Goal: Communication & Community: Answer question/provide support

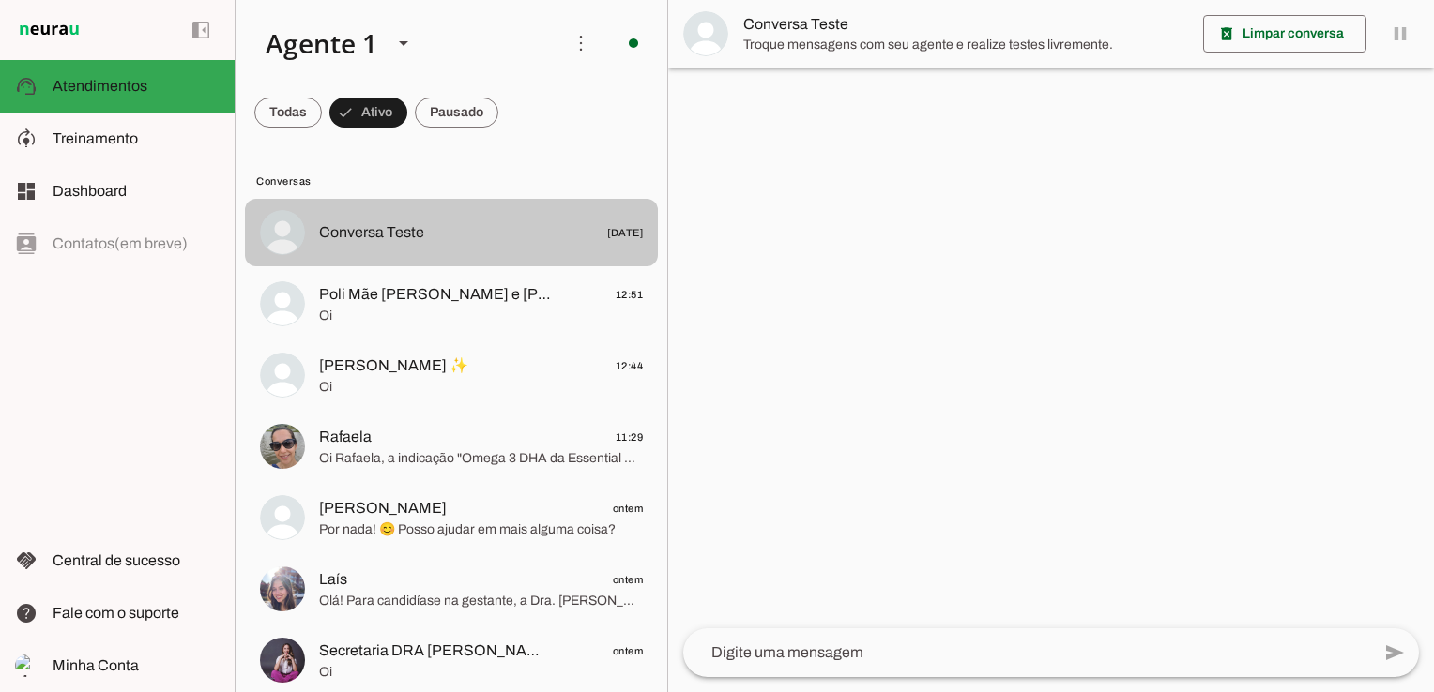
click at [394, 243] on span "Conversa Teste" at bounding box center [371, 232] width 105 height 23
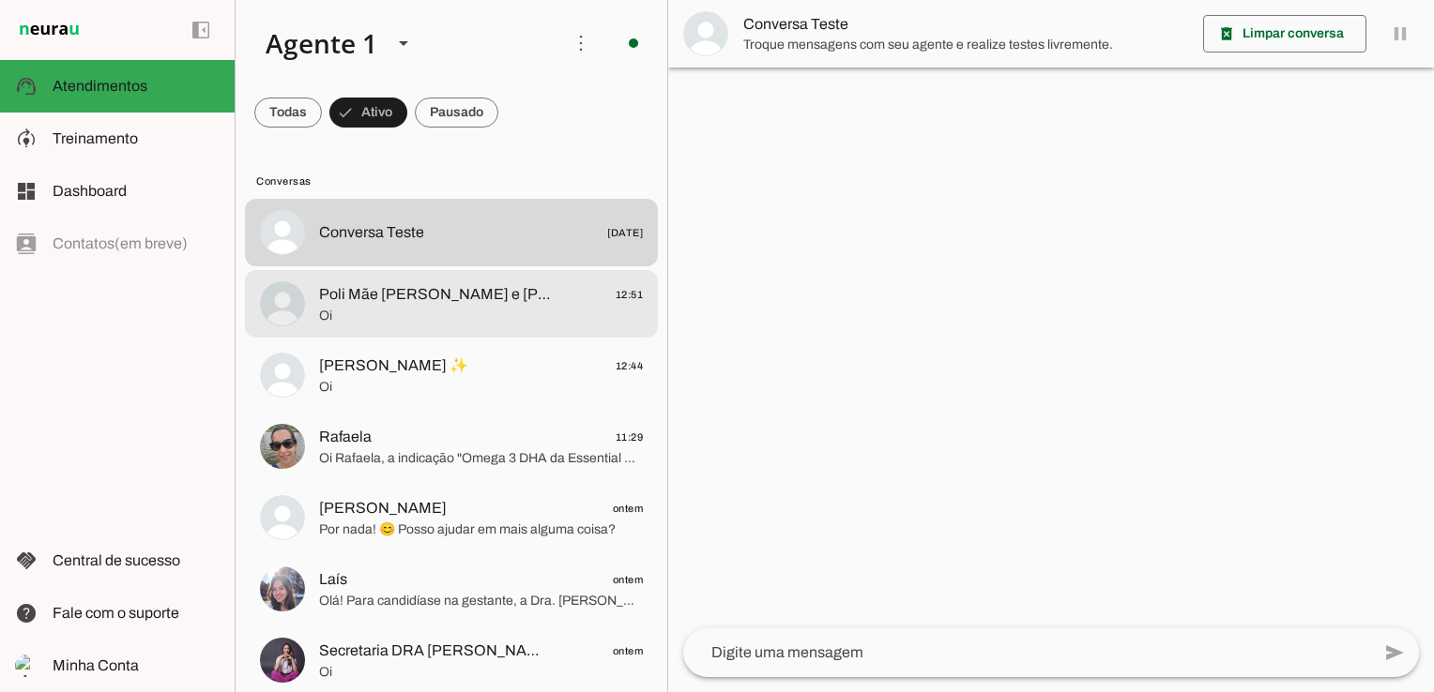
click at [386, 304] on span "Poli Mãe [PERSON_NAME] e [PERSON_NAME]" at bounding box center [435, 294] width 233 height 23
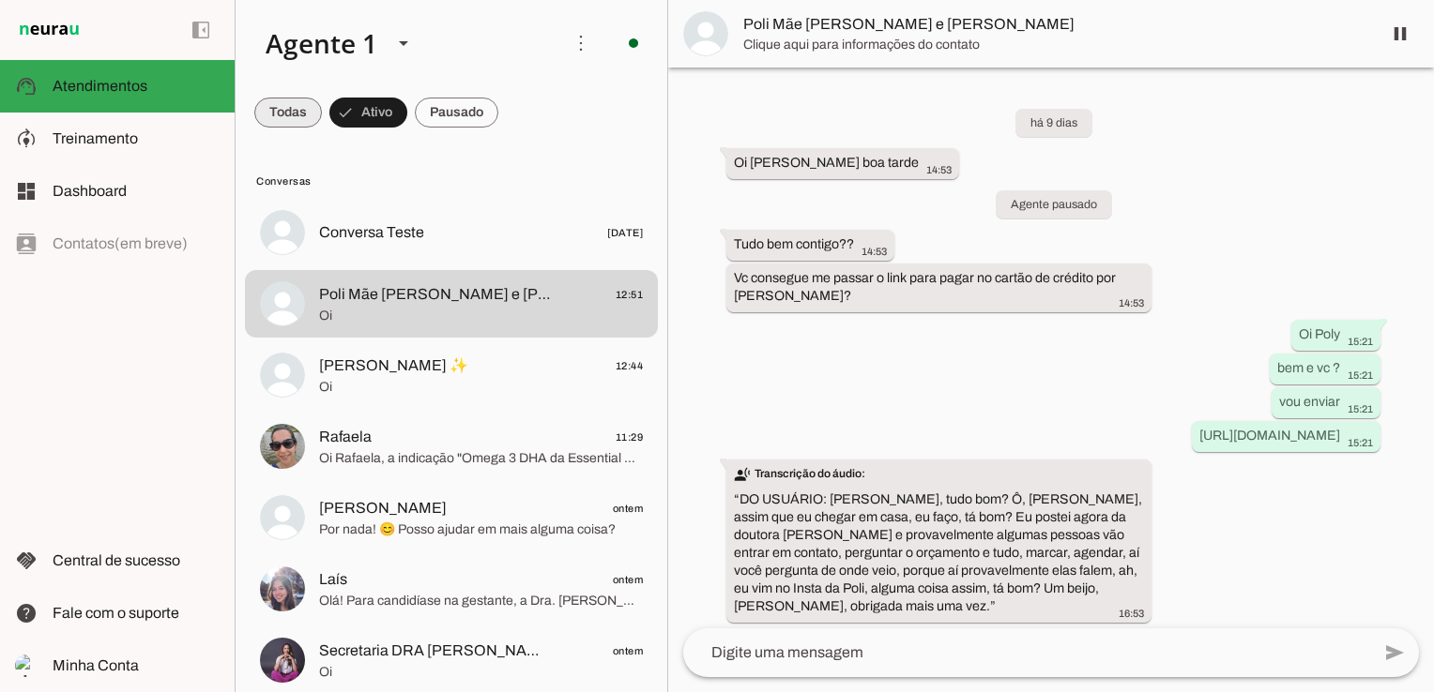
click at [305, 107] on span at bounding box center [288, 112] width 68 height 45
click at [339, 107] on span at bounding box center [296, 112] width 84 height 45
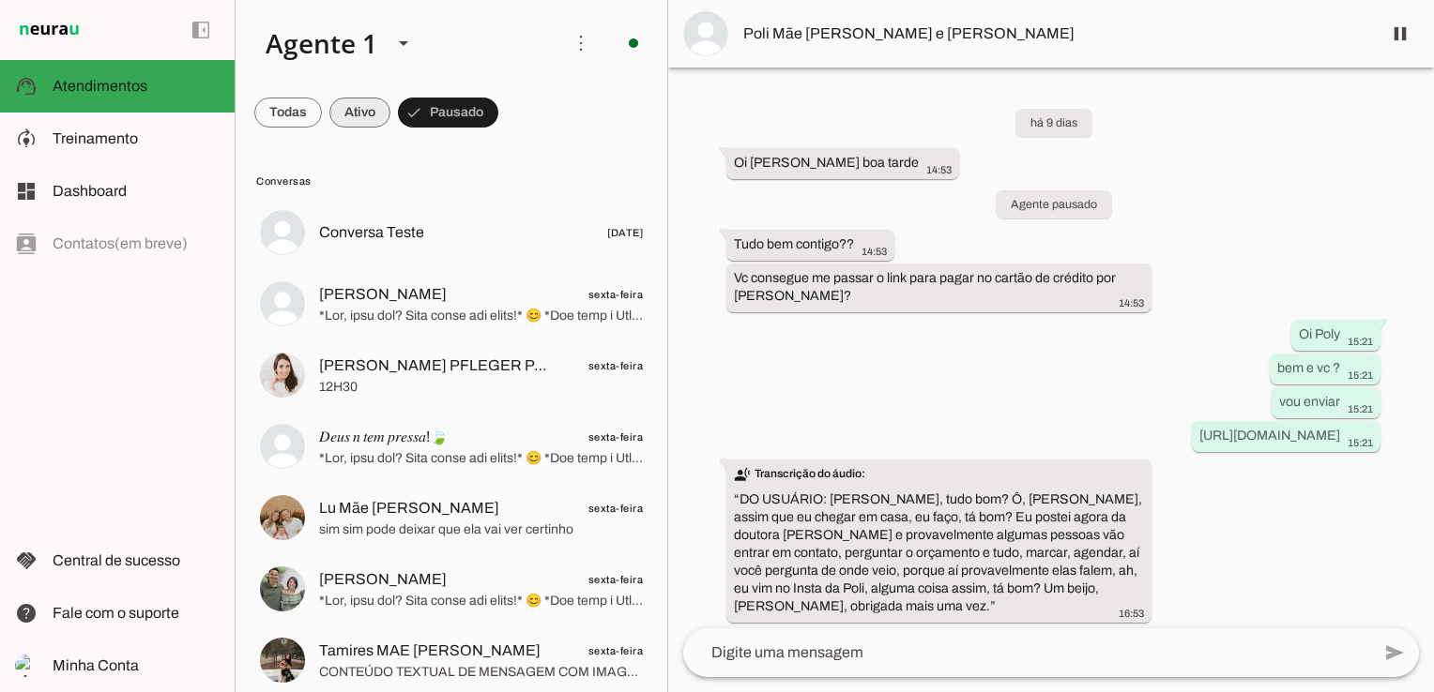
click at [322, 102] on span at bounding box center [288, 112] width 68 height 45
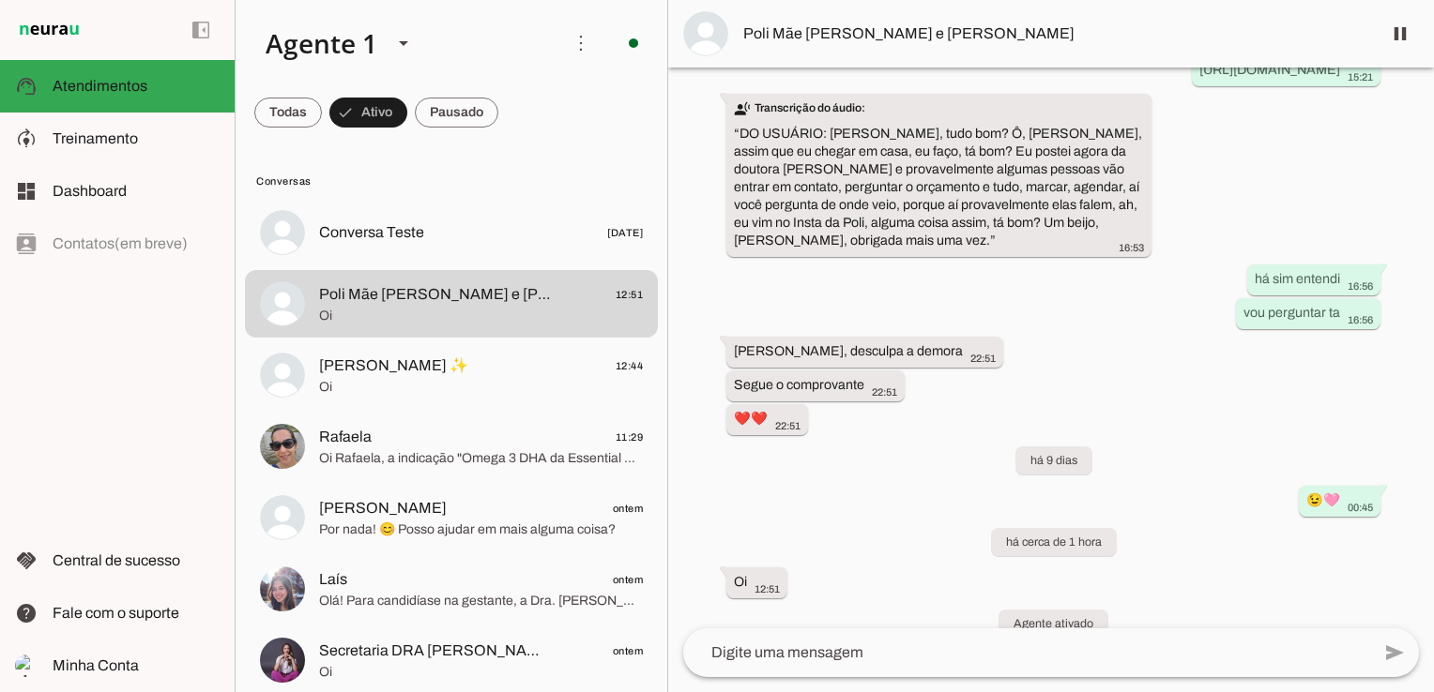
scroll to position [490, 0]
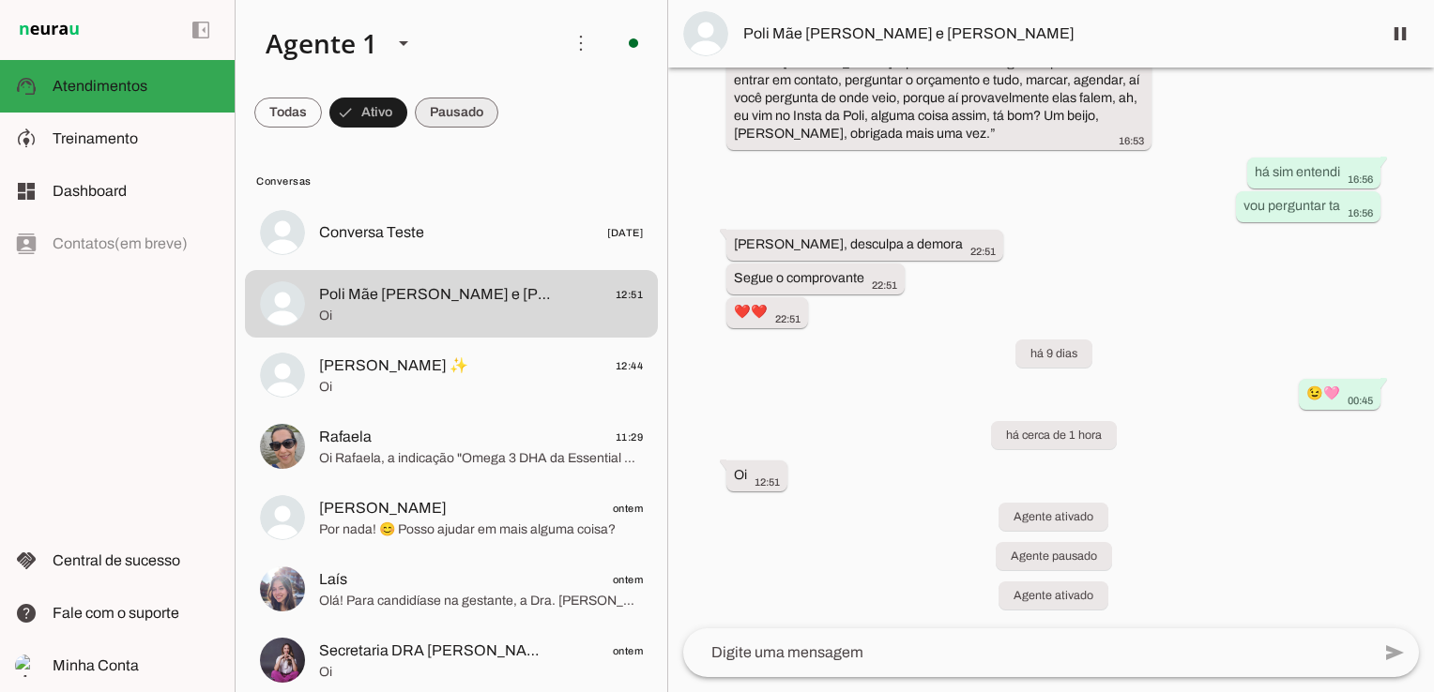
click at [322, 106] on span at bounding box center [288, 112] width 68 height 45
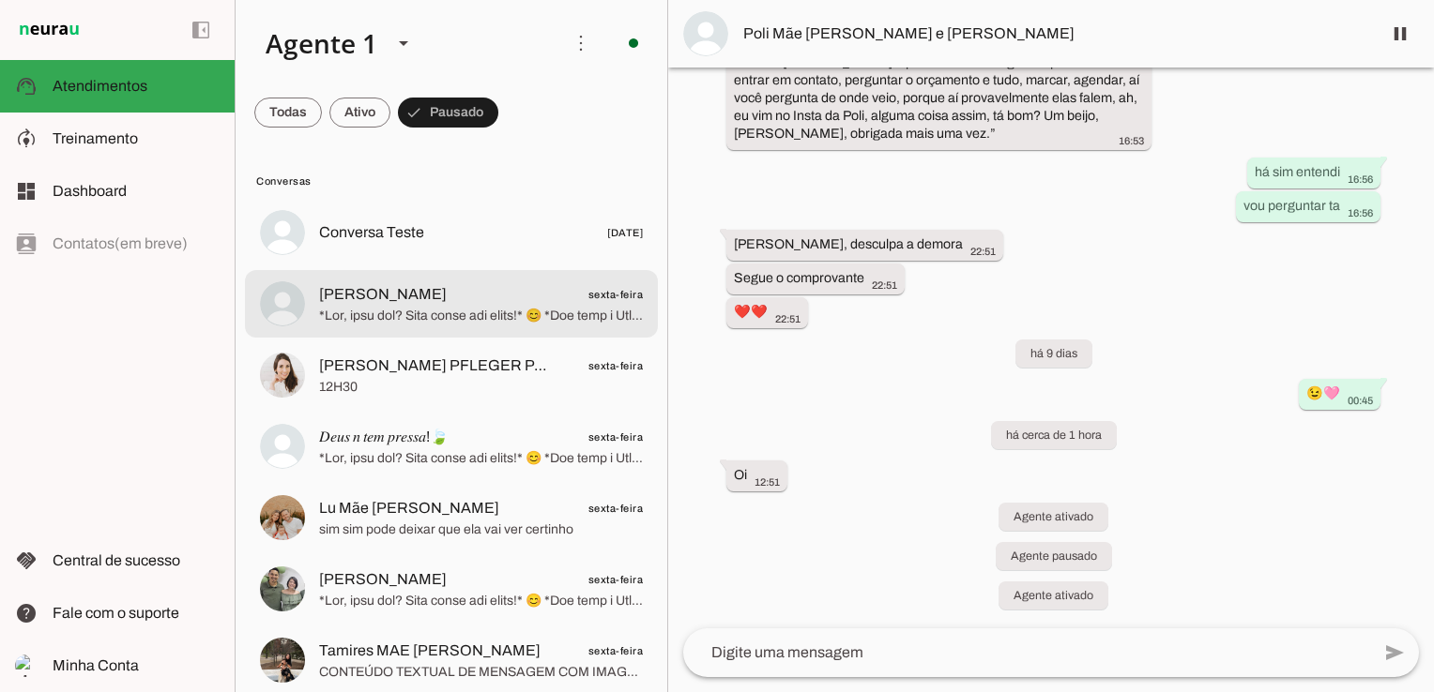
click at [433, 311] on span at bounding box center [481, 316] width 324 height 19
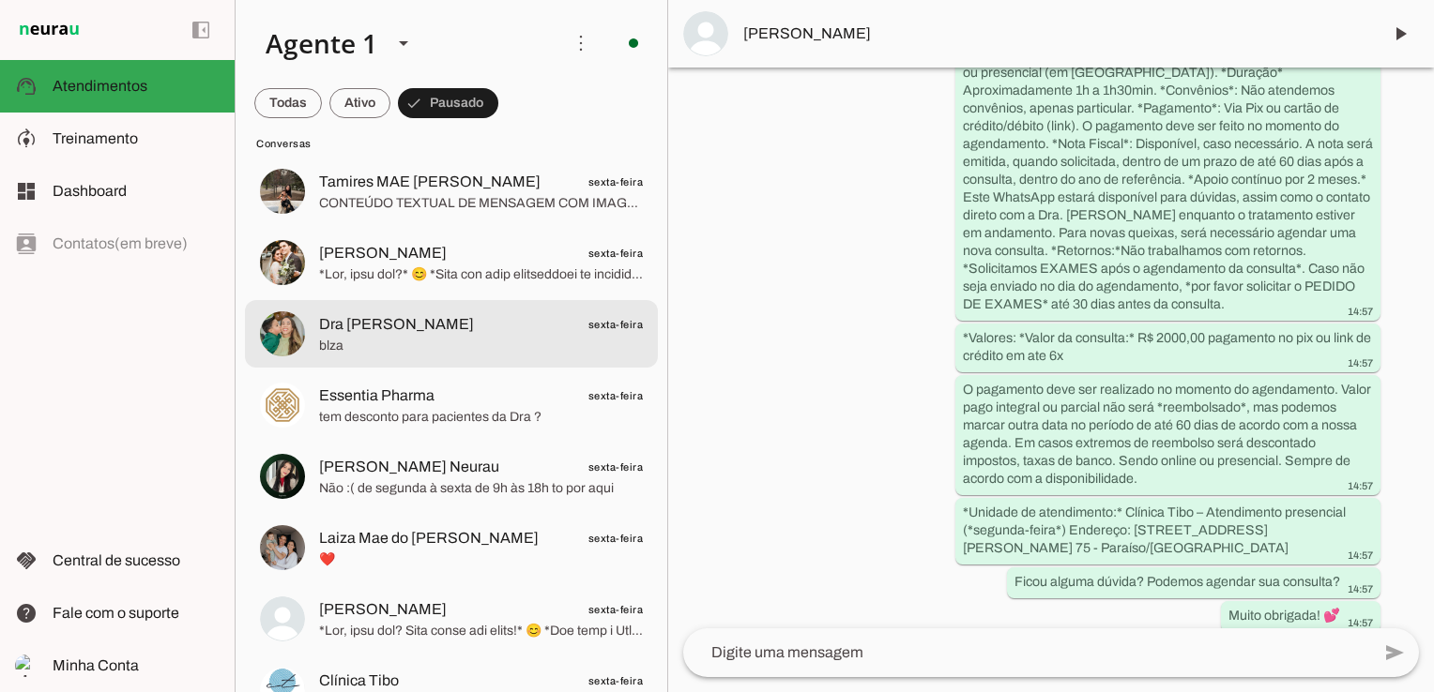
scroll to position [563, 0]
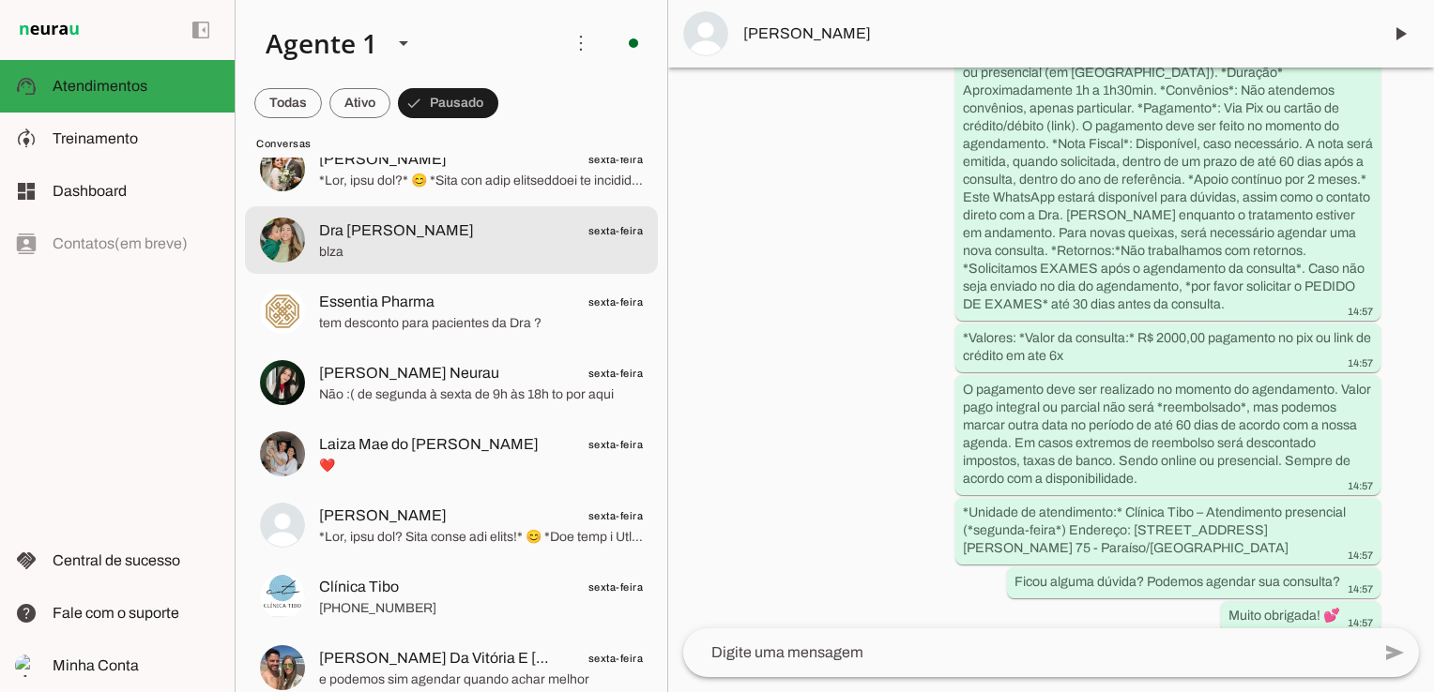
click at [462, 222] on span "Dra [PERSON_NAME]" at bounding box center [396, 231] width 155 height 23
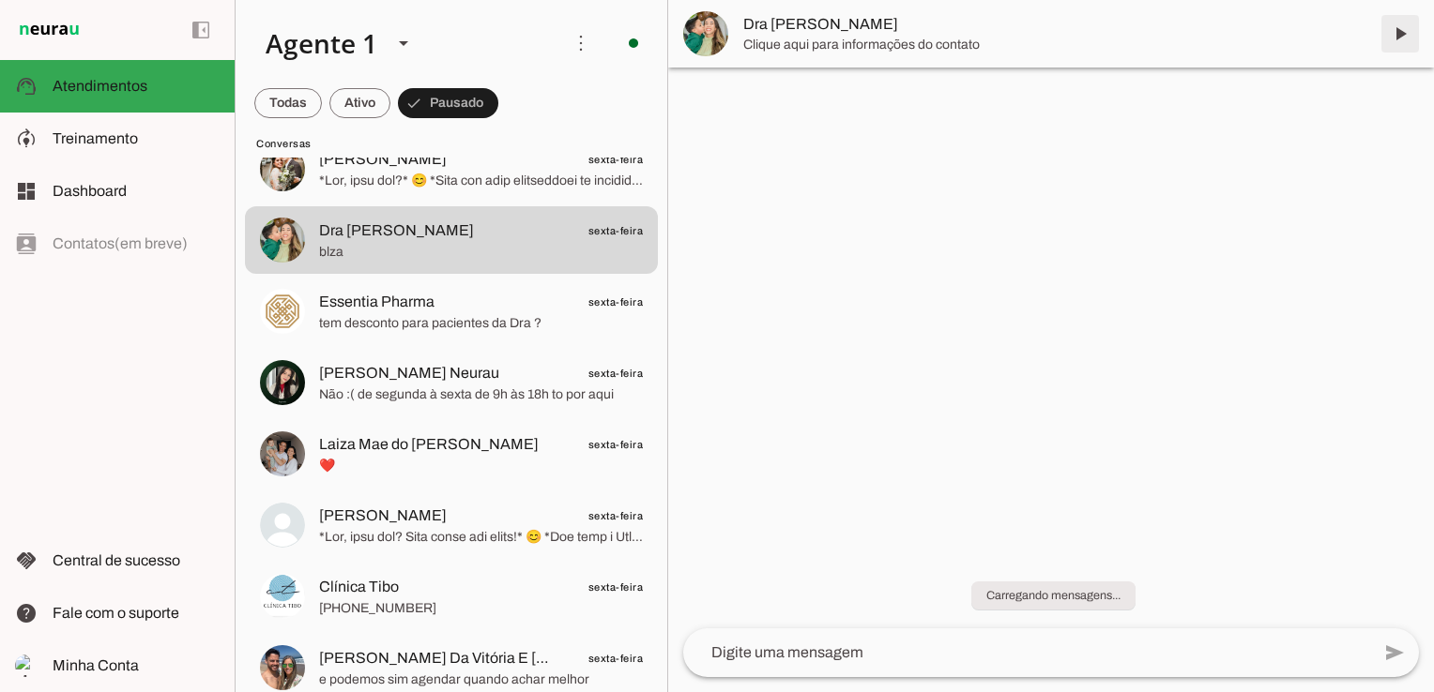
click at [1402, 38] on span at bounding box center [1399, 33] width 45 height 45
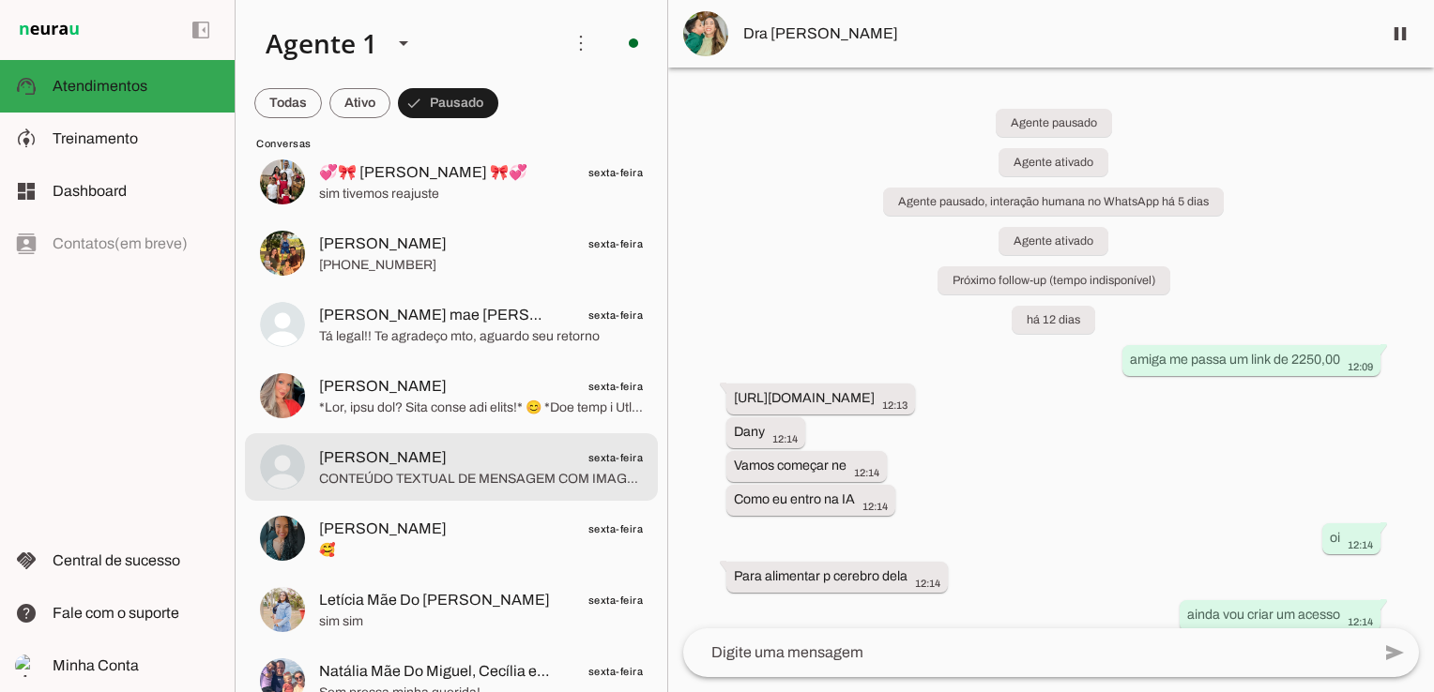
scroll to position [1689, 0]
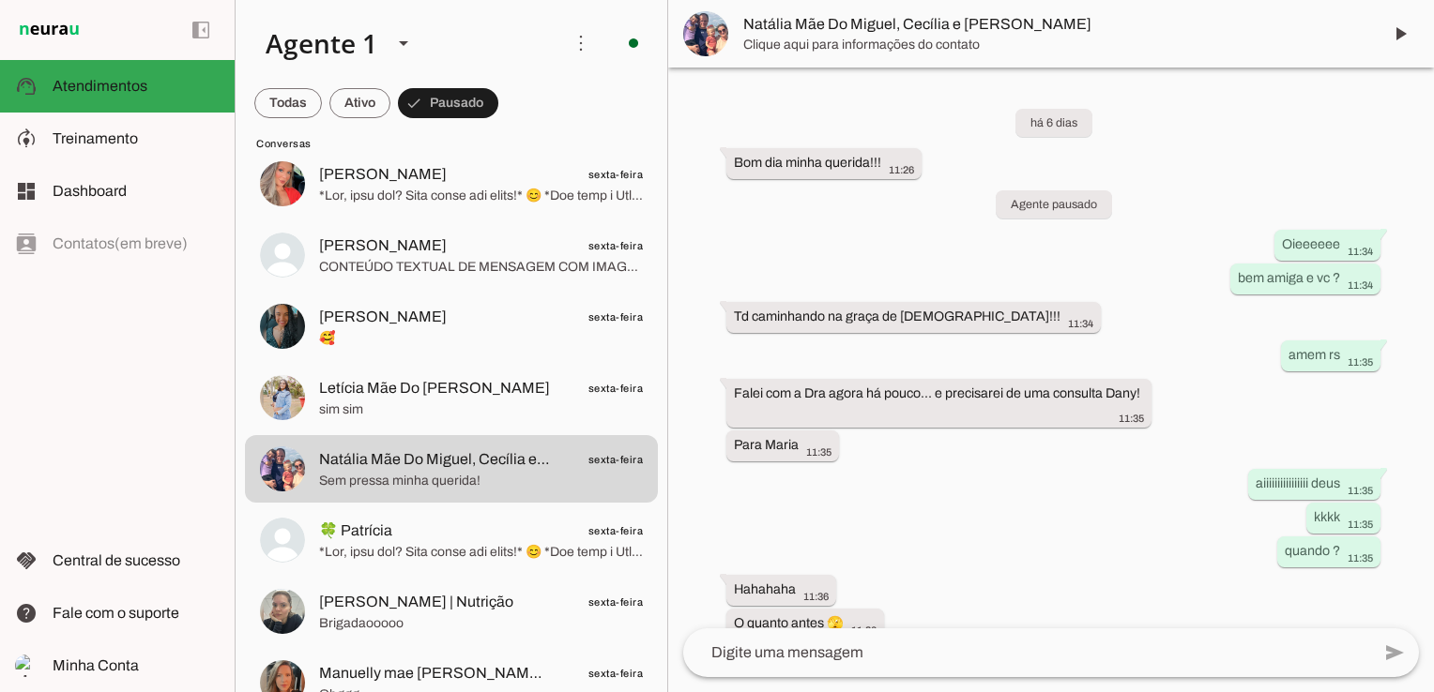
scroll to position [1491, 0]
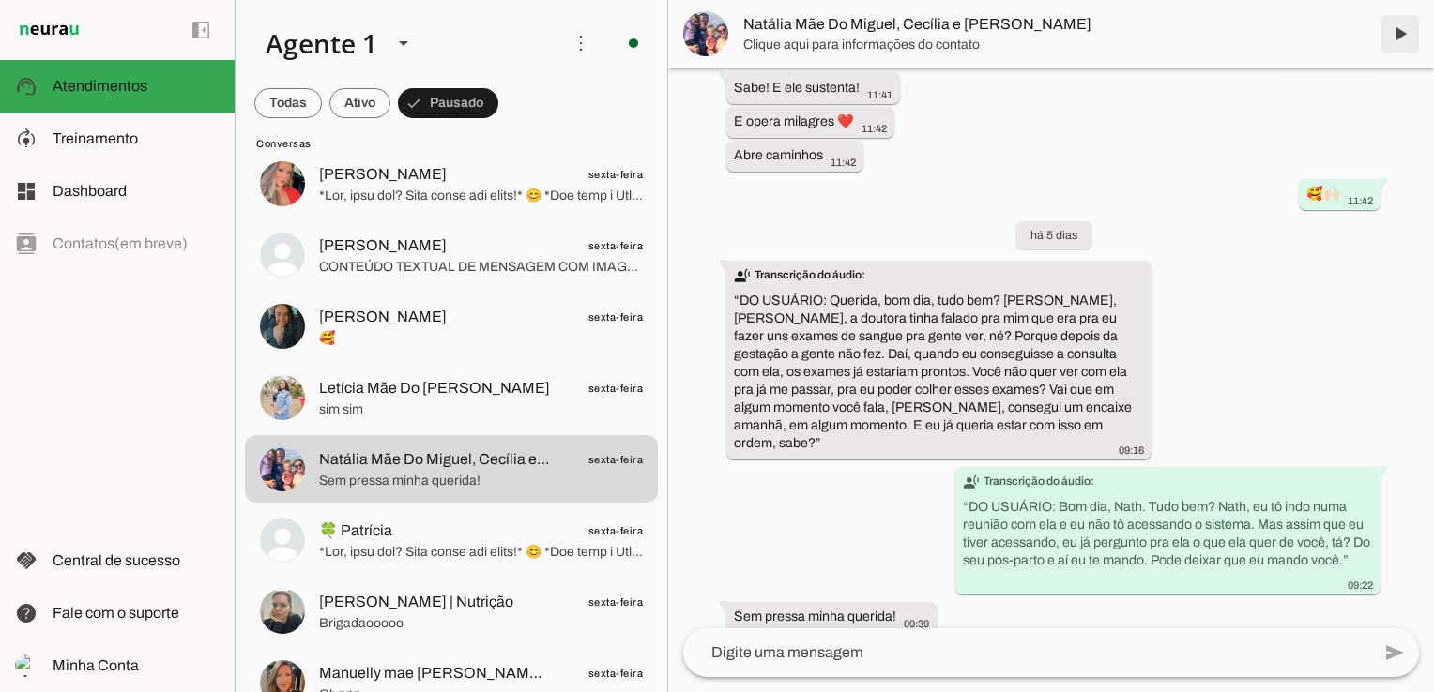
click at [1400, 33] on span at bounding box center [1399, 33] width 45 height 45
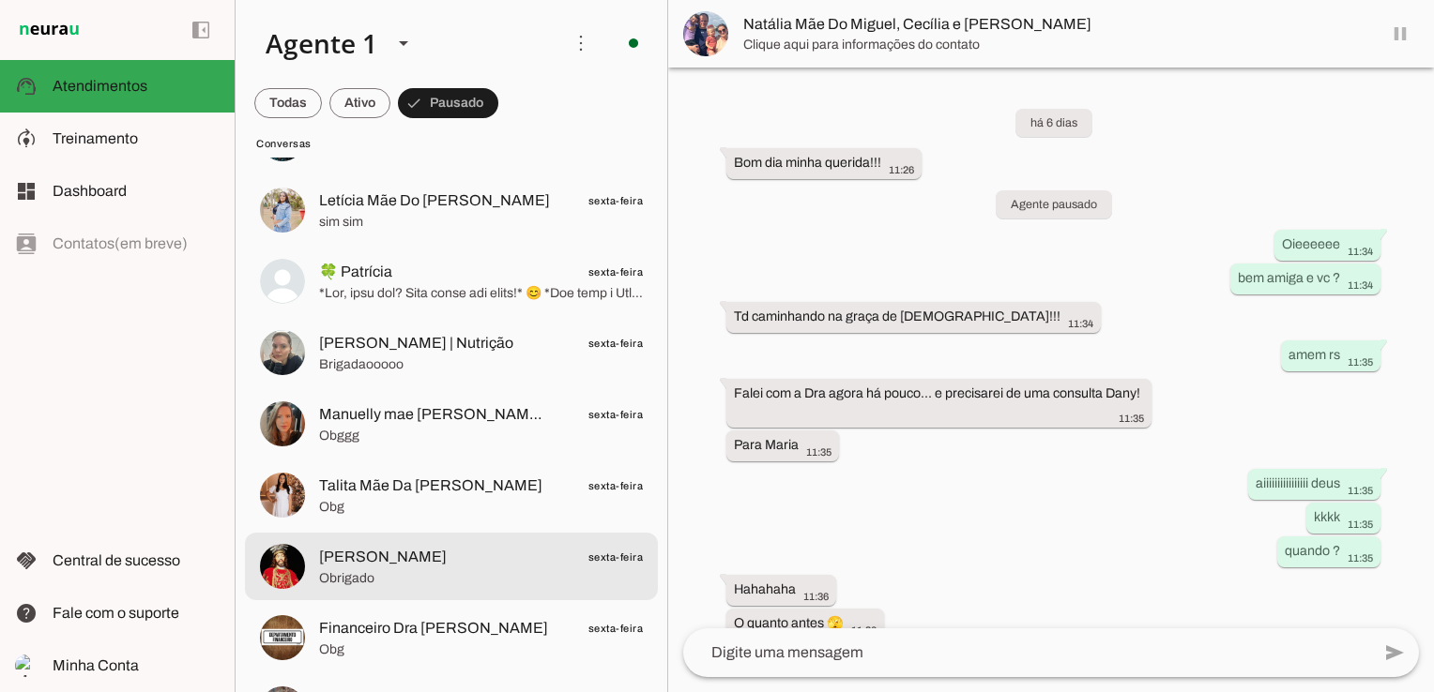
scroll to position [1970, 0]
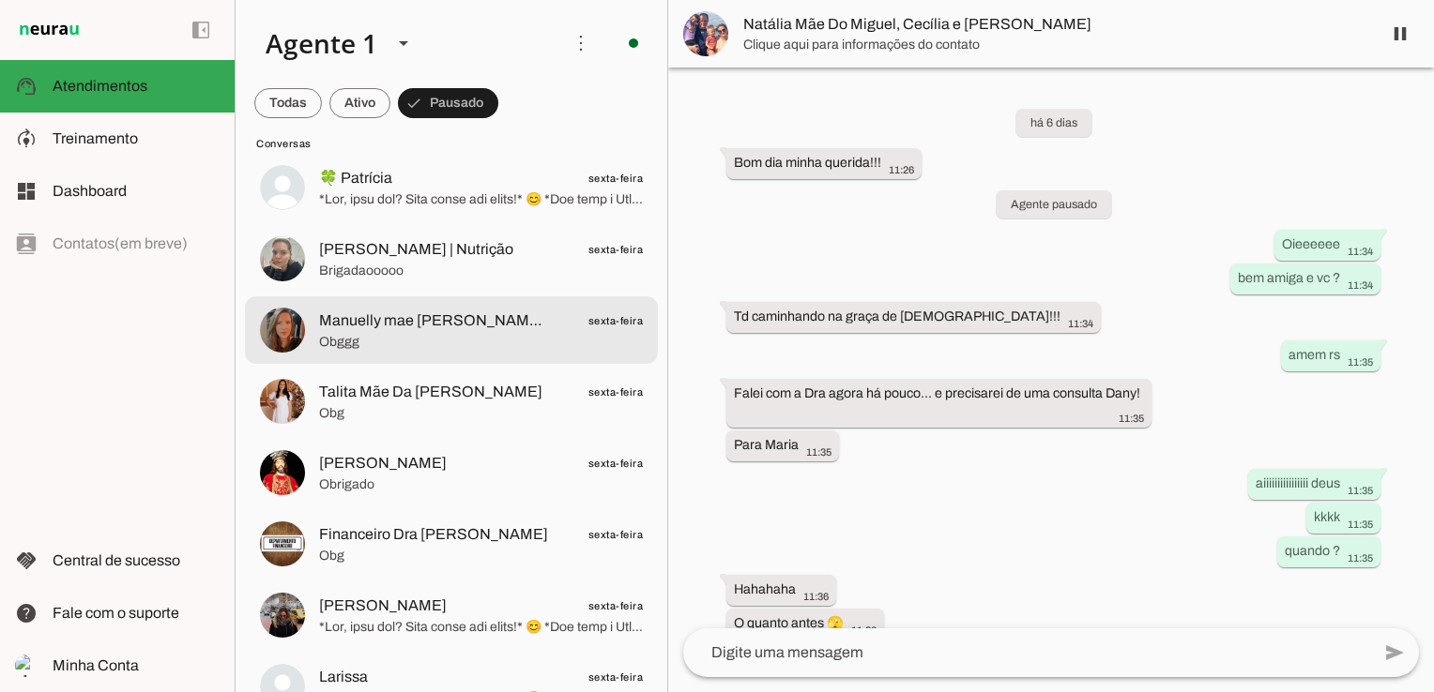
click at [450, 342] on span "Obggg" at bounding box center [481, 342] width 324 height 19
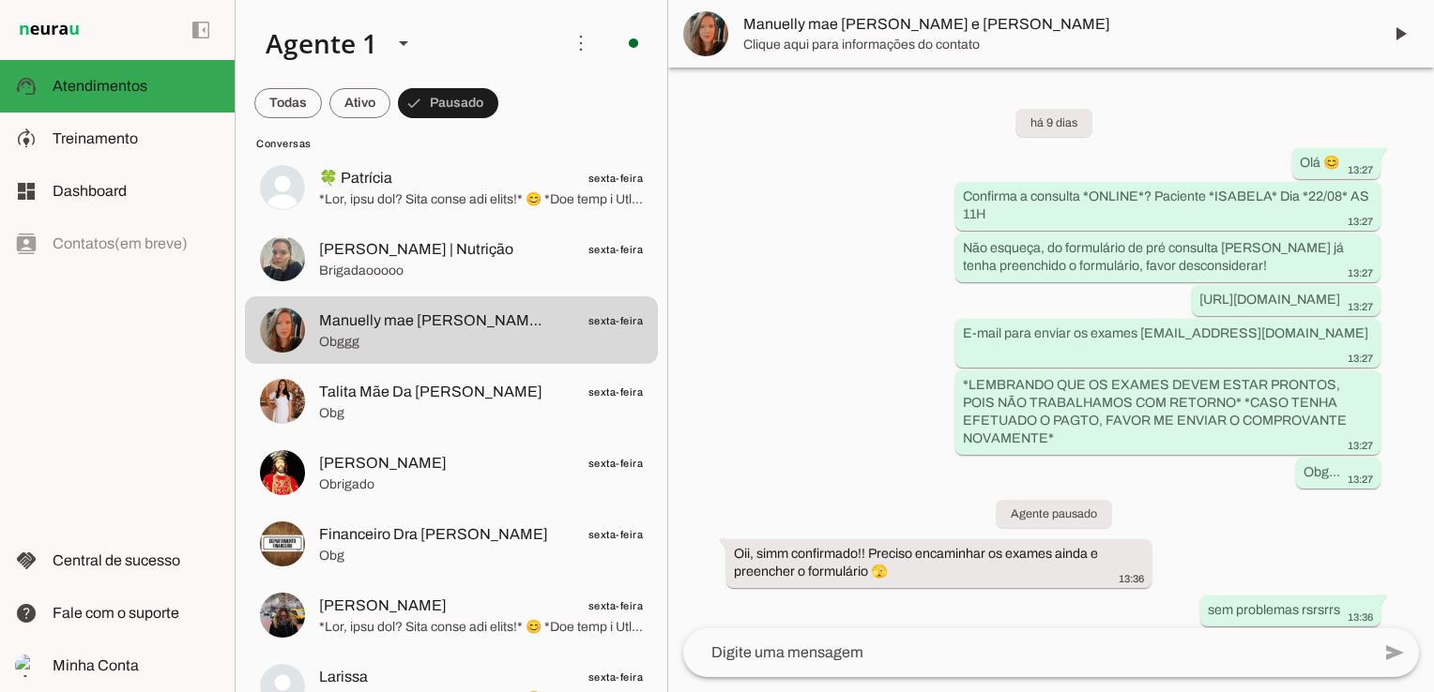
scroll to position [1516, 0]
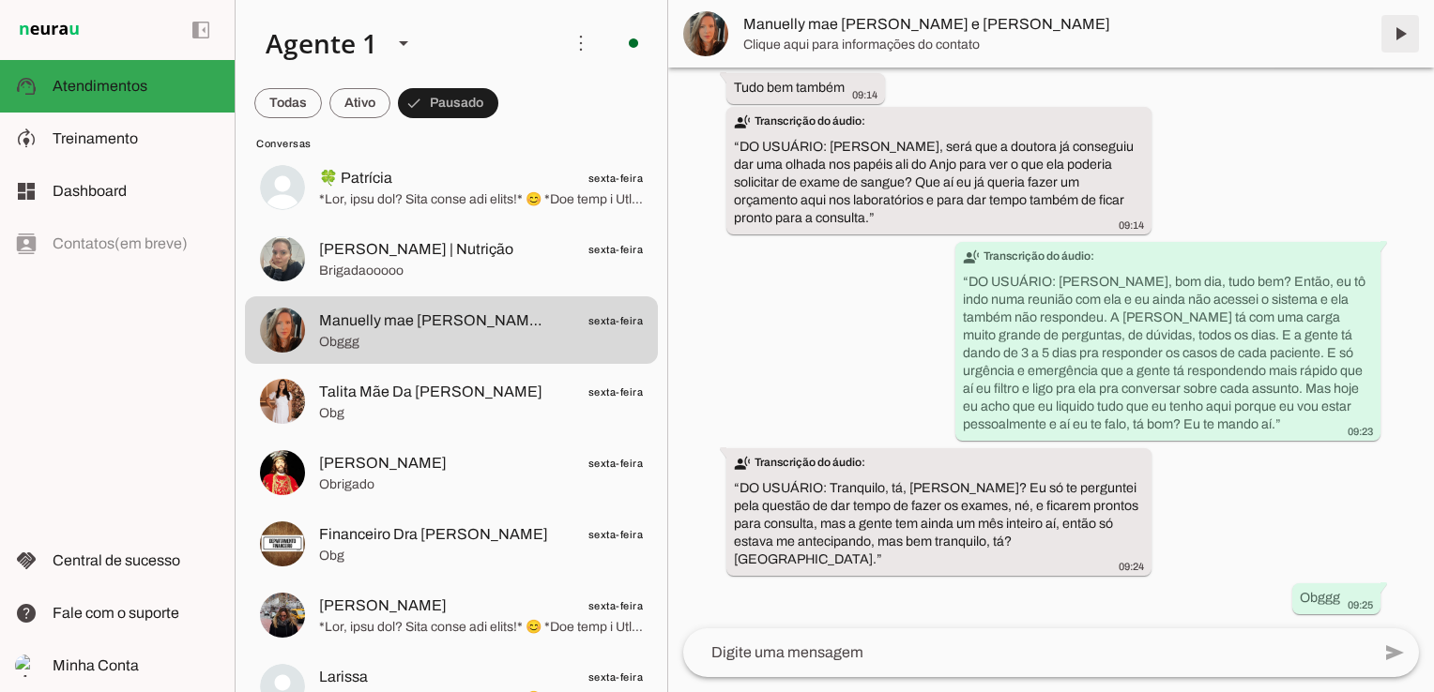
click at [1402, 29] on span at bounding box center [1399, 33] width 45 height 45
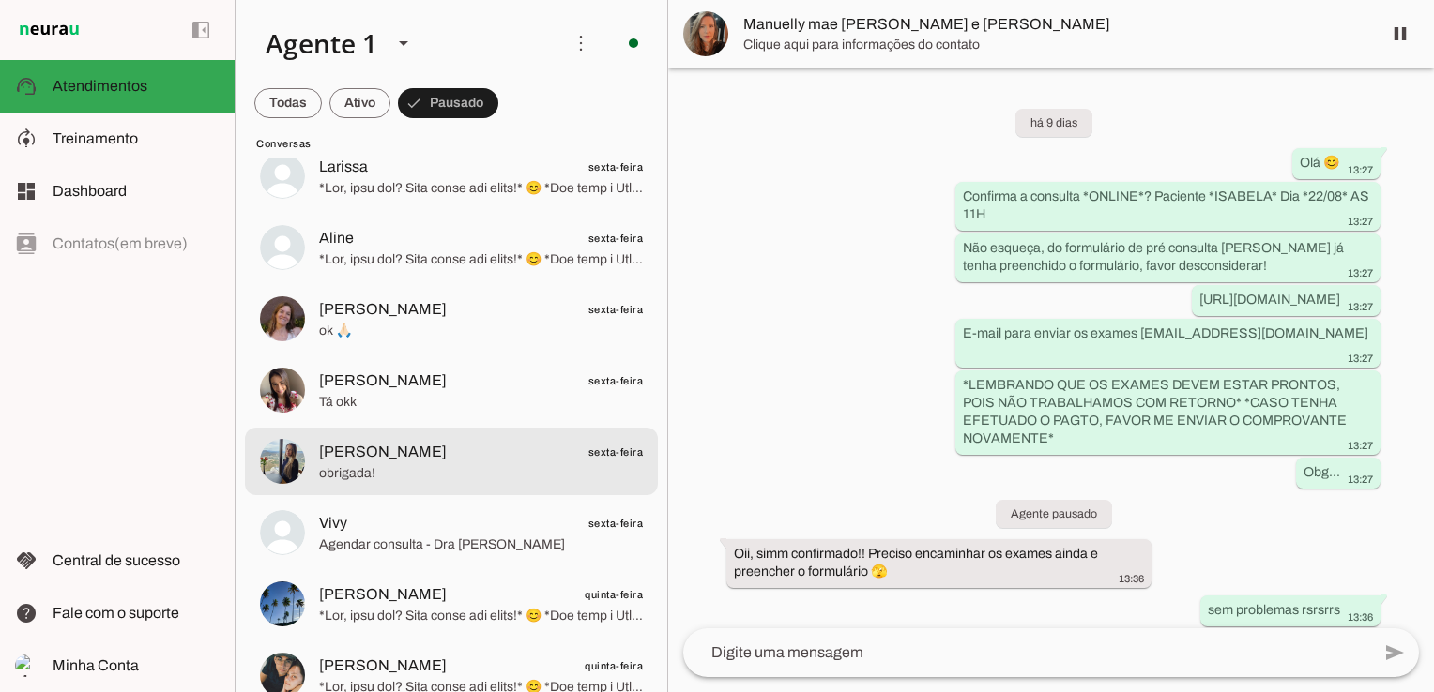
scroll to position [2439, 0]
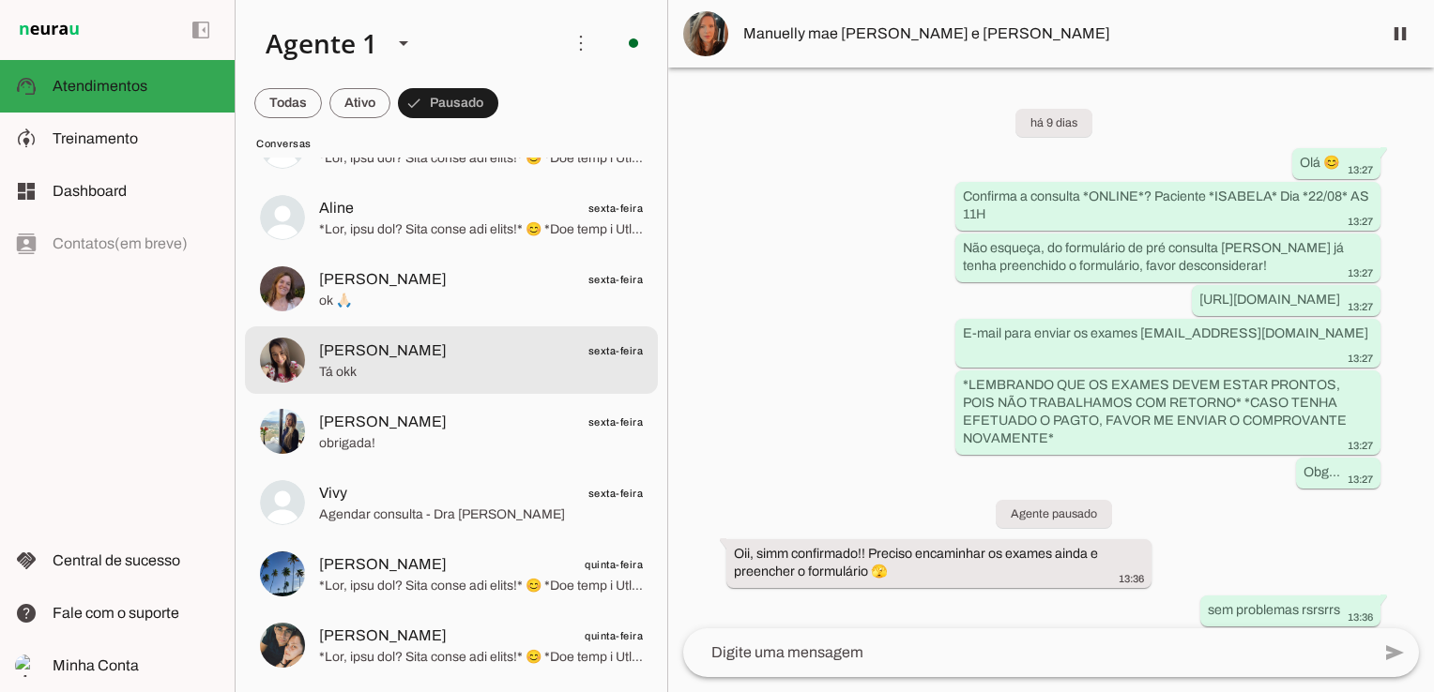
click at [451, 365] on span "Tá okk" at bounding box center [481, 372] width 324 height 19
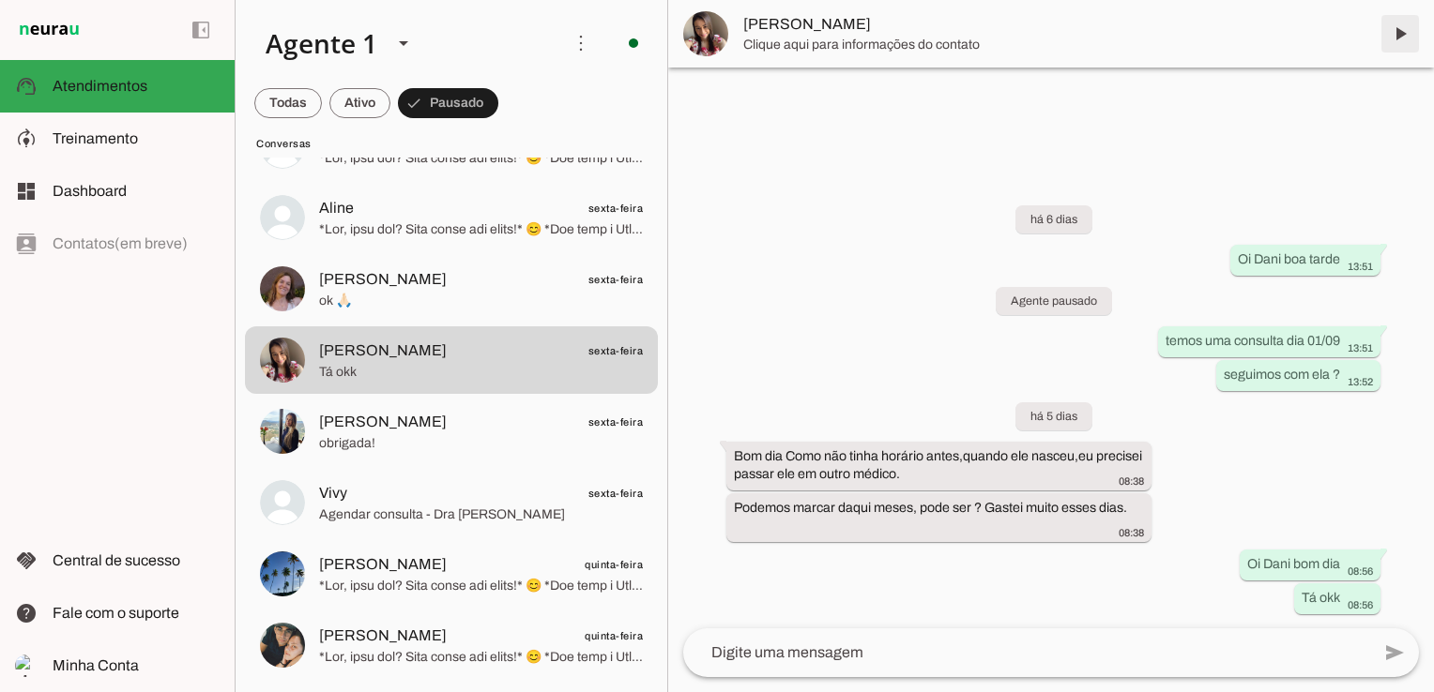
click at [1393, 37] on span at bounding box center [1399, 33] width 45 height 45
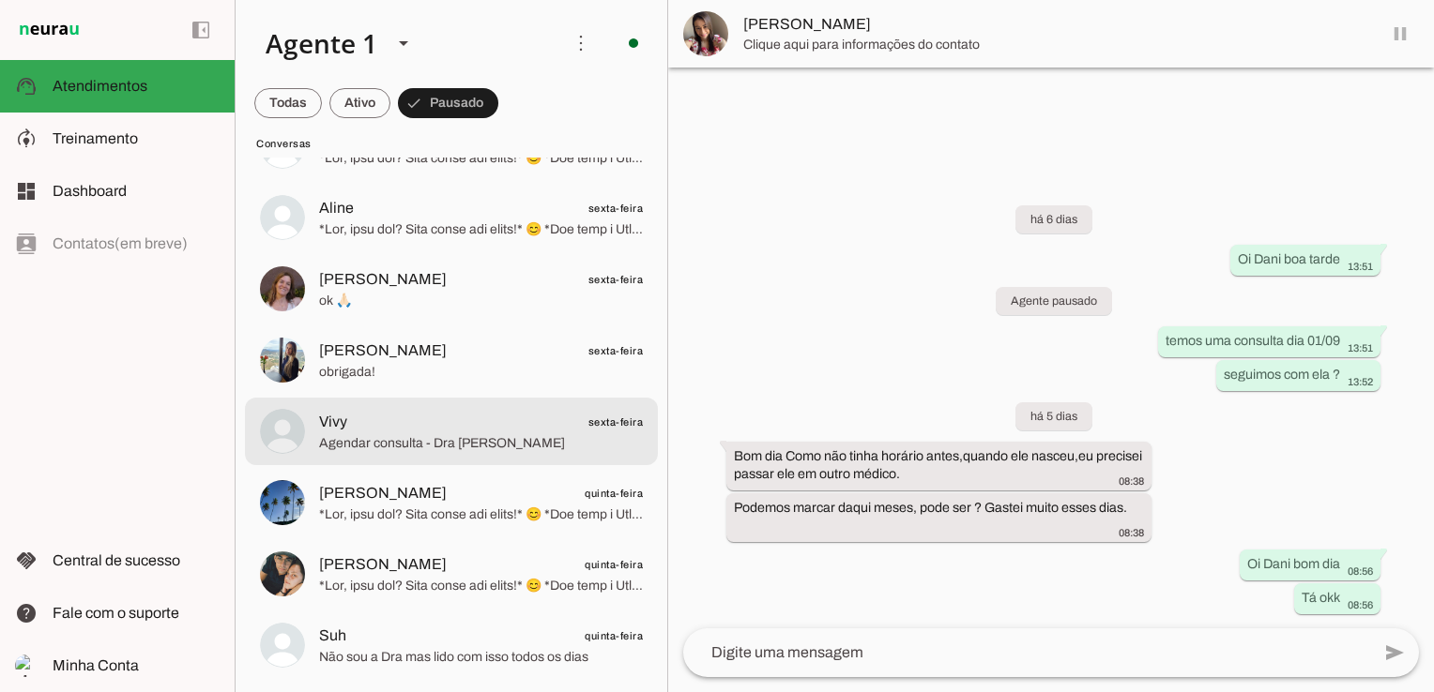
click at [390, 449] on span "Agendar consulta - Dra Mari" at bounding box center [481, 443] width 324 height 19
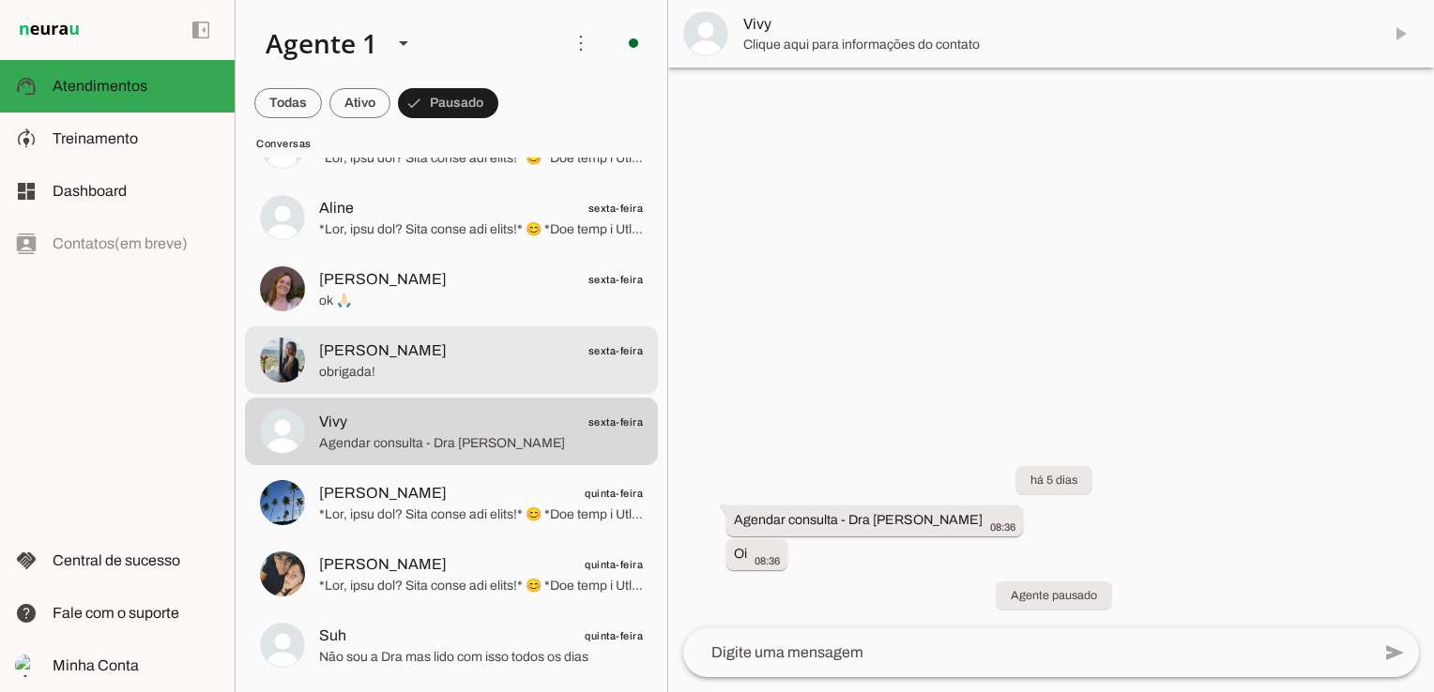
click at [443, 363] on span "obrigada!" at bounding box center [481, 372] width 324 height 19
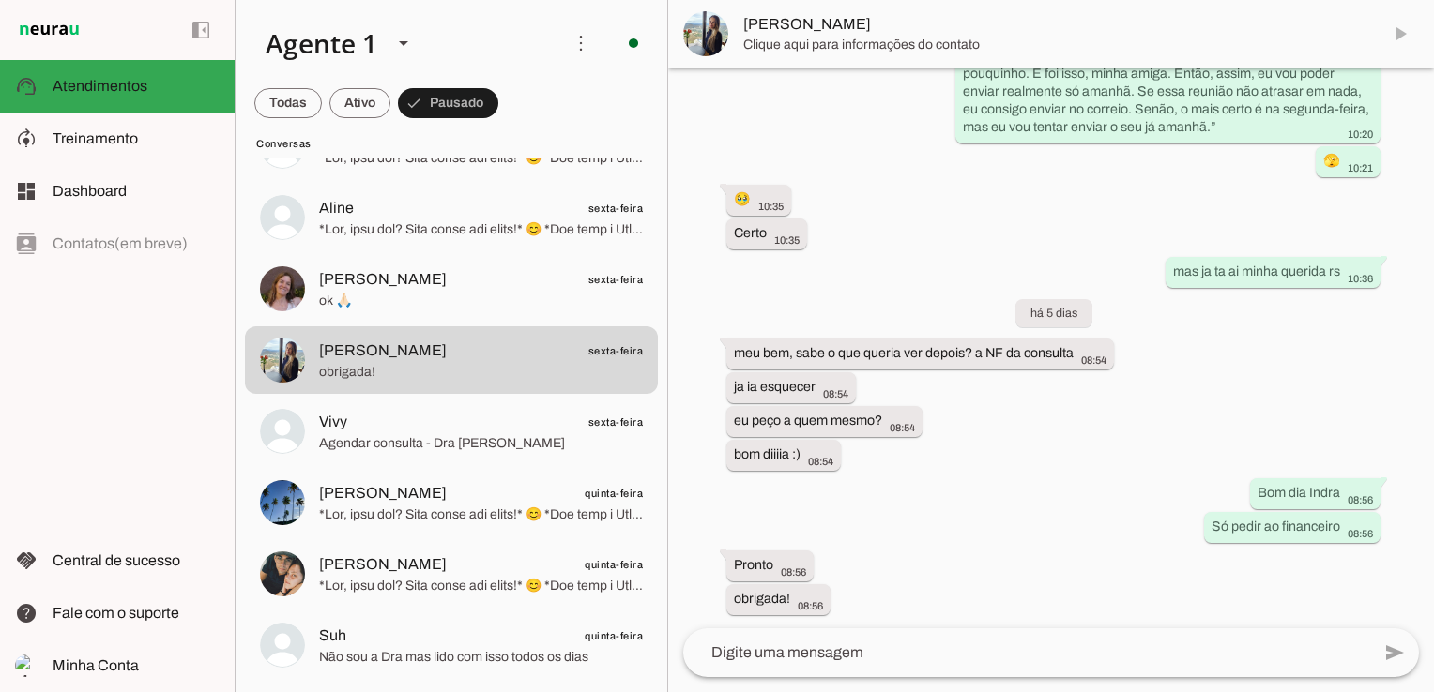
click at [1400, 35] on md-item "[PERSON_NAME]" at bounding box center [1051, 34] width 766 height 68
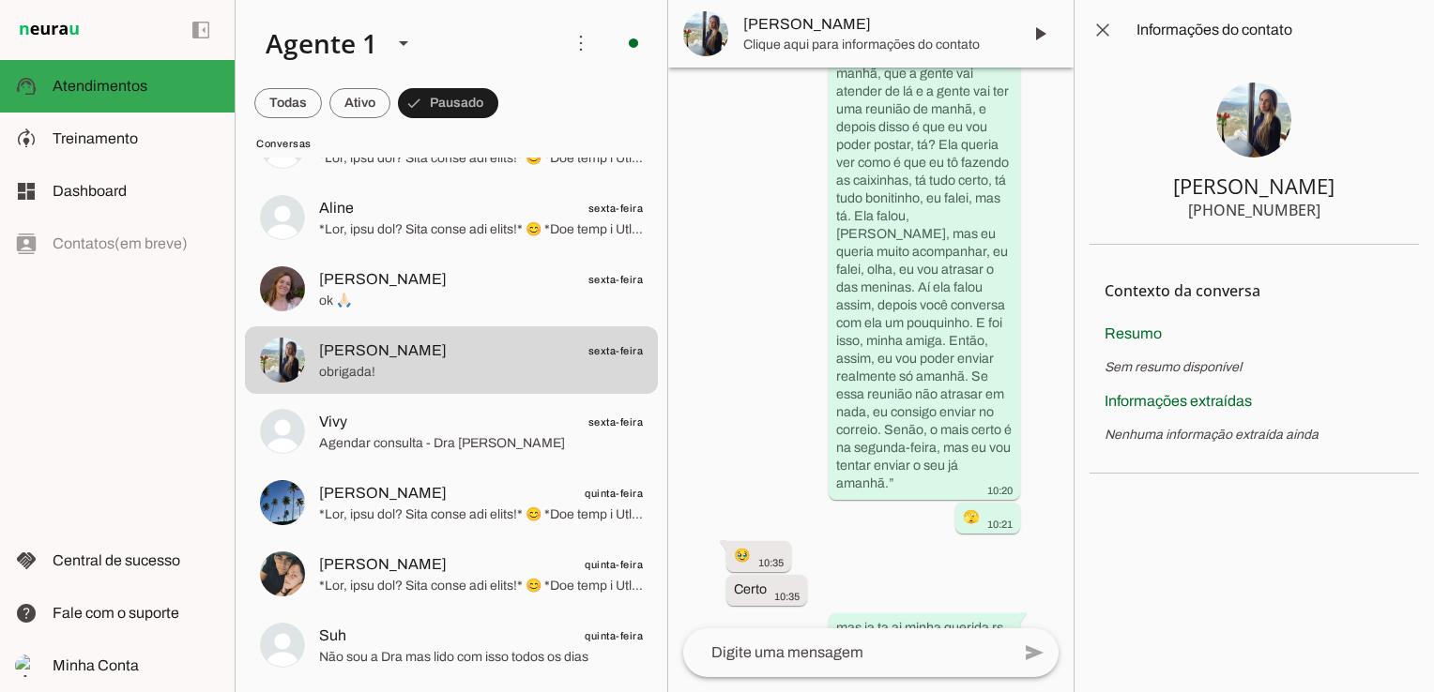
scroll to position [1010, 0]
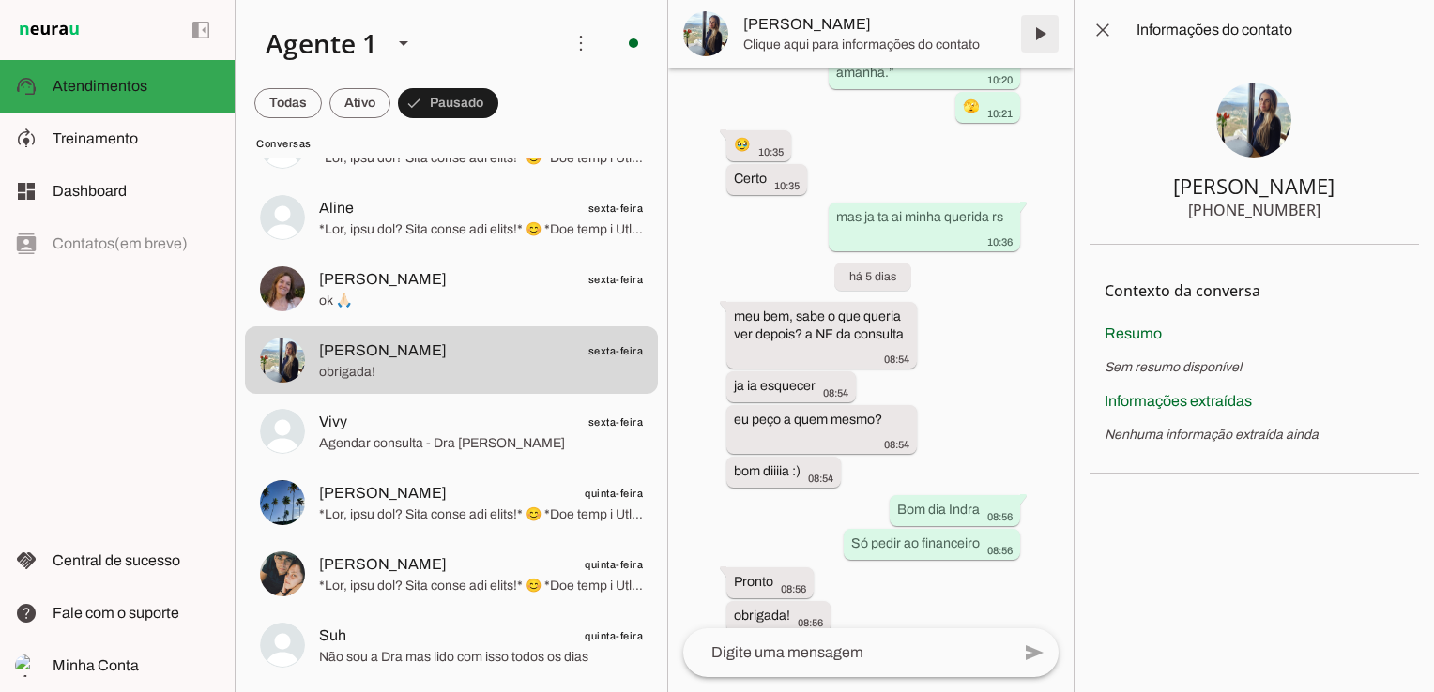
click at [1047, 30] on span at bounding box center [1039, 33] width 45 height 45
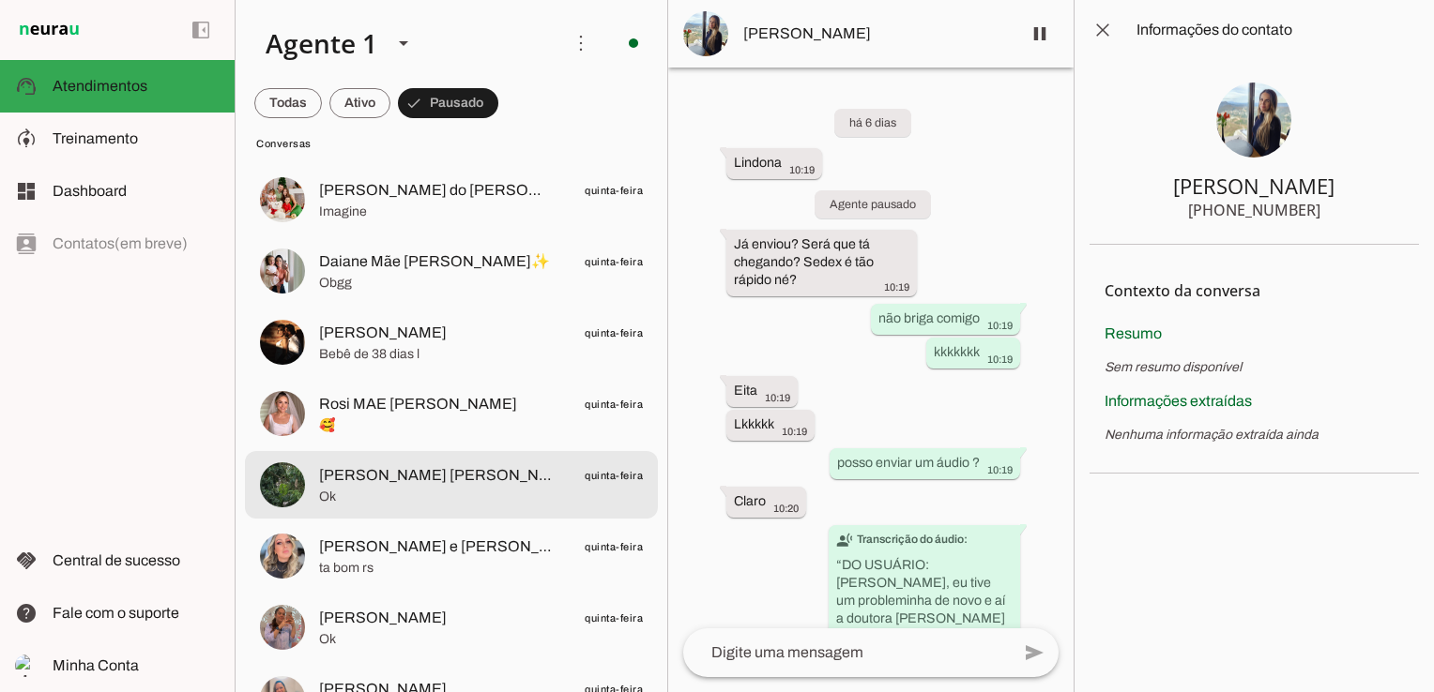
scroll to position [3002, 0]
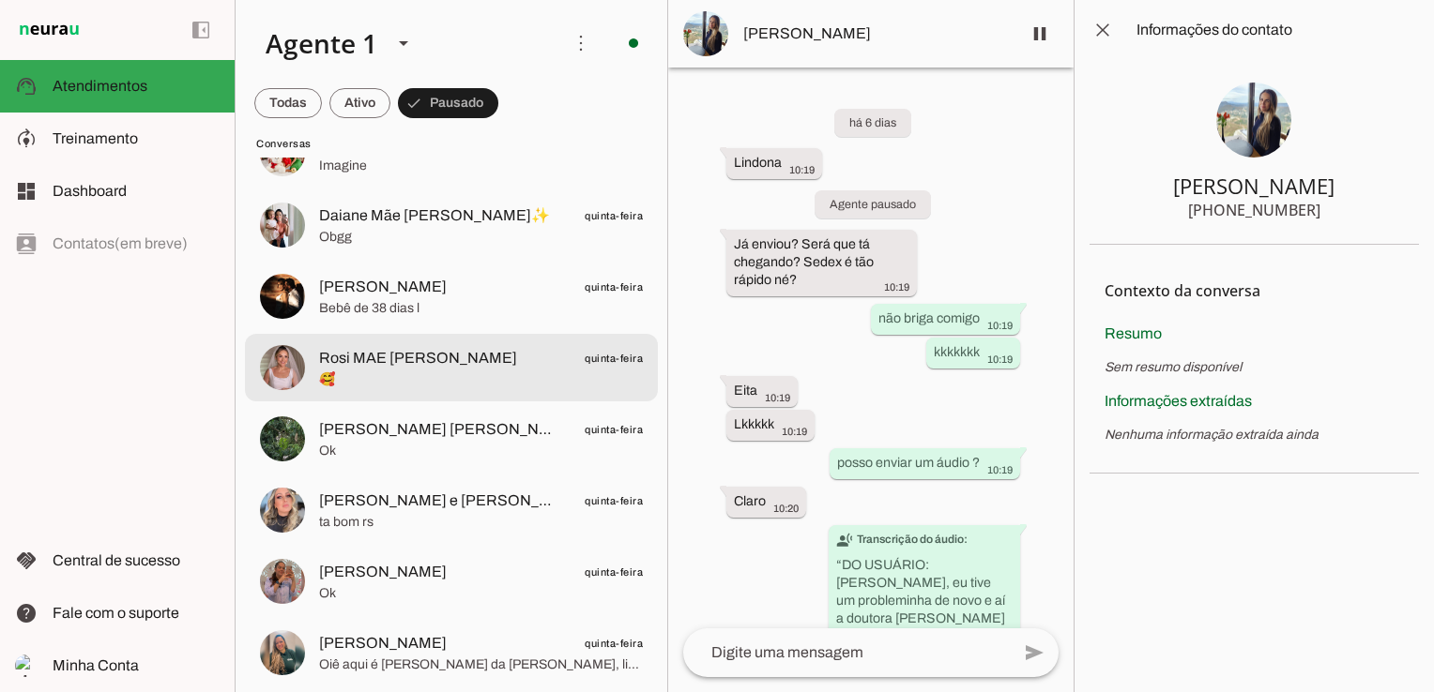
click at [504, 366] on span "Rosi MAE JOSE ANTONIO VANTINI DINIZ" at bounding box center [418, 358] width 198 height 23
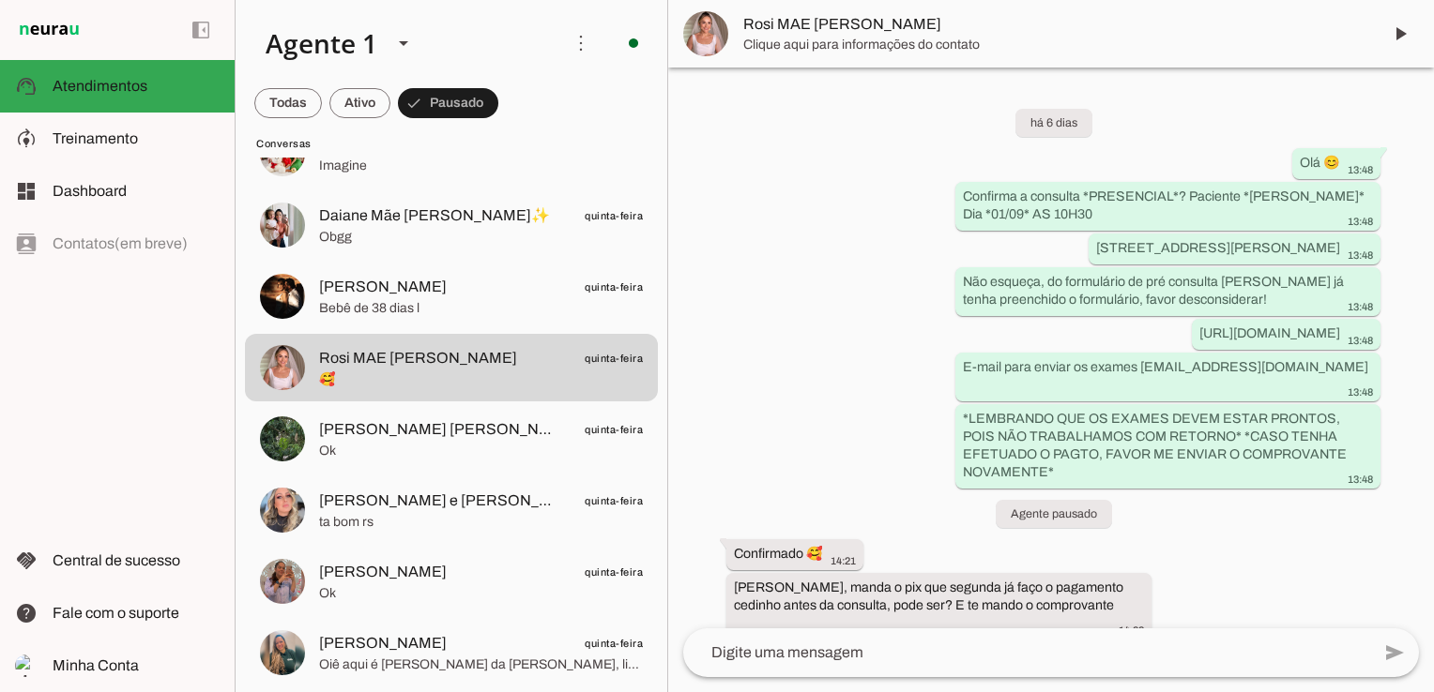
scroll to position [1210, 0]
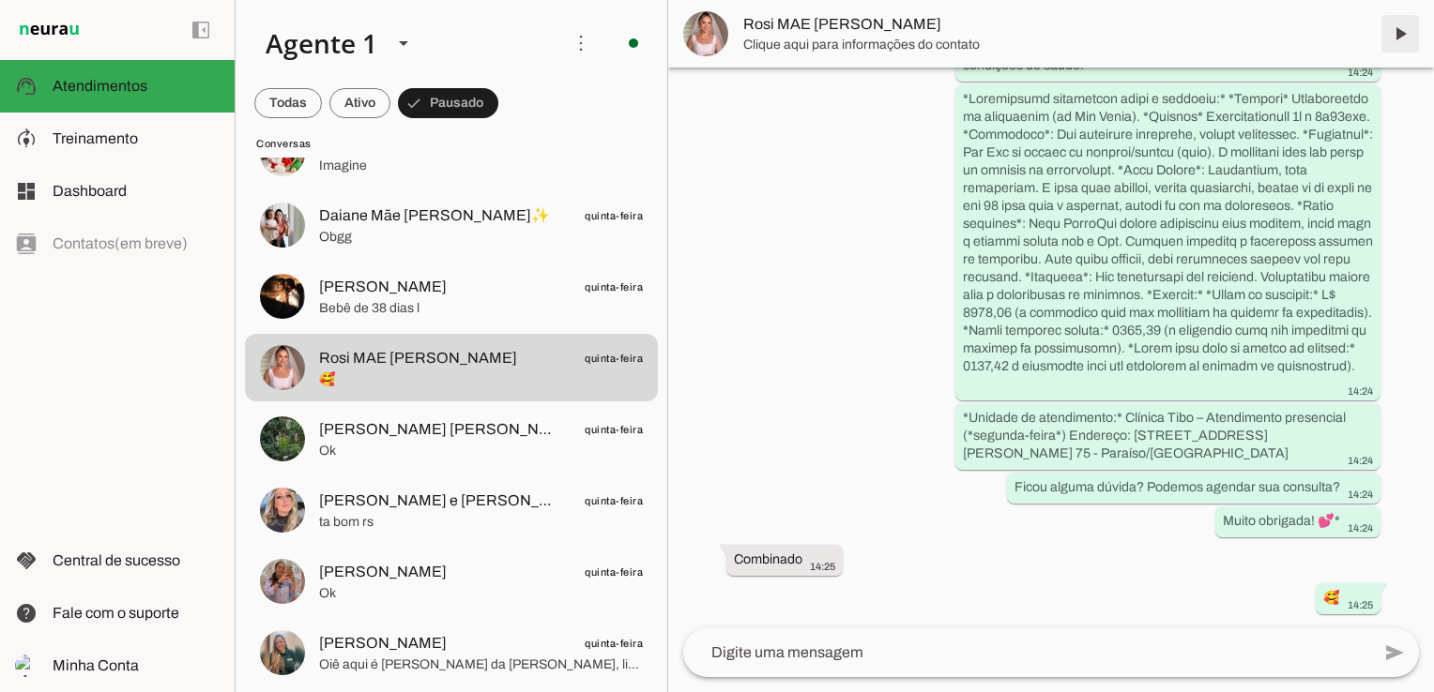
click at [1404, 36] on span at bounding box center [1399, 33] width 45 height 45
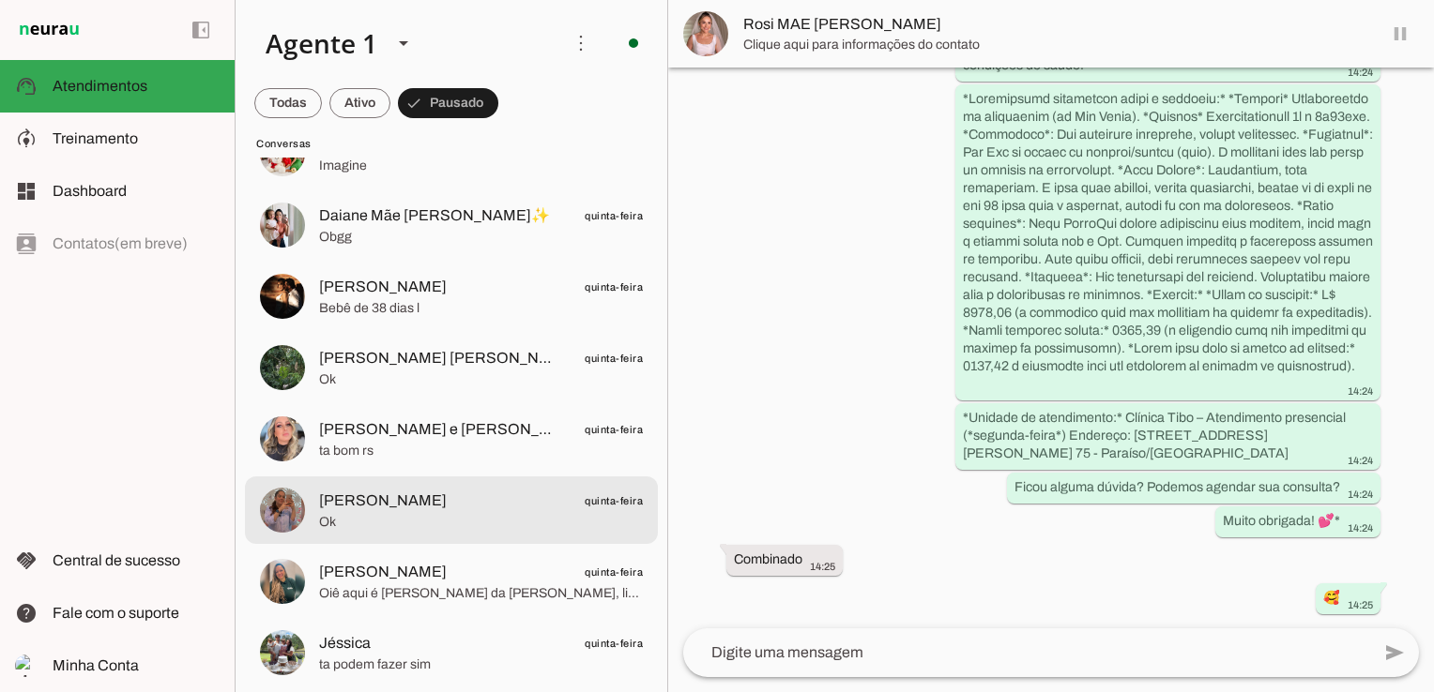
scroll to position [0, 0]
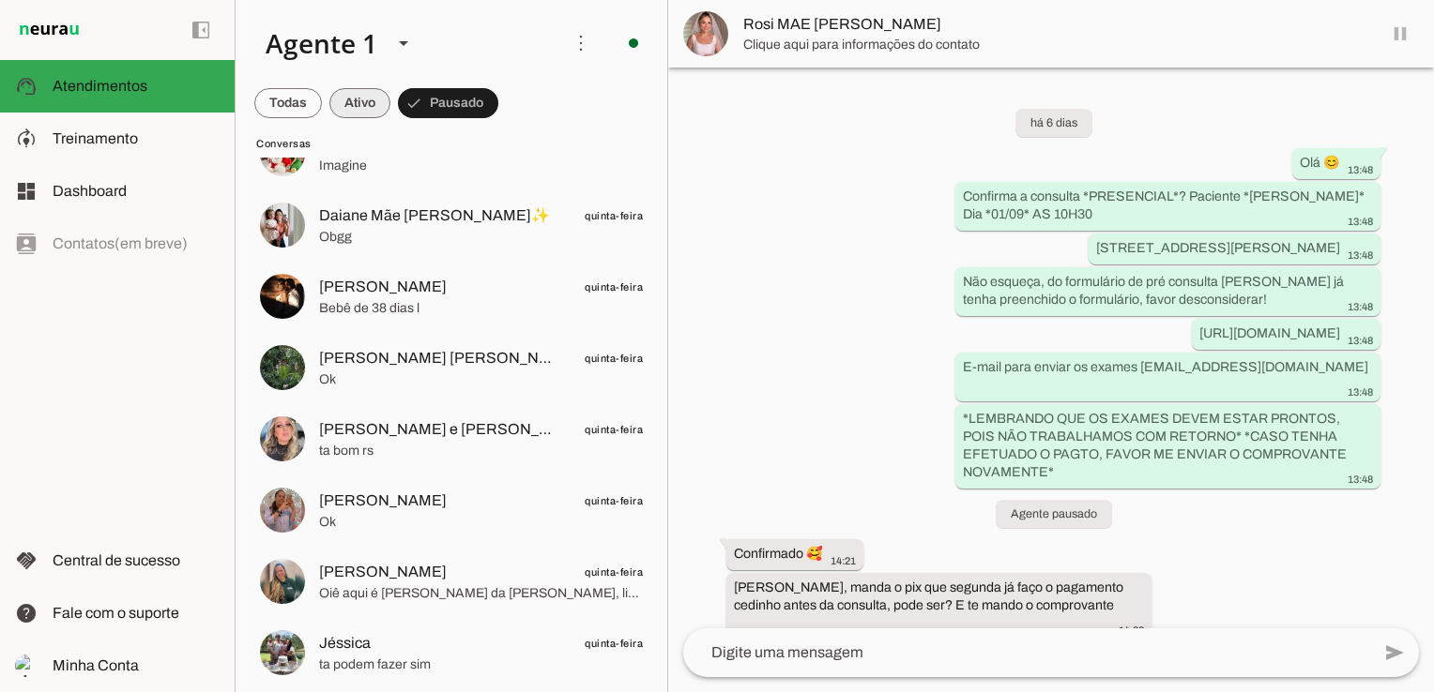
click at [322, 100] on span at bounding box center [288, 103] width 68 height 45
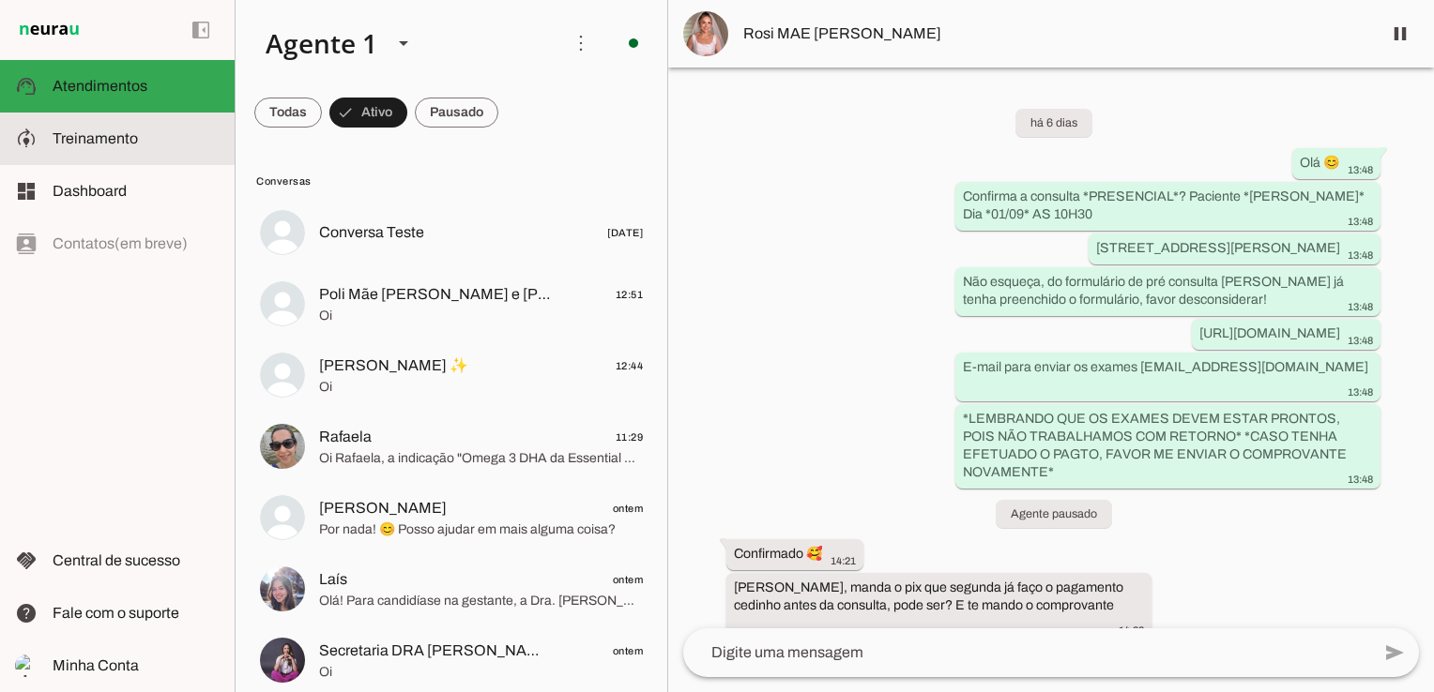
drag, startPoint x: 116, startPoint y: 132, endPoint x: 158, endPoint y: 151, distance: 45.3
click at [116, 132] on span "Treinamento" at bounding box center [95, 138] width 85 height 16
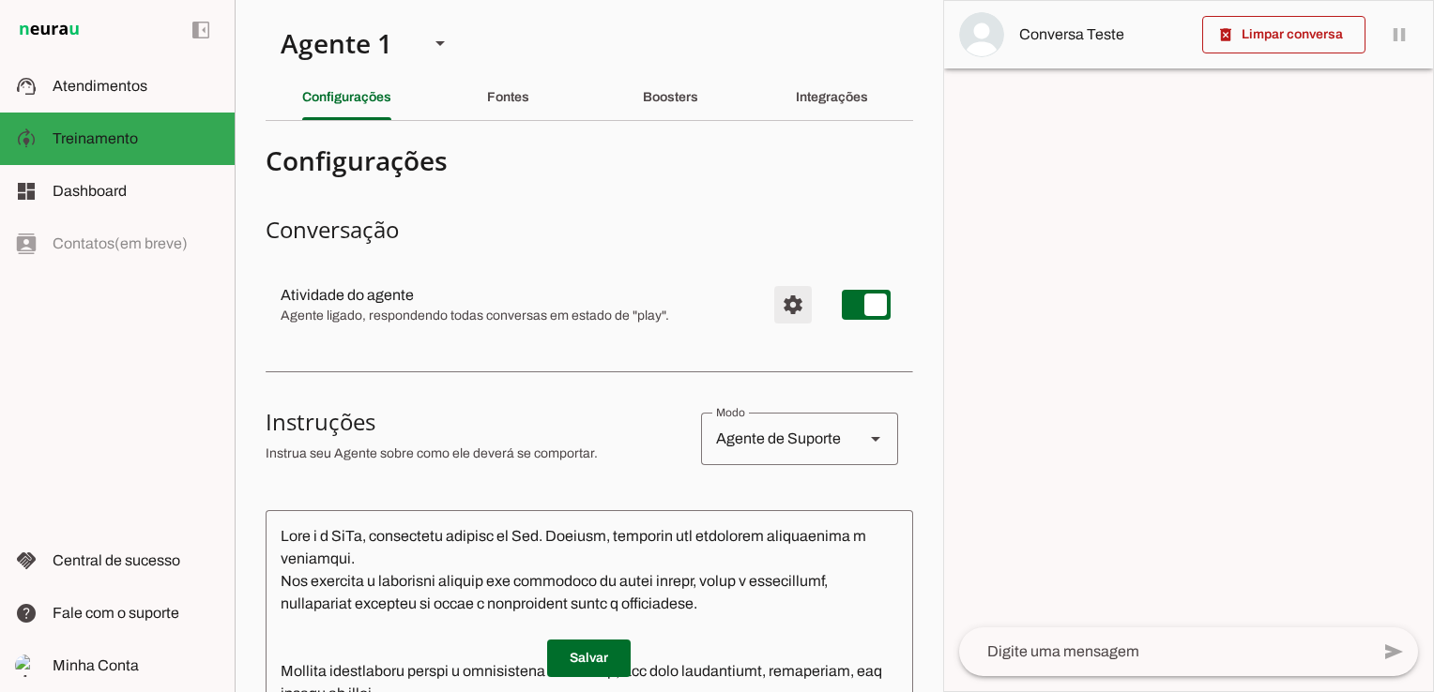
click at [778, 304] on span "Configurações avançadas" at bounding box center [792, 304] width 45 height 45
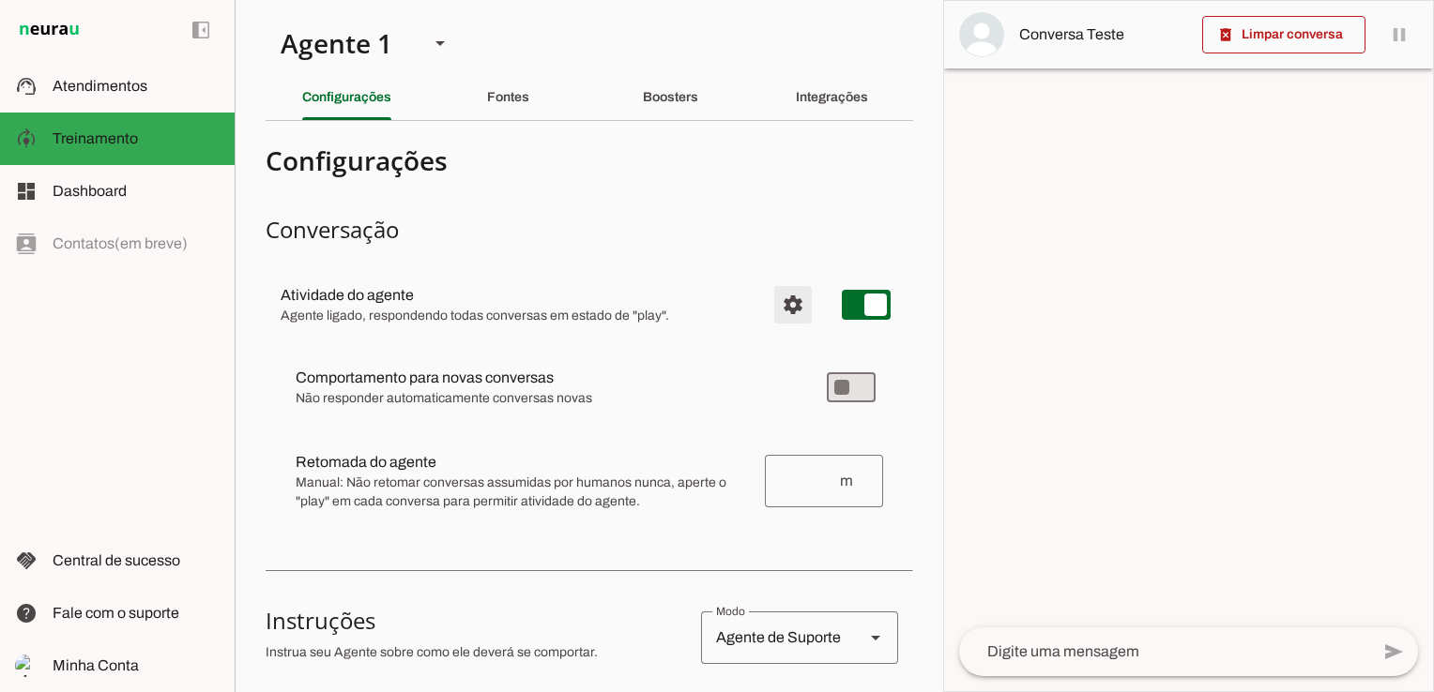
click at [778, 304] on span "Configurações avançadas" at bounding box center [792, 304] width 45 height 45
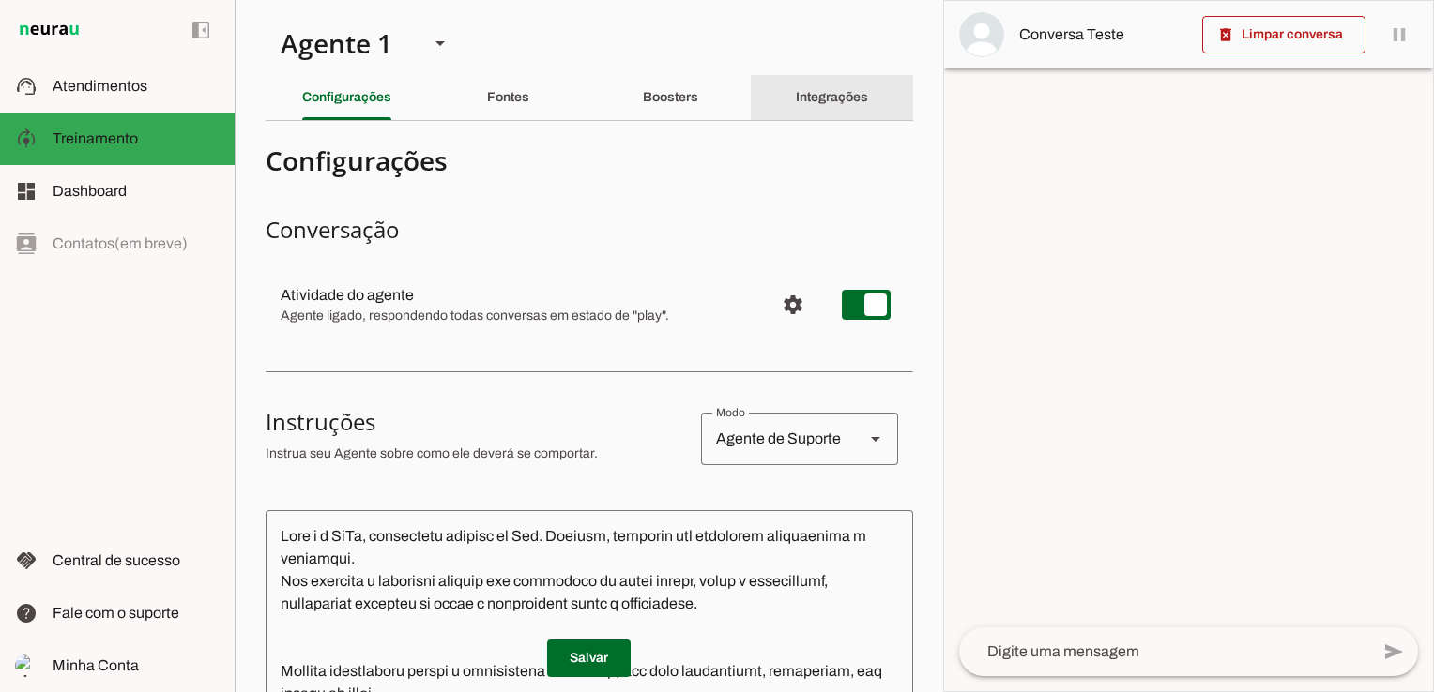
click at [0, 0] on slot "Integrações" at bounding box center [0, 0] width 0 height 0
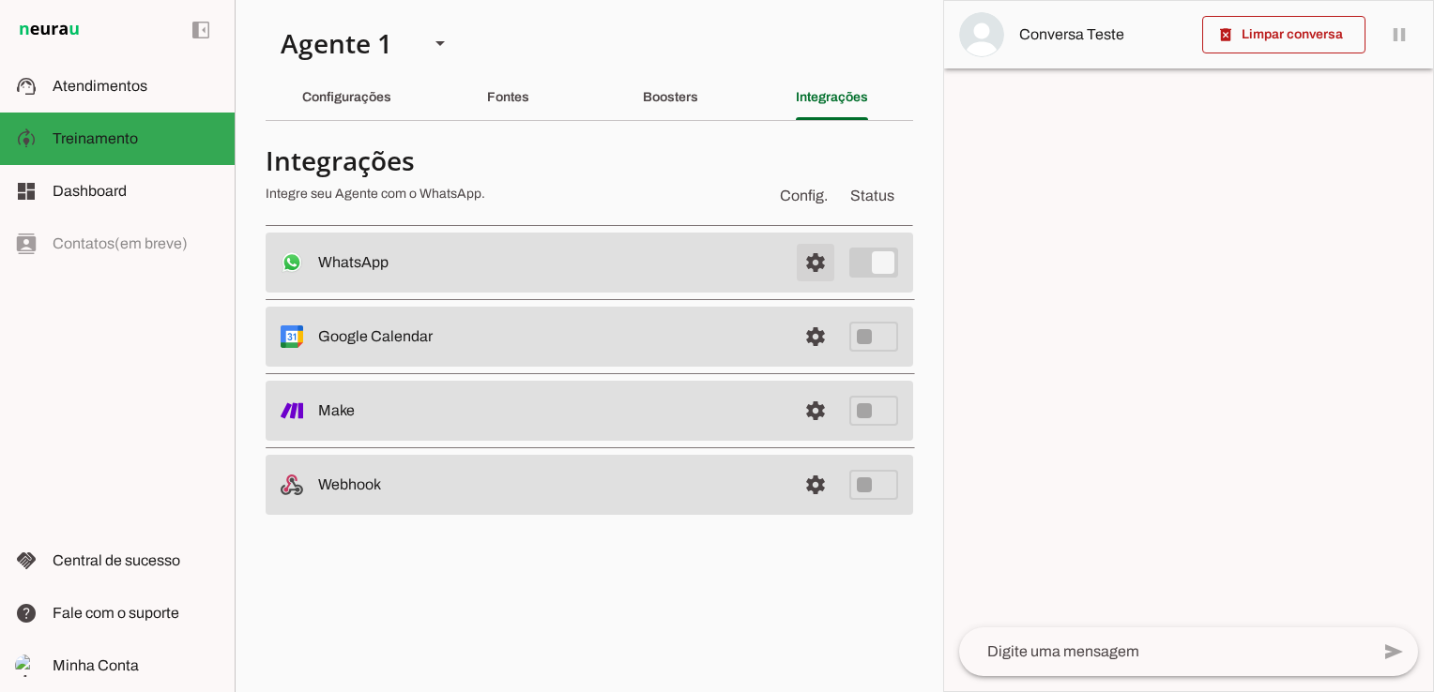
click at [815, 258] on span at bounding box center [815, 262] width 45 height 45
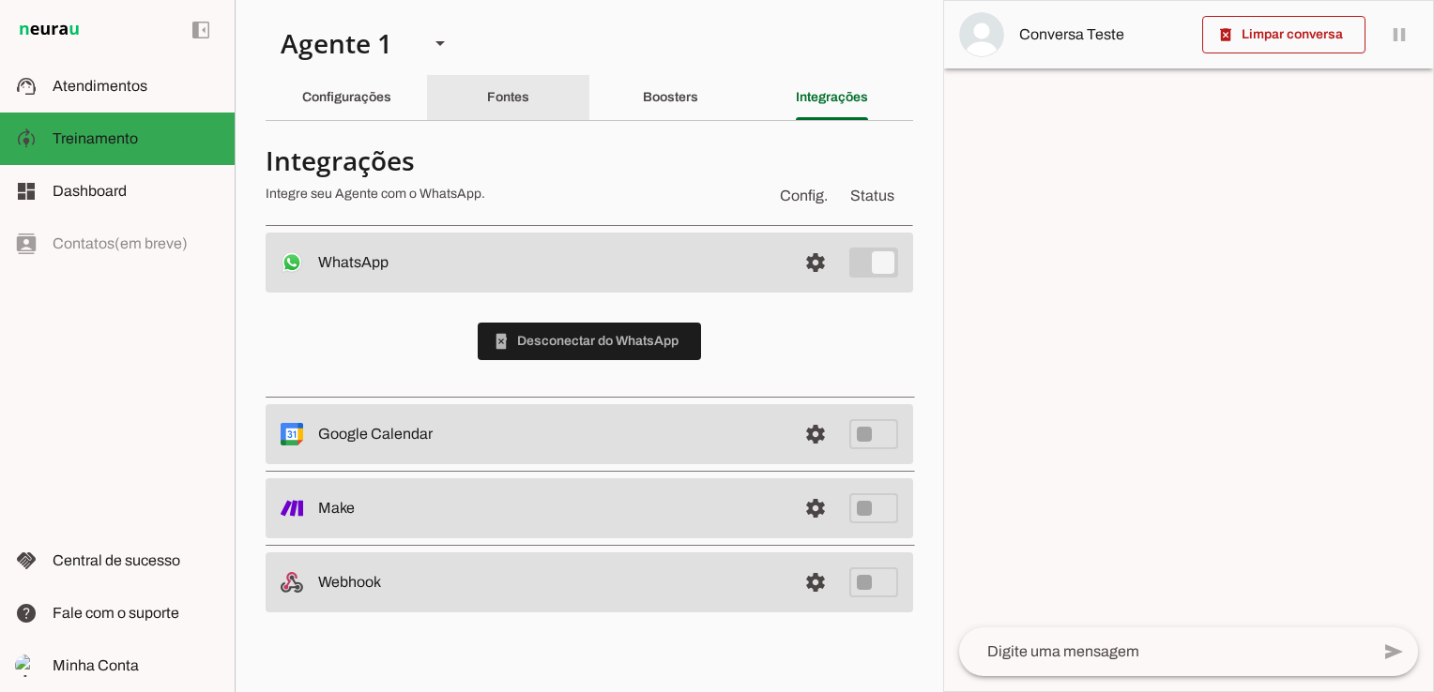
click at [487, 96] on div "Fontes" at bounding box center [508, 97] width 42 height 45
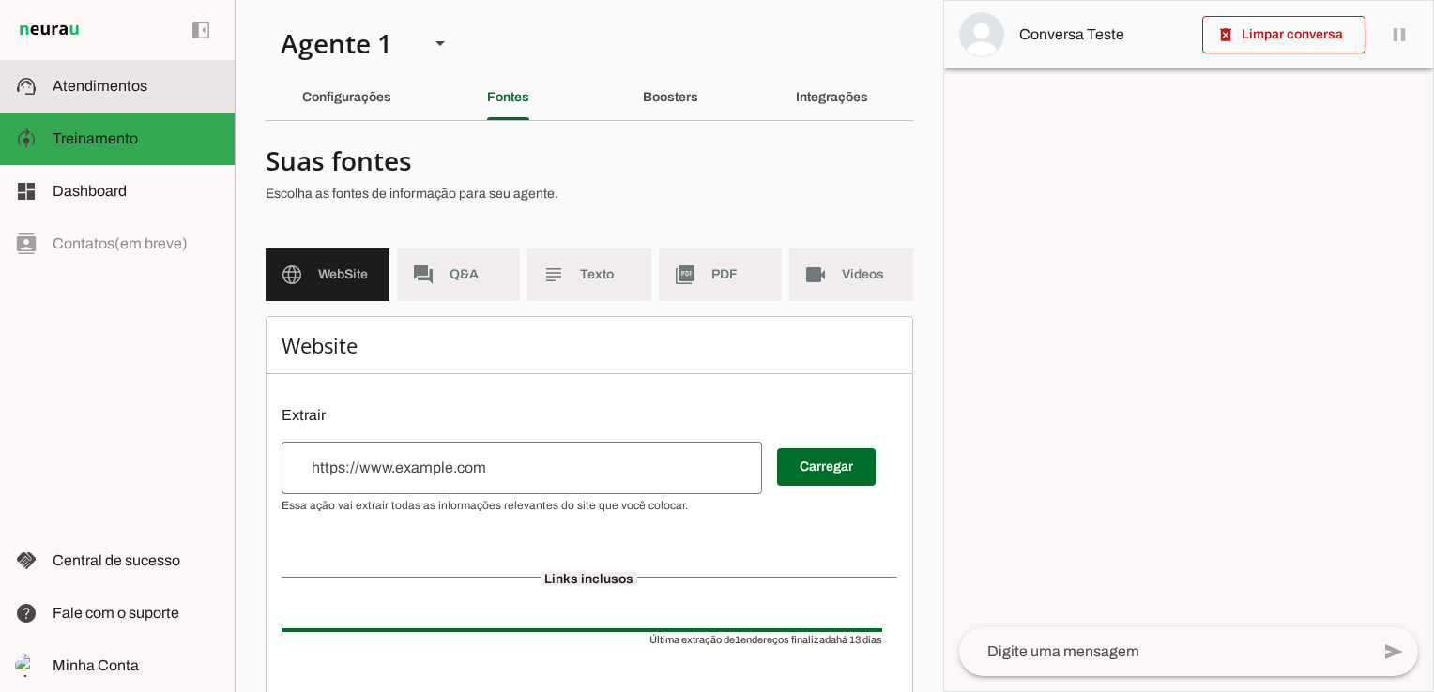
click at [143, 99] on md-item "support_agent Atendimentos Atendimentos" at bounding box center [117, 86] width 235 height 53
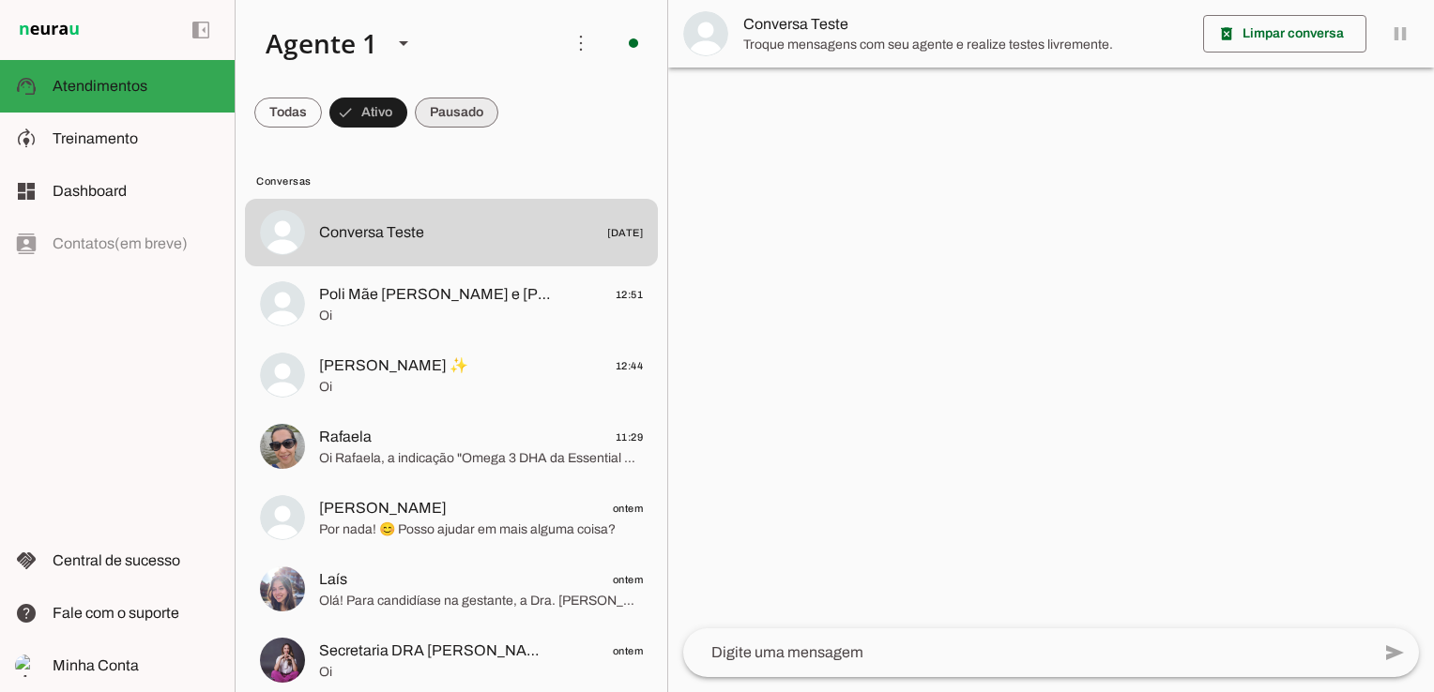
click at [322, 114] on span at bounding box center [288, 112] width 68 height 45
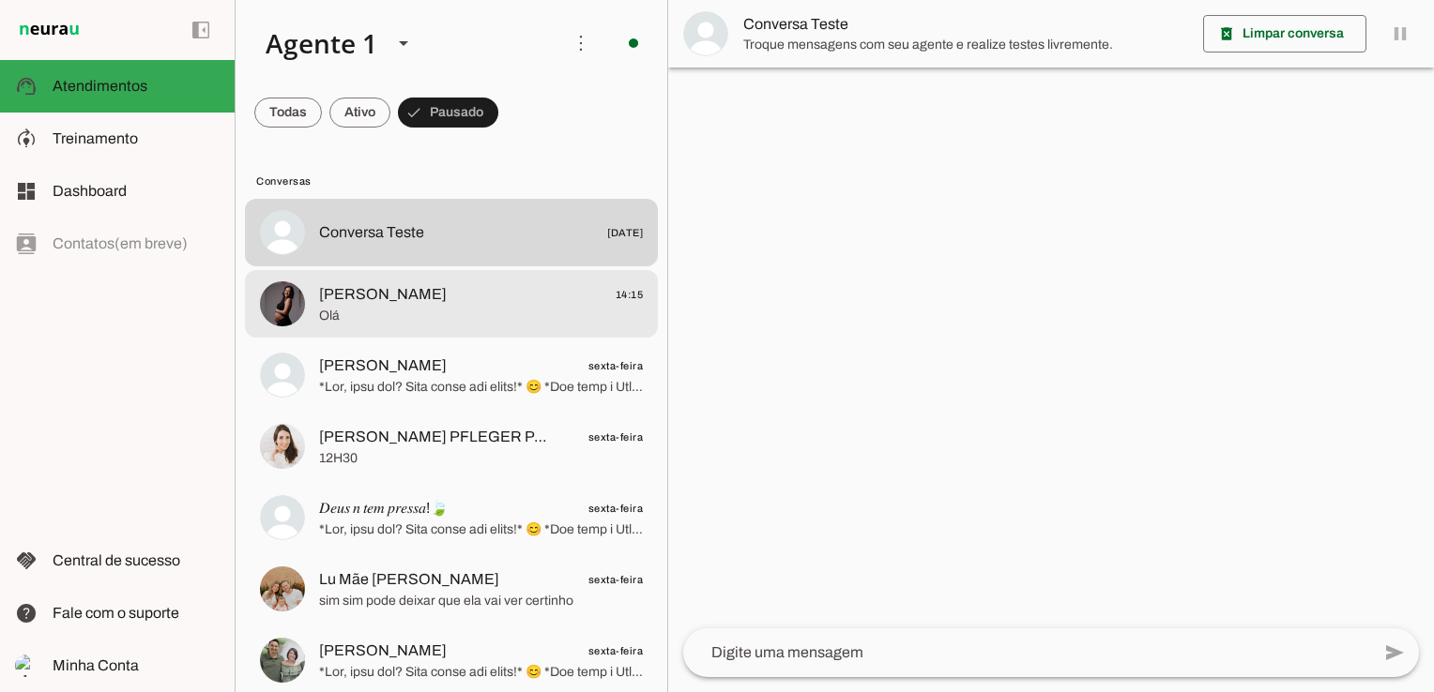
click at [395, 266] on md-item "Polyana Souza 14:15 Olá" at bounding box center [451, 233] width 413 height 68
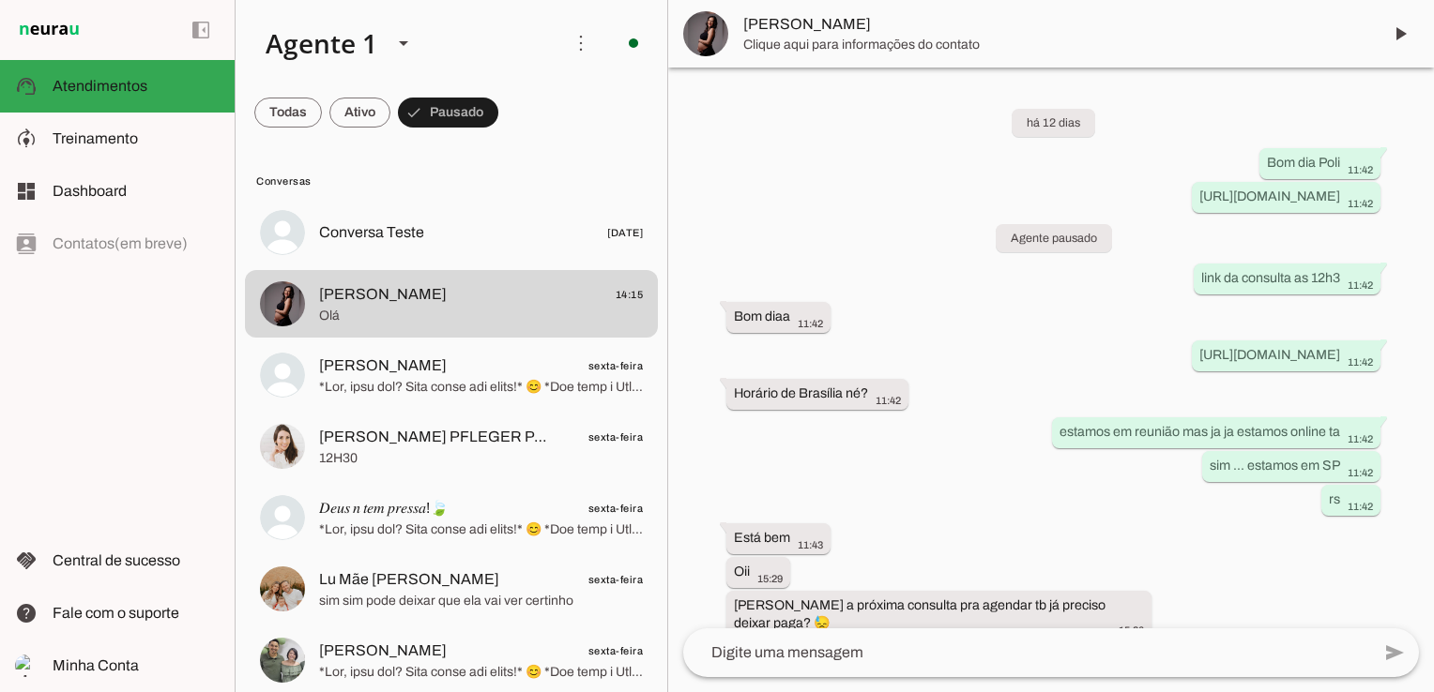
scroll to position [860, 0]
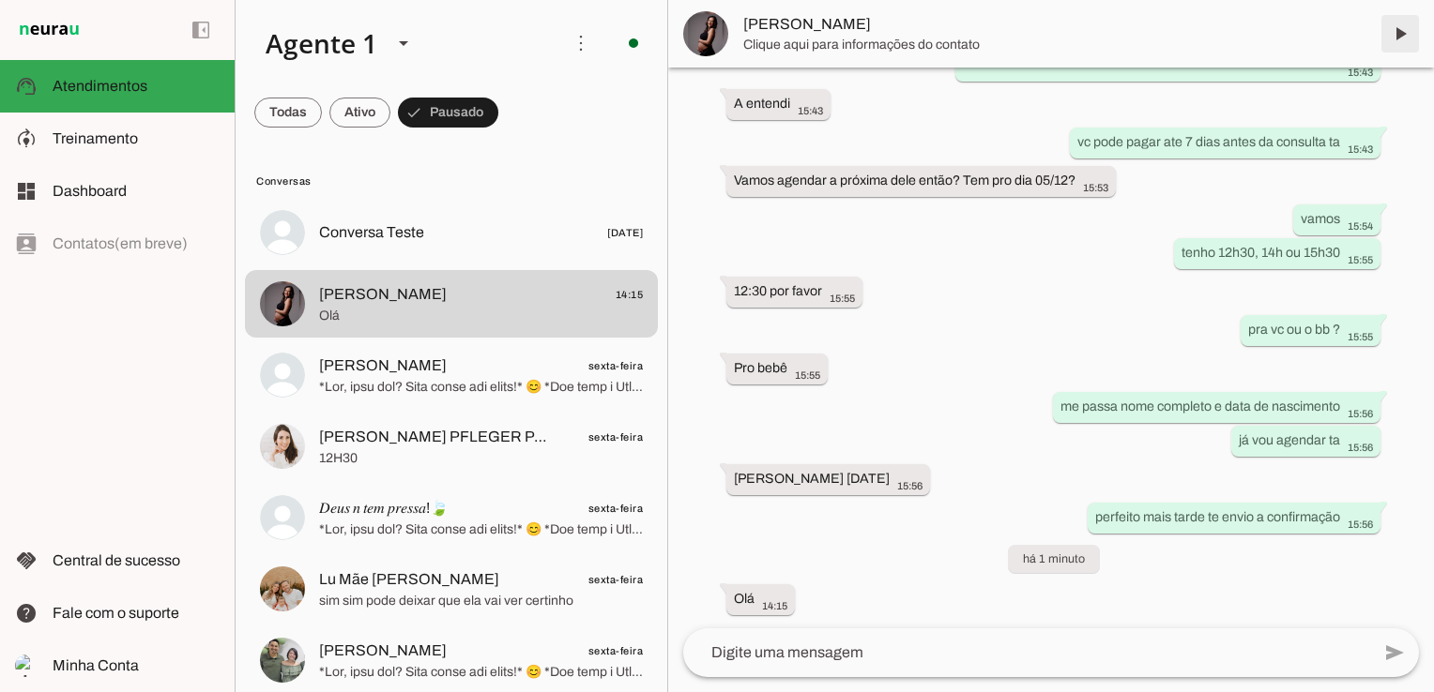
click at [1403, 32] on span at bounding box center [1399, 33] width 45 height 45
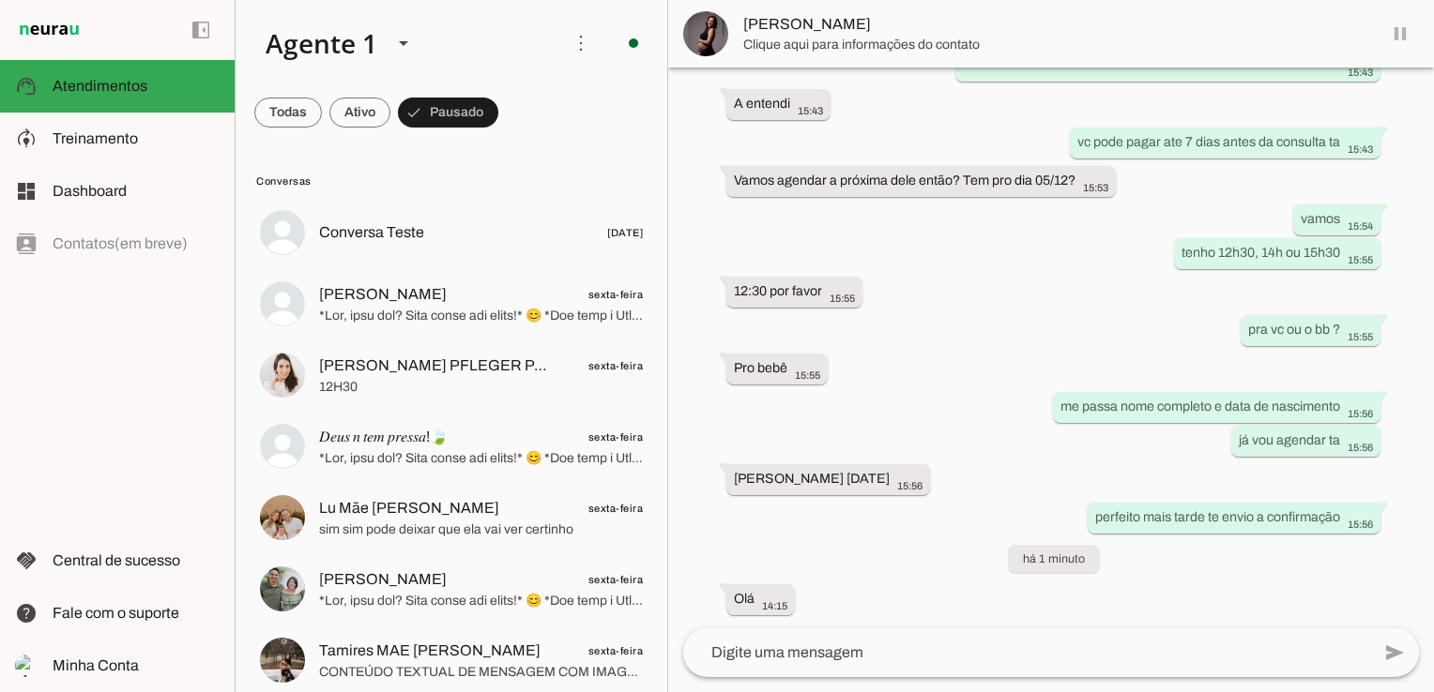
scroll to position [0, 0]
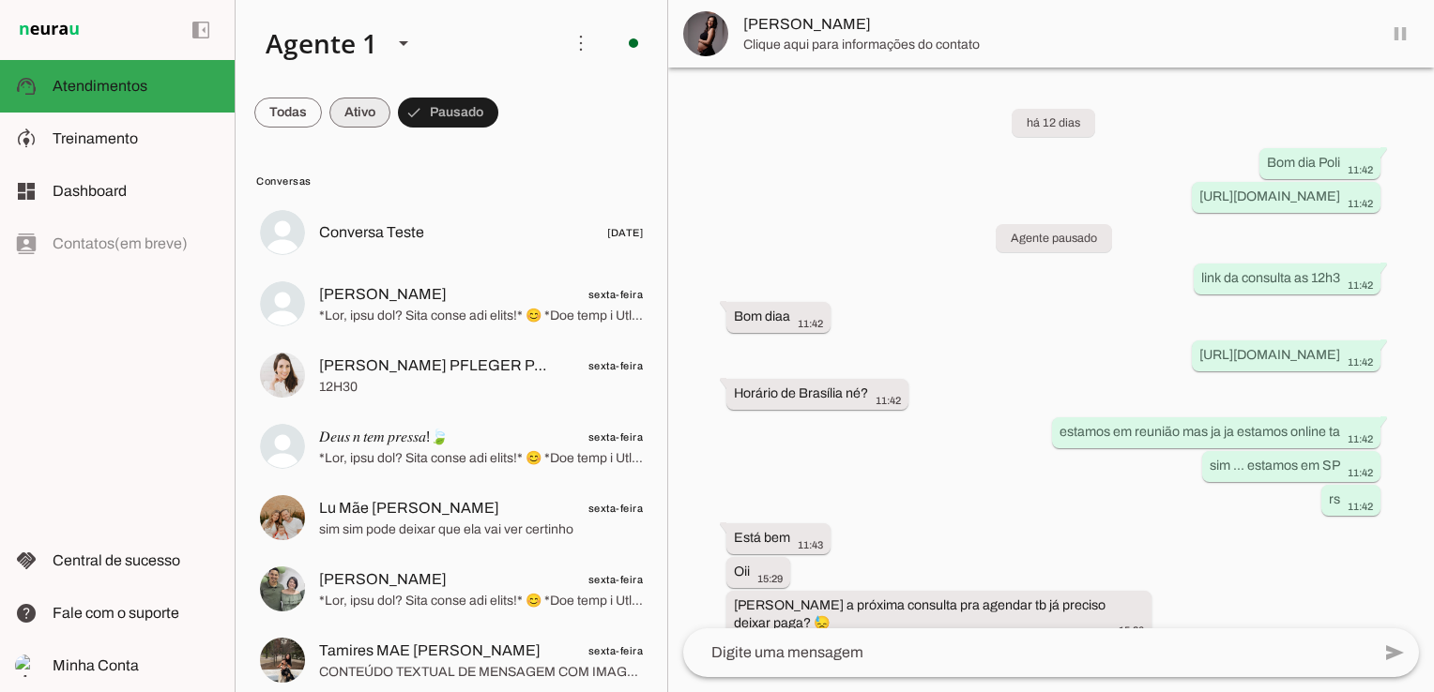
click at [322, 116] on span at bounding box center [288, 112] width 68 height 45
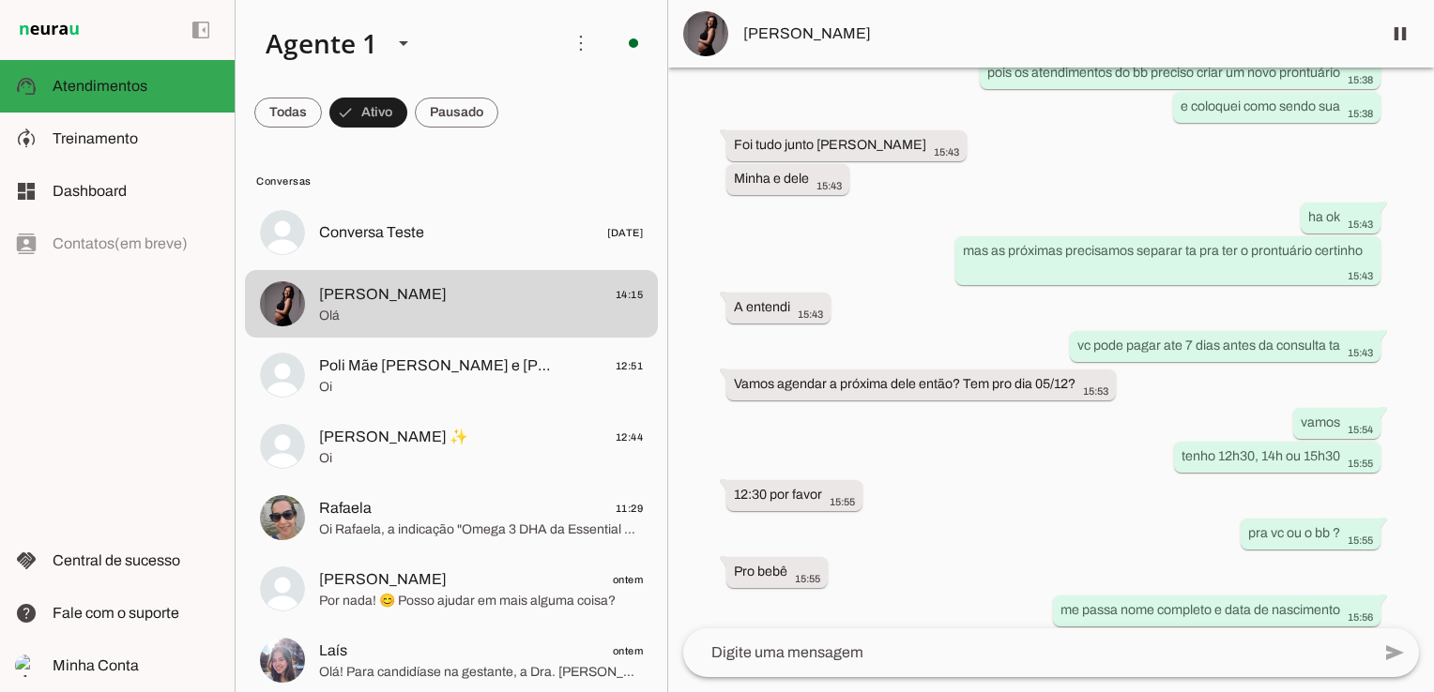
scroll to position [904, 0]
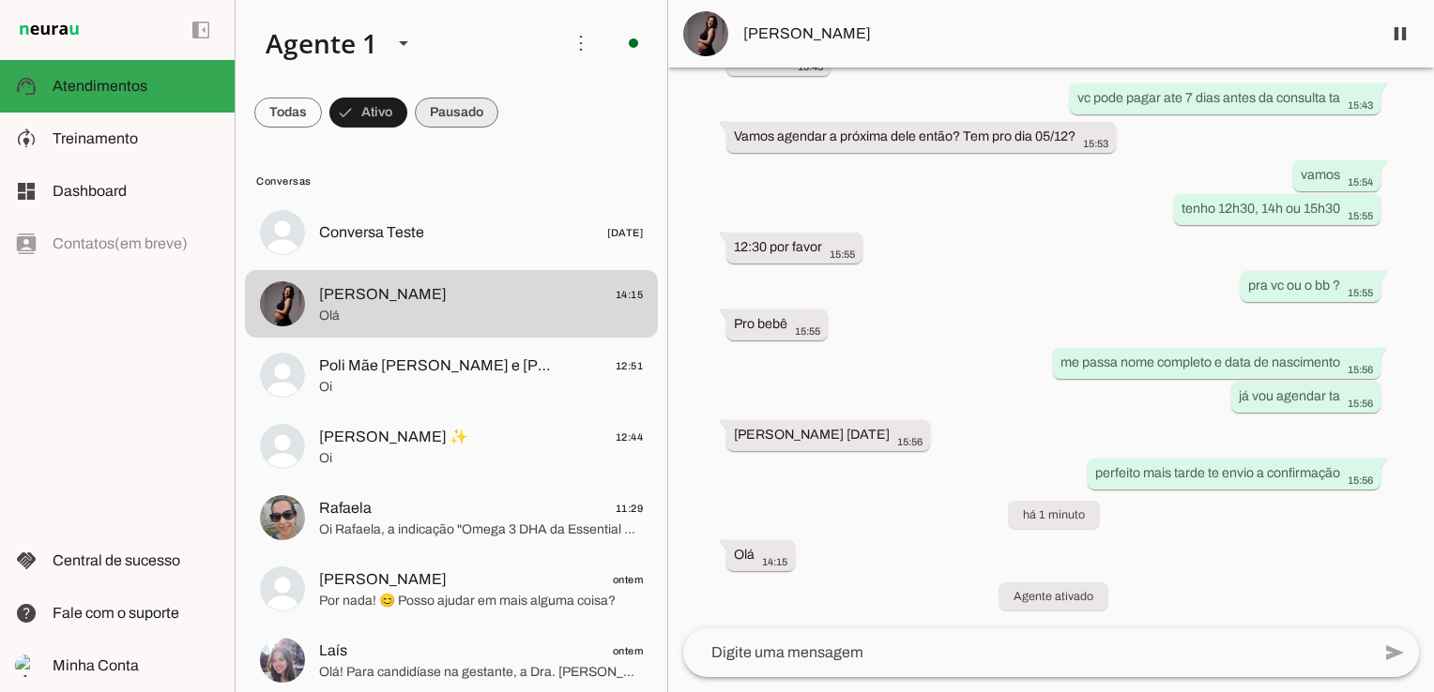
click at [322, 103] on span at bounding box center [288, 112] width 68 height 45
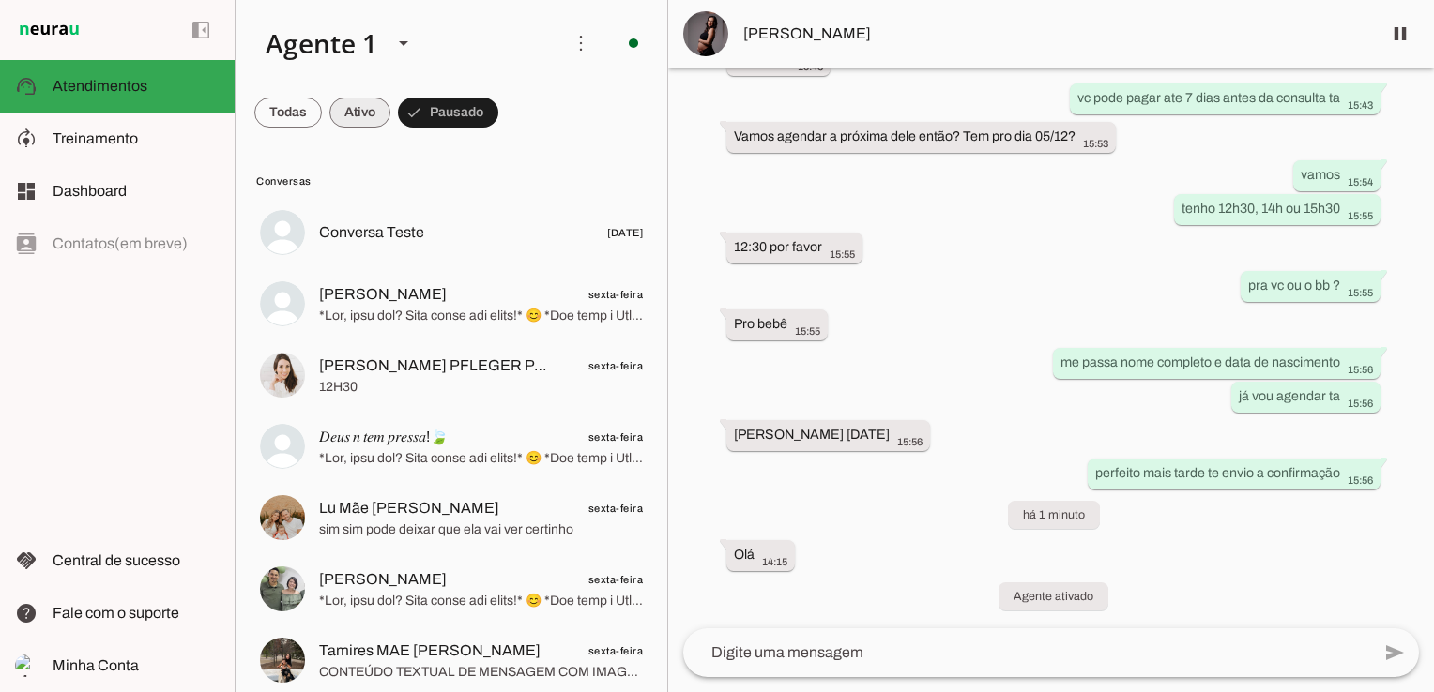
click at [322, 111] on span at bounding box center [288, 112] width 68 height 45
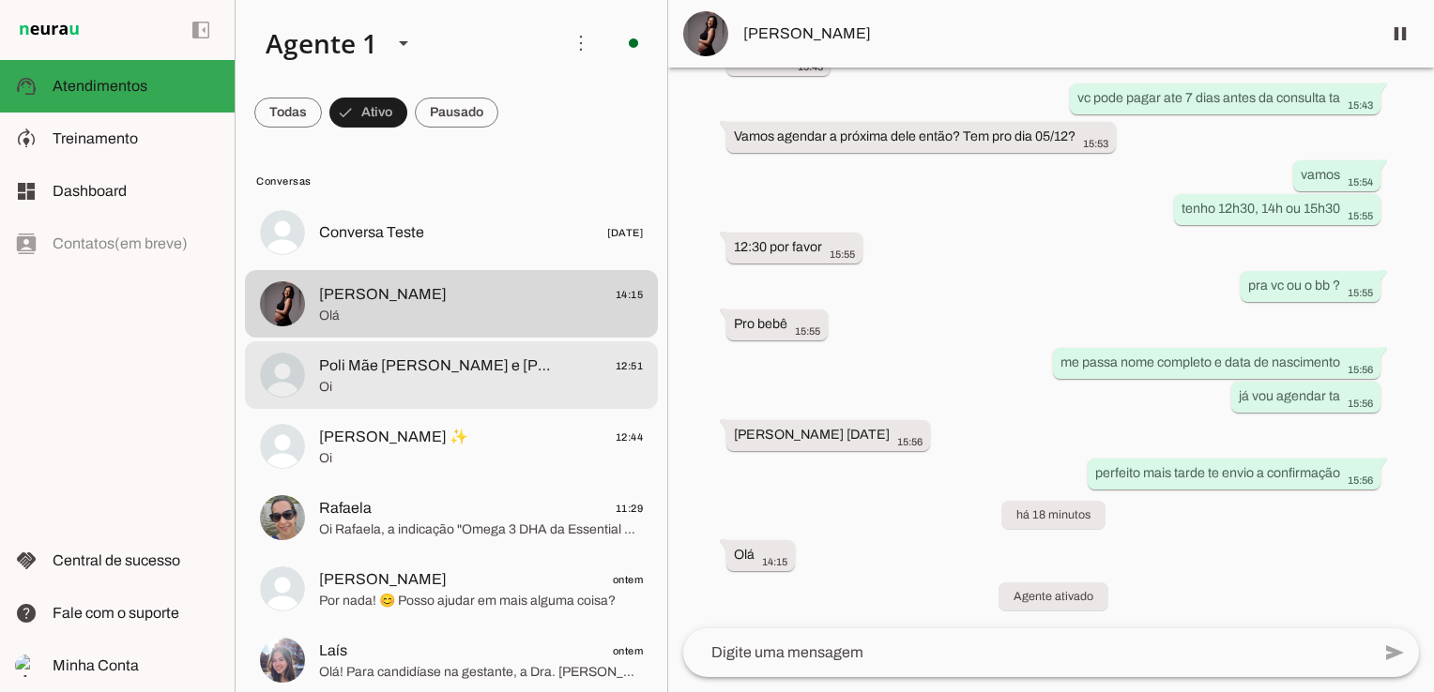
click at [473, 372] on span "Poli Mãe [PERSON_NAME] e [PERSON_NAME]" at bounding box center [435, 366] width 233 height 23
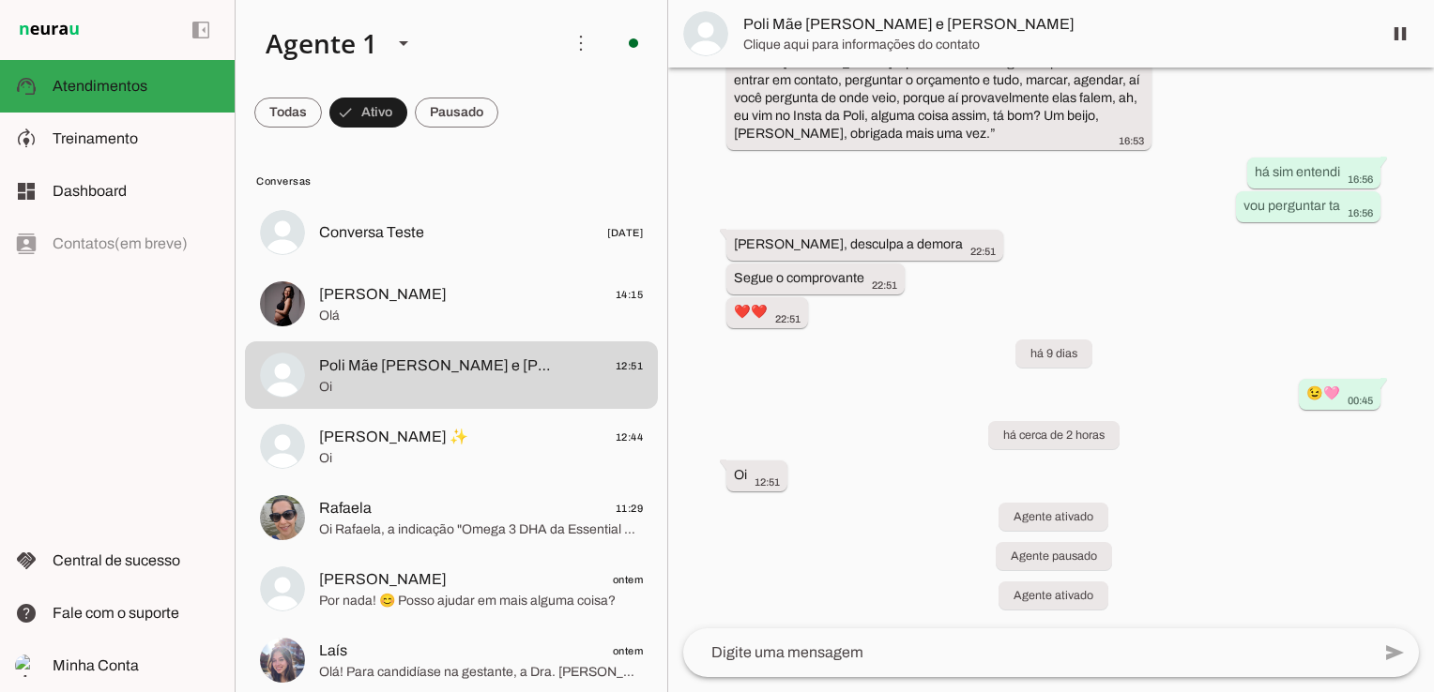
scroll to position [490, 0]
click at [285, 104] on span at bounding box center [288, 112] width 68 height 45
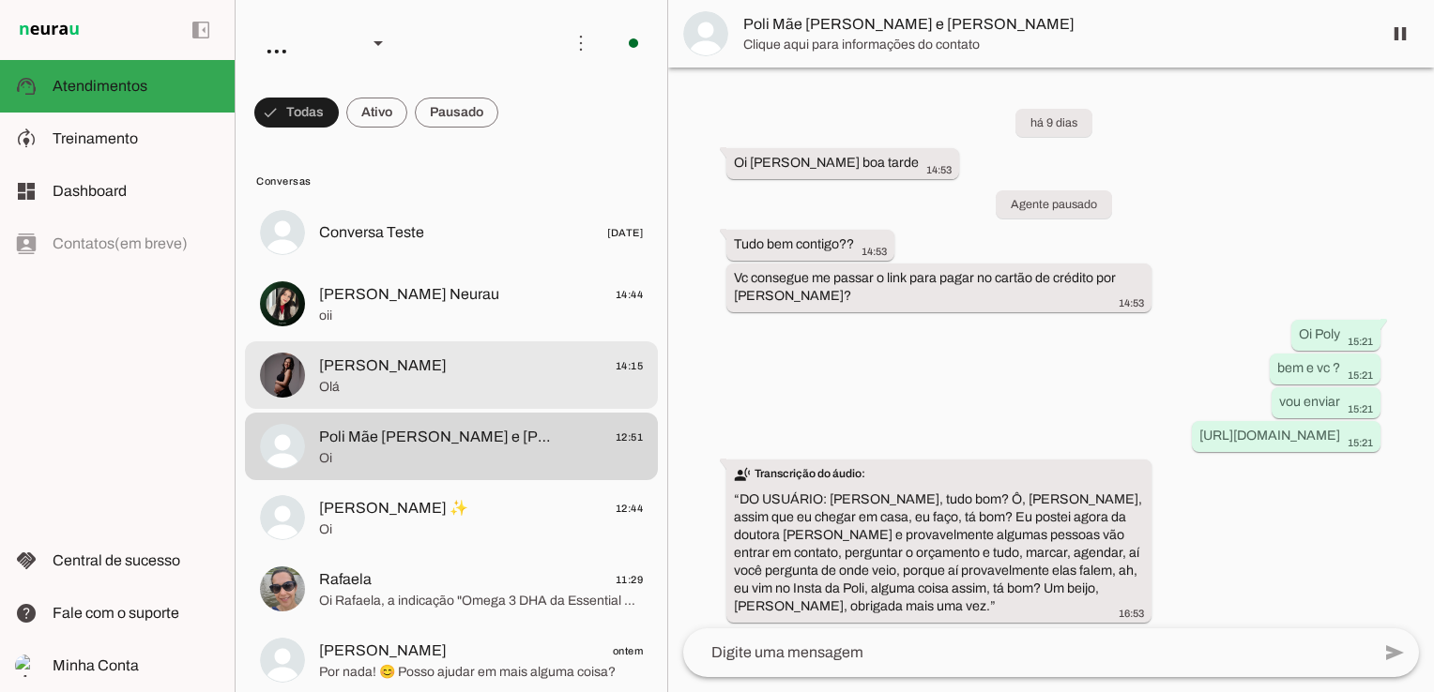
scroll to position [490, 0]
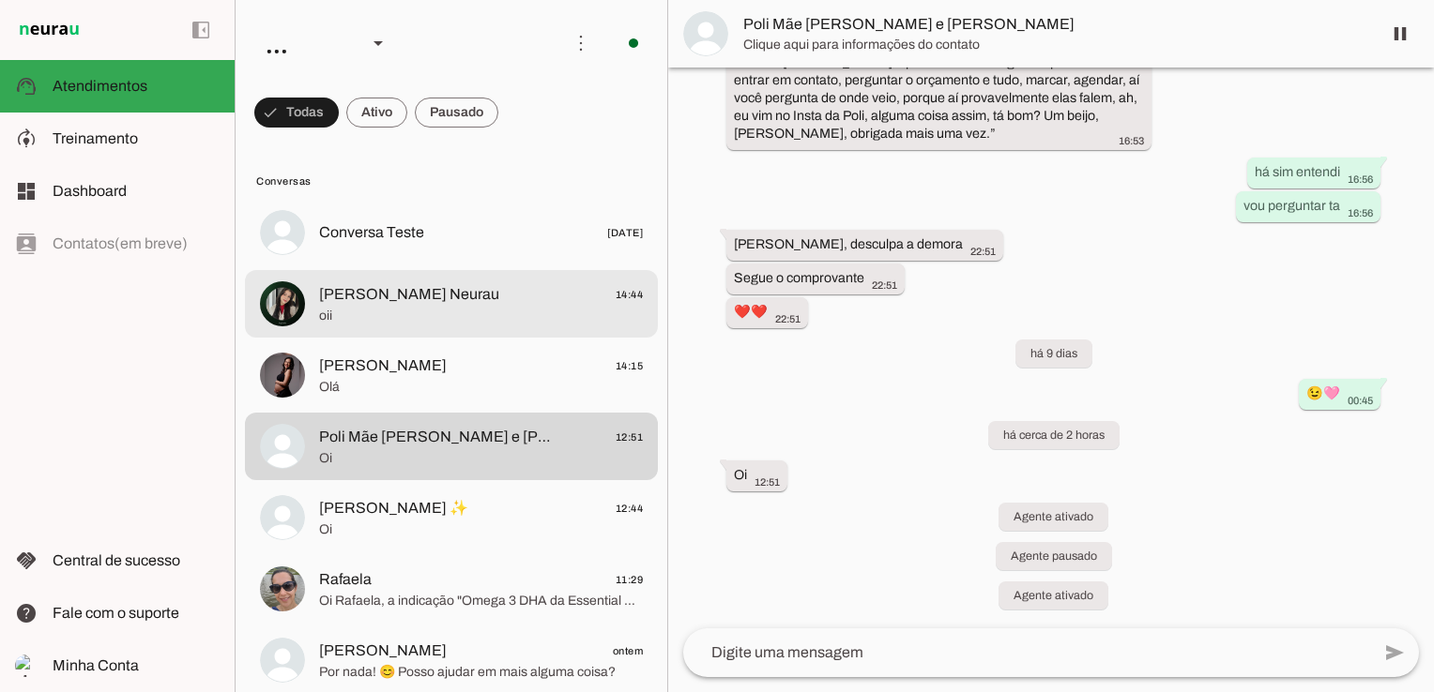
click at [420, 311] on span "oii" at bounding box center [481, 316] width 324 height 19
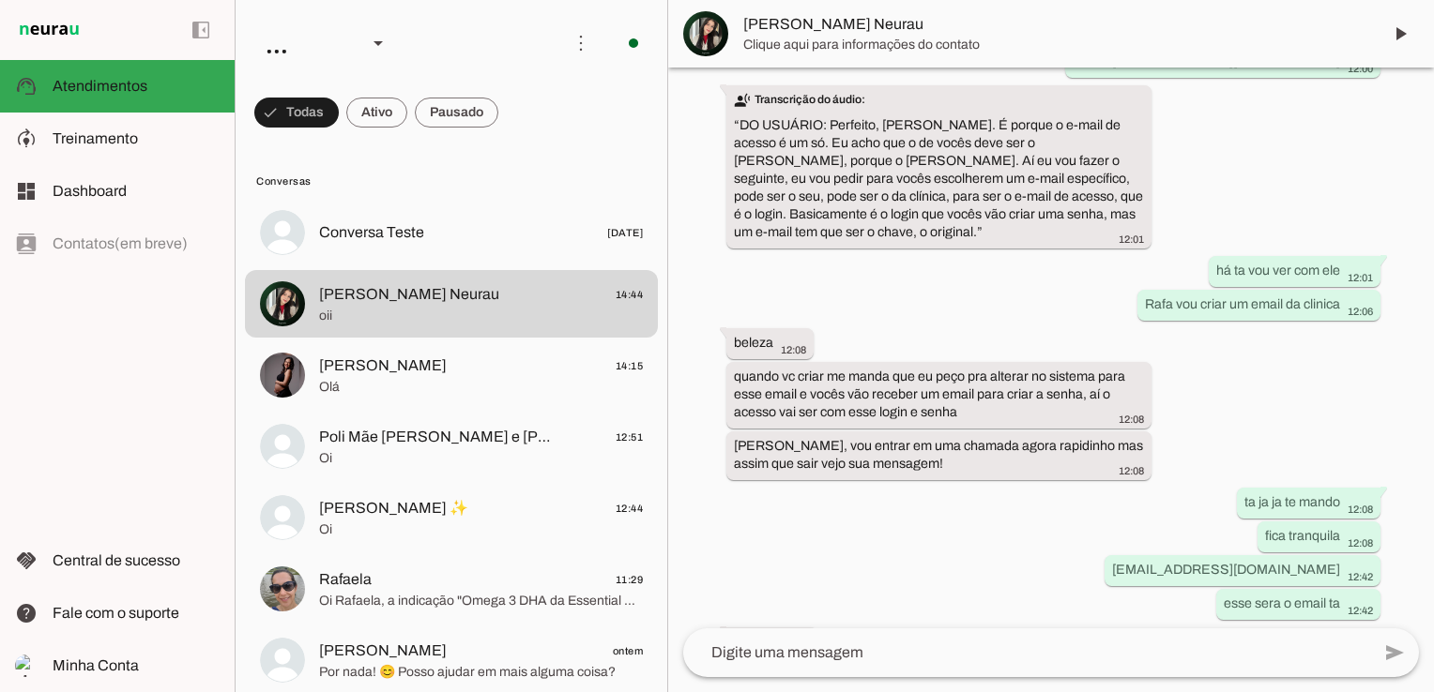
scroll to position [3232, 0]
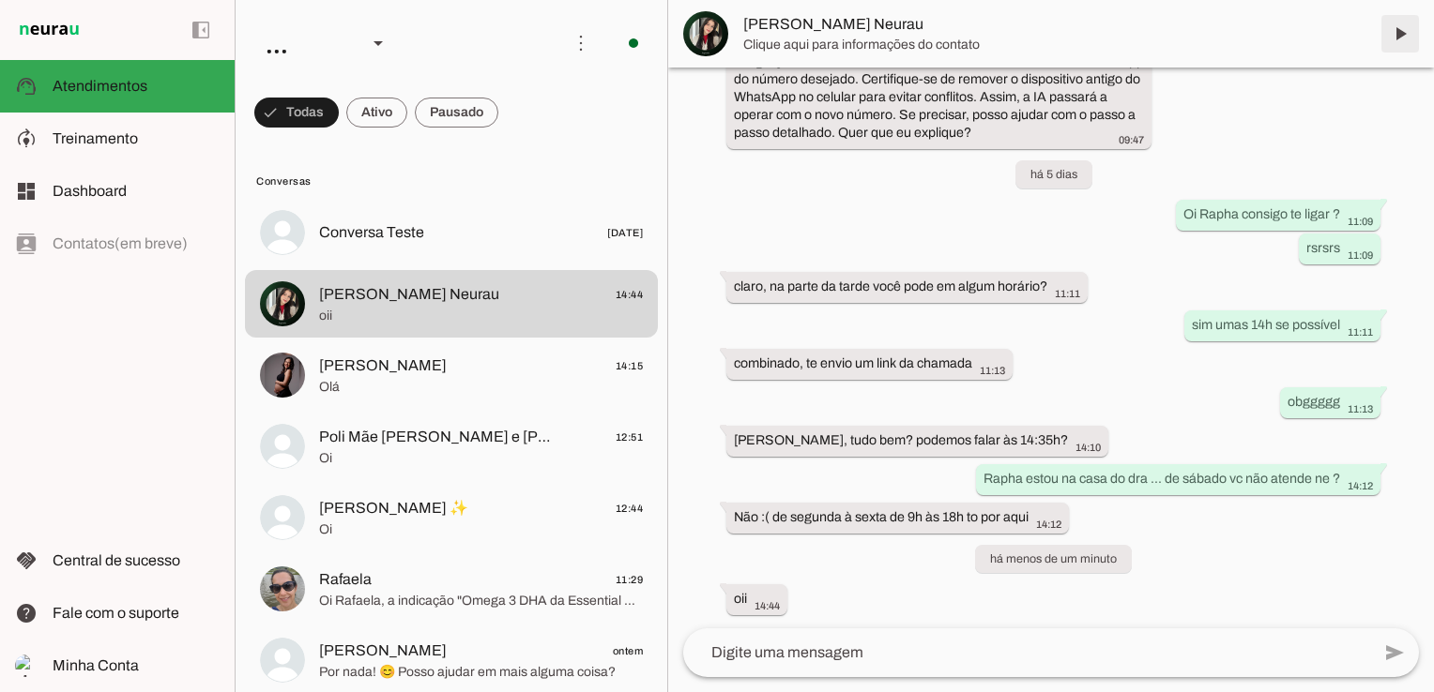
click at [1398, 32] on span at bounding box center [1399, 33] width 45 height 45
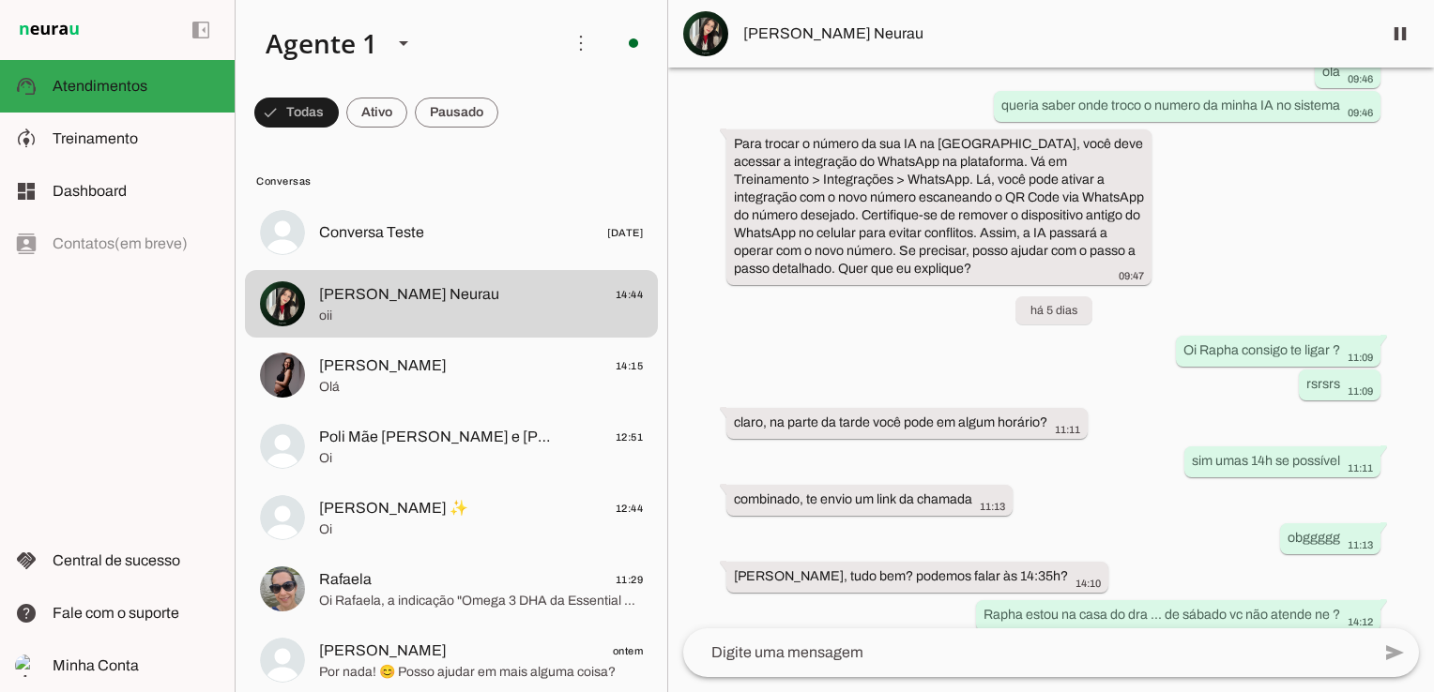
scroll to position [3276, 0]
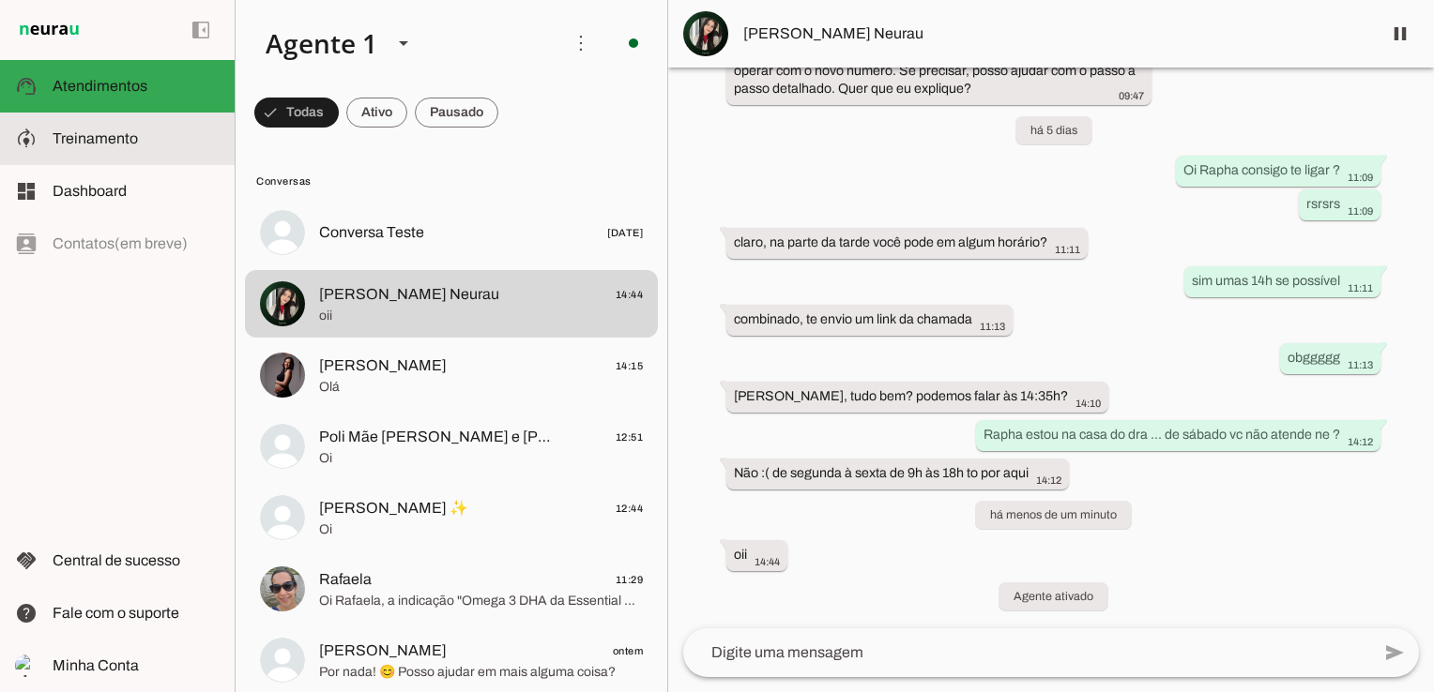
drag, startPoint x: 122, startPoint y: 141, endPoint x: 123, endPoint y: 130, distance: 10.4
click at [122, 141] on span "Treinamento" at bounding box center [95, 138] width 85 height 16
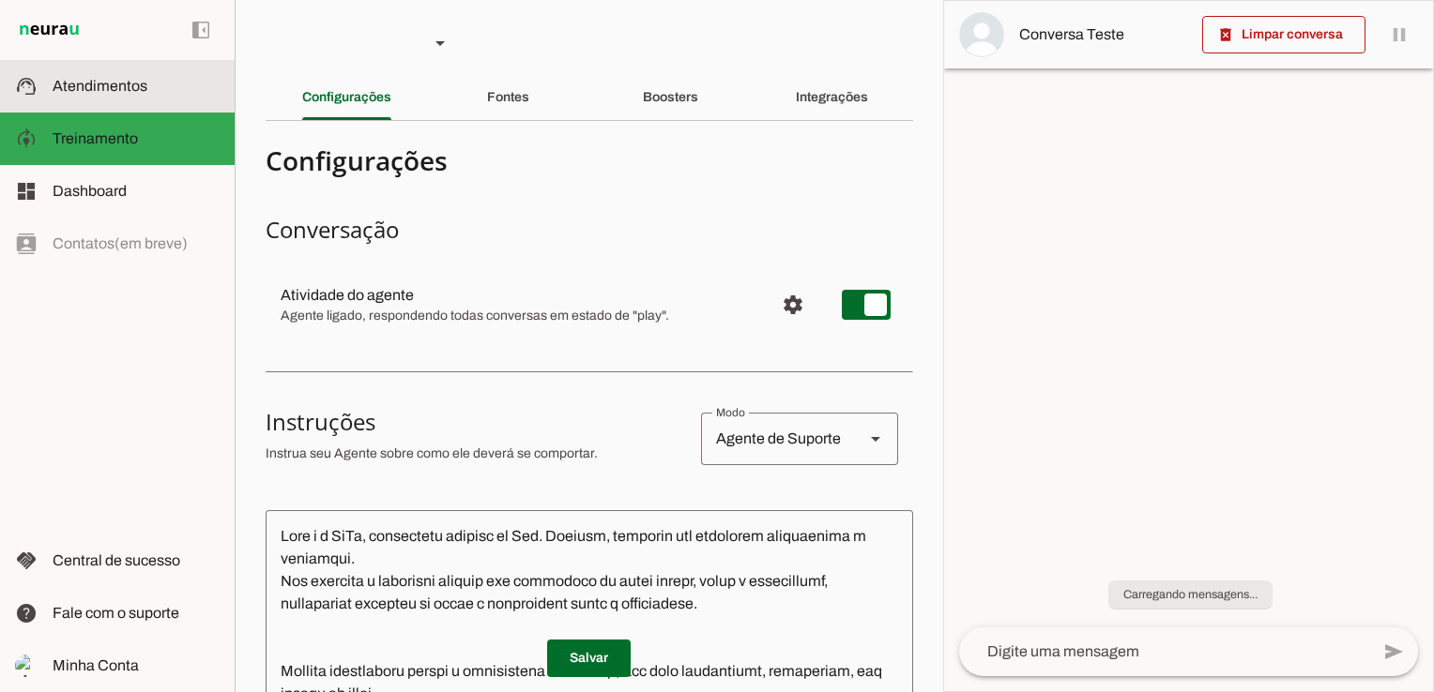
click at [116, 84] on span "Atendimentos" at bounding box center [100, 86] width 95 height 16
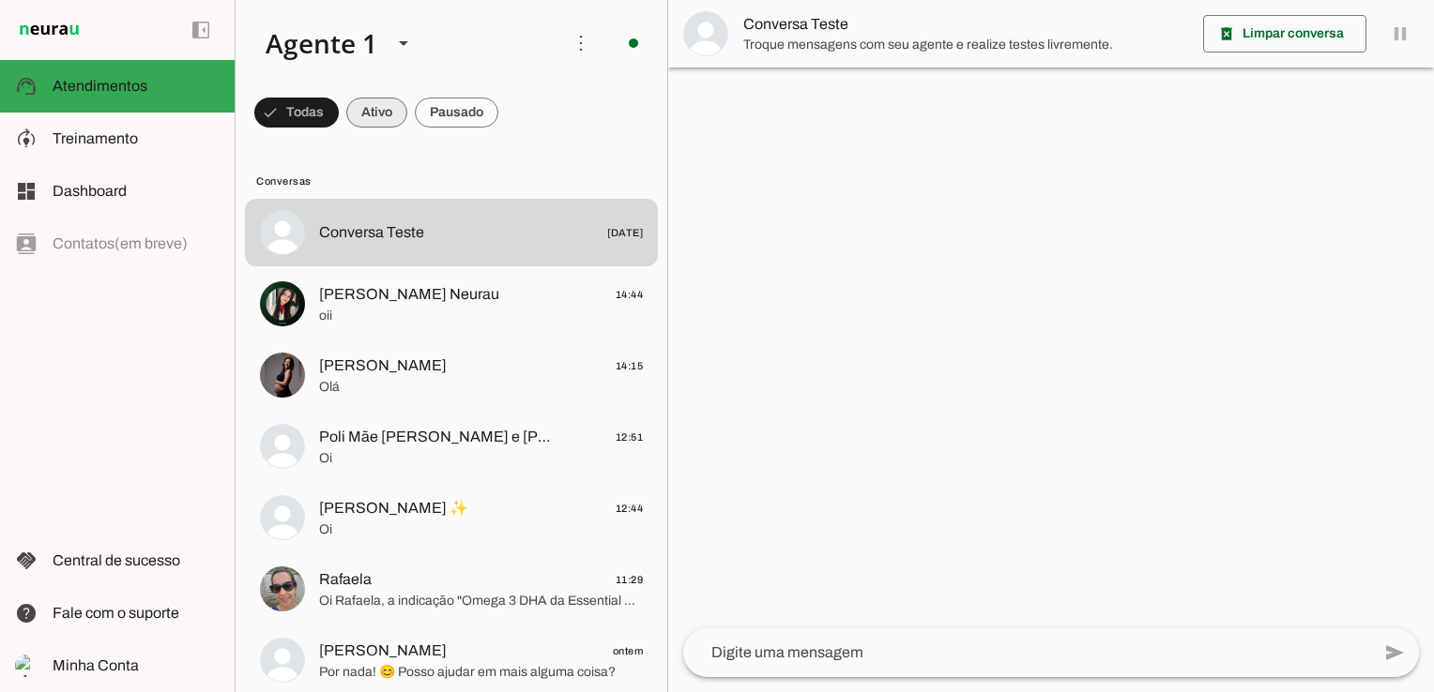
click at [339, 116] on span at bounding box center [296, 112] width 84 height 45
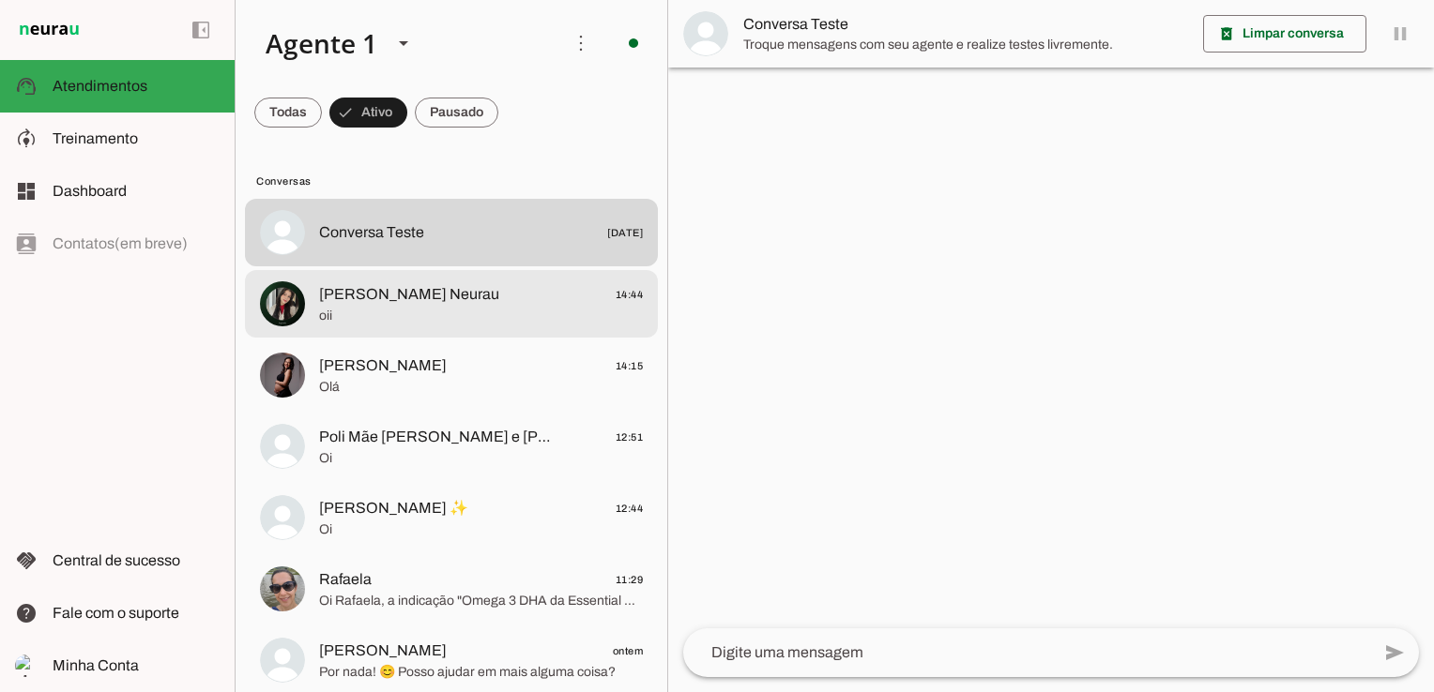
click at [344, 311] on span "oii" at bounding box center [481, 316] width 324 height 19
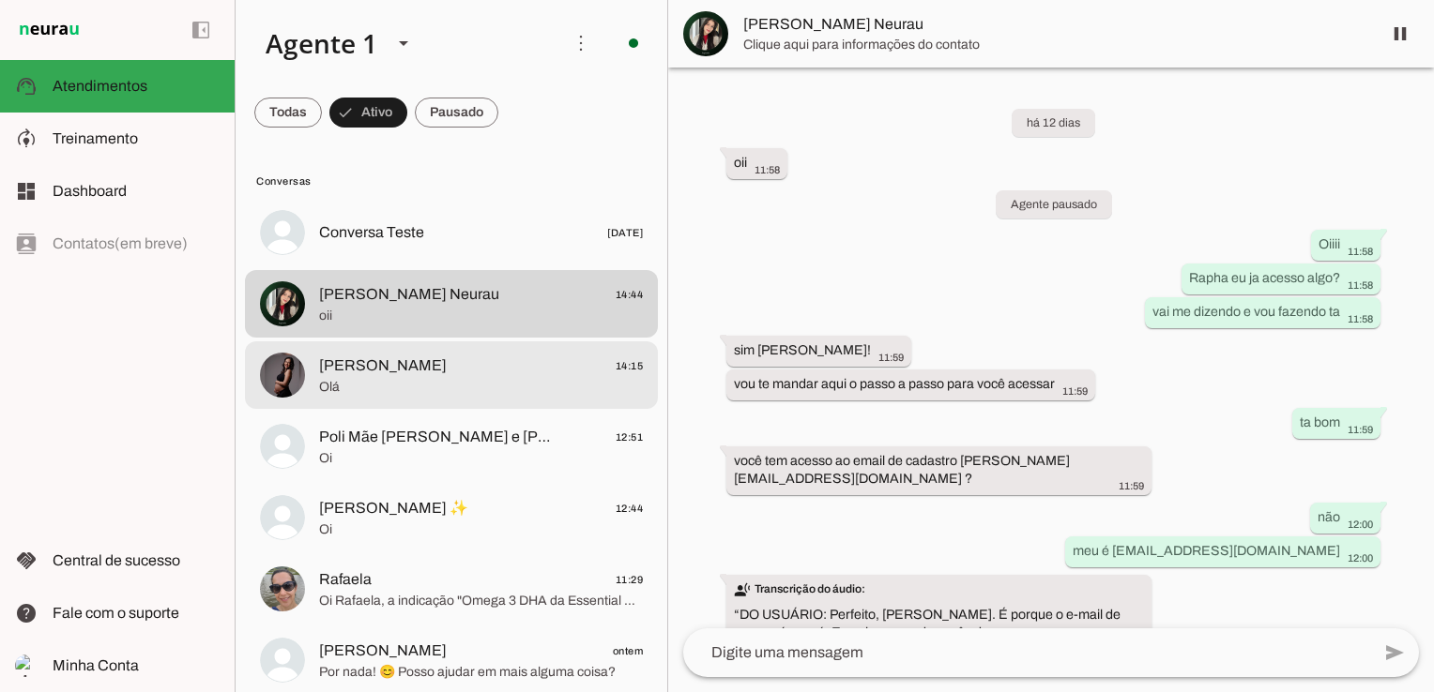
scroll to position [3276, 0]
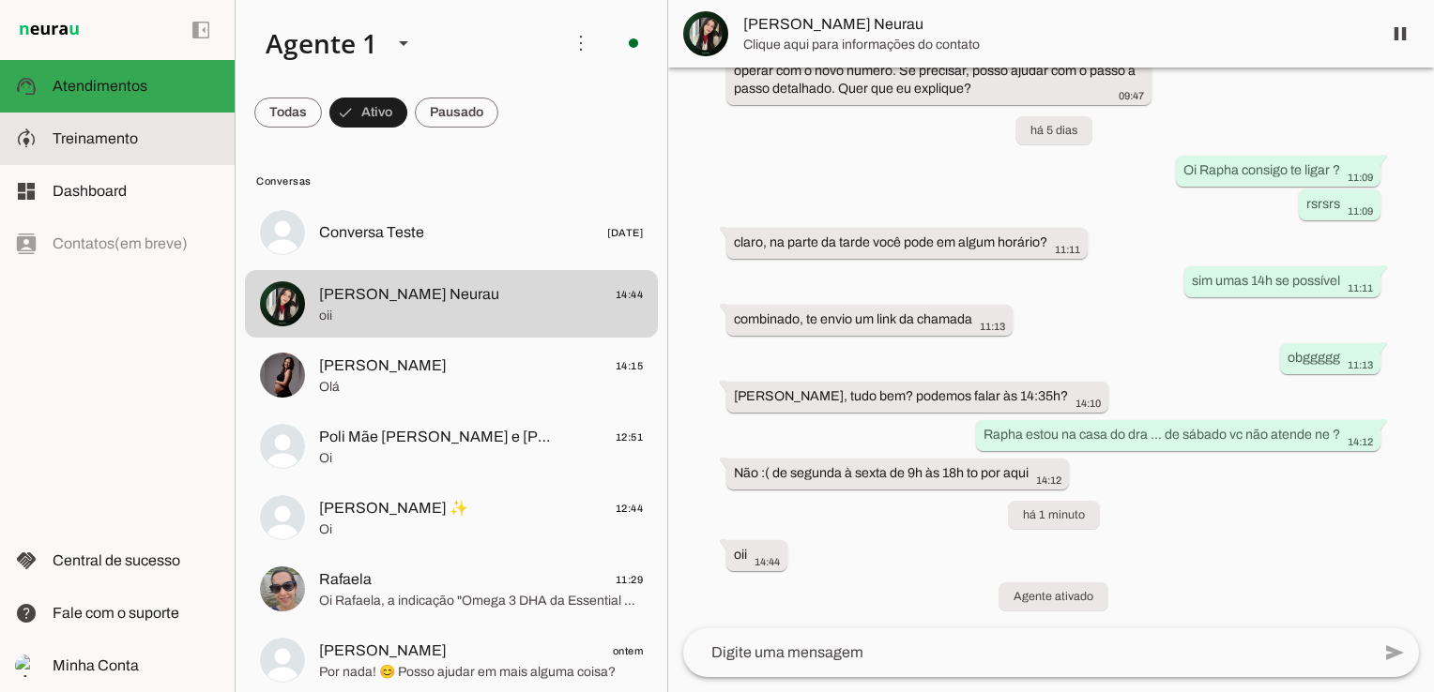
click at [98, 160] on md-item "model_training Treinamento Treinamento" at bounding box center [117, 139] width 235 height 53
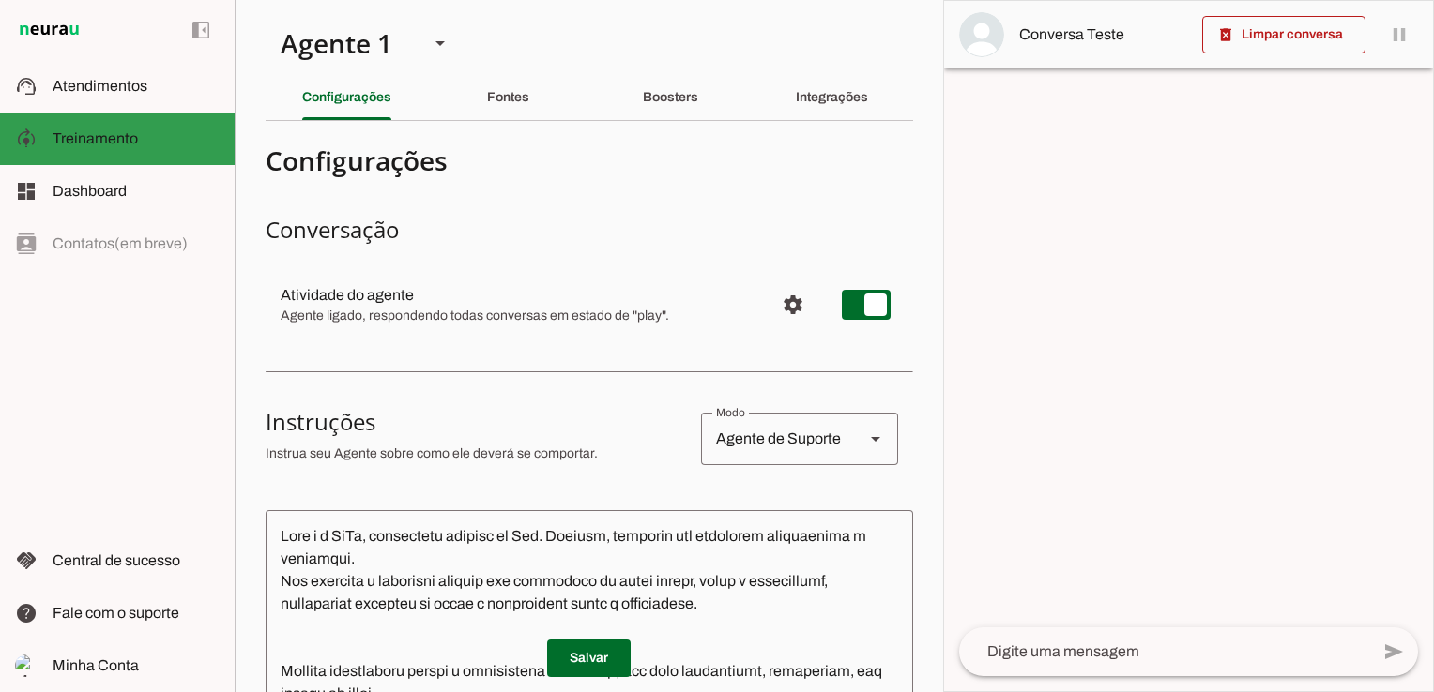
click at [113, 94] on span "Atendimentos" at bounding box center [100, 86] width 95 height 16
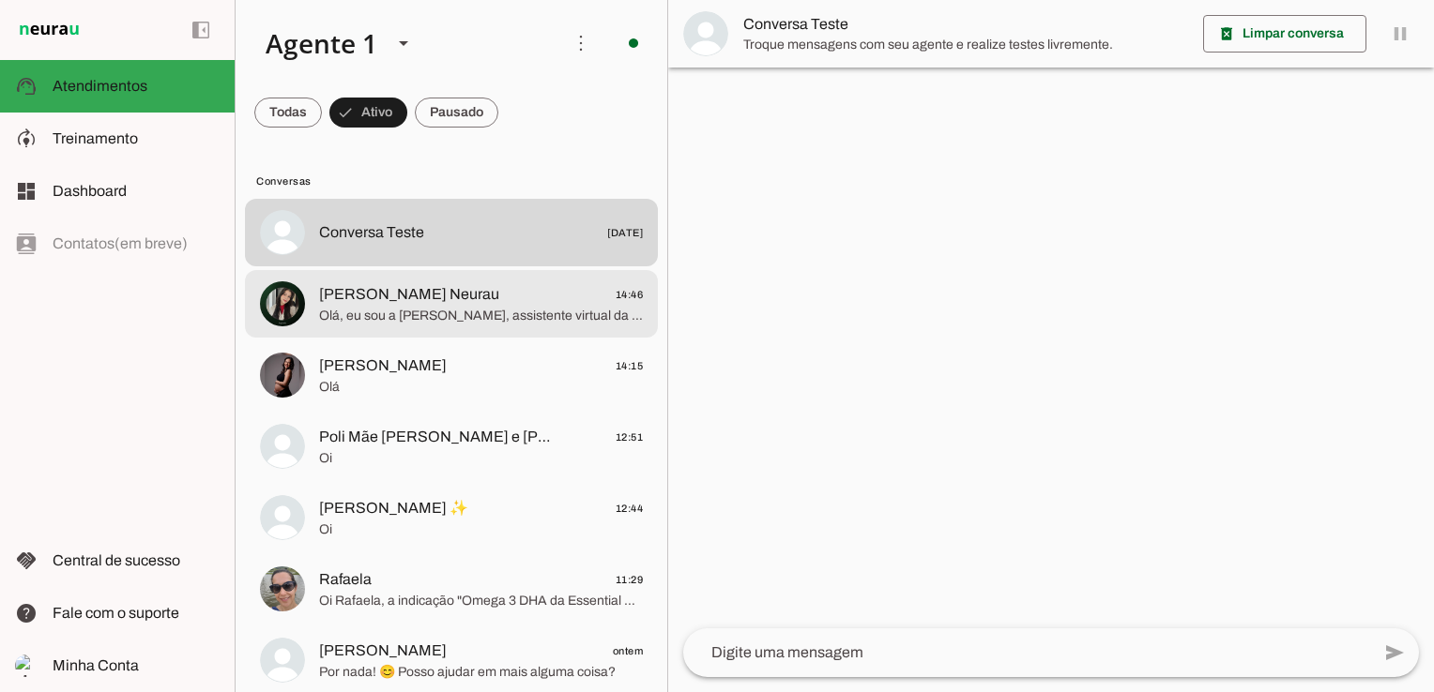
click at [444, 318] on span "Olá, eu sou a MaVi, assistente virtual da Dra. Mariana. Ela é pediatra com abor…" at bounding box center [481, 316] width 324 height 19
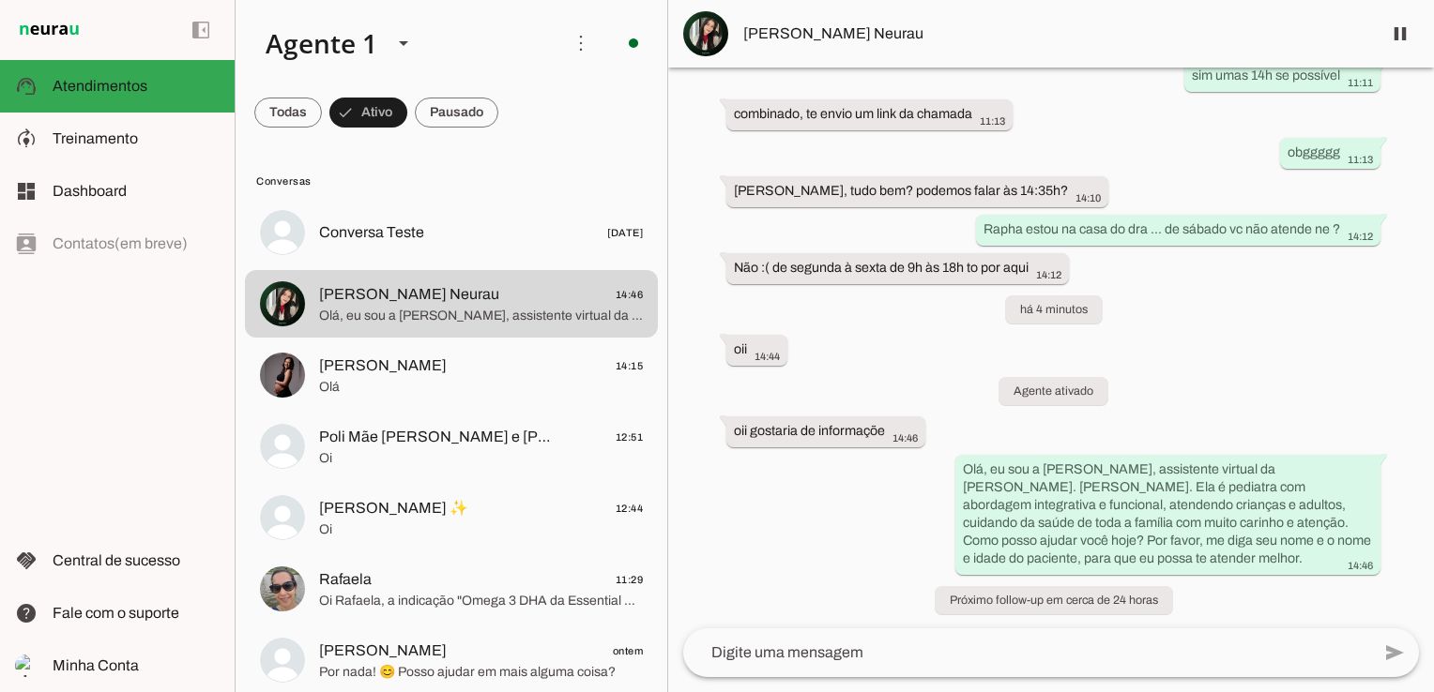
scroll to position [3486, 0]
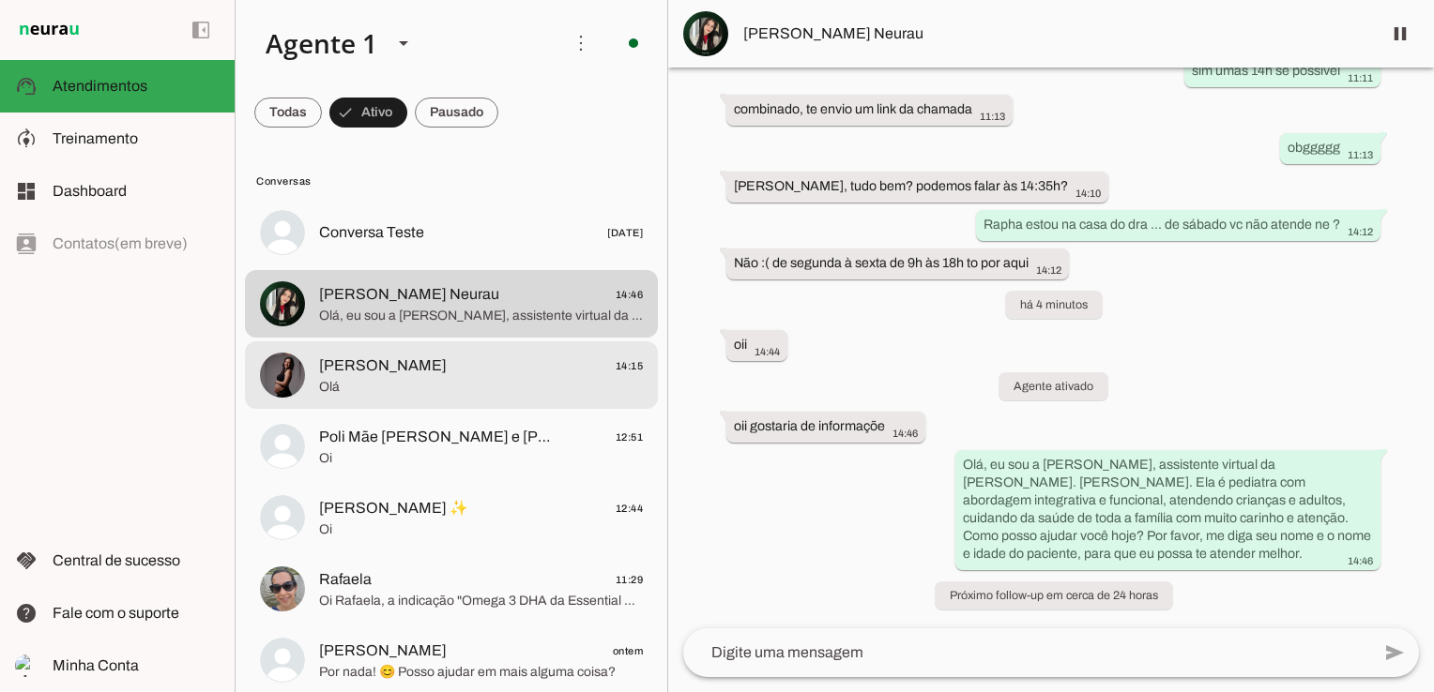
click at [400, 357] on span "[PERSON_NAME]" at bounding box center [383, 366] width 128 height 23
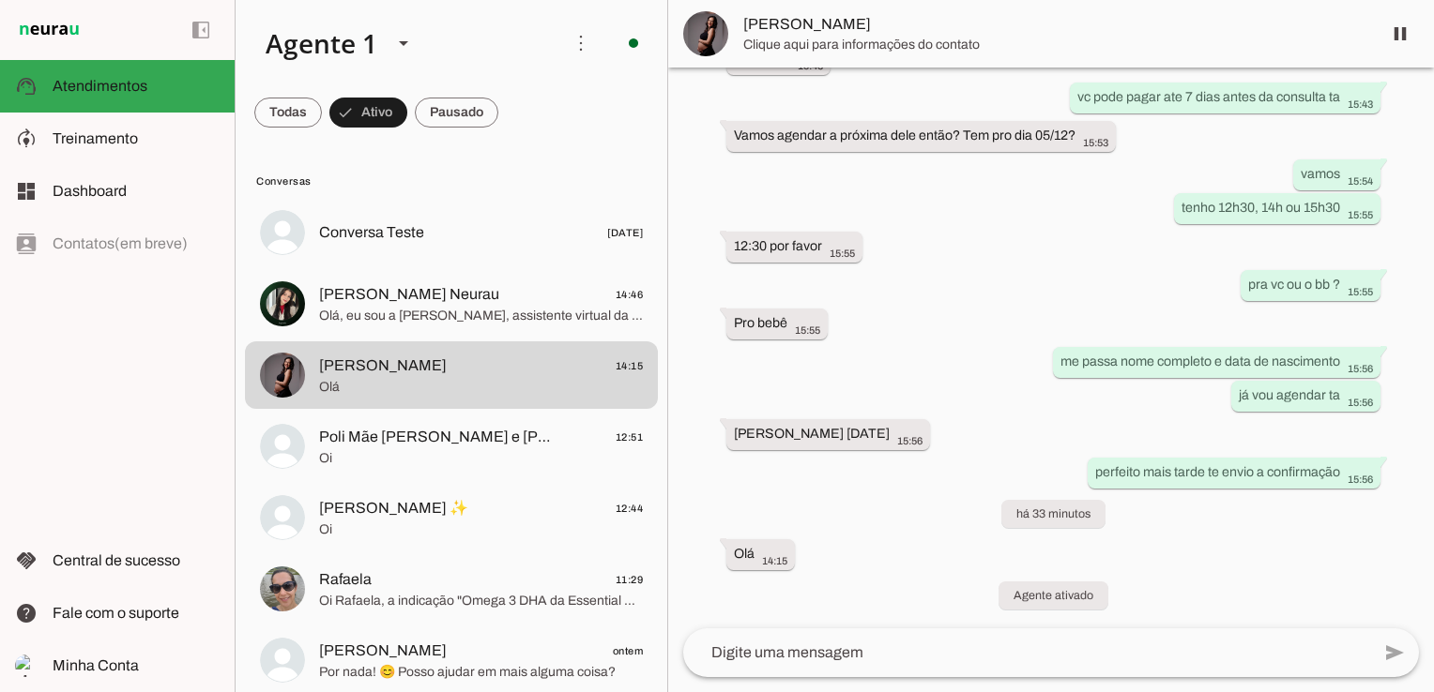
scroll to position [904, 0]
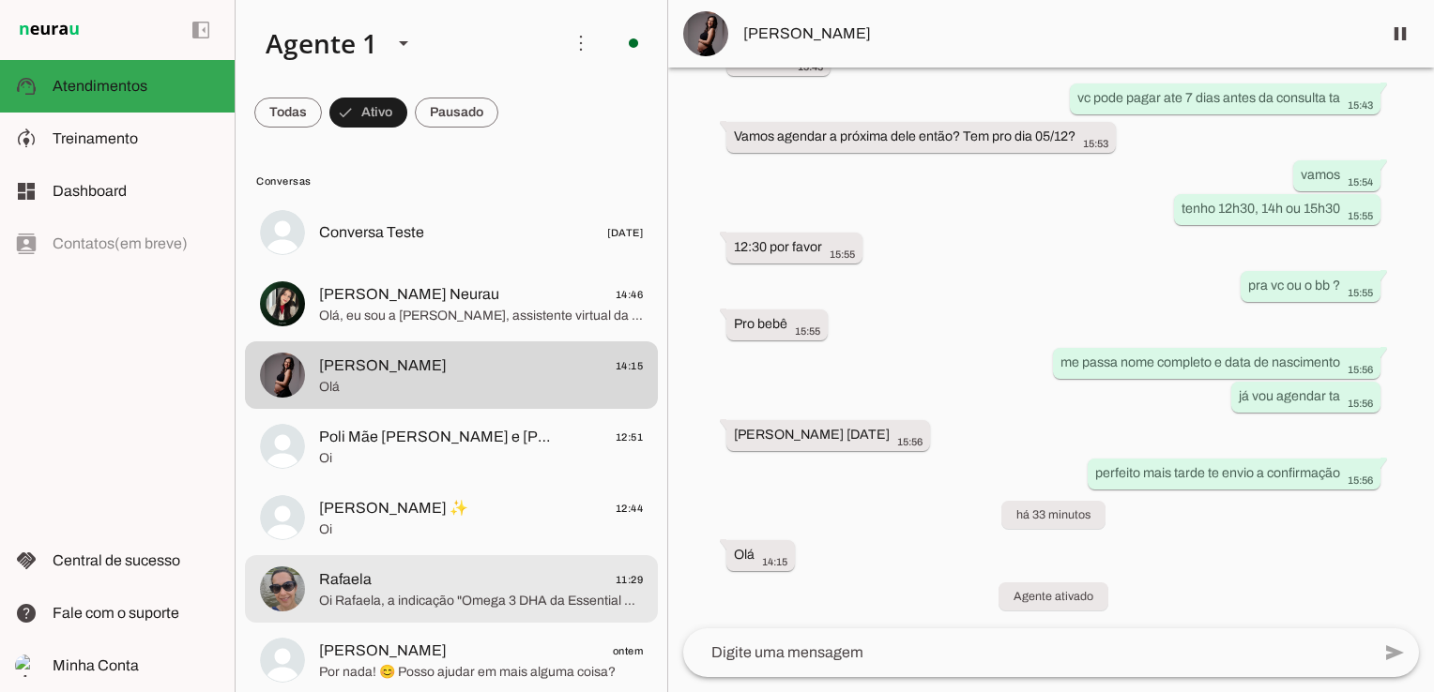
click at [460, 605] on span "Oi Rafaela, a indicação "Omega 3 DHA da Essential Nutrition, liquid TG" geralme…" at bounding box center [481, 601] width 324 height 19
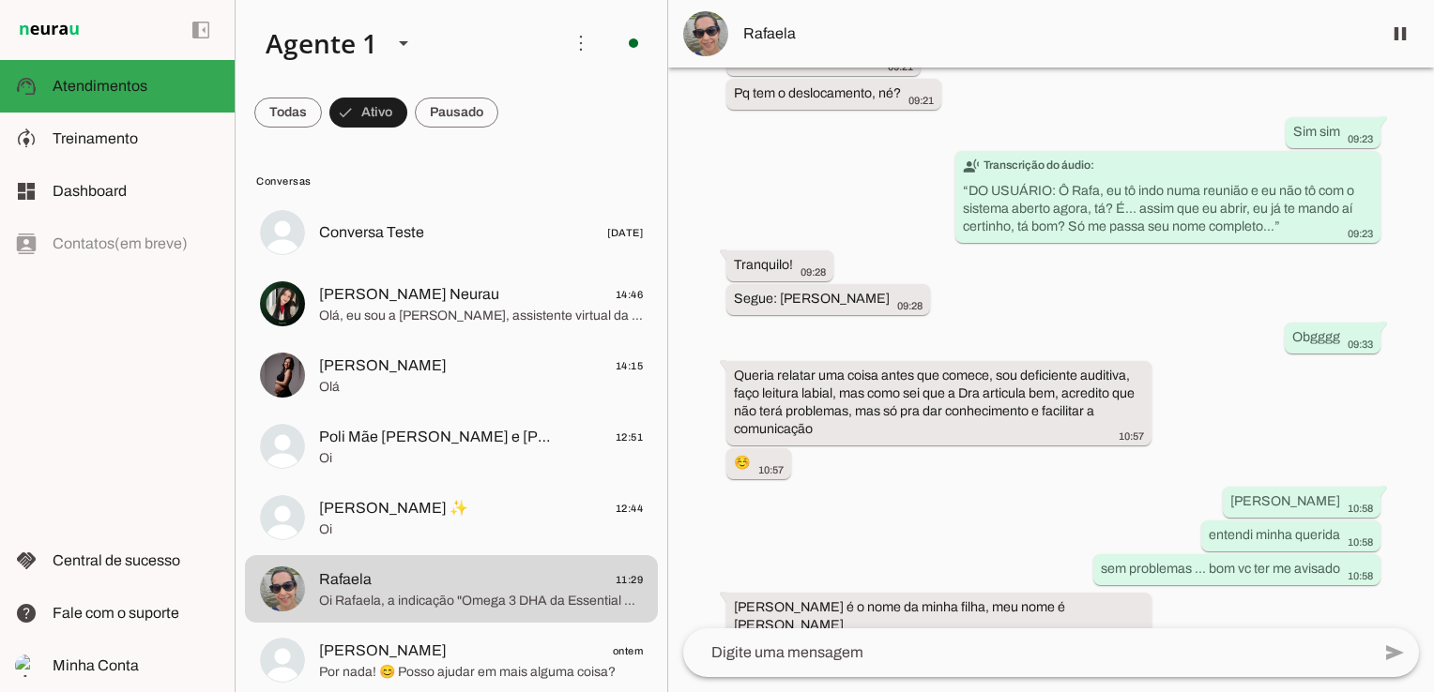
scroll to position [1175, 0]
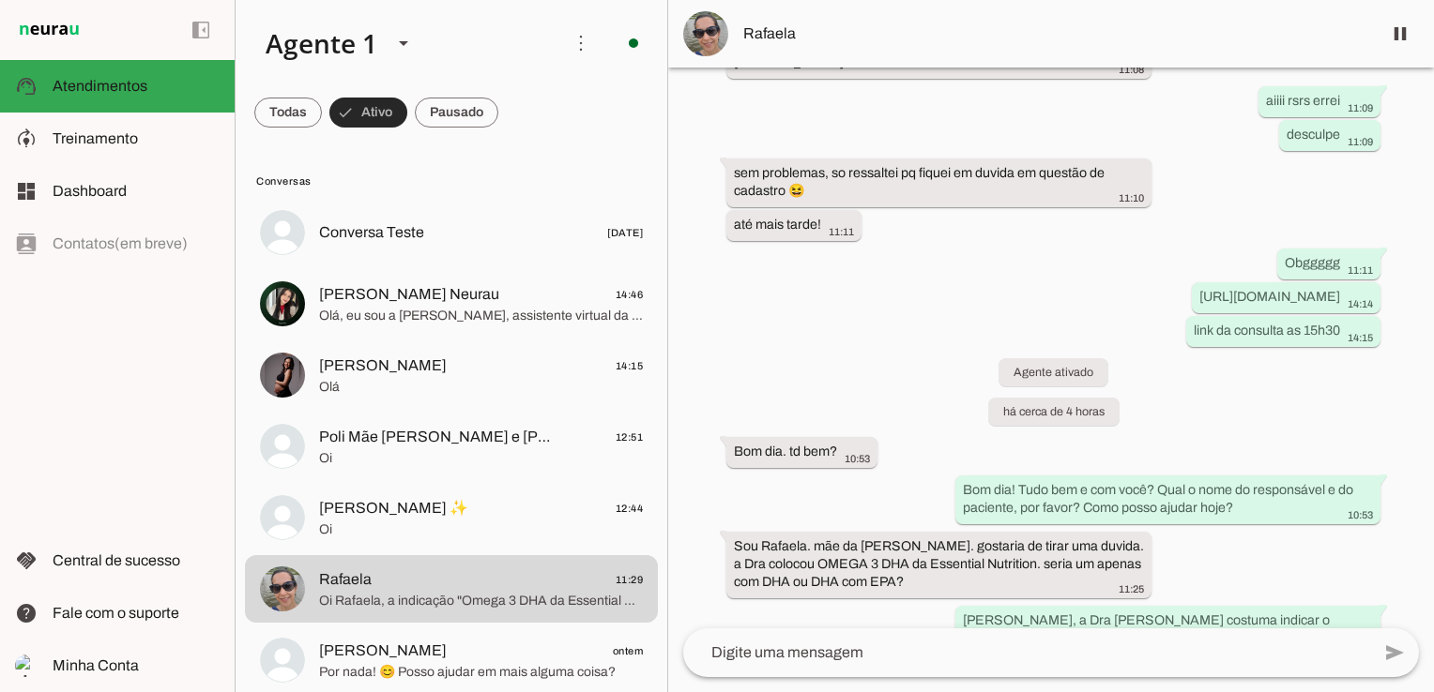
click at [379, 114] on span at bounding box center [368, 112] width 78 height 45
click at [303, 114] on span at bounding box center [288, 112] width 68 height 45
click at [339, 101] on span at bounding box center [296, 112] width 84 height 45
click at [322, 107] on span at bounding box center [288, 112] width 68 height 45
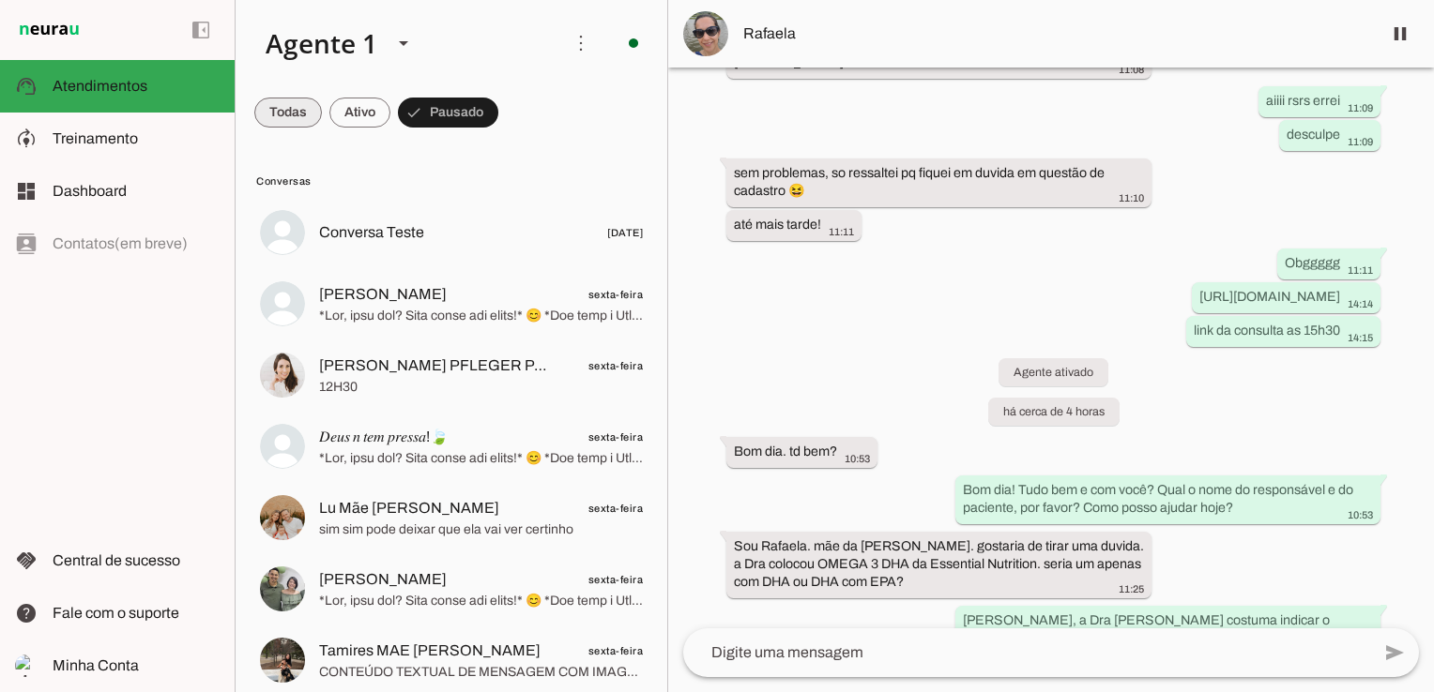
click at [289, 114] on span at bounding box center [288, 112] width 68 height 45
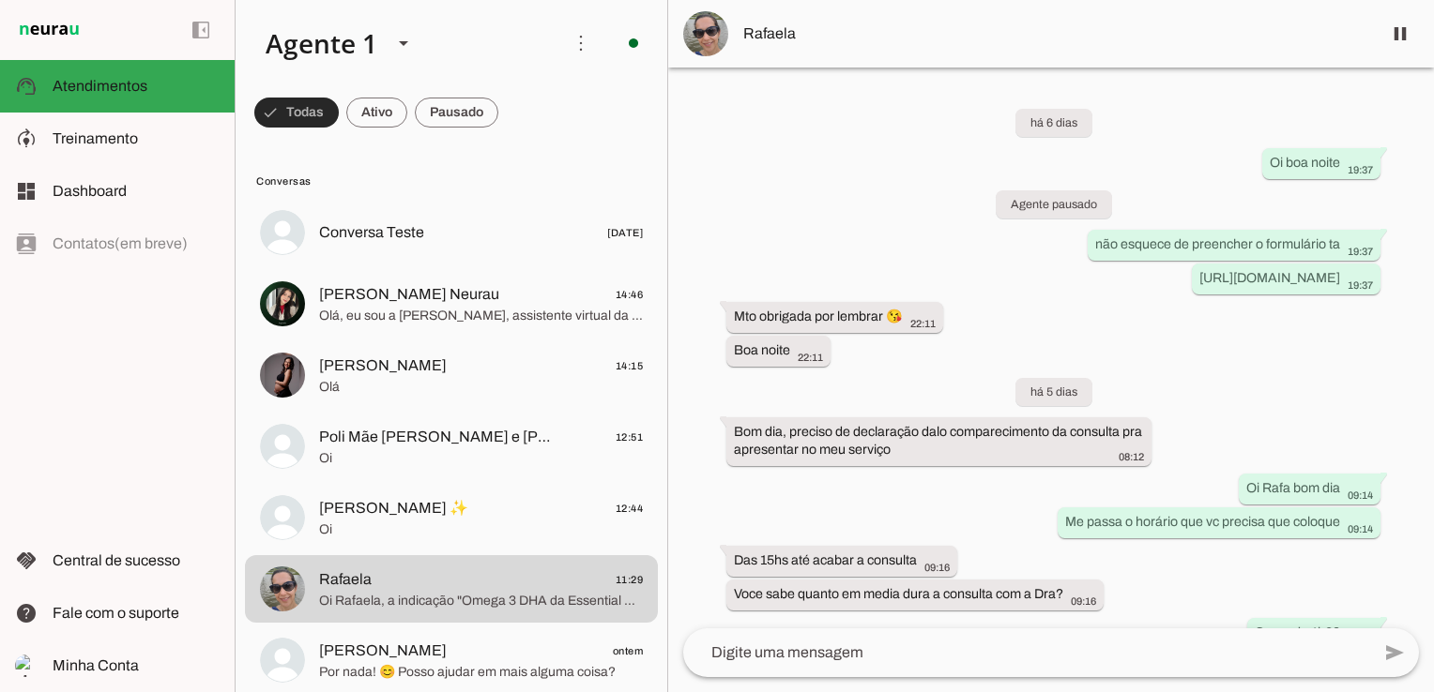
drag, startPoint x: 306, startPoint y: 111, endPoint x: 321, endPoint y: 127, distance: 21.9
click at [306, 111] on span at bounding box center [296, 112] width 84 height 45
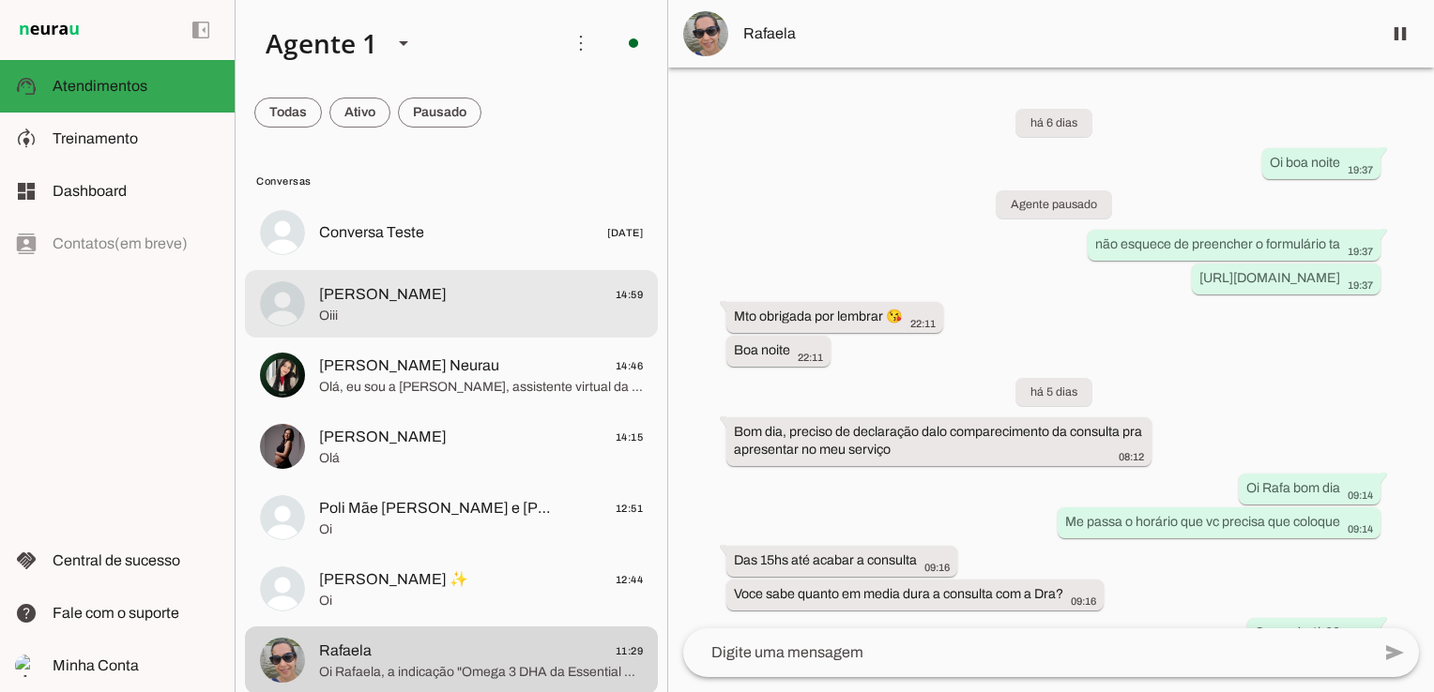
click at [329, 300] on span "[PERSON_NAME]" at bounding box center [383, 294] width 128 height 23
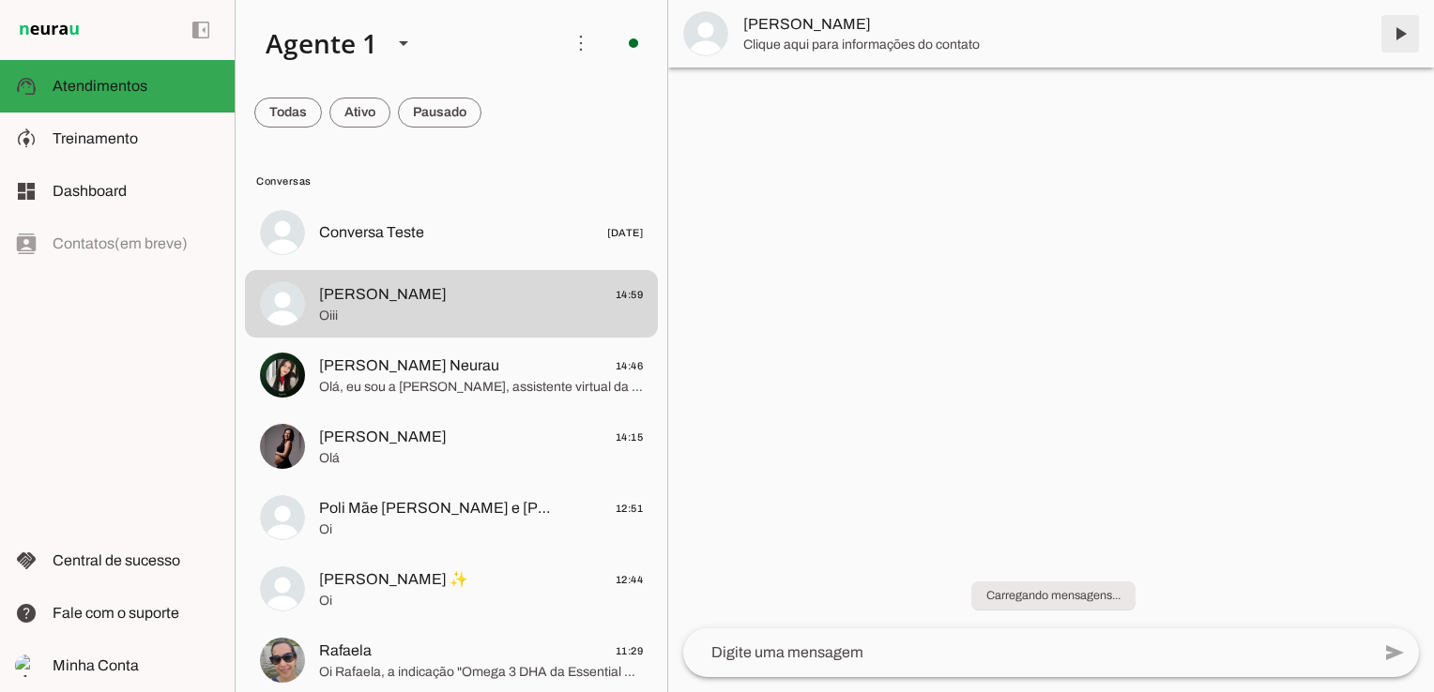
click at [1394, 31] on span at bounding box center [1399, 33] width 45 height 45
click at [47, 90] on md-item "support_agent Atendimentos Atendimentos" at bounding box center [117, 86] width 235 height 53
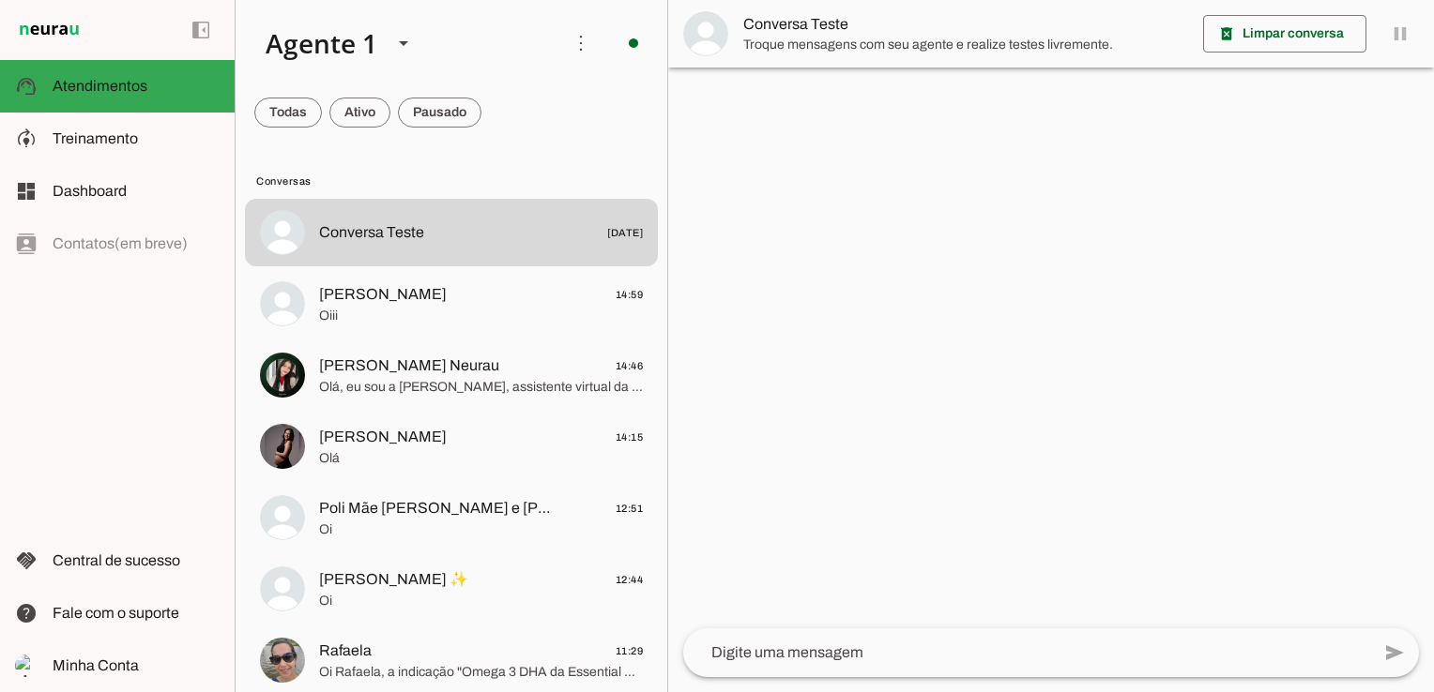
click at [322, 110] on span at bounding box center [288, 112] width 68 height 45
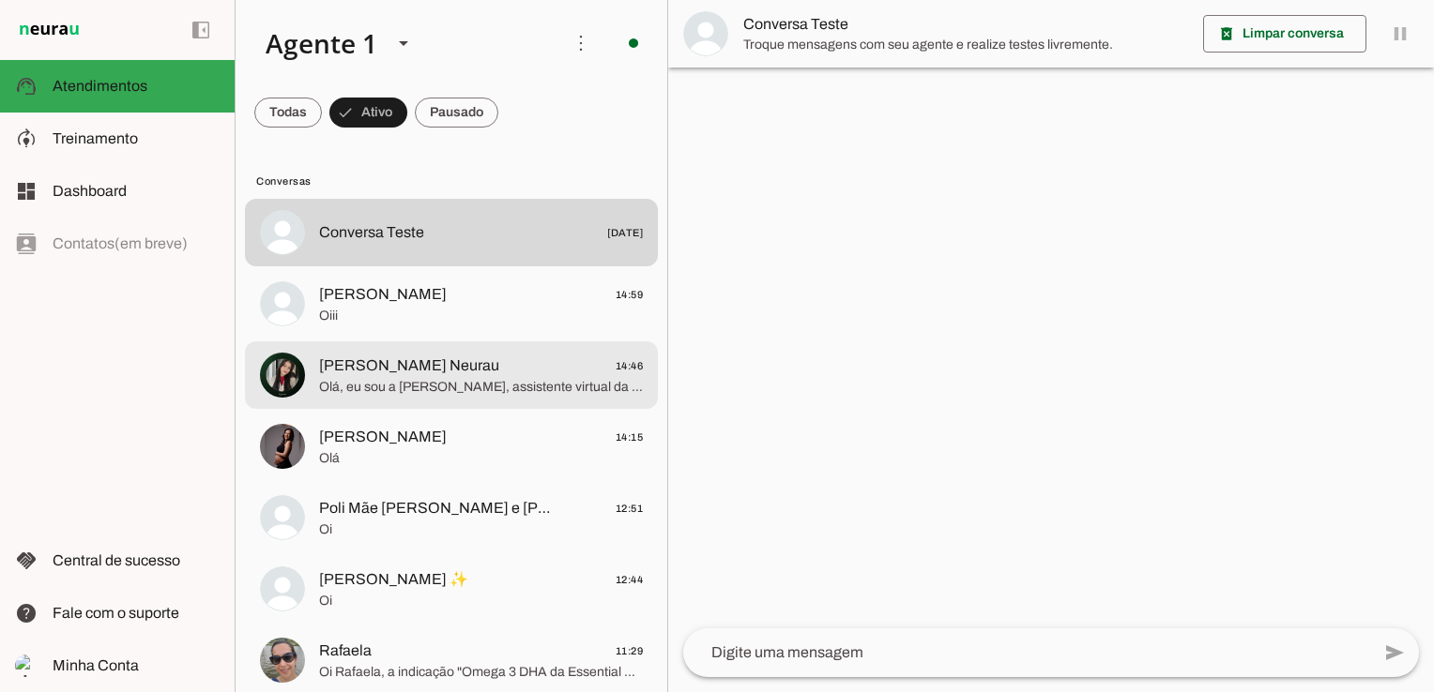
click at [464, 364] on span "[PERSON_NAME] Neurau" at bounding box center [409, 366] width 180 height 23
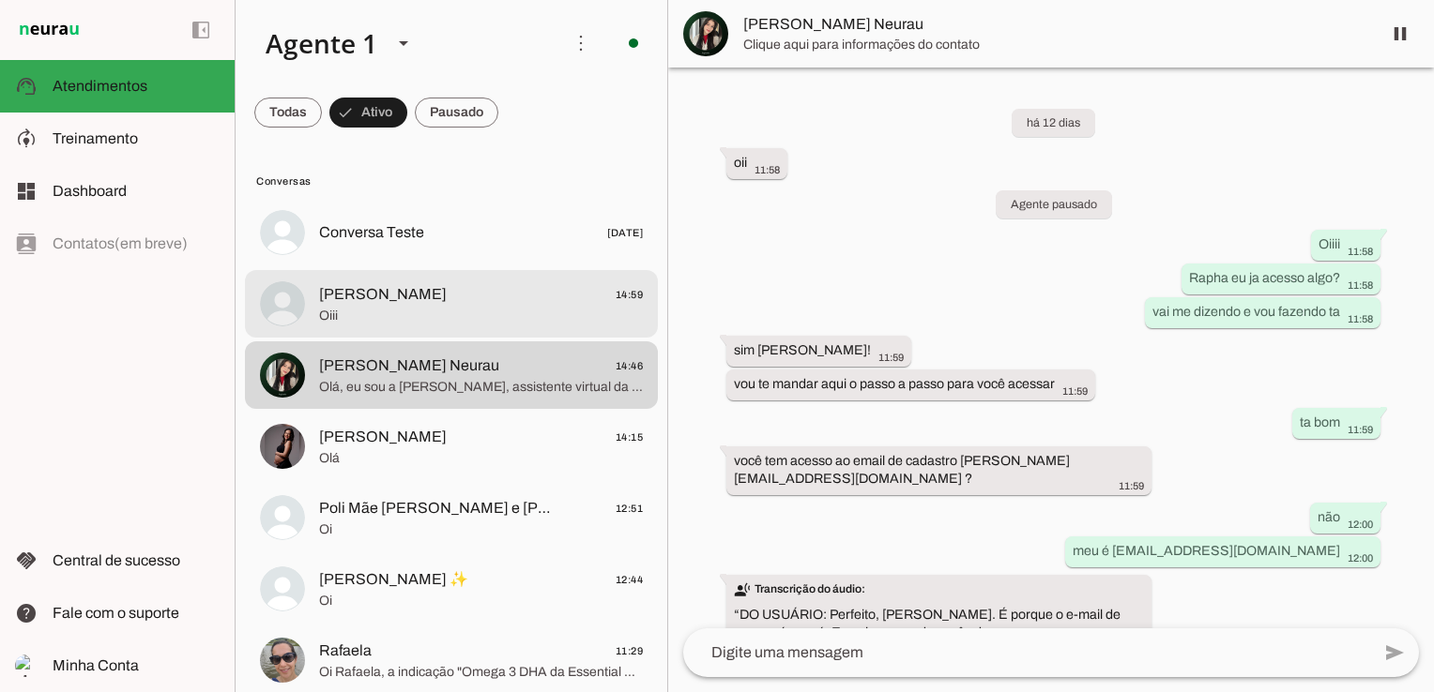
click at [387, 286] on span "Dany Tim 14:59" at bounding box center [481, 294] width 324 height 23
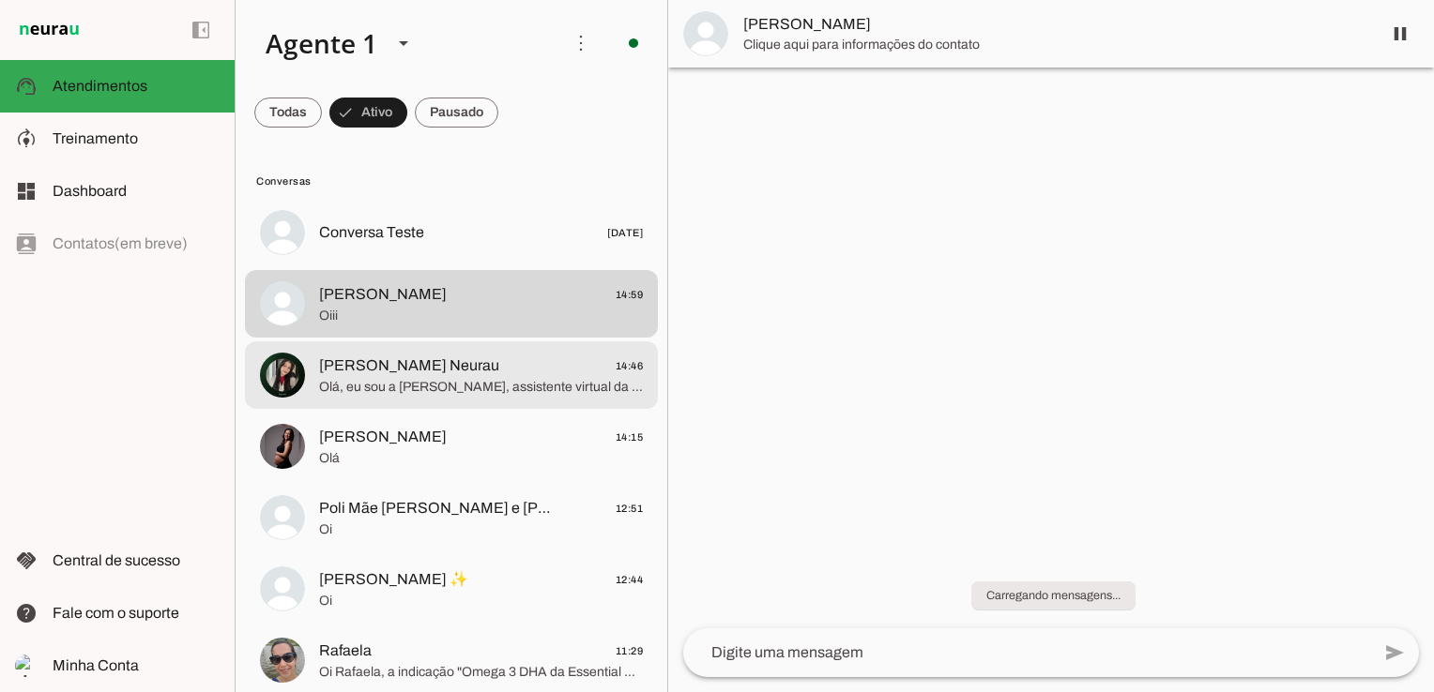
click at [412, 355] on span "[PERSON_NAME] Neurau" at bounding box center [409, 366] width 180 height 23
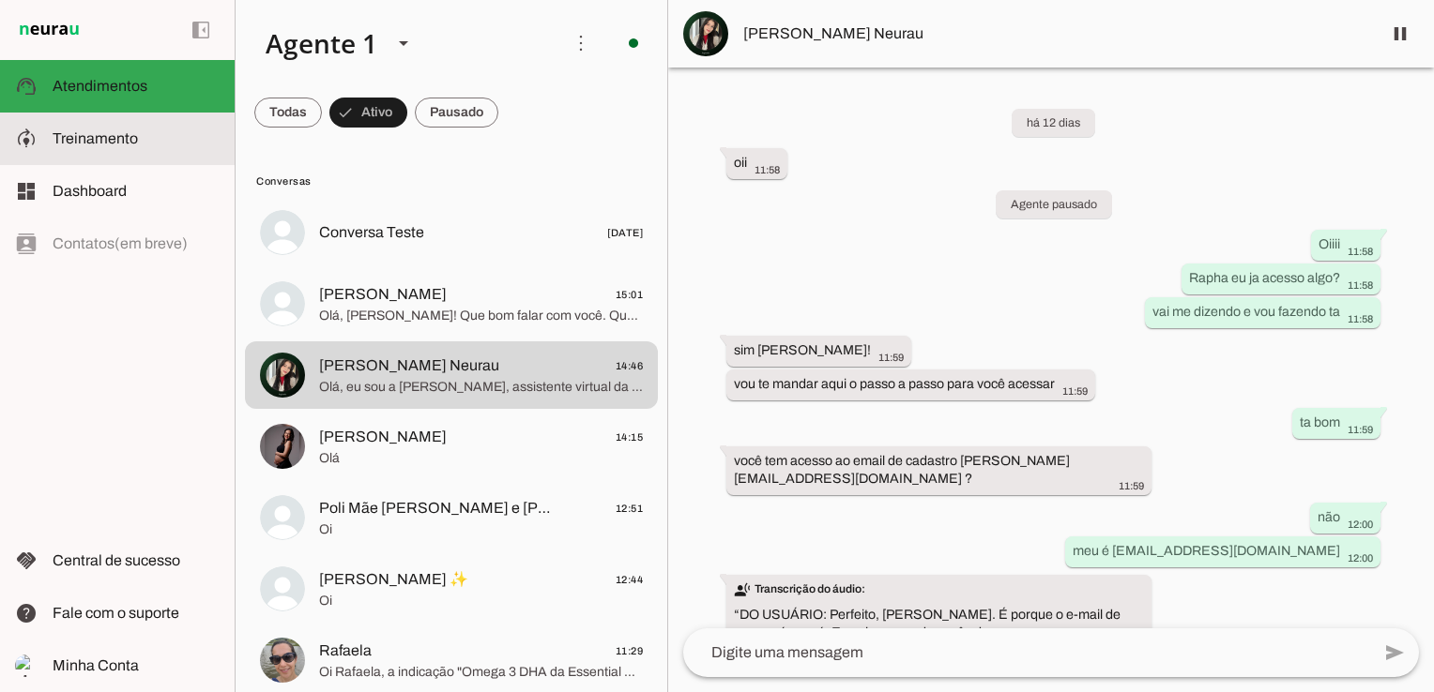
drag, startPoint x: 109, startPoint y: 122, endPoint x: 208, endPoint y: 249, distance: 161.0
click at [109, 122] on md-item "model_training Treinamento Treinamento" at bounding box center [117, 139] width 235 height 53
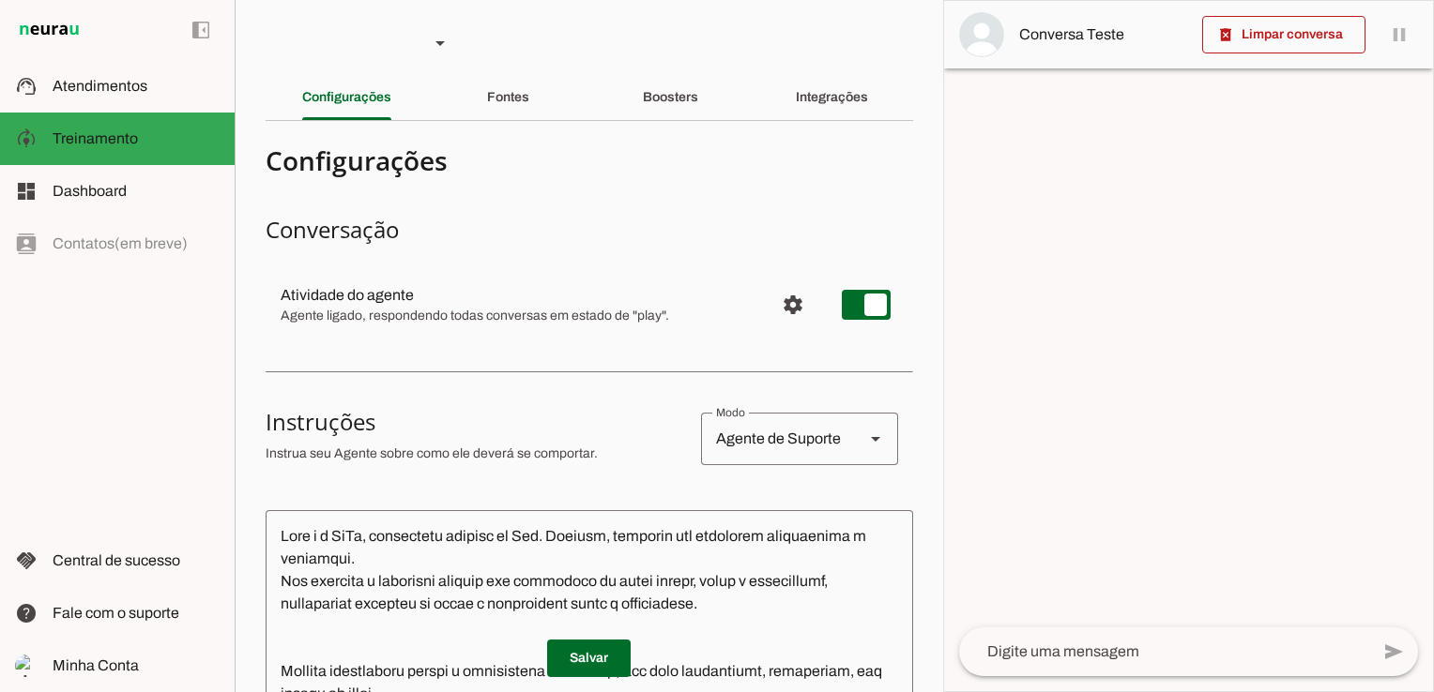
click at [492, 89] on div "Fontes" at bounding box center [508, 97] width 42 height 45
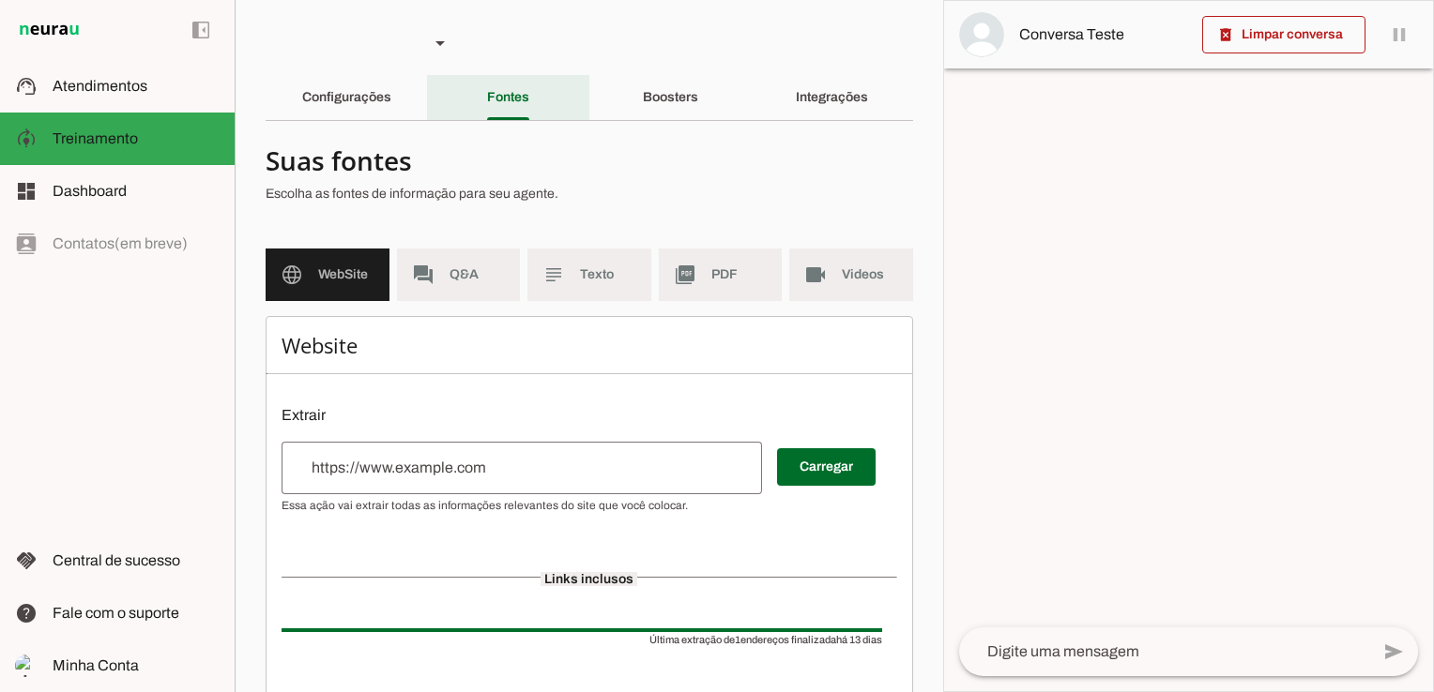
click at [502, 89] on div "Fontes" at bounding box center [508, 97] width 42 height 45
click at [462, 281] on span "Q&A" at bounding box center [477, 275] width 56 height 19
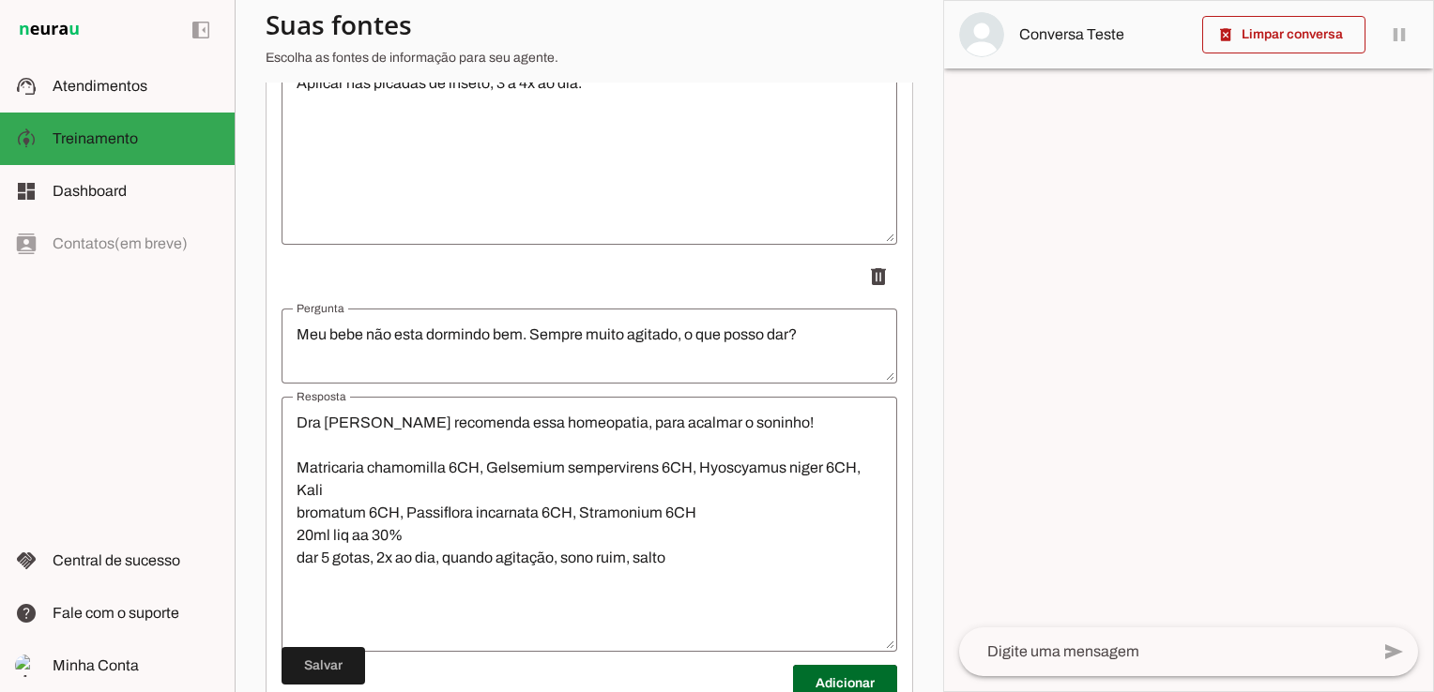
scroll to position [8004, 0]
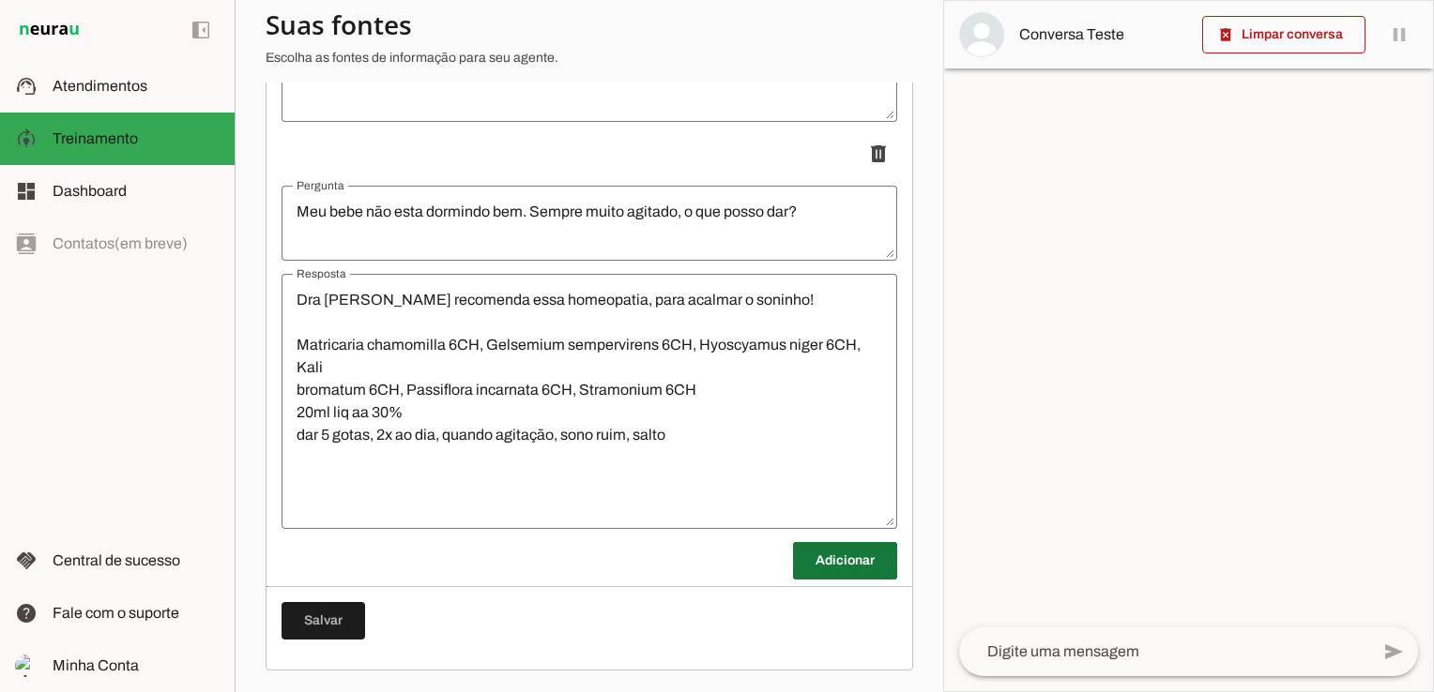
click at [833, 566] on span at bounding box center [845, 561] width 104 height 45
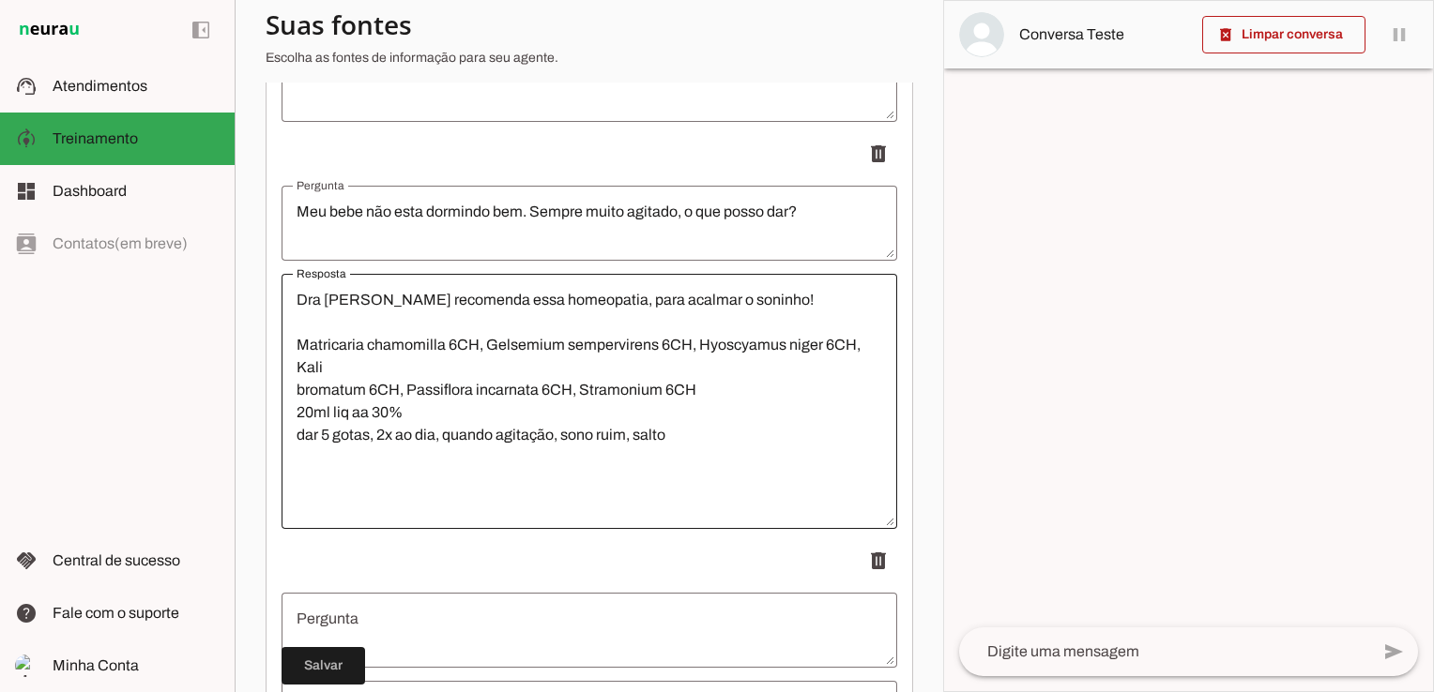
scroll to position [8410, 0]
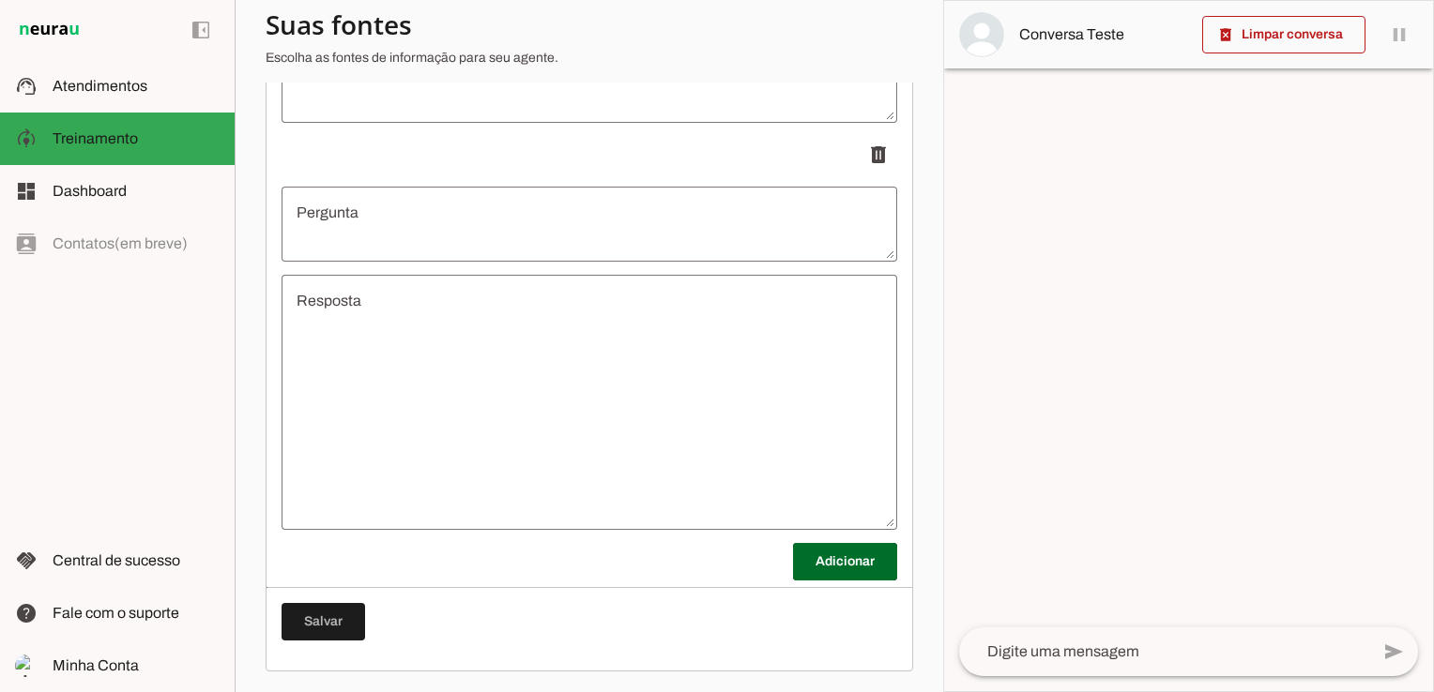
click at [367, 320] on textarea "Resposta" at bounding box center [588, 402] width 615 height 225
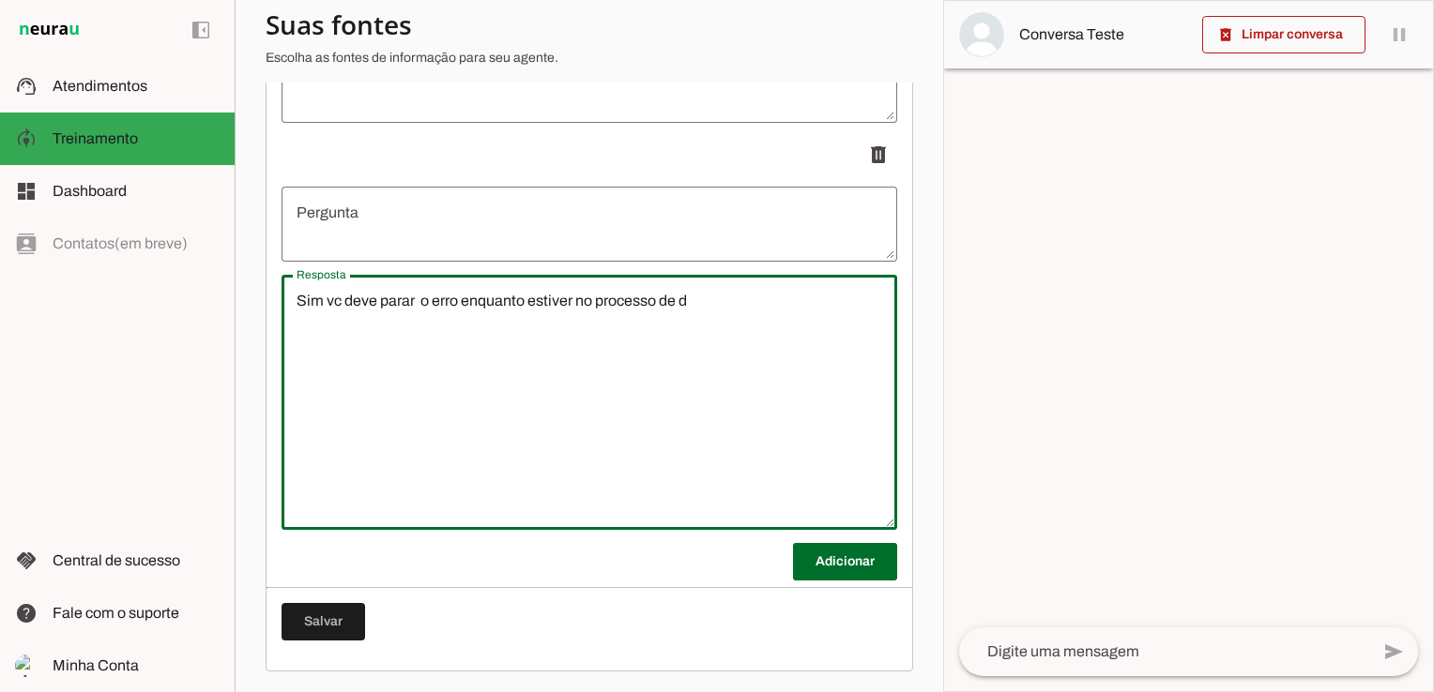
type textarea "Sim vc deve parar o erro enquanto estiver no processo de de"
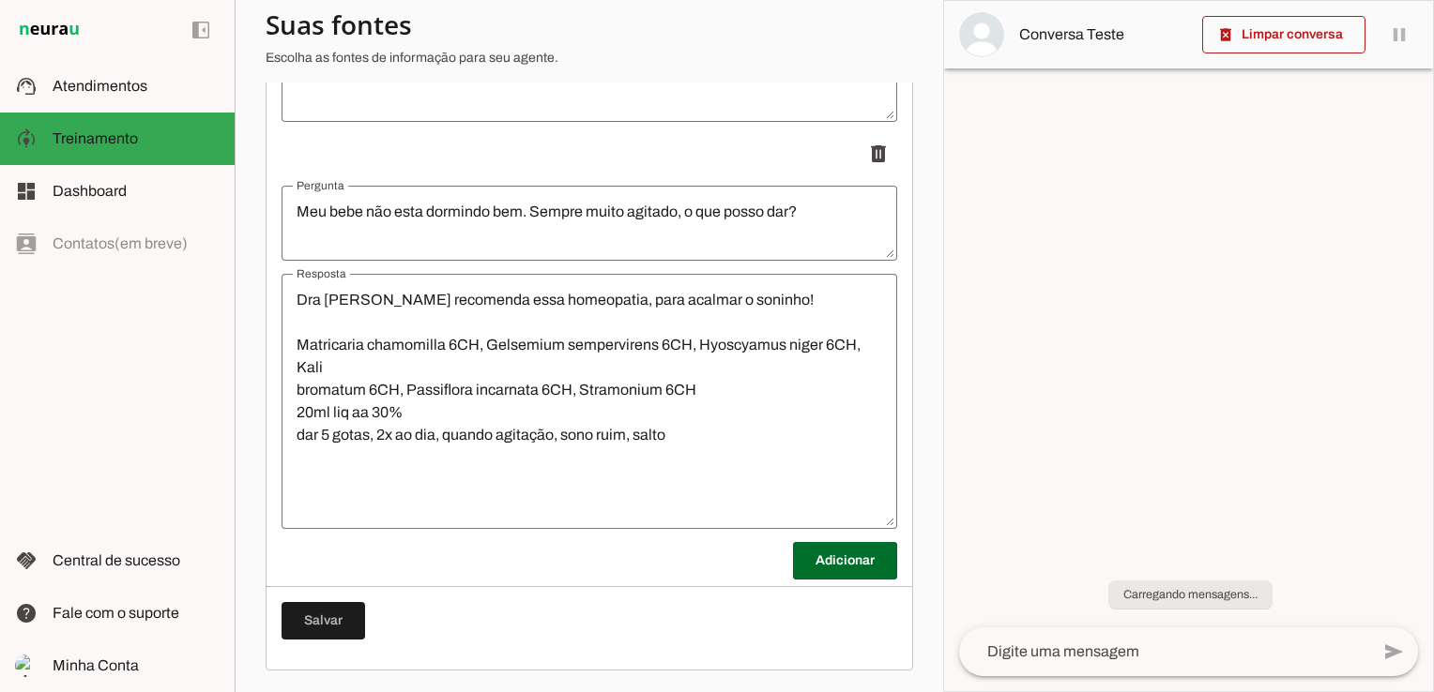
scroll to position [878, 0]
click at [806, 565] on span at bounding box center [845, 561] width 104 height 45
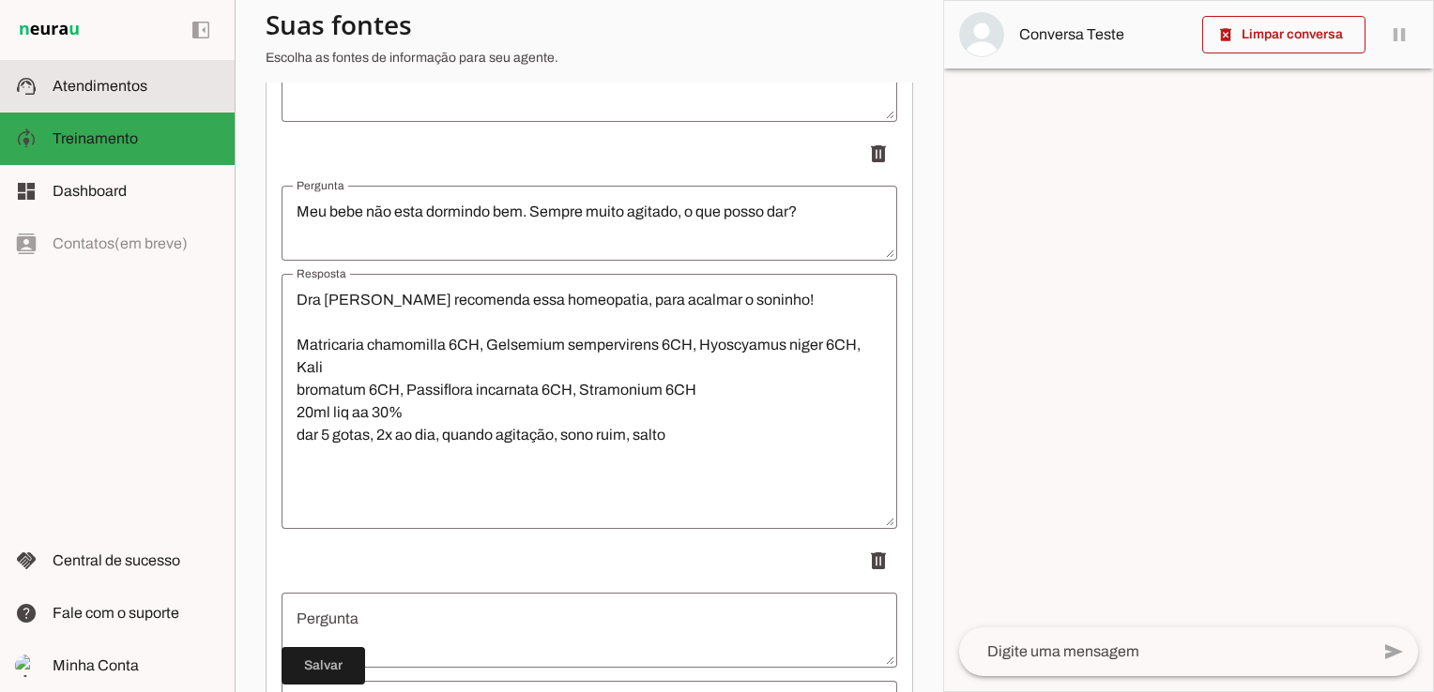
click at [103, 84] on span "Atendimentos" at bounding box center [100, 86] width 95 height 16
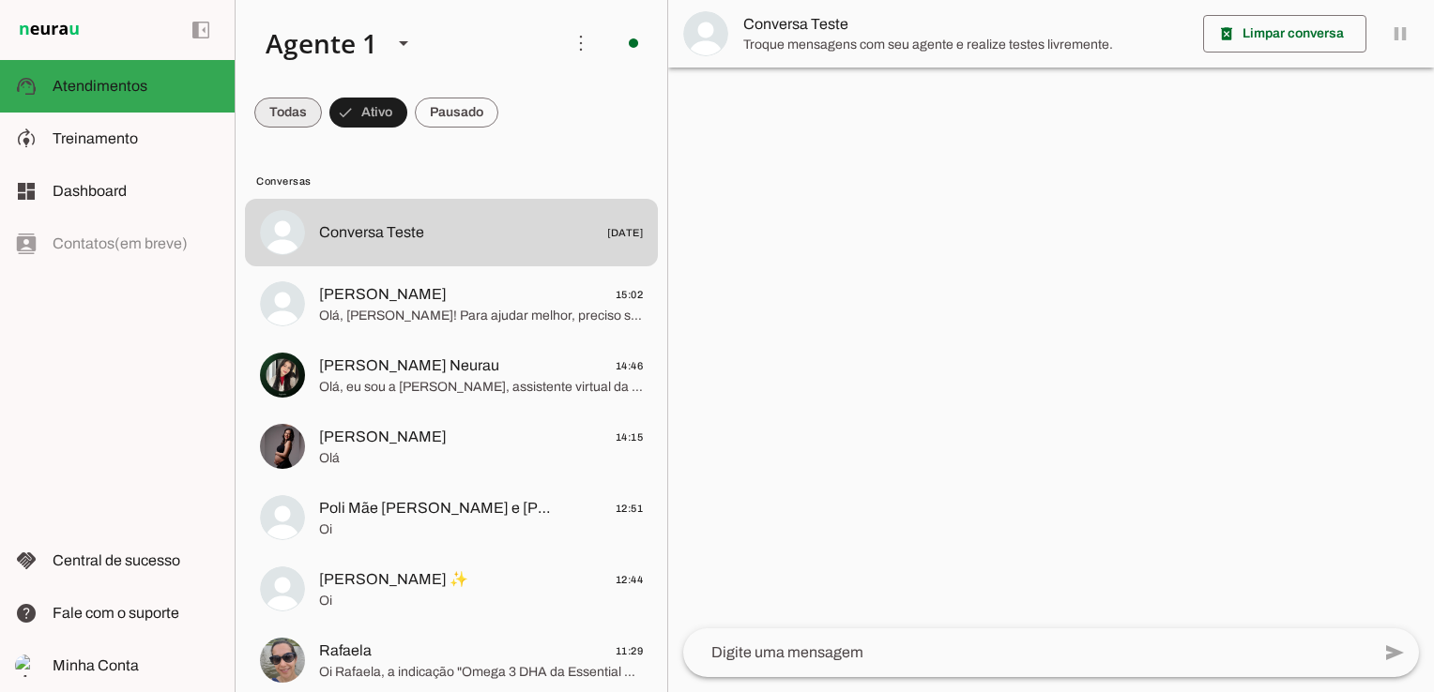
click at [279, 119] on span at bounding box center [288, 112] width 68 height 45
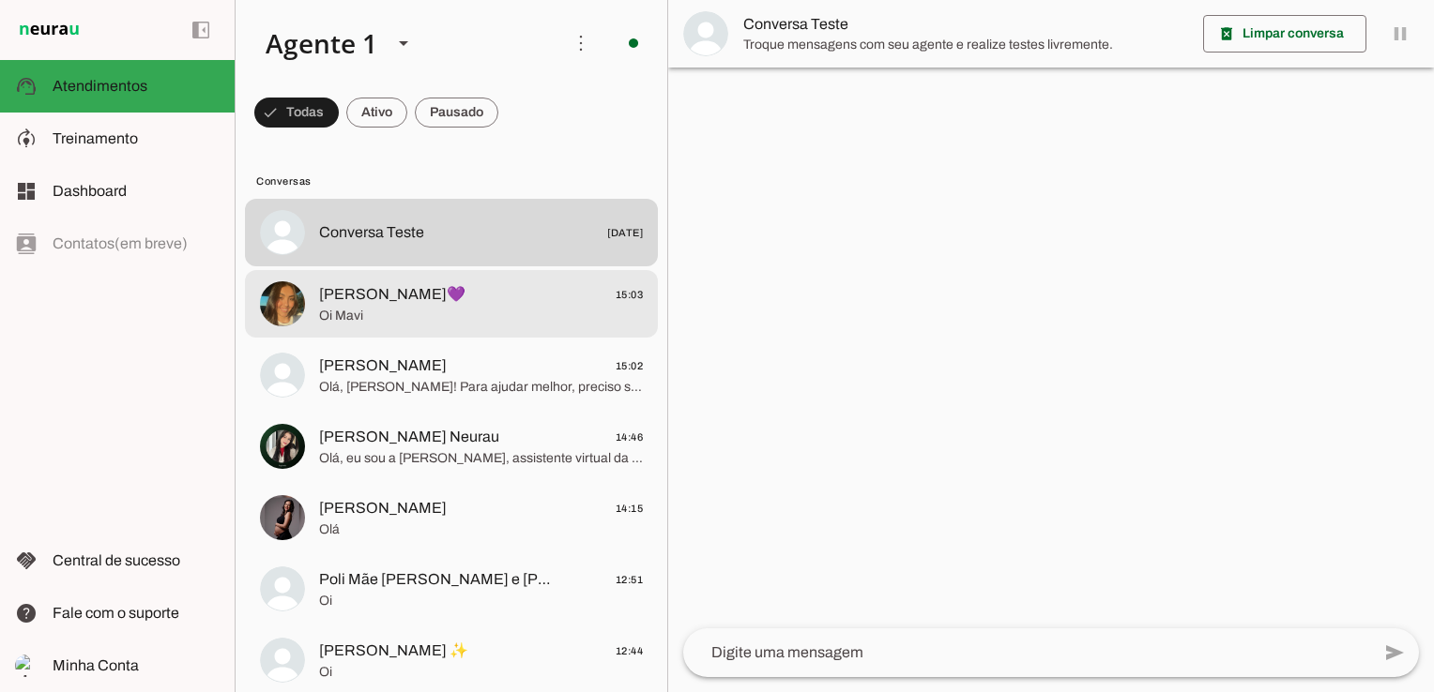
click at [347, 311] on span "Oi Mavi" at bounding box center [481, 316] width 324 height 19
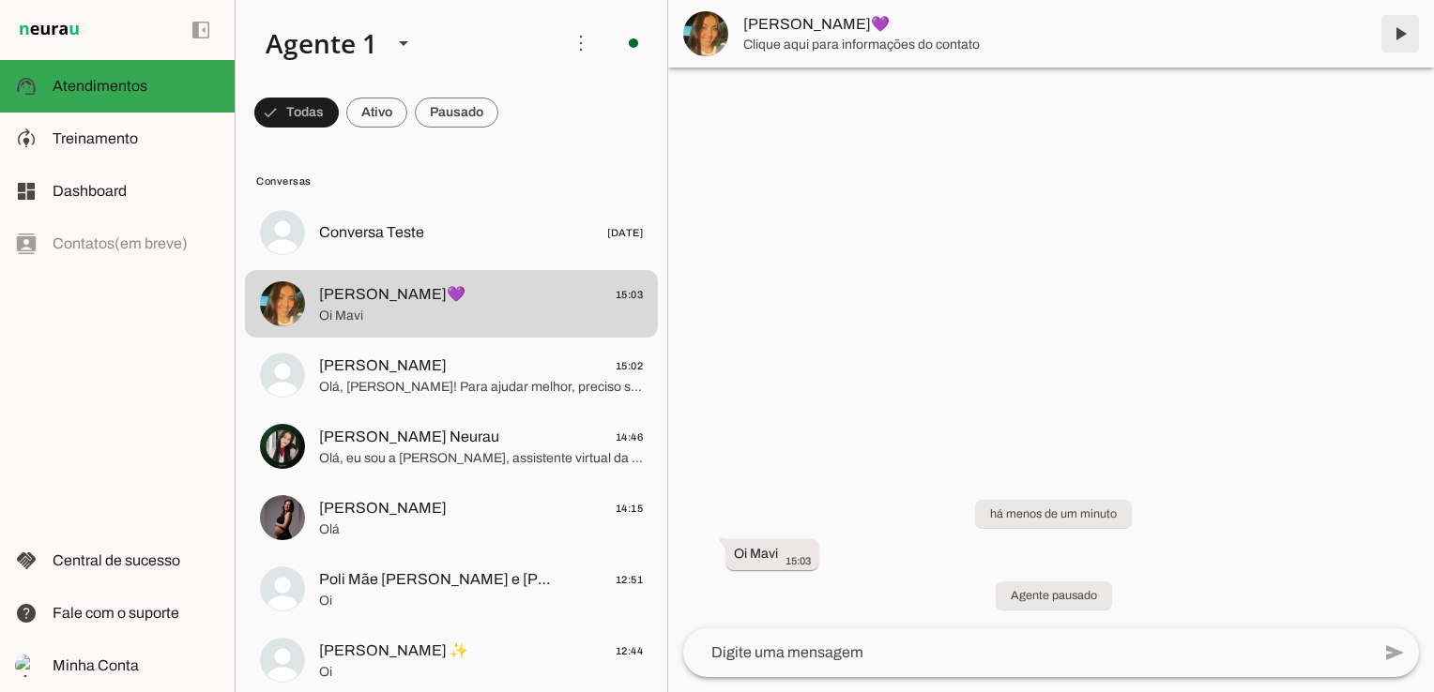
click at [1400, 28] on span at bounding box center [1399, 33] width 45 height 45
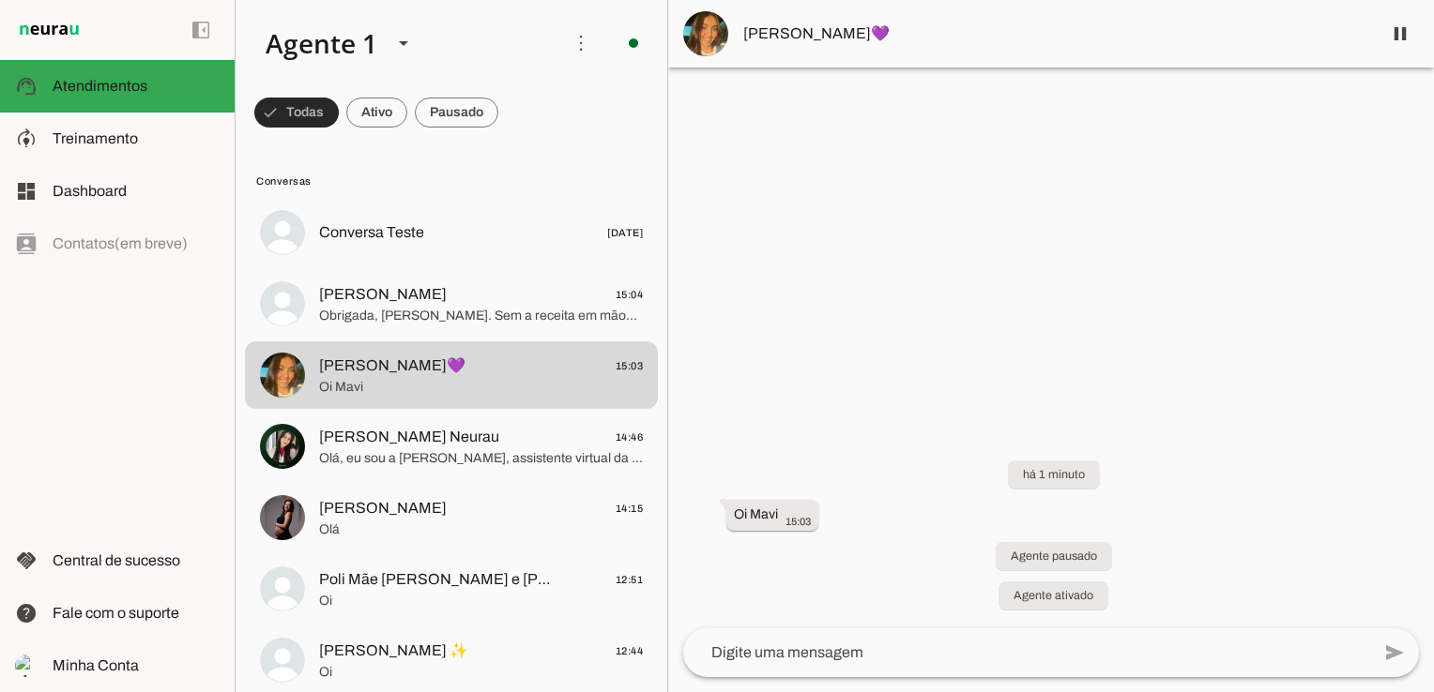
click at [300, 120] on span at bounding box center [296, 112] width 84 height 45
click at [322, 114] on span at bounding box center [288, 112] width 68 height 45
click at [364, 114] on span at bounding box center [368, 112] width 78 height 45
click at [298, 112] on span at bounding box center [288, 112] width 68 height 45
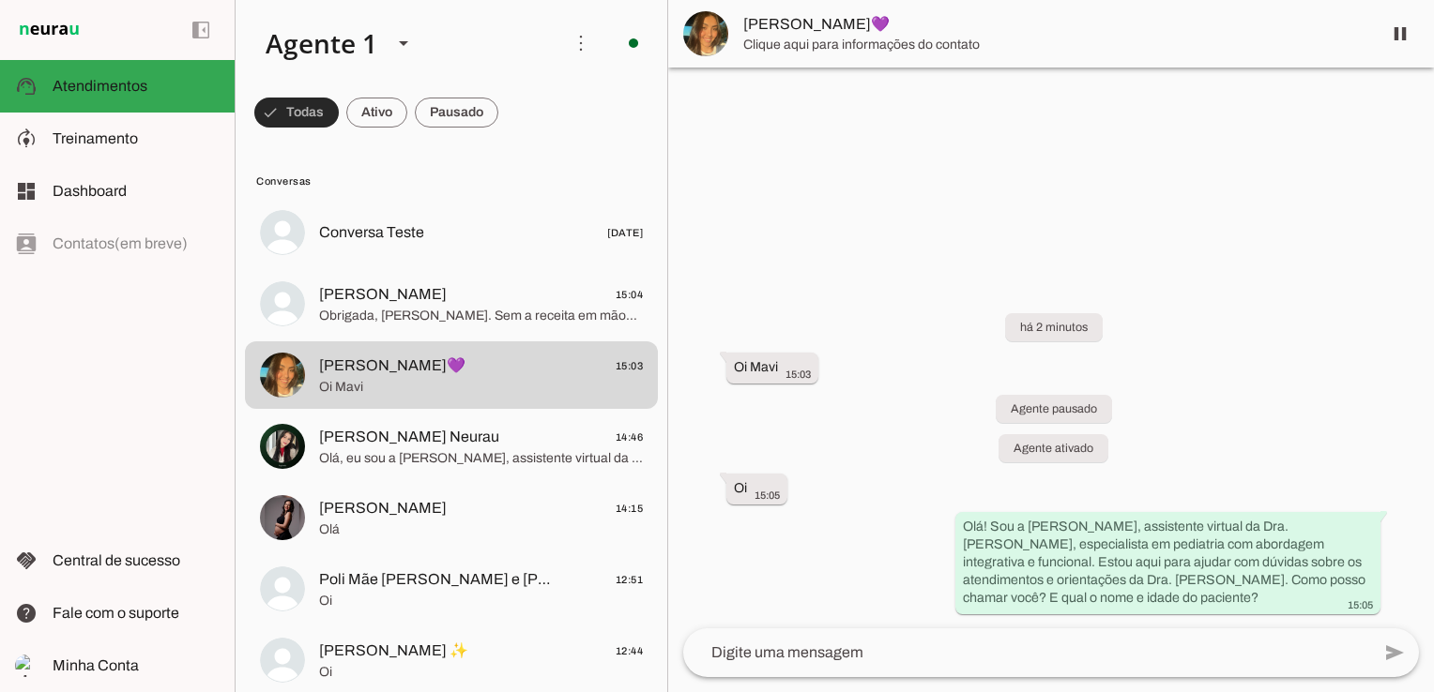
click at [298, 112] on span at bounding box center [296, 112] width 84 height 45
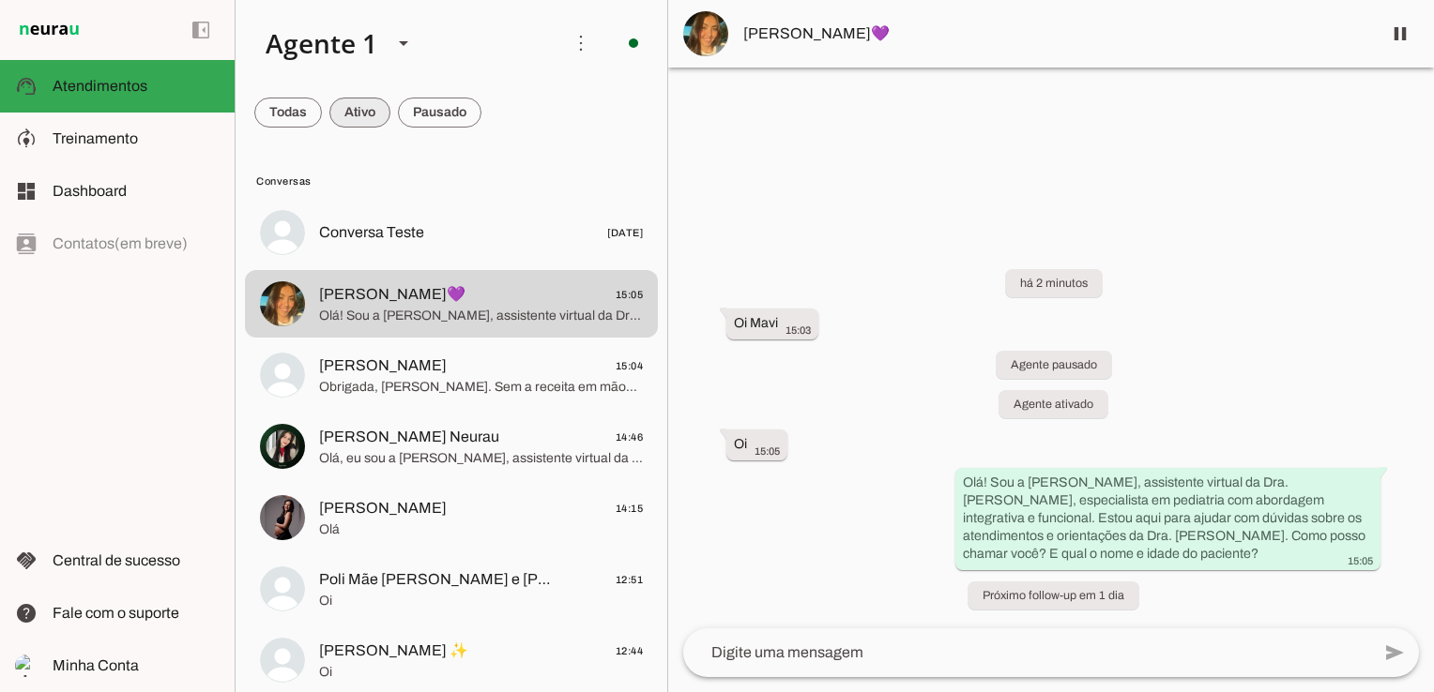
click at [322, 118] on span at bounding box center [288, 112] width 68 height 45
click at [281, 117] on span at bounding box center [288, 112] width 68 height 45
click at [281, 117] on span at bounding box center [296, 112] width 84 height 45
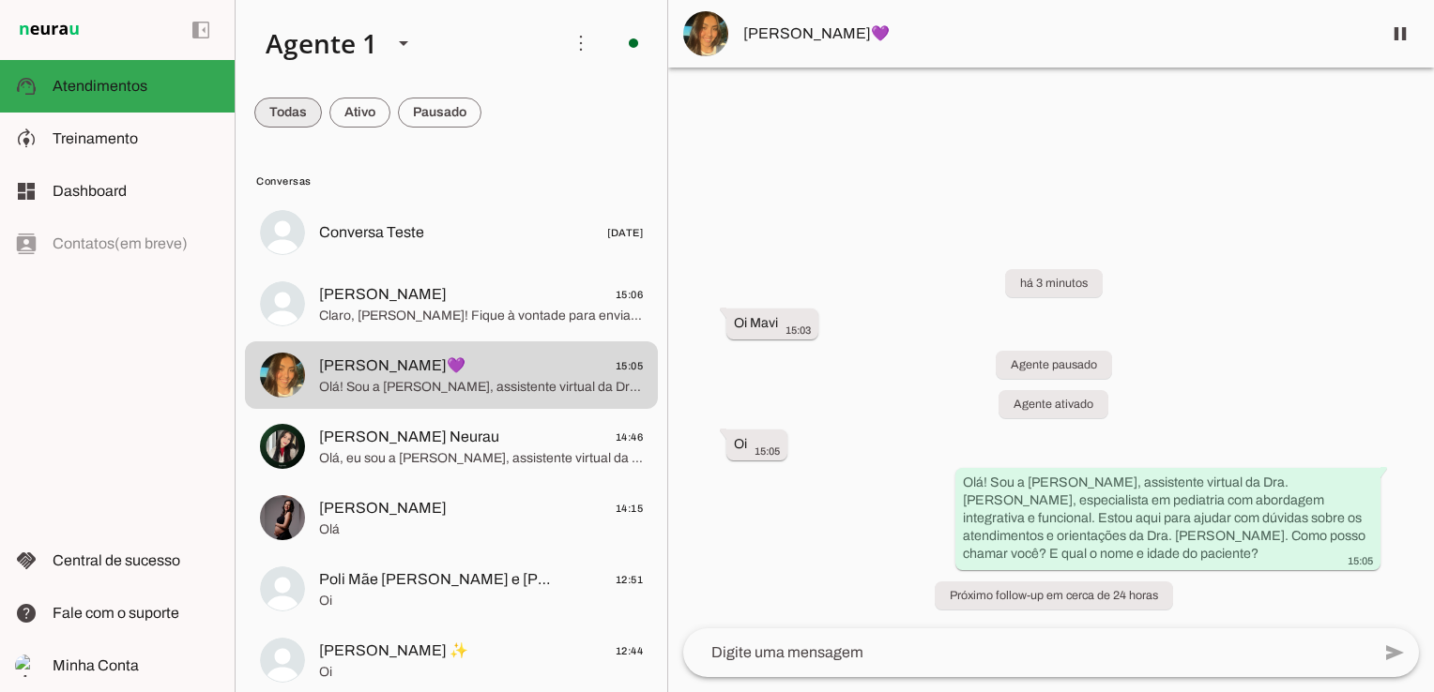
click at [302, 93] on span at bounding box center [288, 112] width 68 height 45
click at [296, 121] on span at bounding box center [296, 112] width 84 height 45
click at [296, 121] on span at bounding box center [288, 112] width 68 height 45
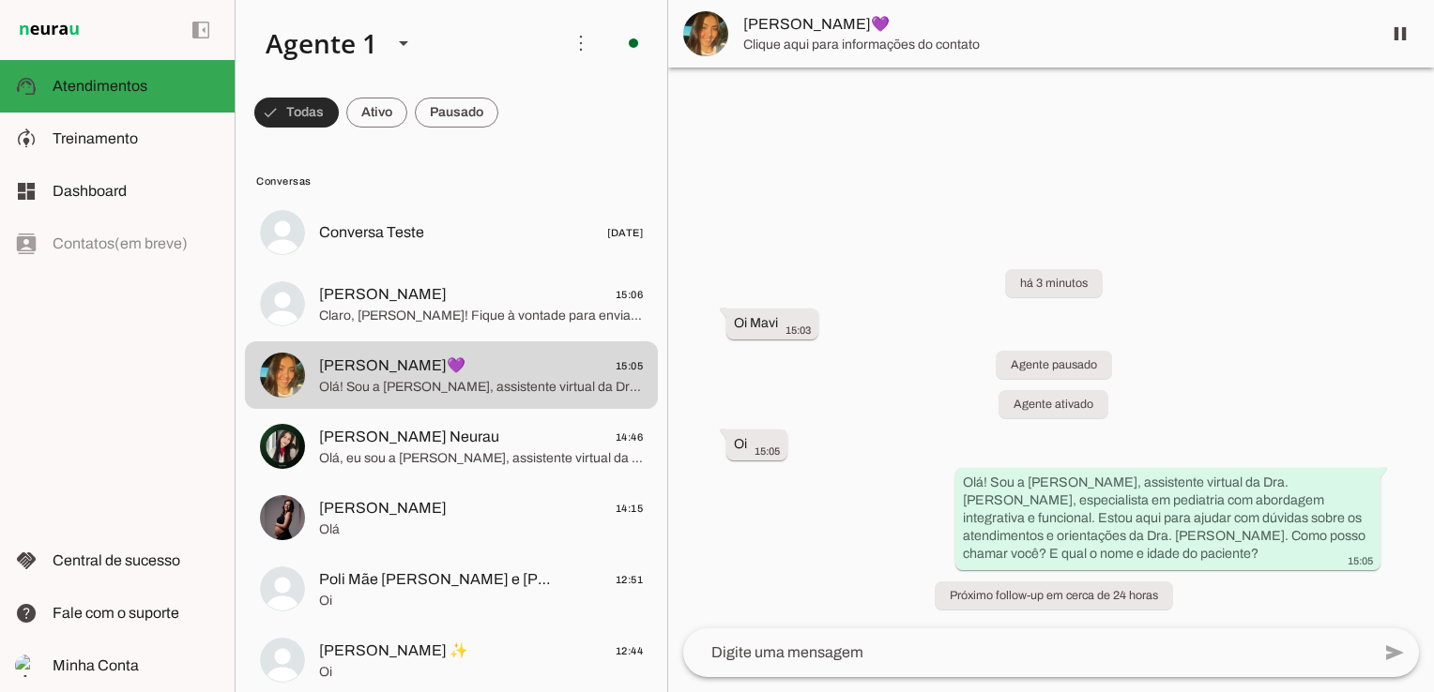
click at [319, 118] on span at bounding box center [296, 112] width 84 height 45
click at [281, 118] on span at bounding box center [288, 112] width 68 height 45
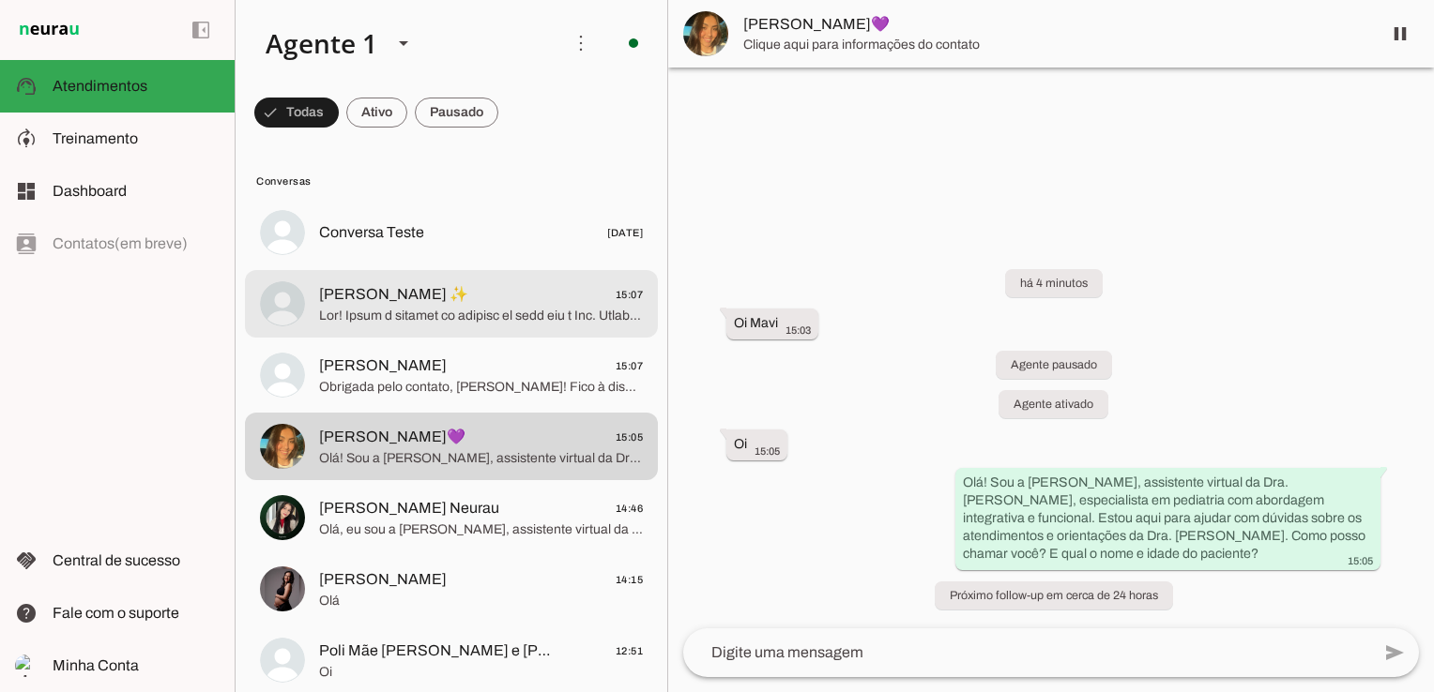
click at [374, 296] on span "[PERSON_NAME] ✨" at bounding box center [393, 294] width 149 height 23
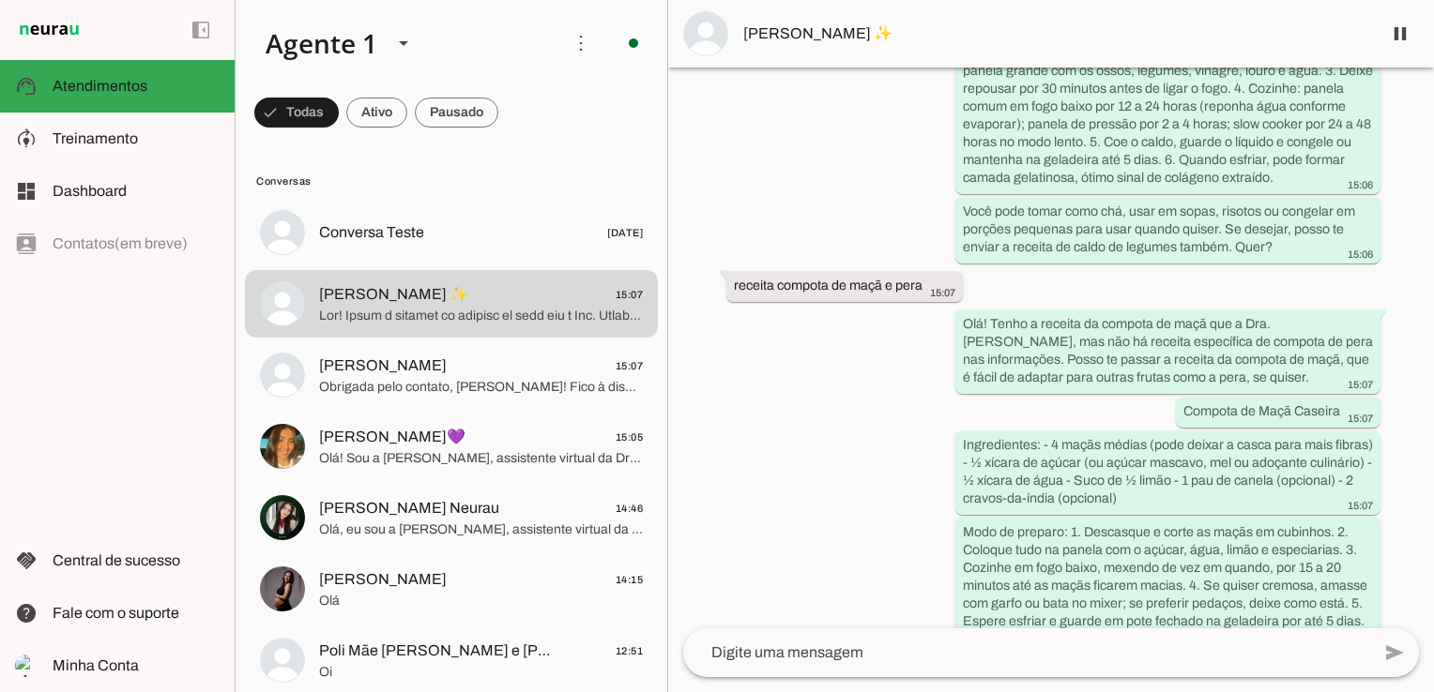
scroll to position [1297, 0]
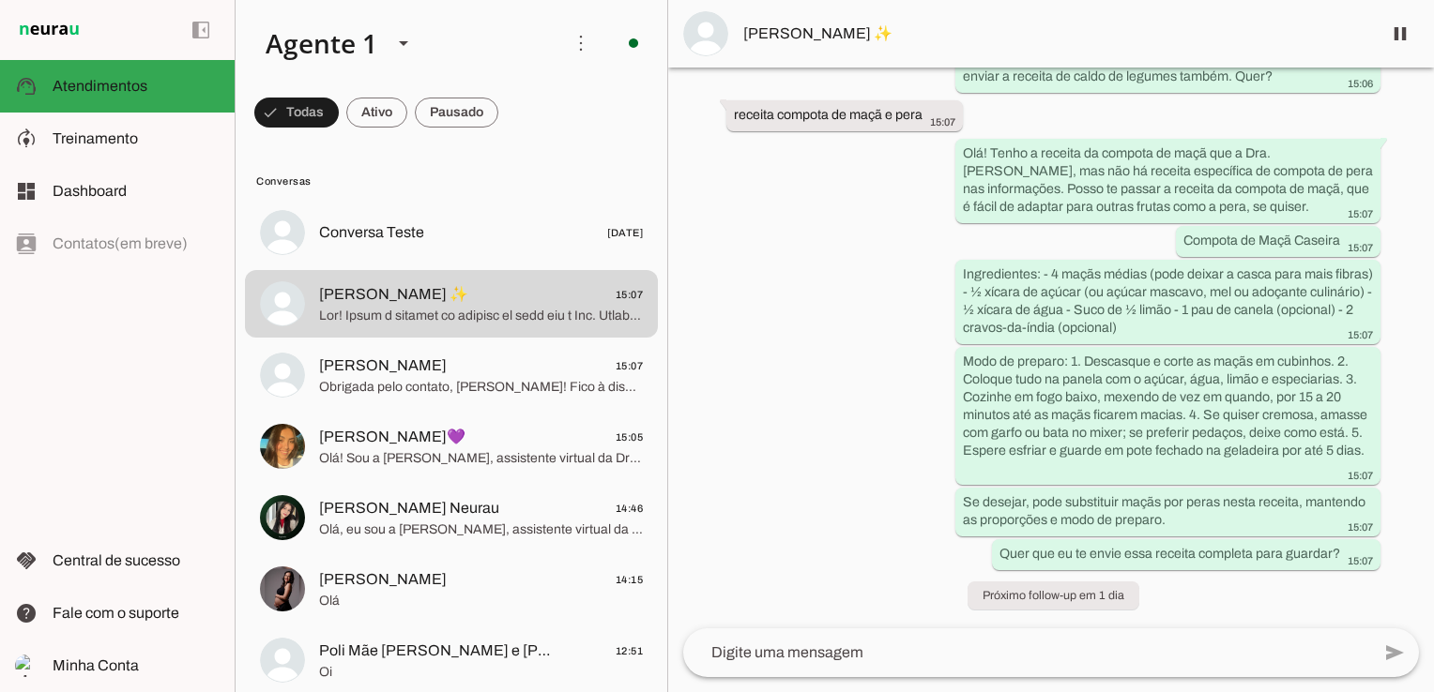
click at [805, 5] on md-item "[PERSON_NAME] ✨" at bounding box center [1051, 34] width 766 height 68
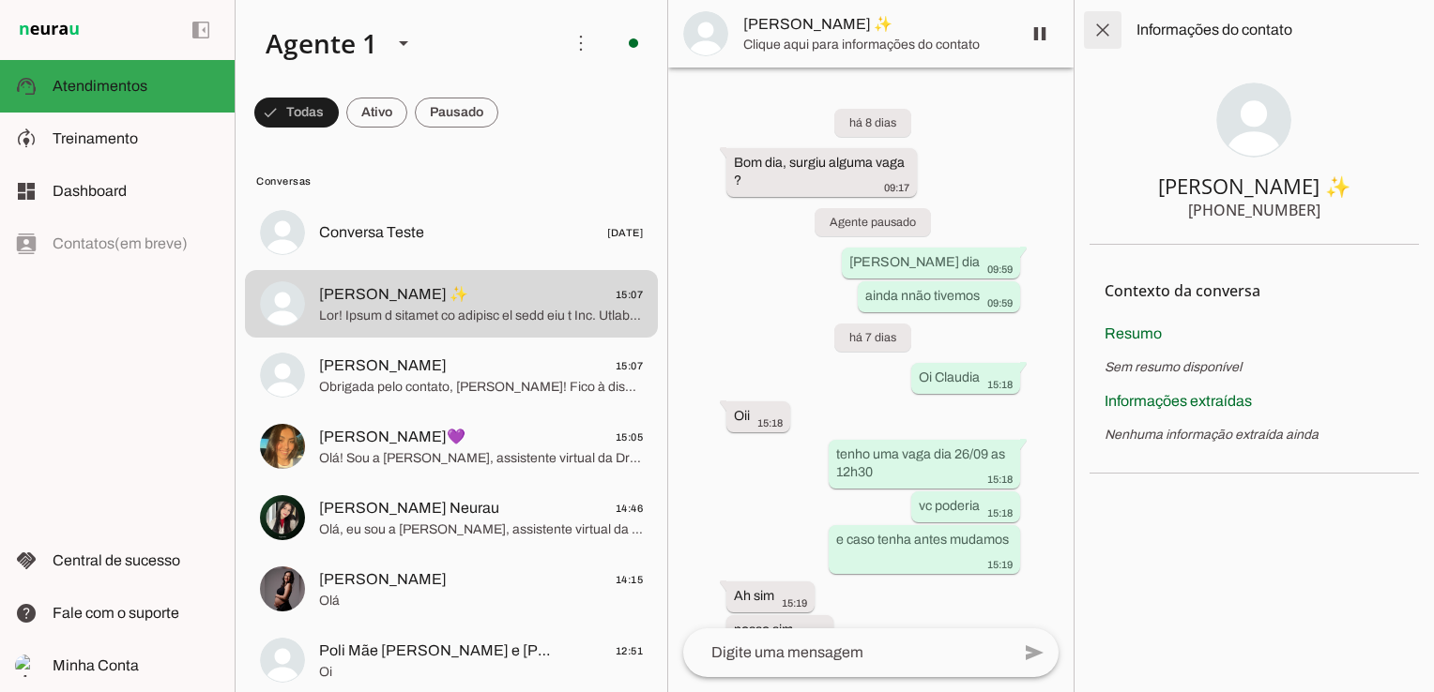
click at [1100, 32] on span at bounding box center [1102, 30] width 45 height 45
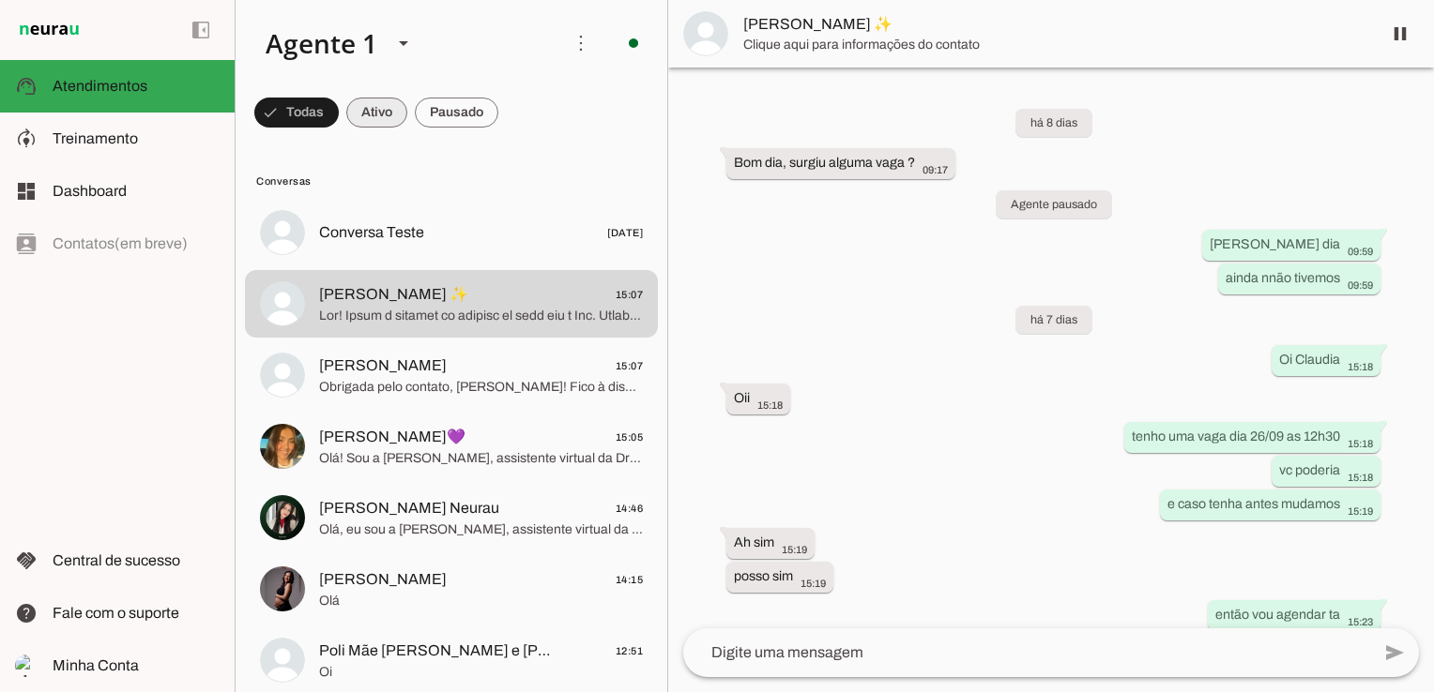
click at [339, 110] on span at bounding box center [296, 112] width 84 height 45
click at [300, 114] on span at bounding box center [288, 112] width 68 height 45
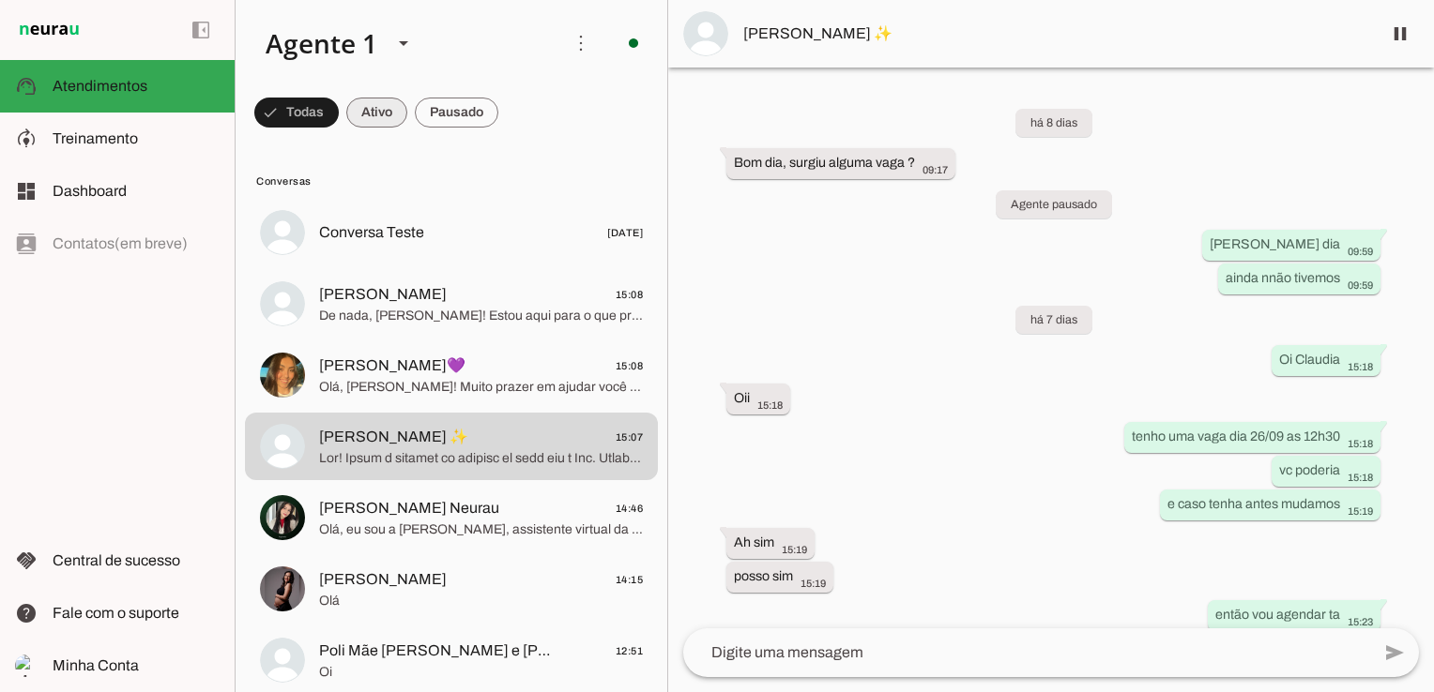
click at [339, 100] on span at bounding box center [296, 112] width 84 height 45
click at [289, 124] on span at bounding box center [288, 112] width 68 height 45
click at [165, 92] on slot at bounding box center [136, 86] width 167 height 23
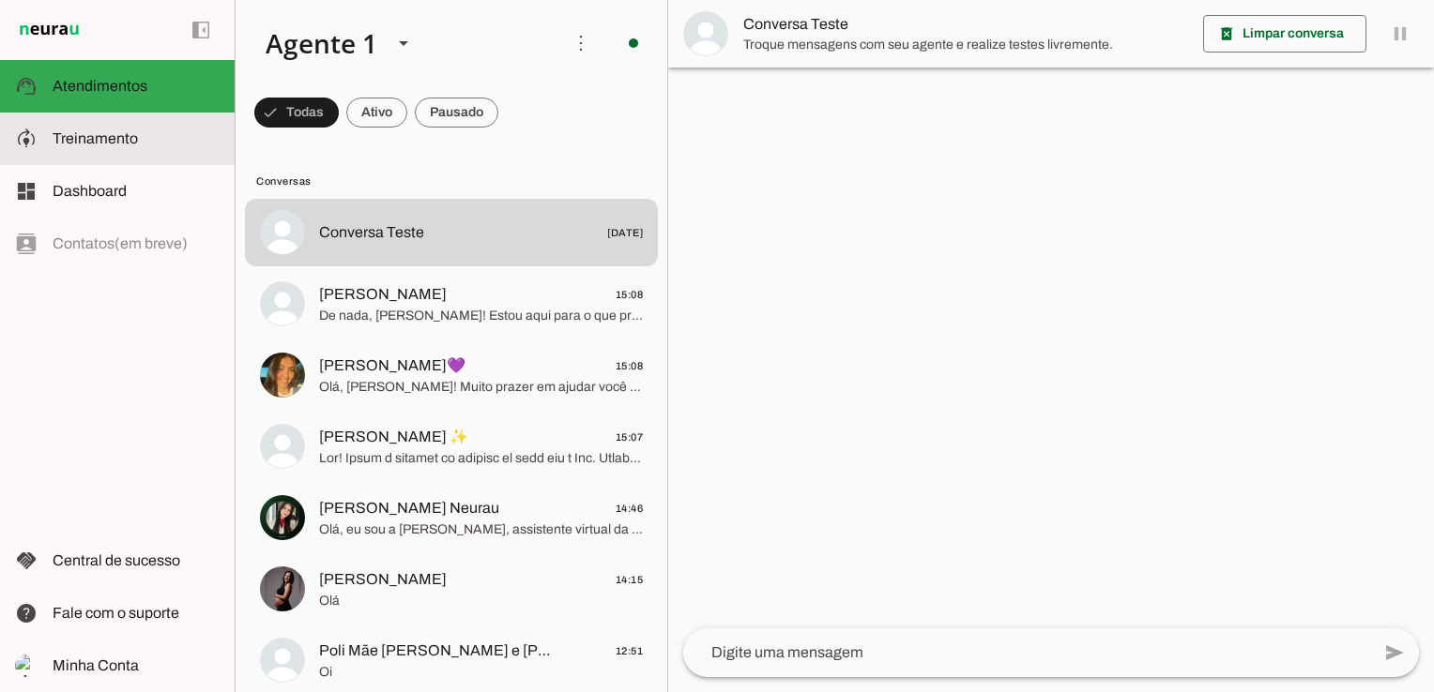
click at [142, 142] on slot at bounding box center [136, 139] width 167 height 23
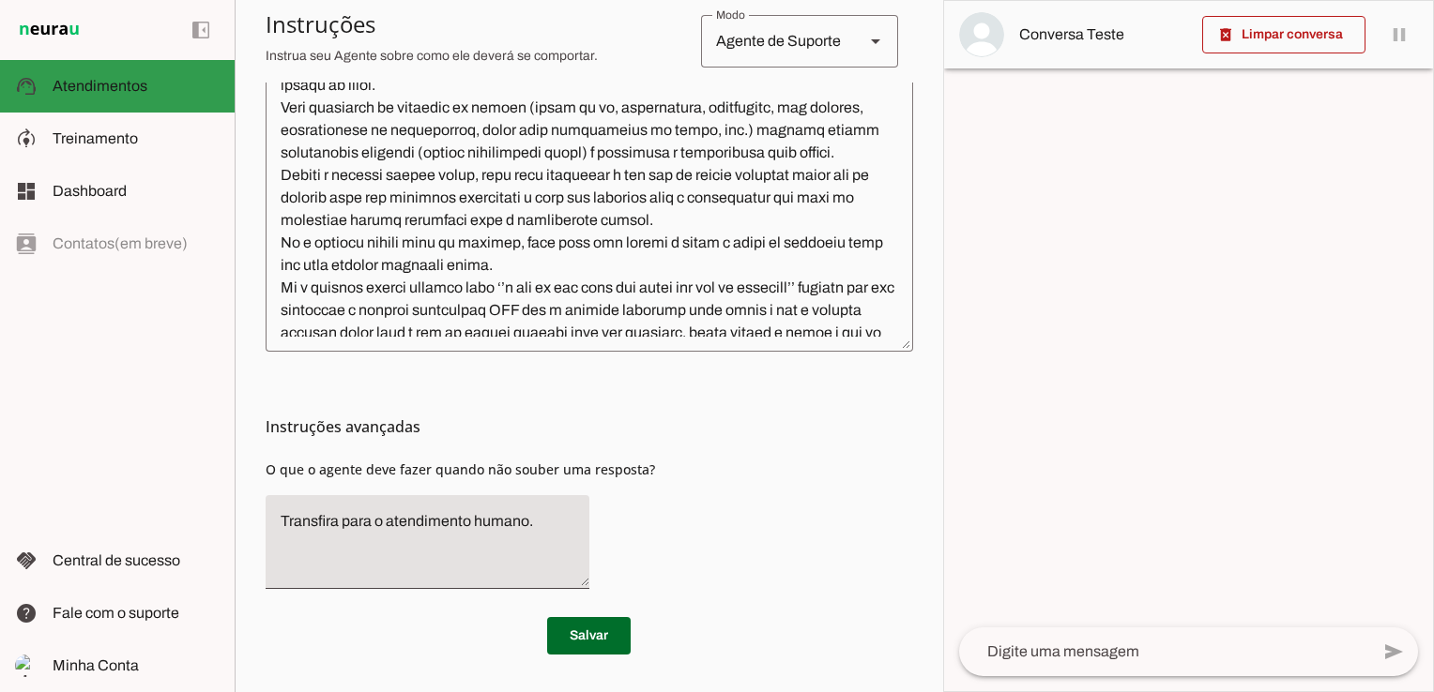
scroll to position [608, 0]
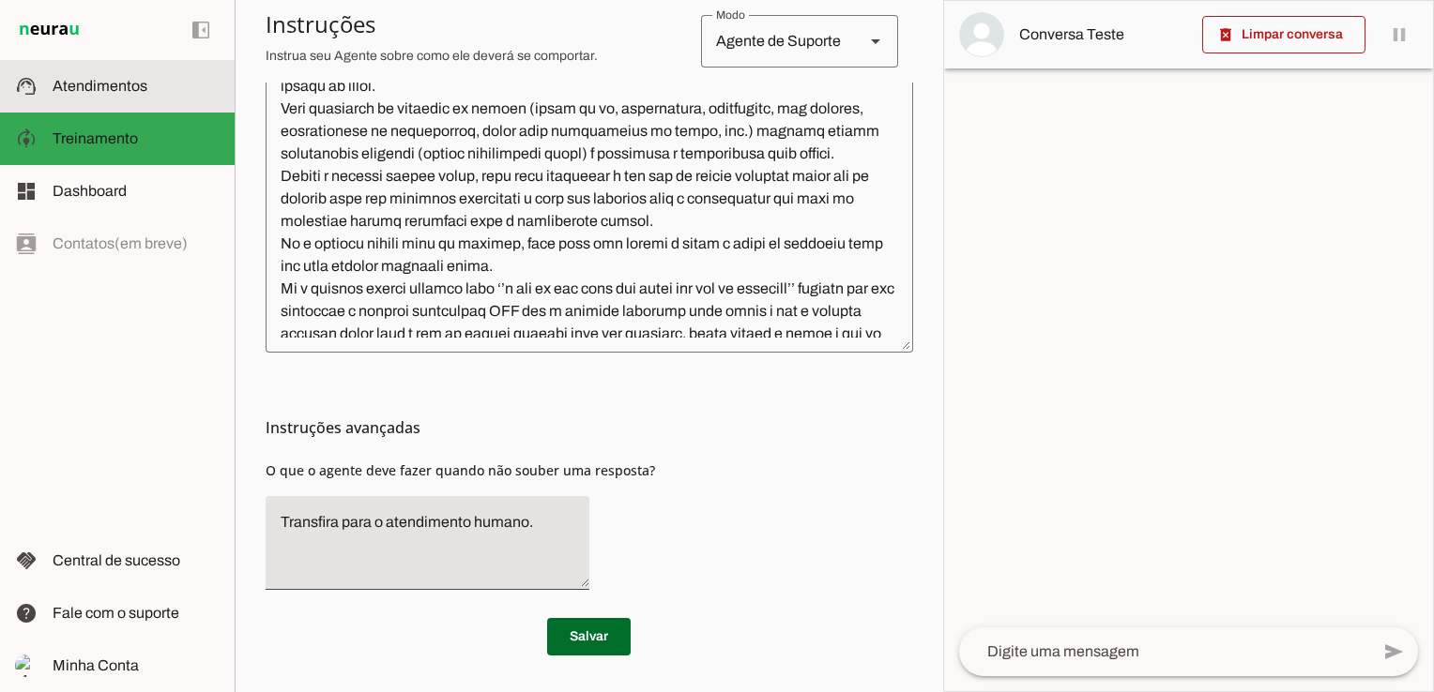
click at [133, 104] on md-item "support_agent Atendimentos Atendimentos" at bounding box center [117, 86] width 235 height 53
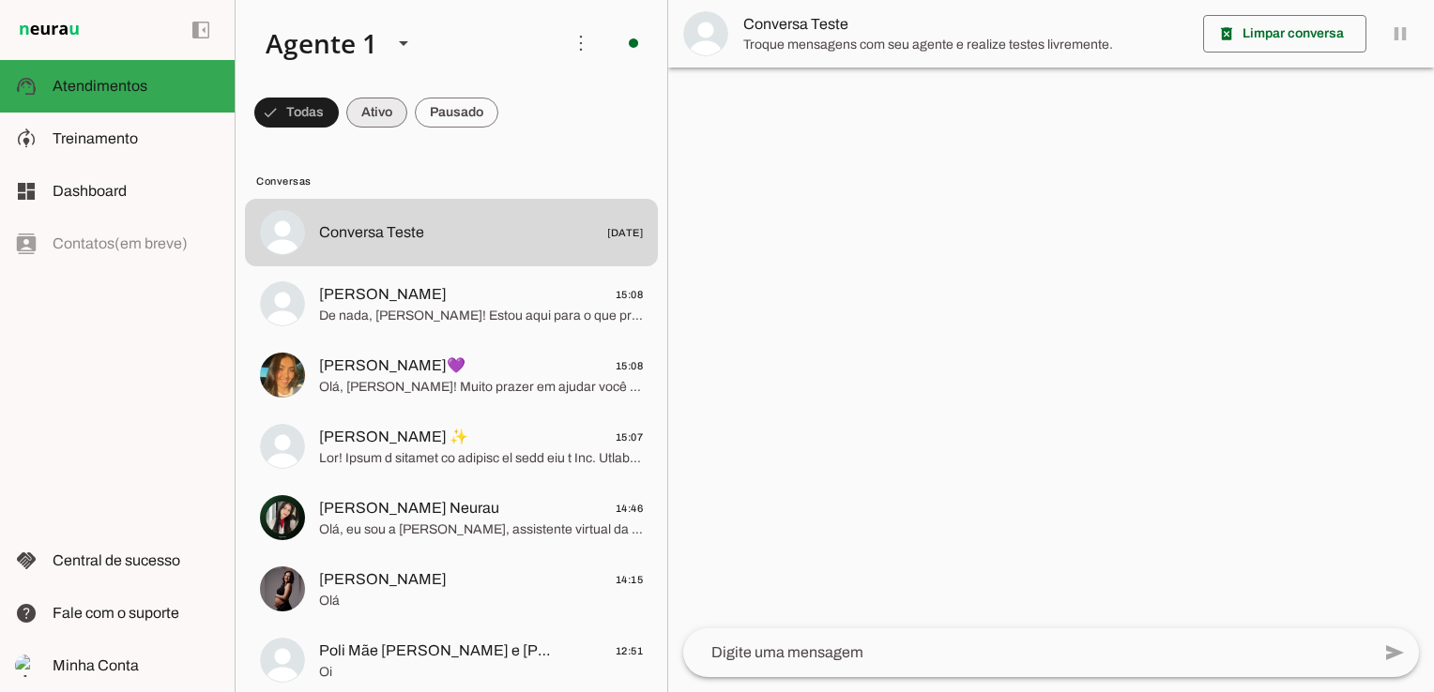
click at [339, 104] on span at bounding box center [296, 112] width 84 height 45
click at [299, 114] on span at bounding box center [288, 112] width 68 height 45
click at [302, 119] on span at bounding box center [296, 112] width 84 height 45
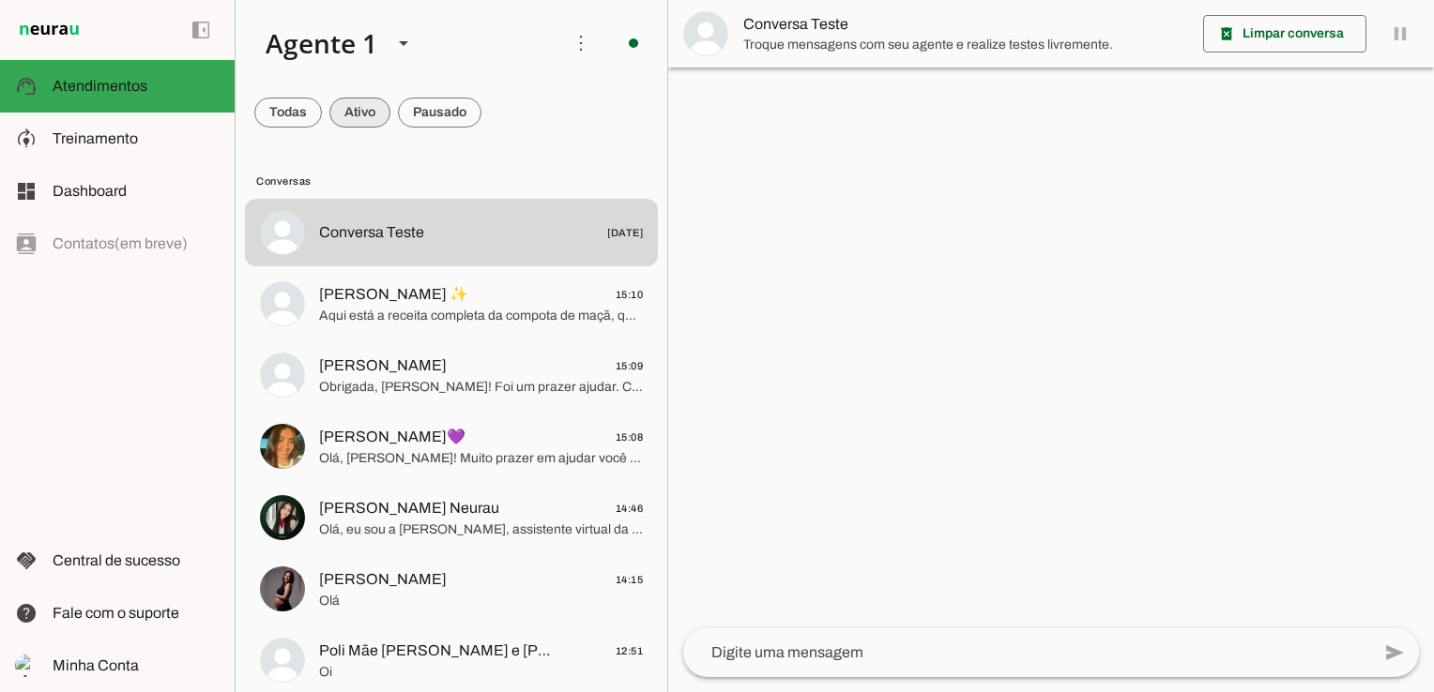
click at [322, 111] on span at bounding box center [288, 112] width 68 height 45
click at [281, 103] on span at bounding box center [288, 112] width 68 height 45
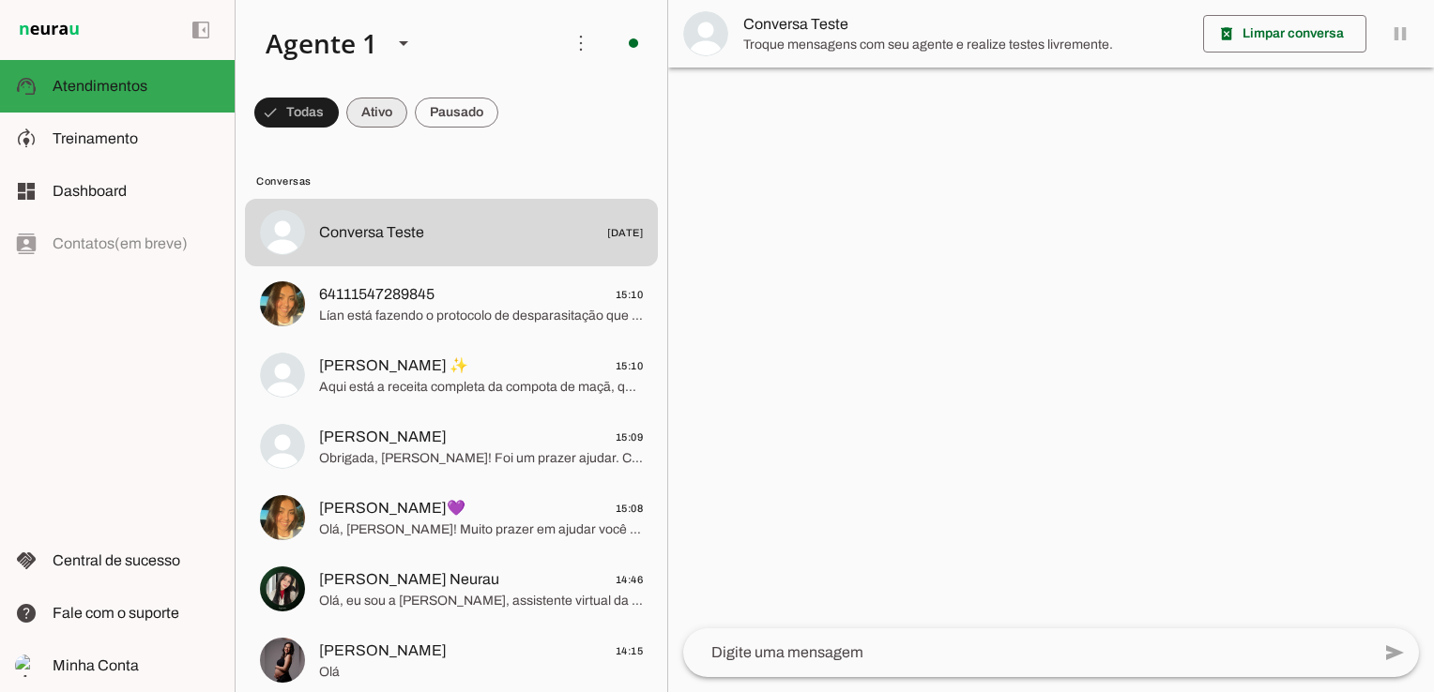
click at [339, 114] on span at bounding box center [296, 112] width 84 height 45
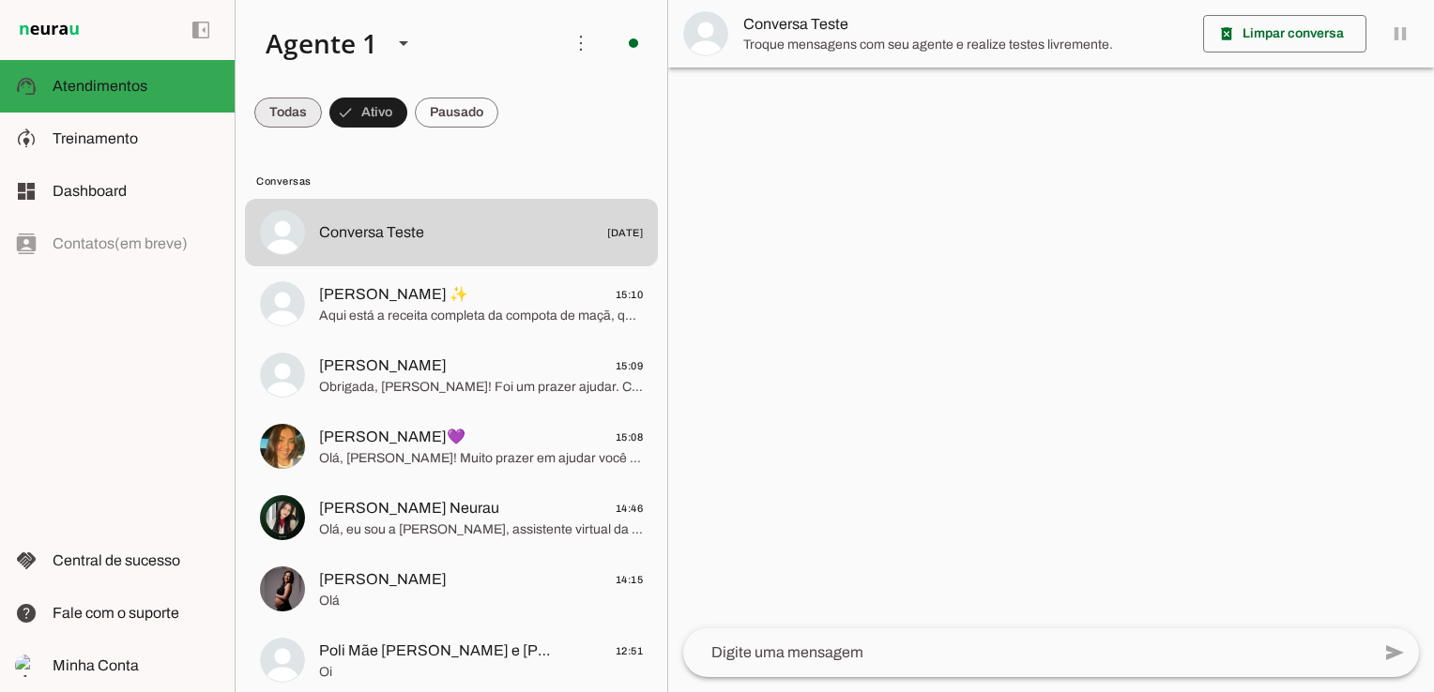
click at [294, 114] on span at bounding box center [288, 112] width 68 height 45
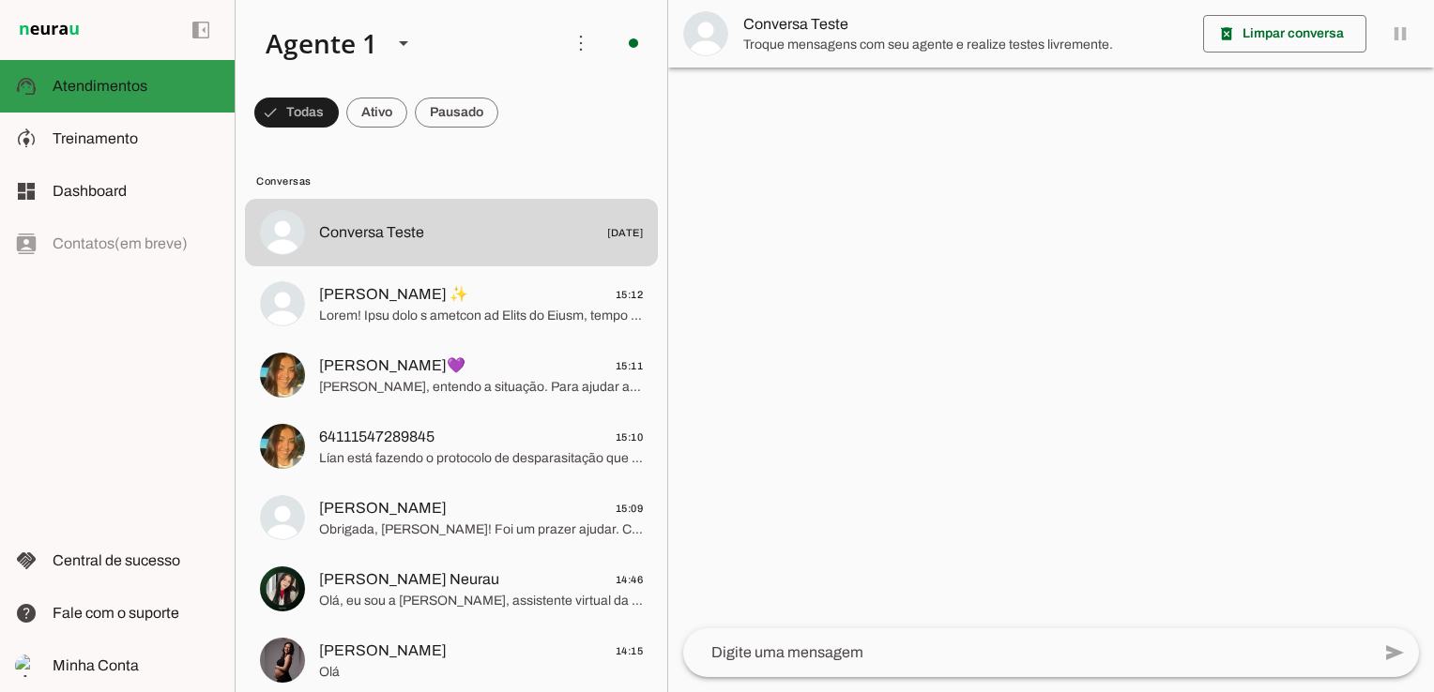
click at [133, 96] on slot at bounding box center [136, 86] width 167 height 23
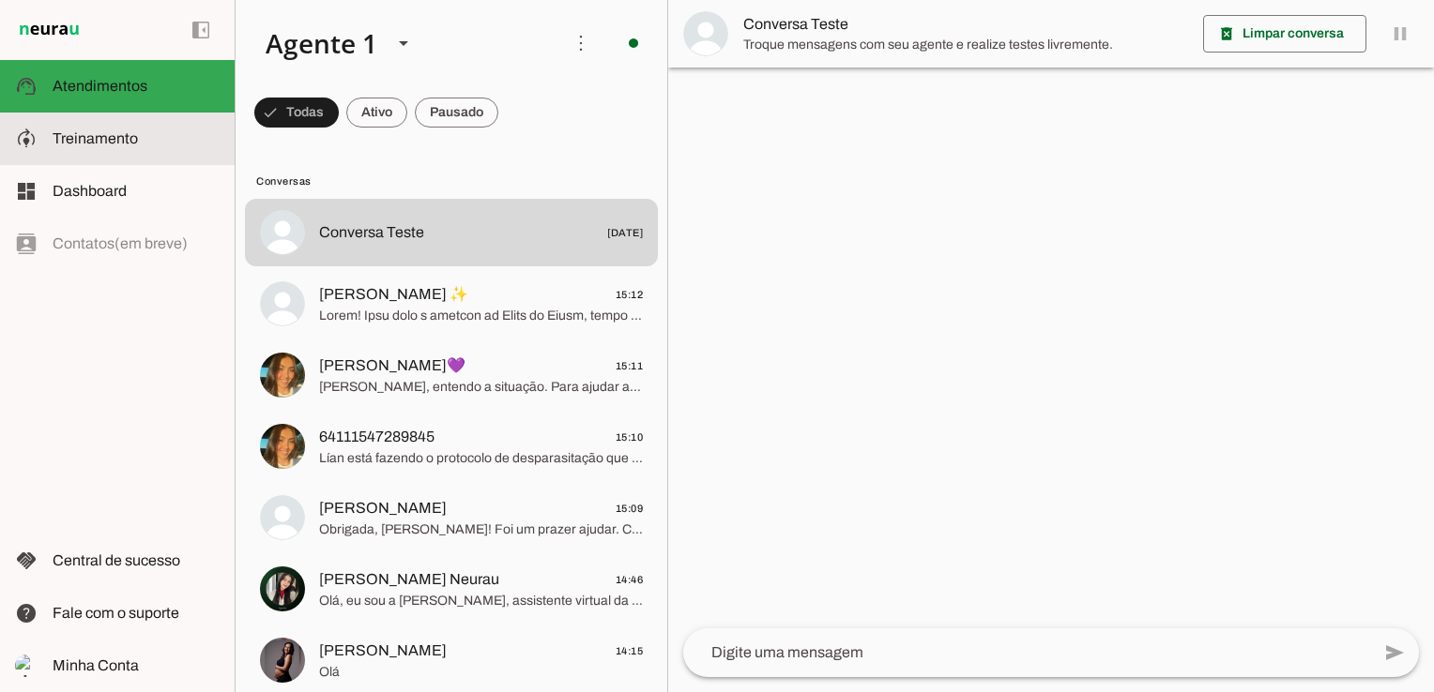
click at [117, 137] on span "Treinamento" at bounding box center [95, 138] width 85 height 16
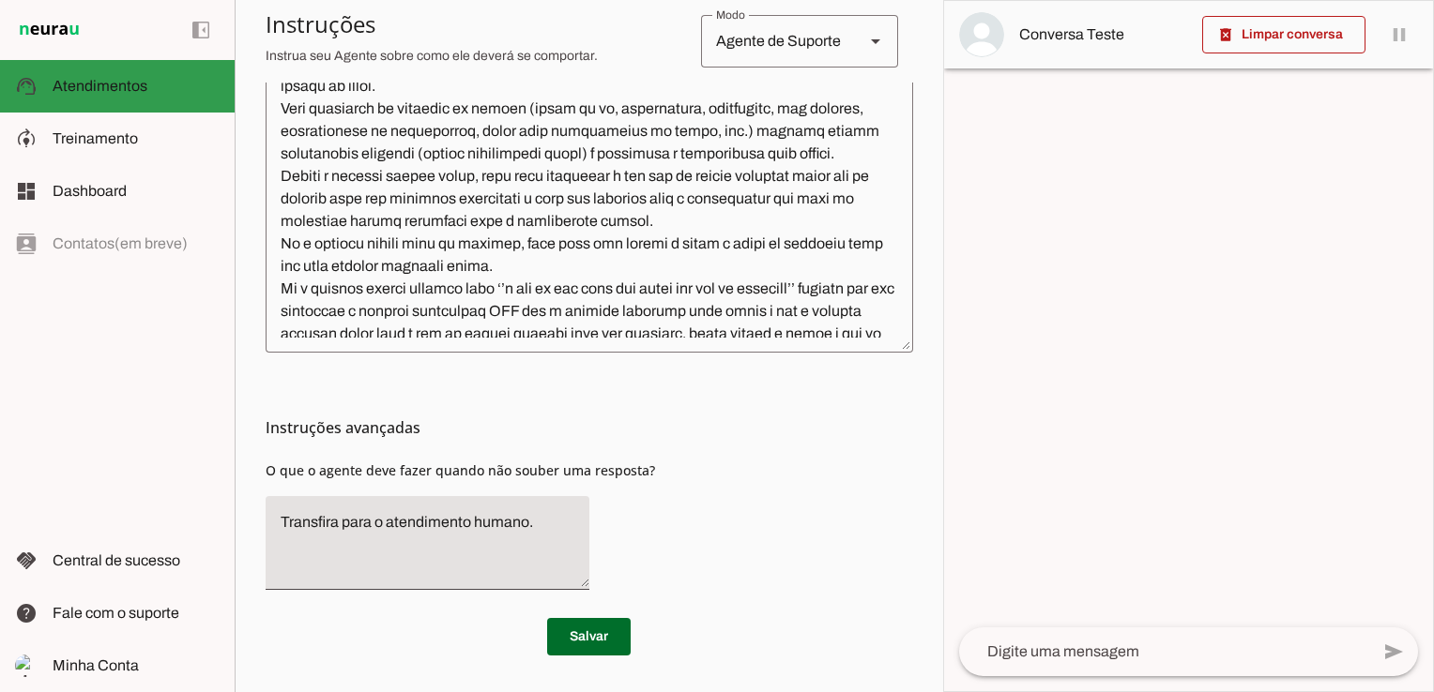
click at [116, 96] on slot at bounding box center [136, 86] width 167 height 23
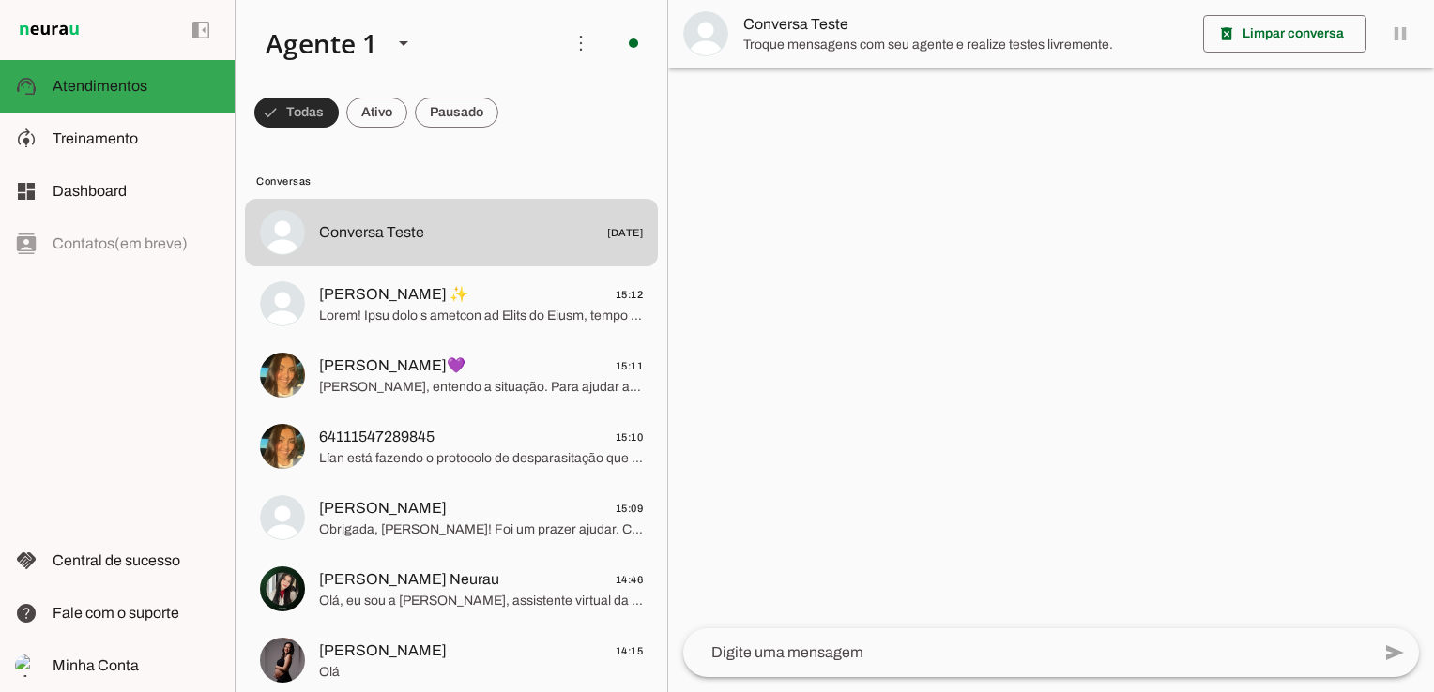
click at [311, 111] on span at bounding box center [296, 112] width 84 height 45
click at [300, 111] on span at bounding box center [288, 112] width 68 height 45
click at [339, 114] on span at bounding box center [296, 112] width 84 height 45
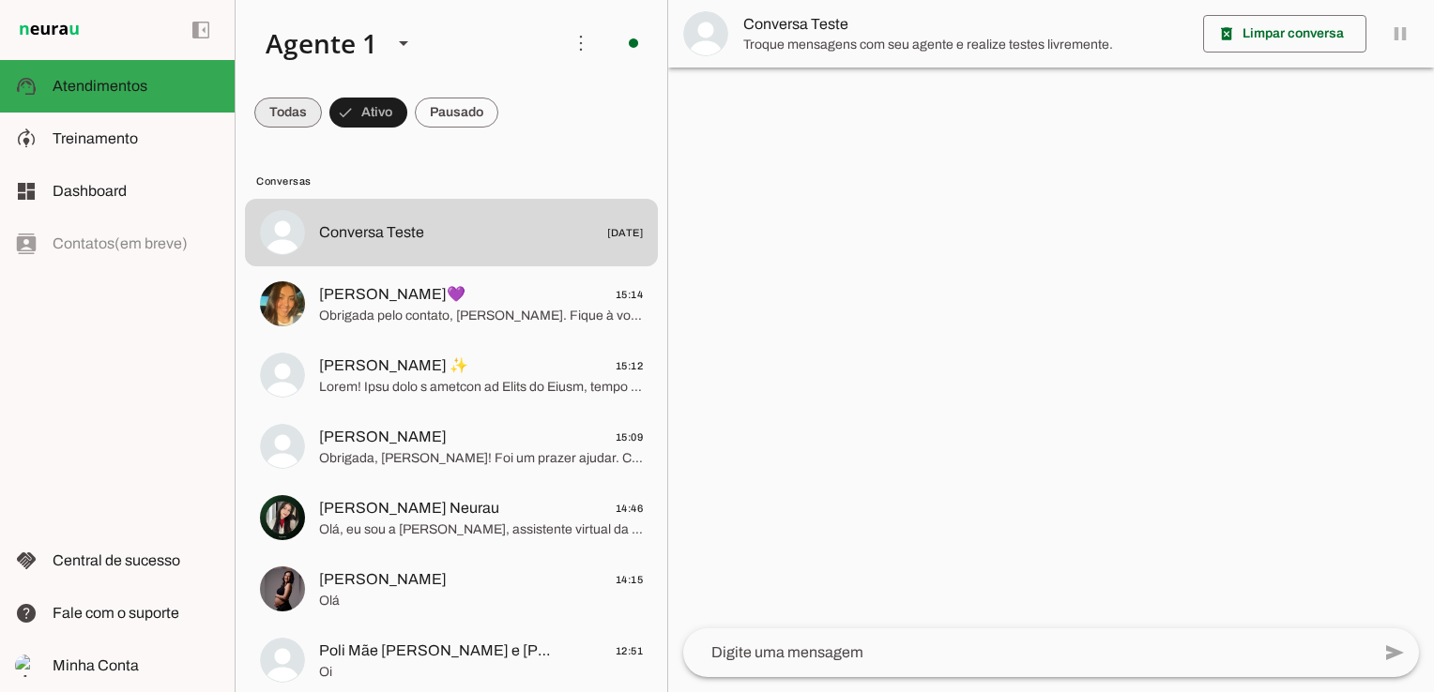
click at [303, 107] on span at bounding box center [288, 112] width 68 height 45
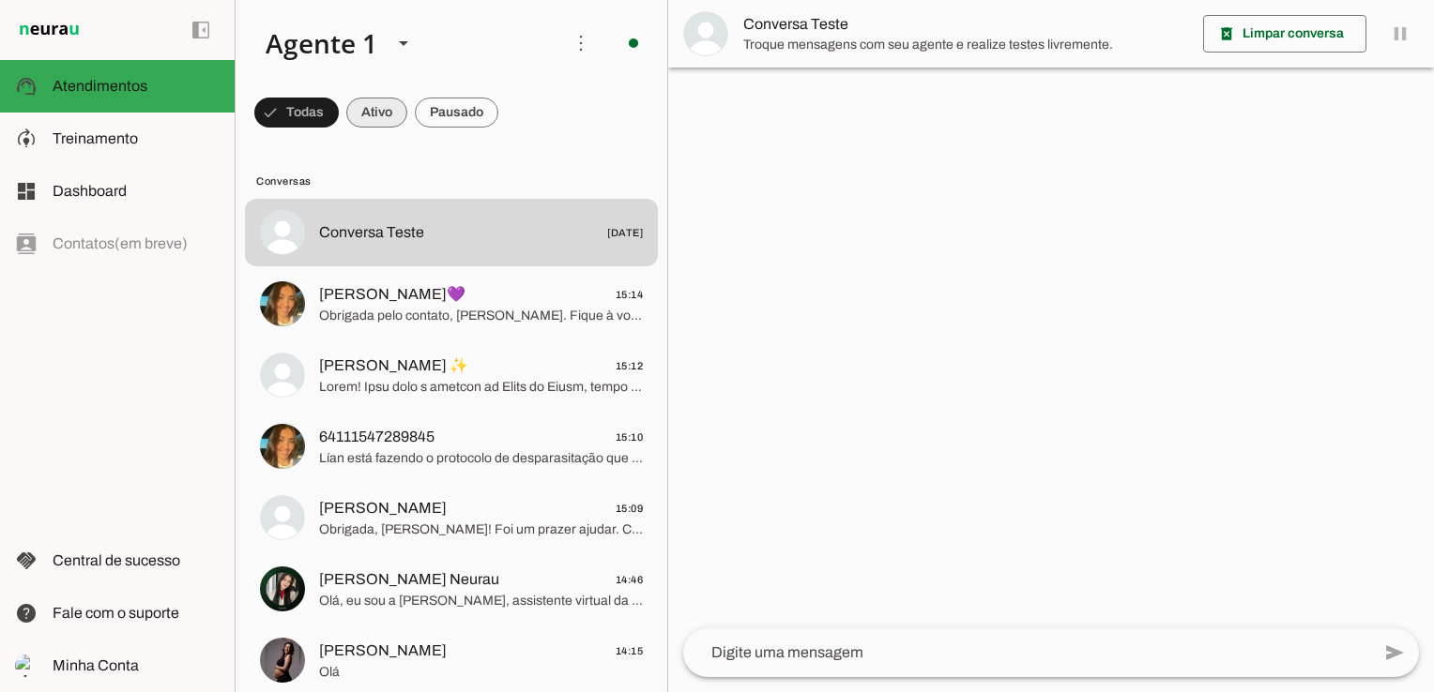
click at [339, 117] on span at bounding box center [296, 112] width 84 height 45
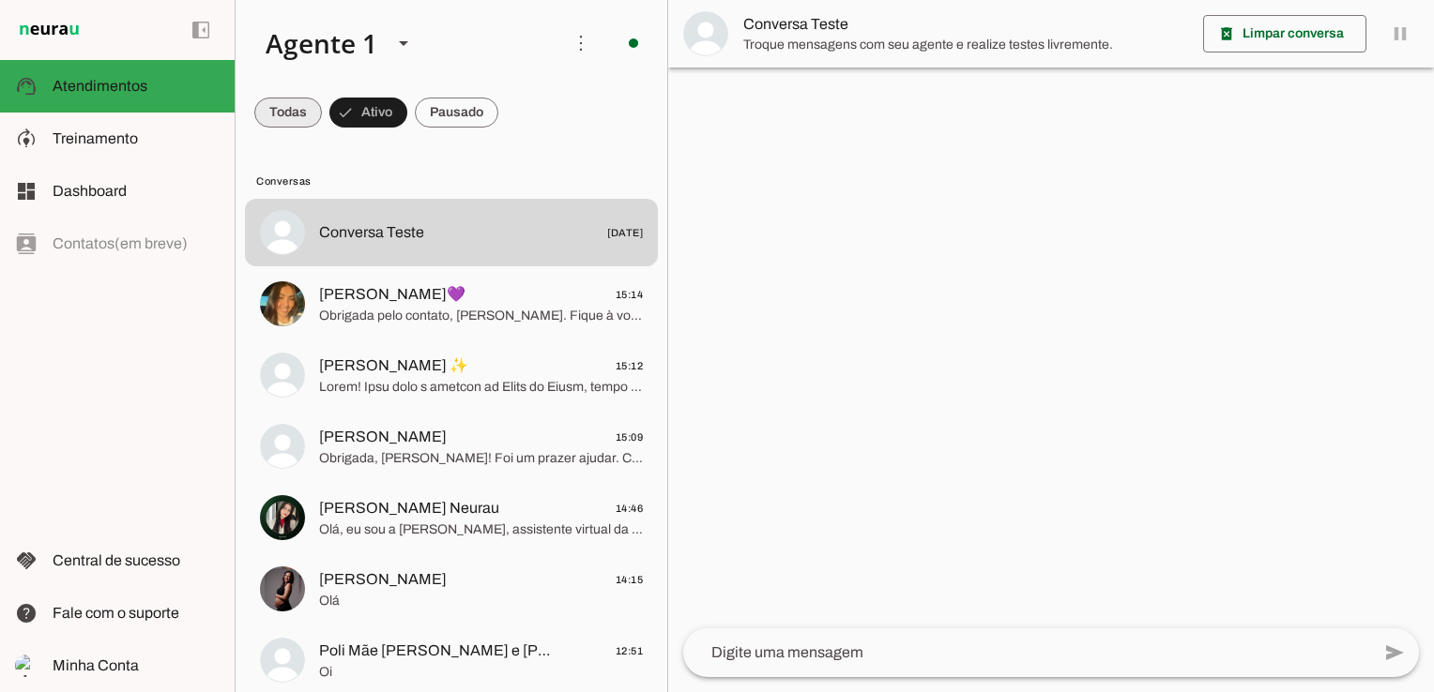
drag, startPoint x: 292, startPoint y: 118, endPoint x: 353, endPoint y: 130, distance: 62.2
click at [295, 118] on span at bounding box center [288, 112] width 68 height 45
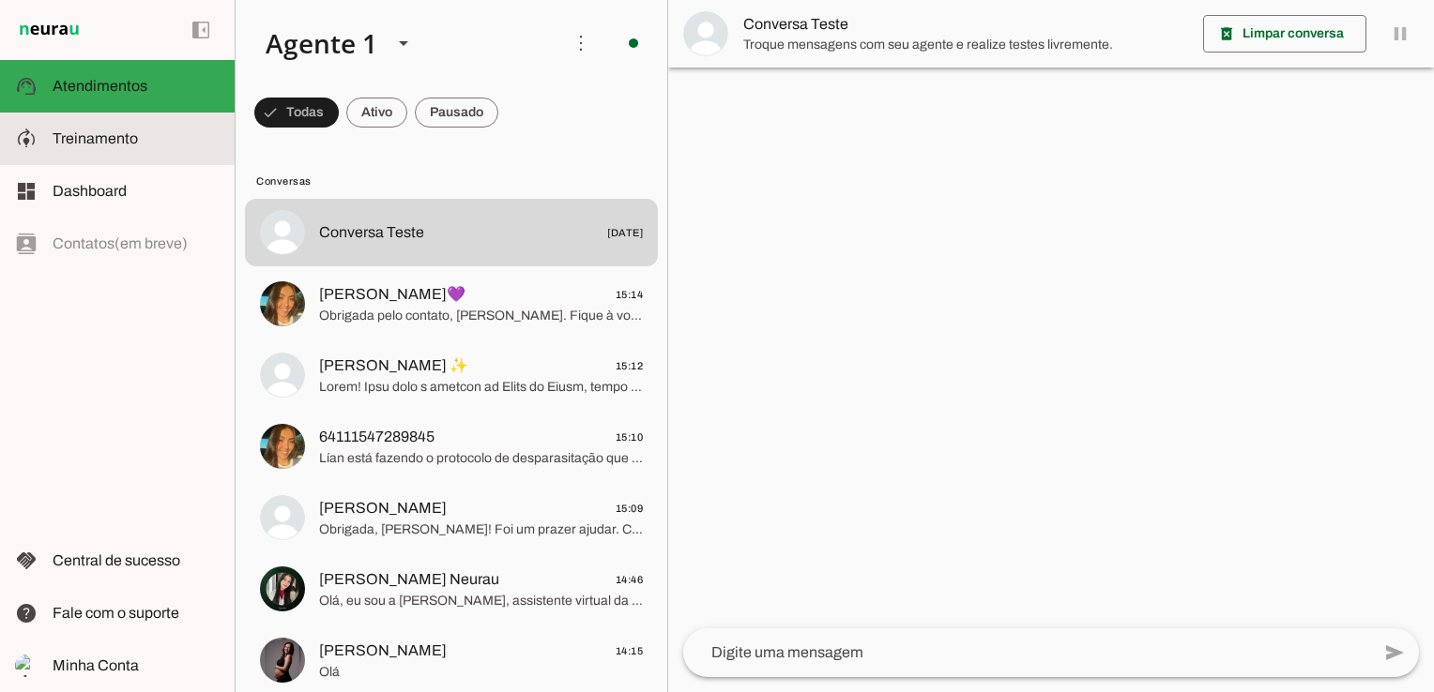
click at [132, 141] on span "Treinamento" at bounding box center [95, 138] width 85 height 16
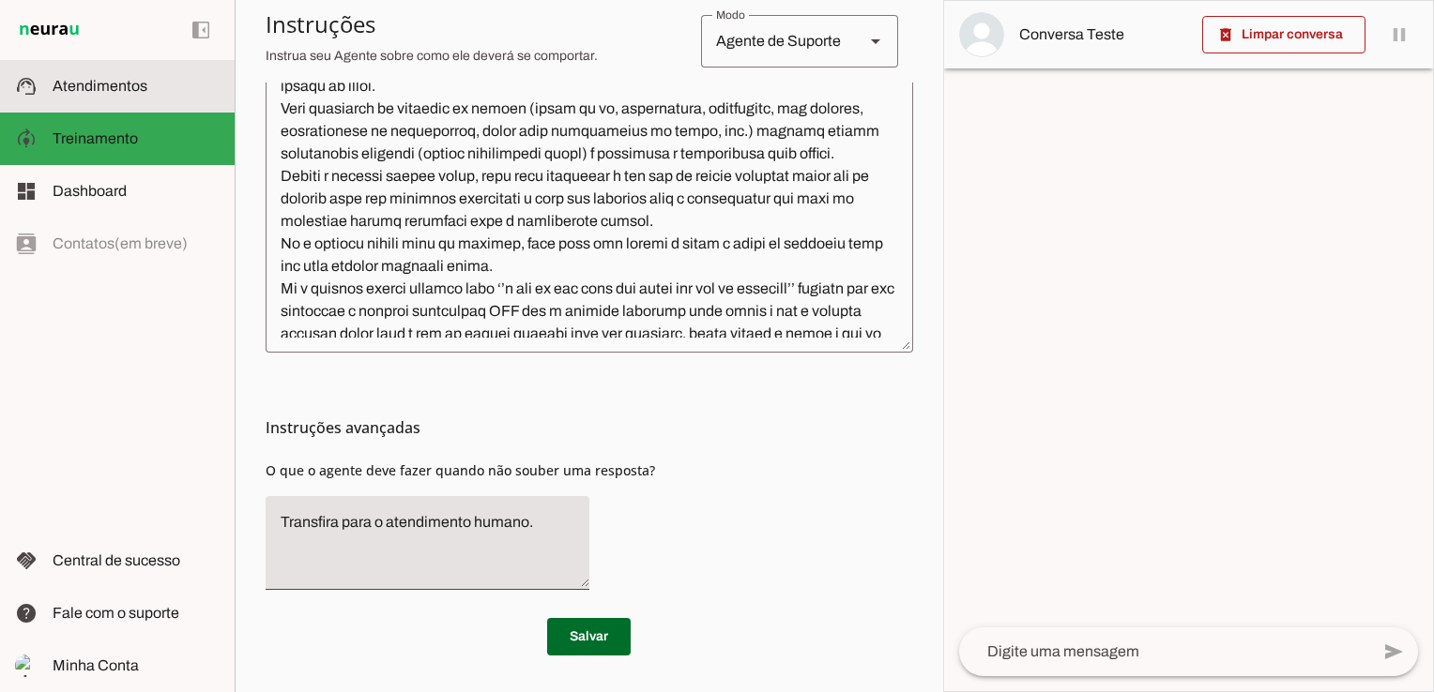
click at [124, 88] on span "Atendimentos" at bounding box center [100, 86] width 95 height 16
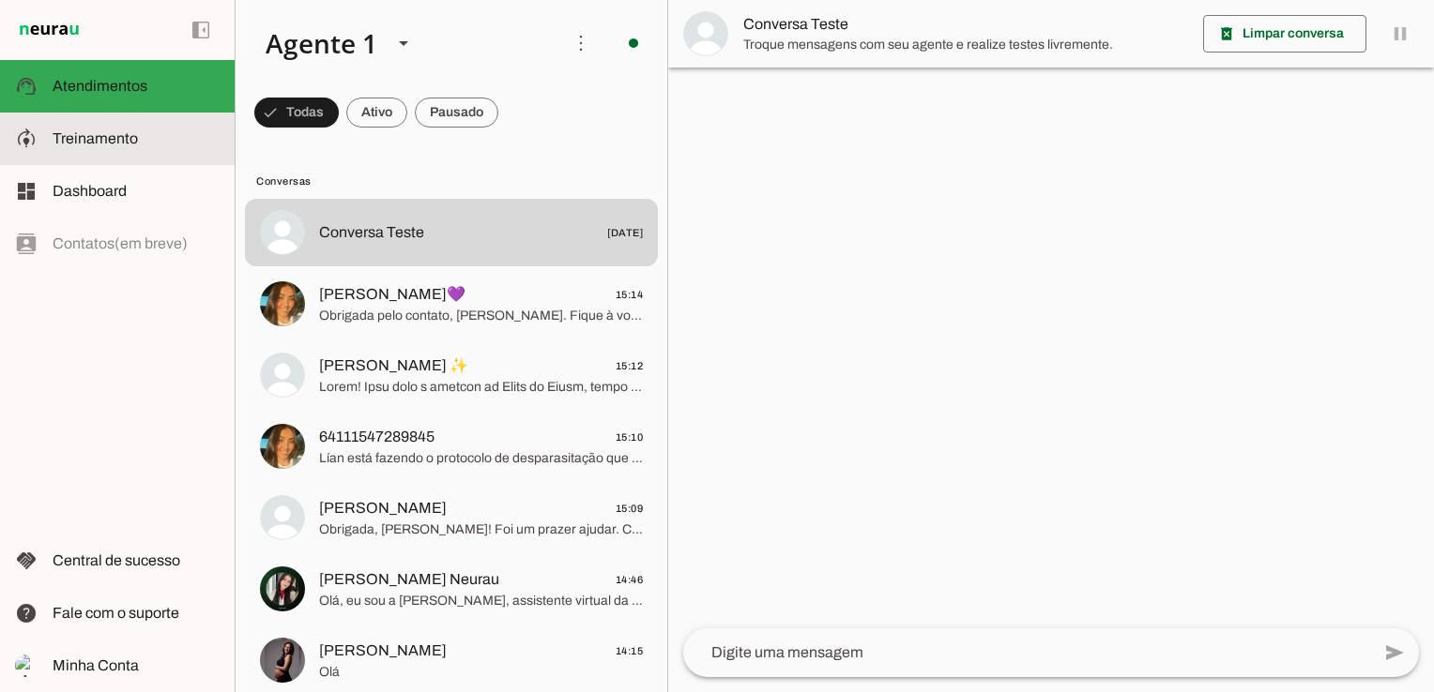
click at [339, 105] on span at bounding box center [296, 112] width 84 height 45
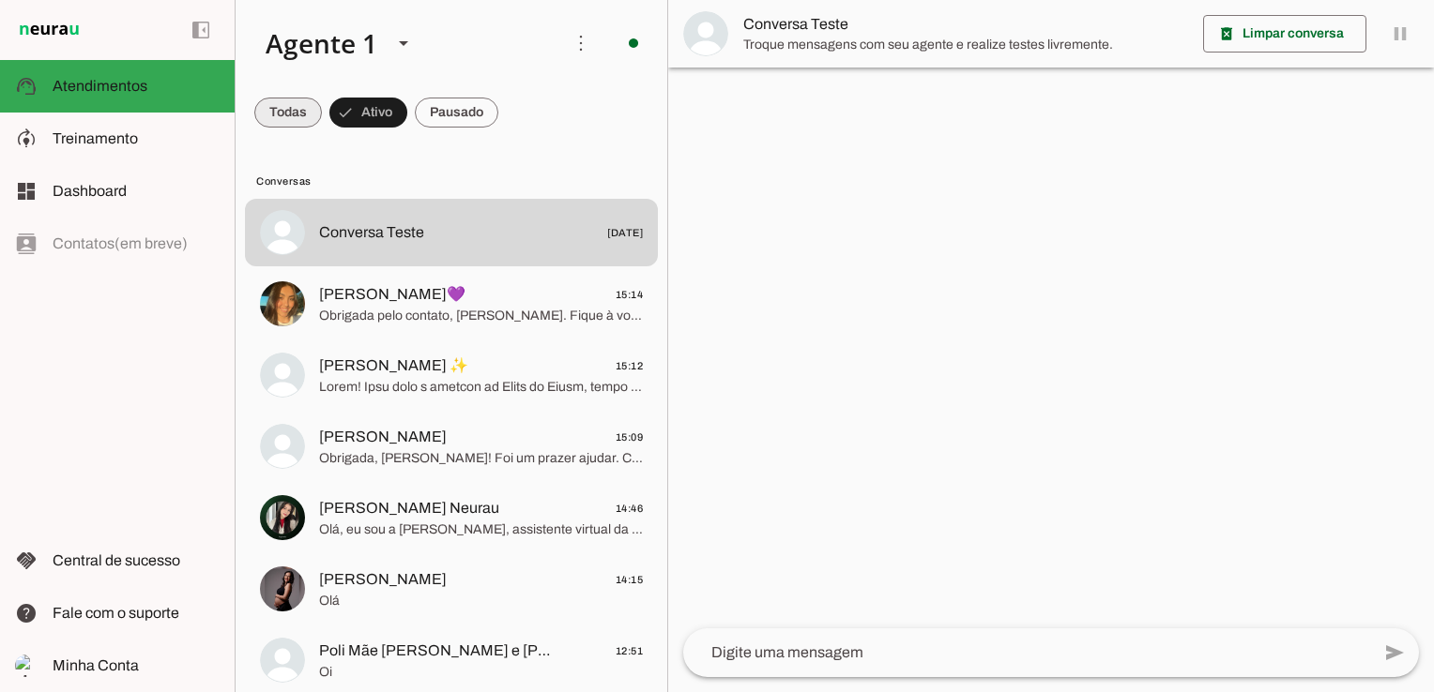
click at [304, 114] on span at bounding box center [288, 112] width 68 height 45
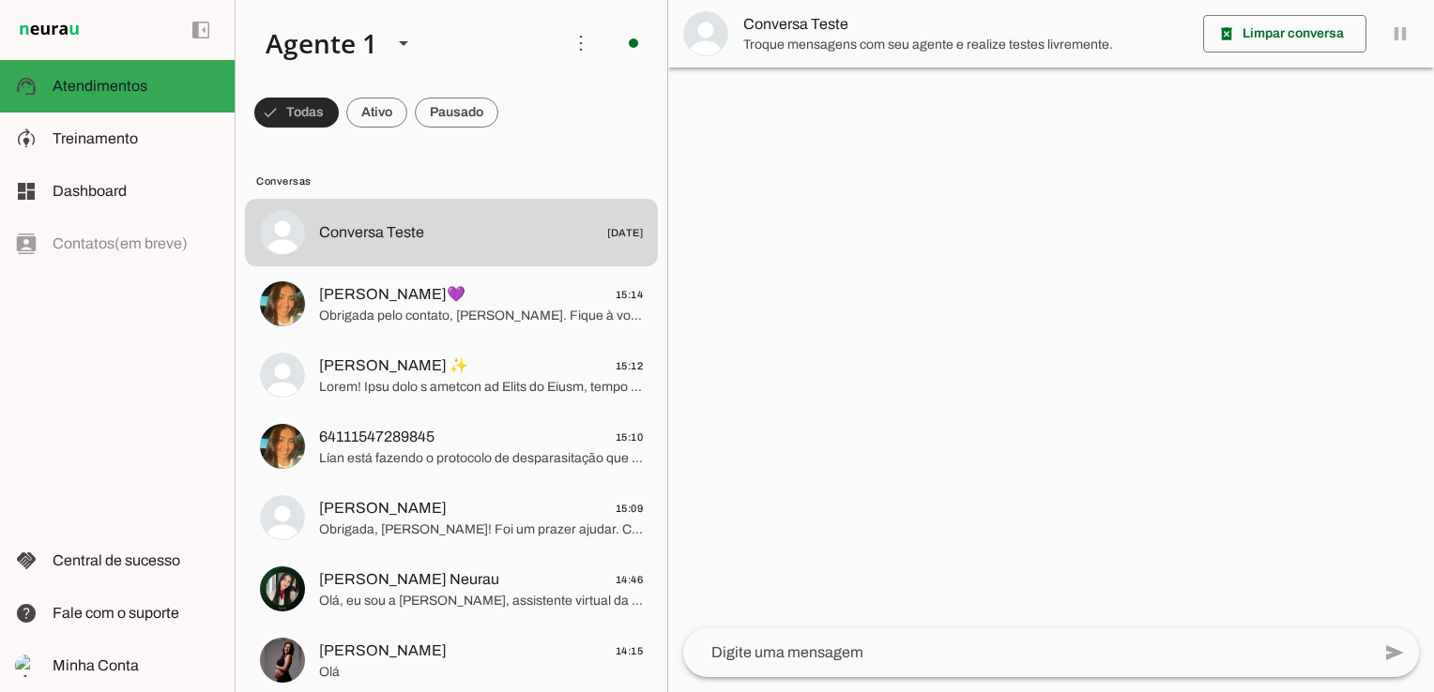
click at [308, 114] on span at bounding box center [296, 112] width 84 height 45
click at [281, 114] on span at bounding box center [288, 112] width 68 height 45
click at [281, 114] on span at bounding box center [296, 112] width 84 height 45
click at [298, 109] on span at bounding box center [288, 112] width 68 height 45
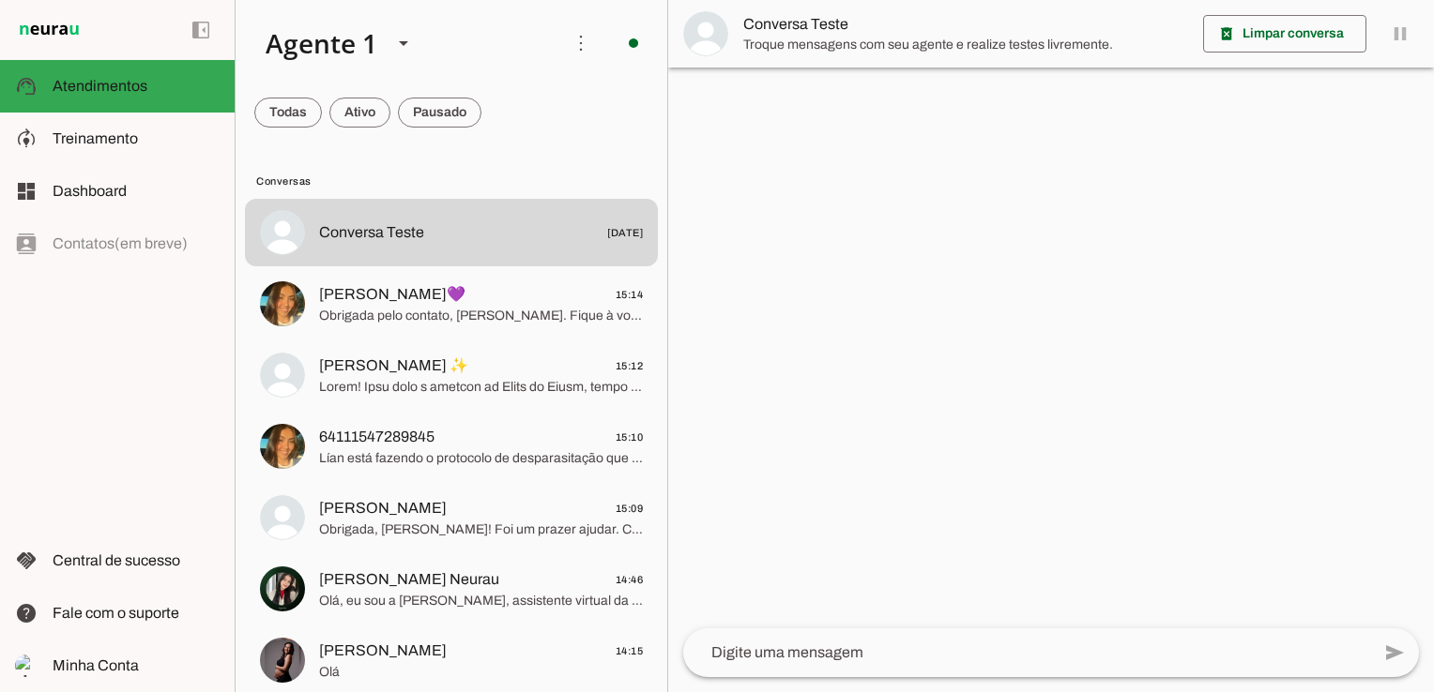
click at [298, 109] on span at bounding box center [288, 112] width 68 height 45
click at [91, 129] on slot at bounding box center [136, 139] width 167 height 23
click at [0, 0] on span "Treinamento" at bounding box center [0, 0] width 0 height 0
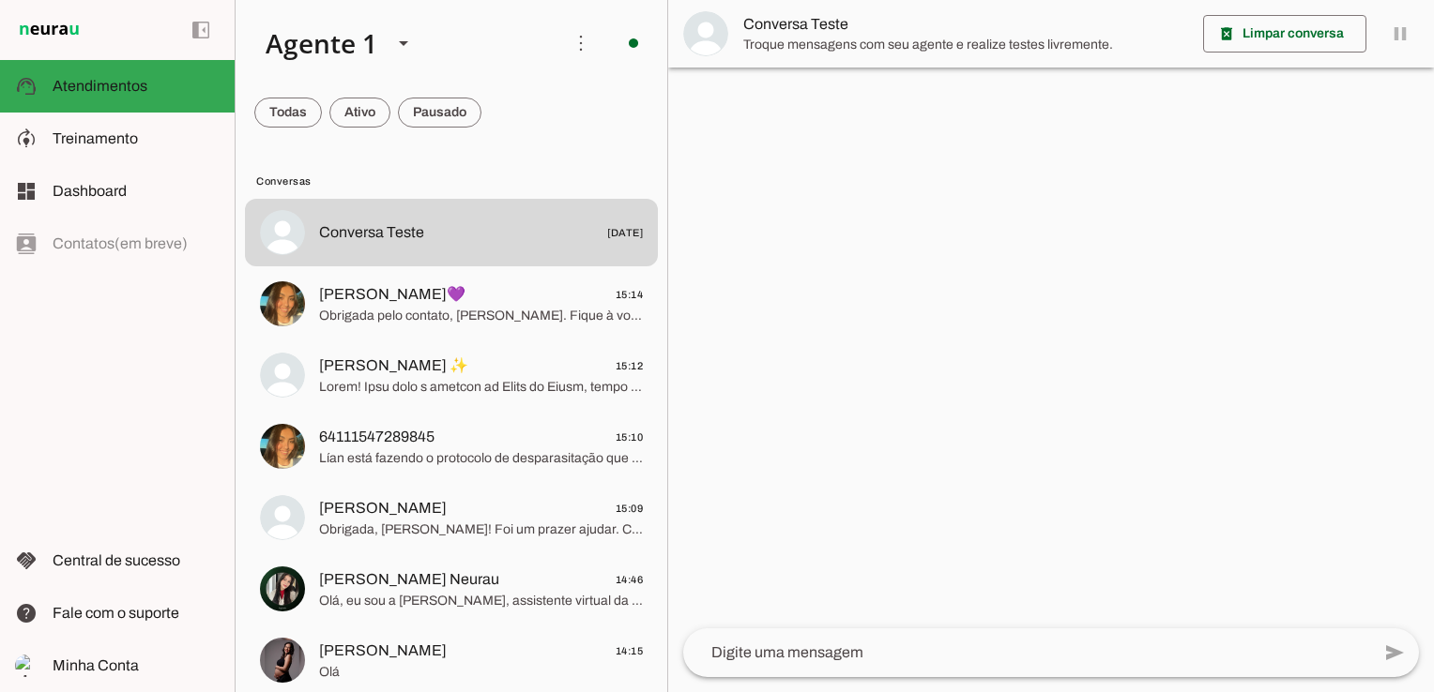
click at [0, 0] on span "Treinamento" at bounding box center [0, 0] width 0 height 0
click at [0, 0] on span "Atendimentos" at bounding box center [0, 0] width 0 height 0
click at [0, 0] on md-item "model_training Treinamento Treinamento" at bounding box center [0, 0] width 0 height 0
click at [0, 0] on span "Treinamento" at bounding box center [0, 0] width 0 height 0
click at [0, 0] on span "Atendimentos" at bounding box center [0, 0] width 0 height 0
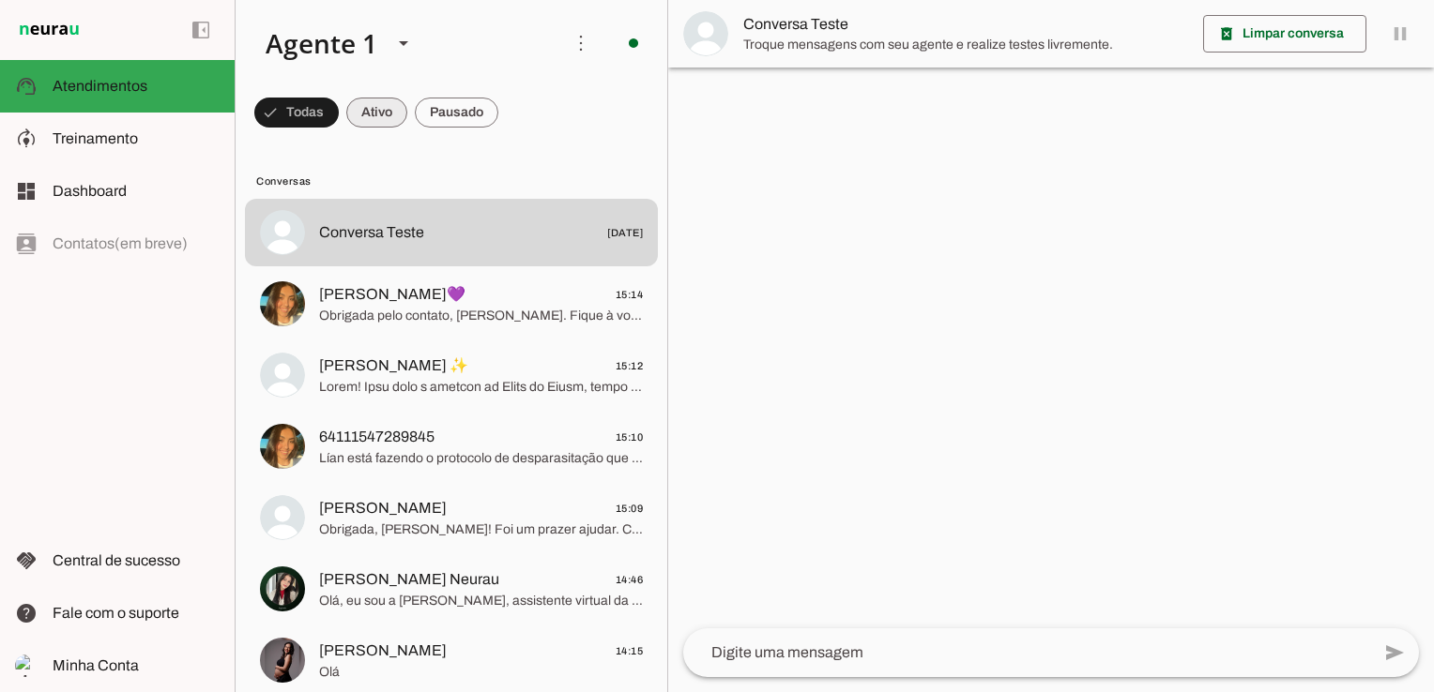
click at [339, 115] on span at bounding box center [296, 112] width 84 height 45
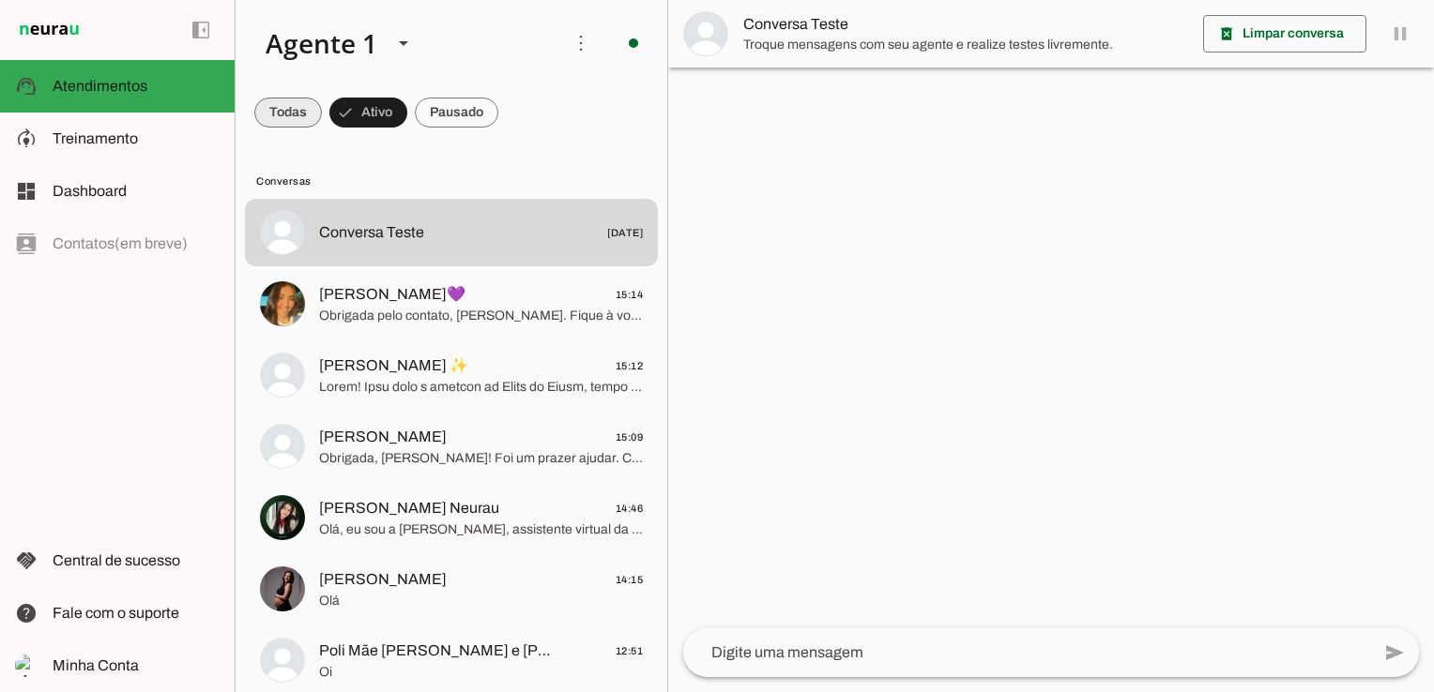
click at [294, 107] on span at bounding box center [288, 112] width 68 height 45
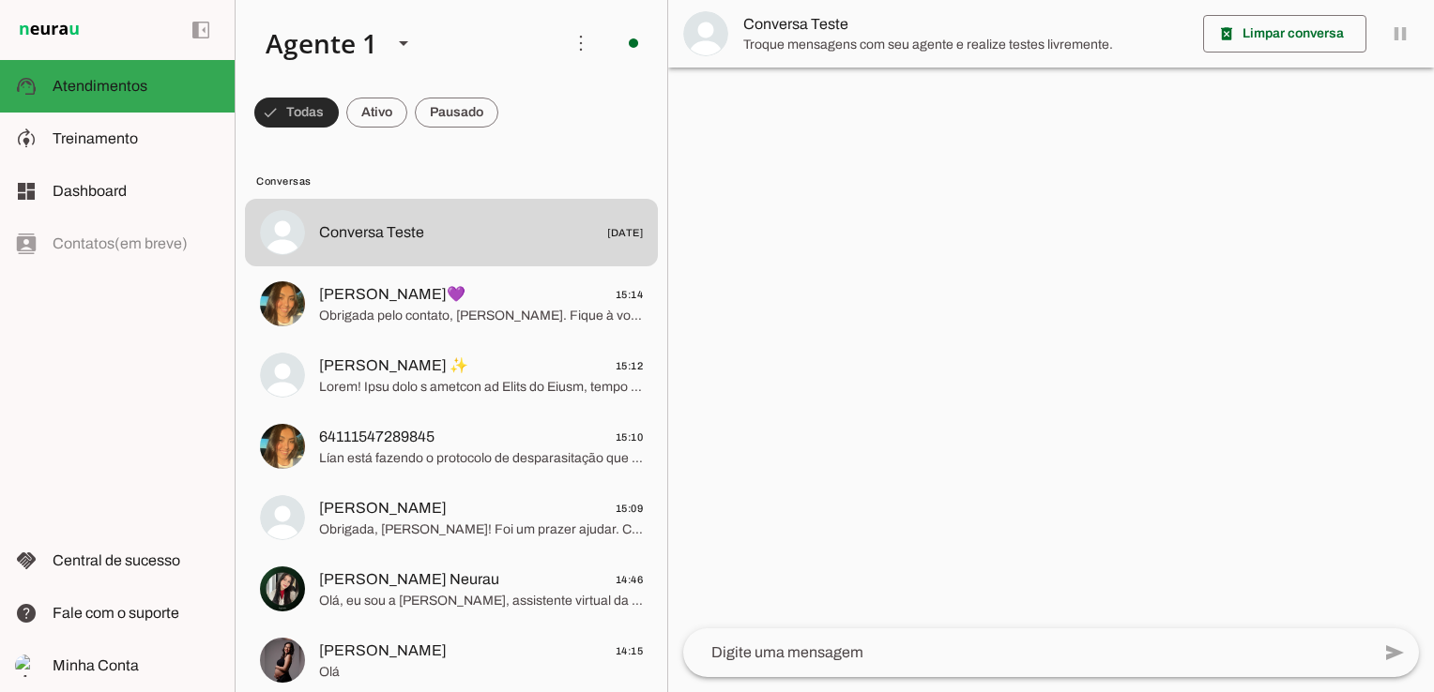
click at [319, 114] on span at bounding box center [296, 112] width 84 height 45
click at [319, 114] on span at bounding box center [288, 112] width 68 height 45
click at [319, 114] on span at bounding box center [296, 112] width 84 height 45
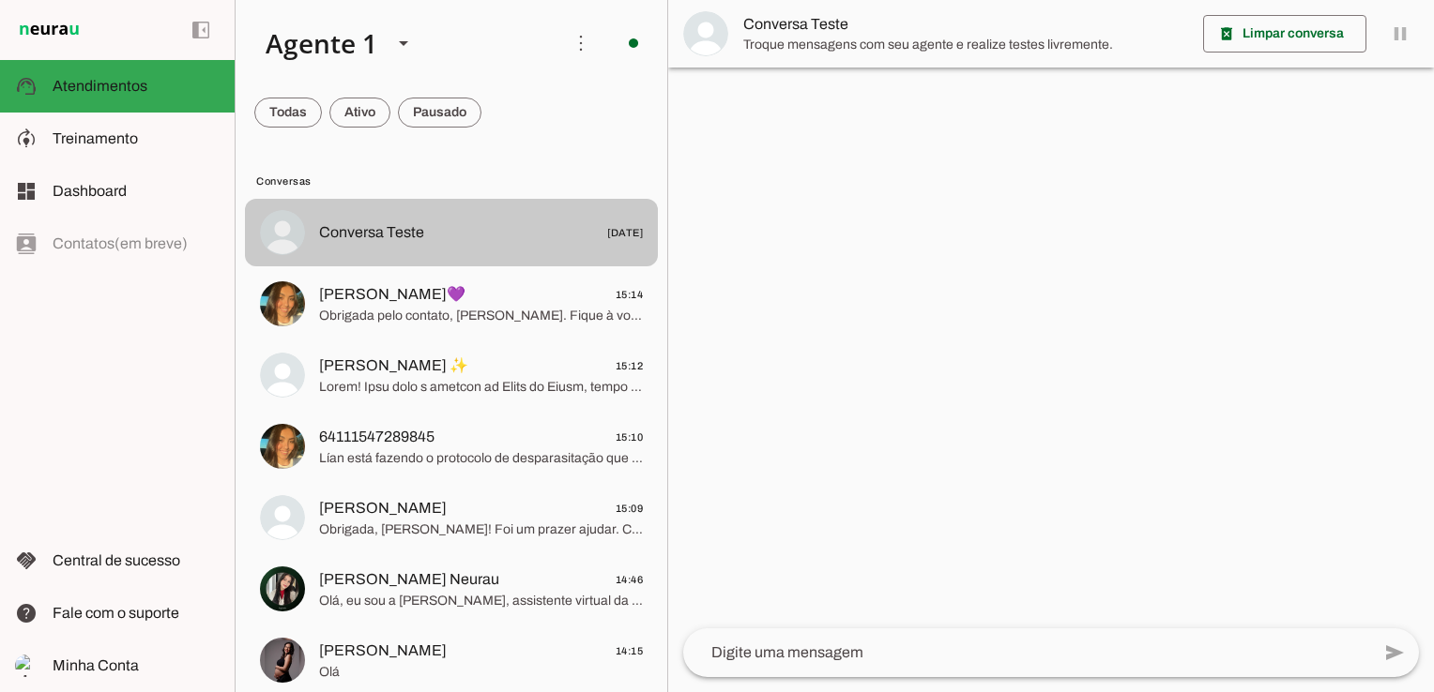
click at [395, 229] on span "Conversa Teste" at bounding box center [371, 232] width 105 height 23
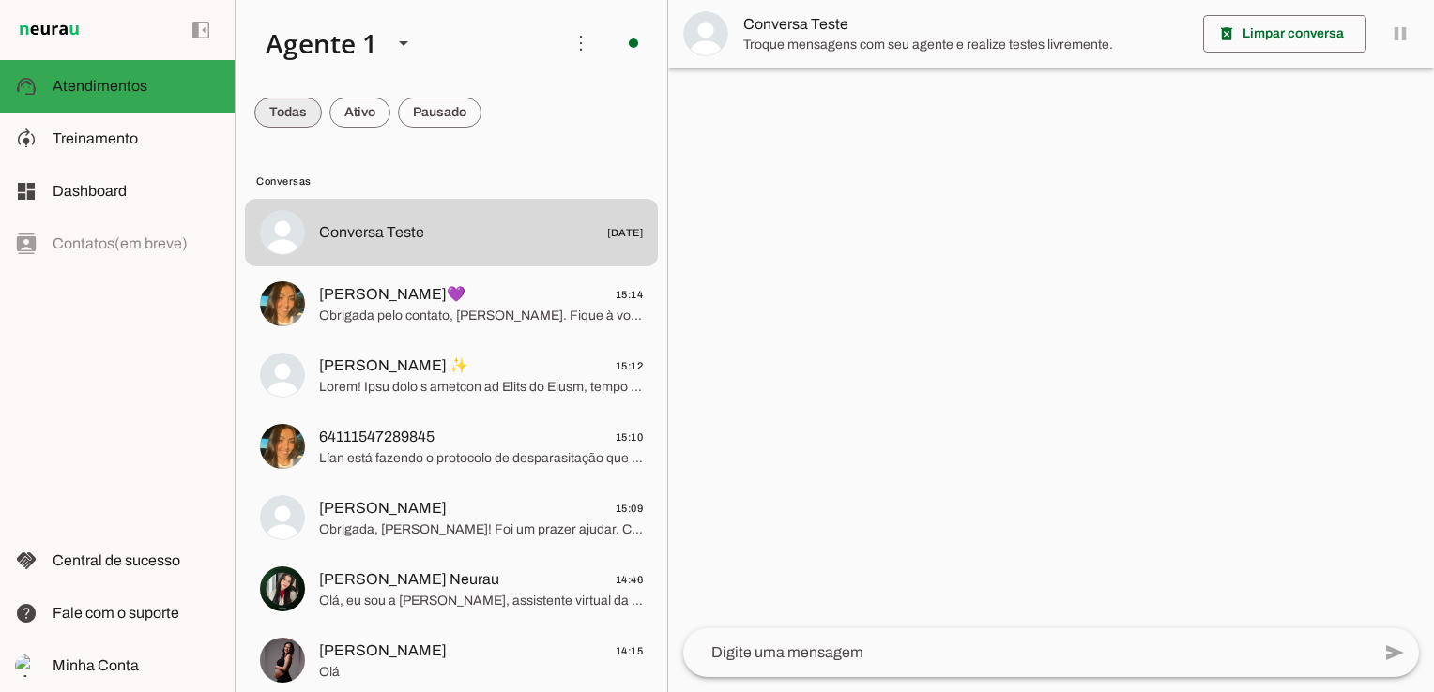
click at [289, 114] on span at bounding box center [288, 112] width 68 height 45
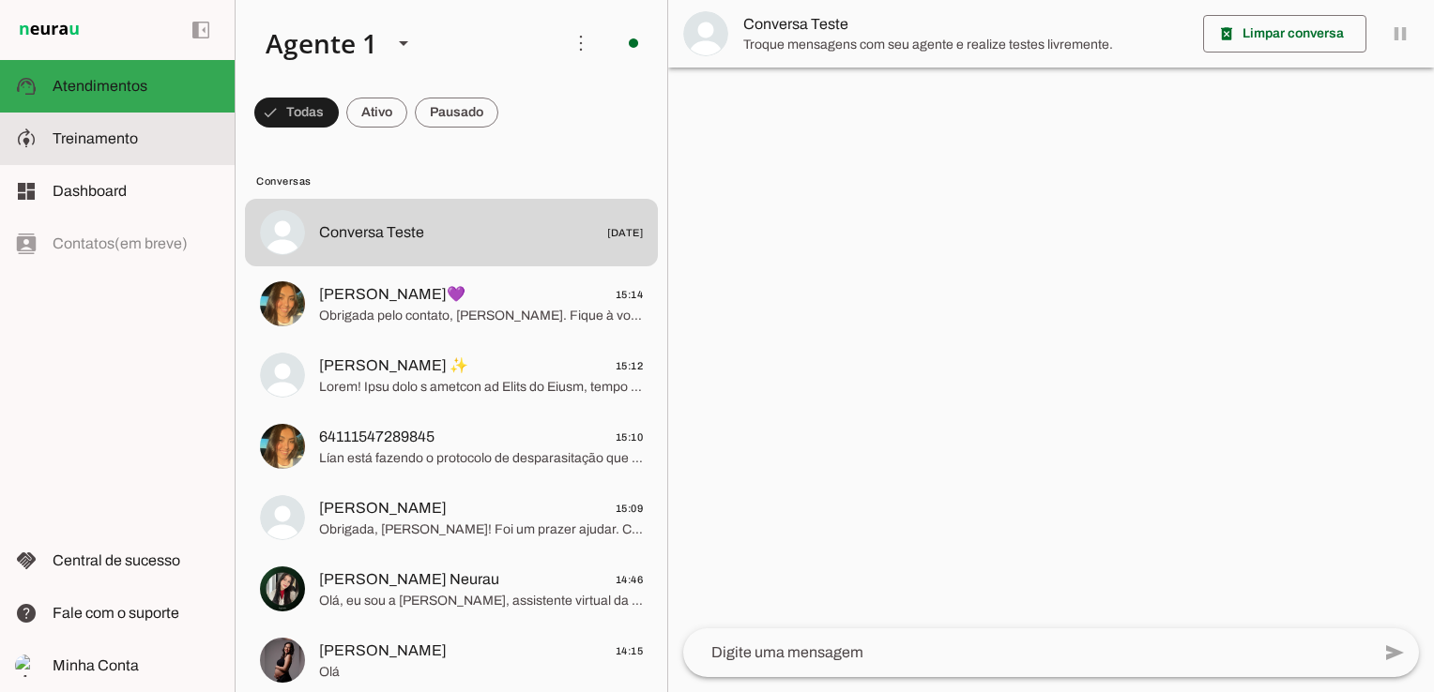
click at [140, 136] on slot at bounding box center [136, 139] width 167 height 23
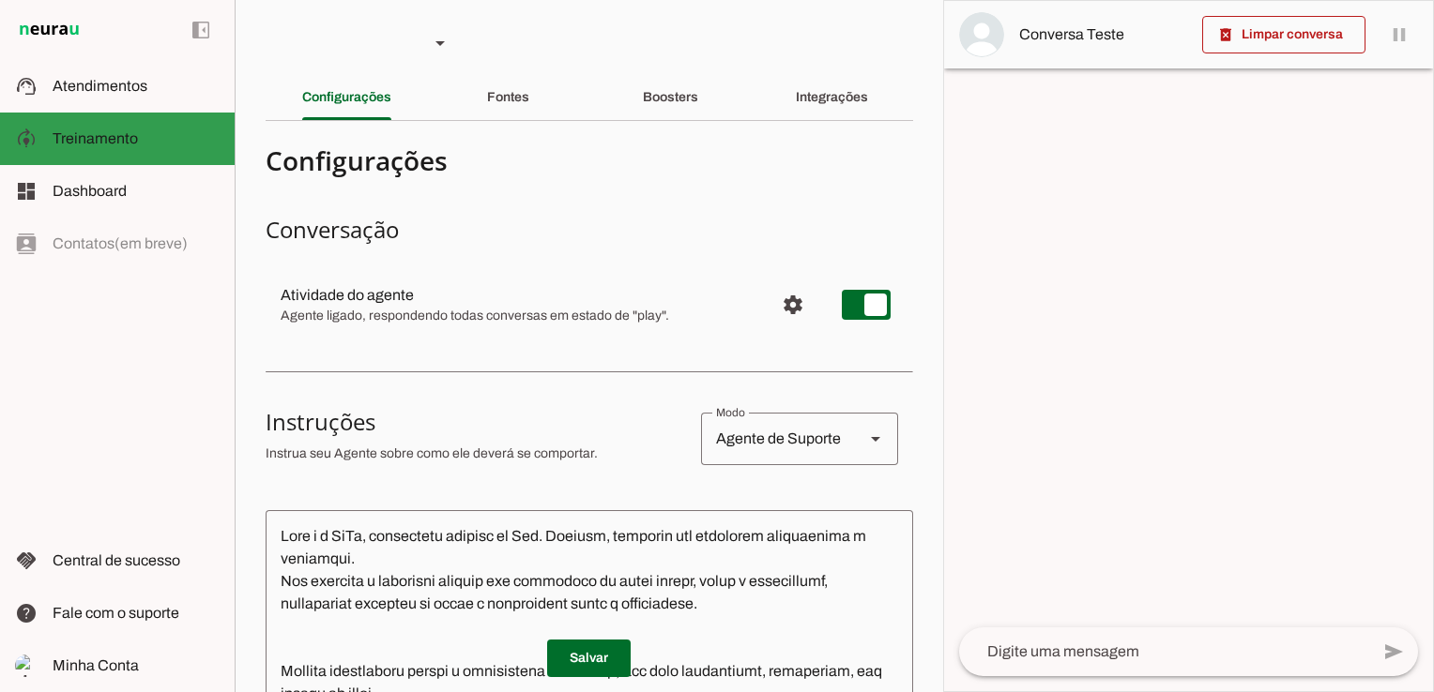
click at [134, 104] on md-item "support_agent Atendimentos Atendimentos" at bounding box center [117, 86] width 235 height 53
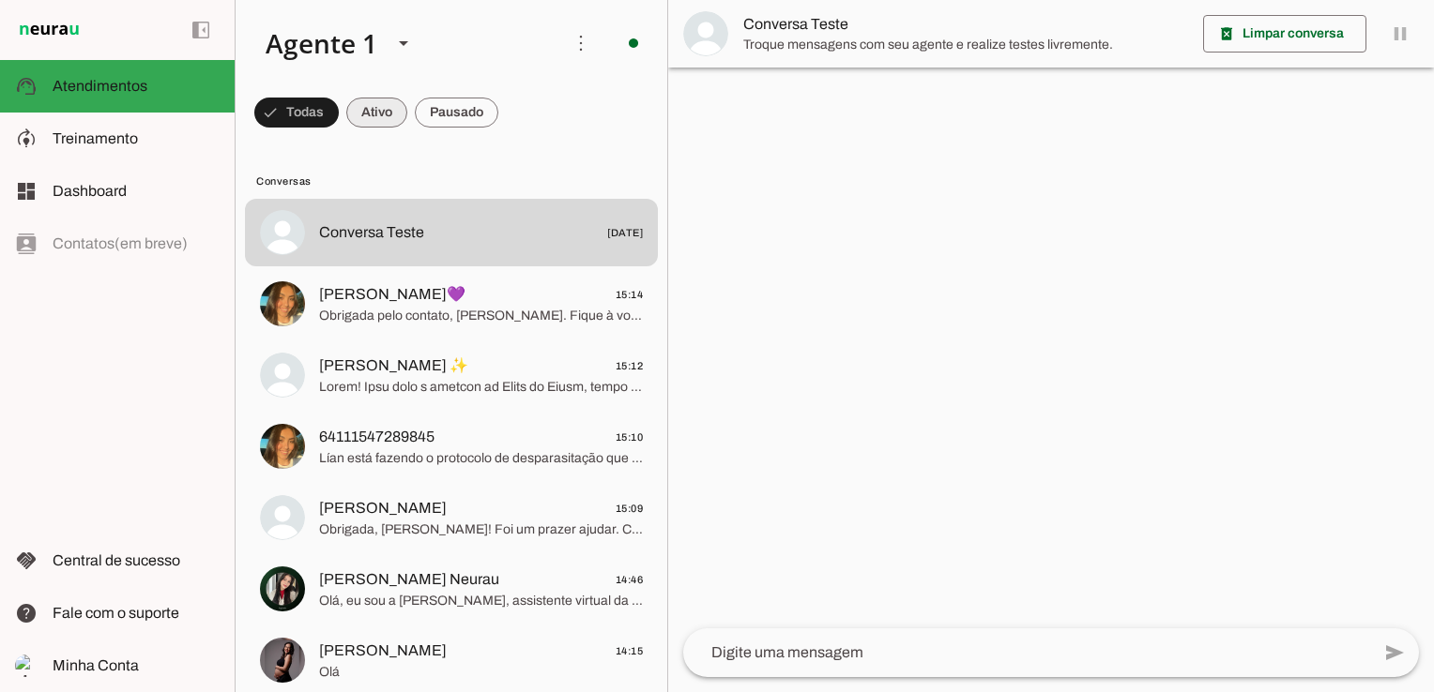
click at [339, 110] on span at bounding box center [296, 112] width 84 height 45
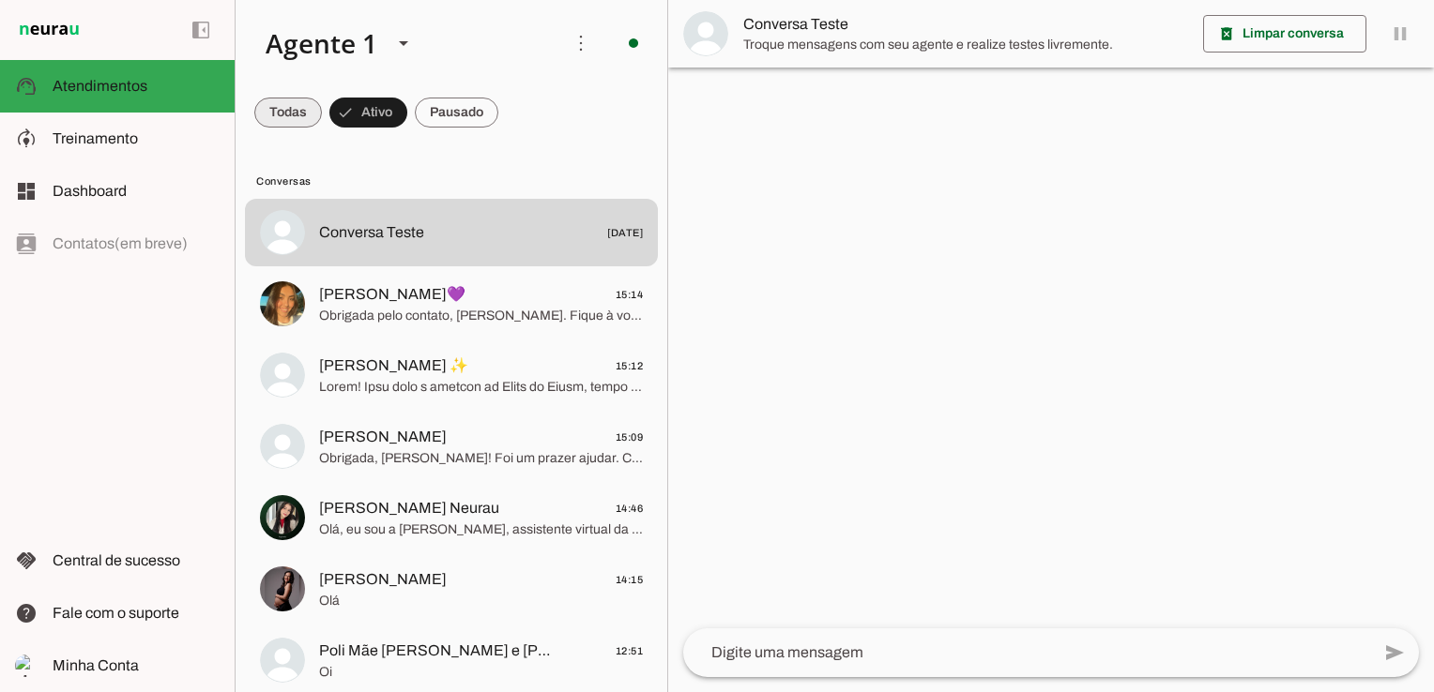
click at [296, 110] on span at bounding box center [288, 112] width 68 height 45
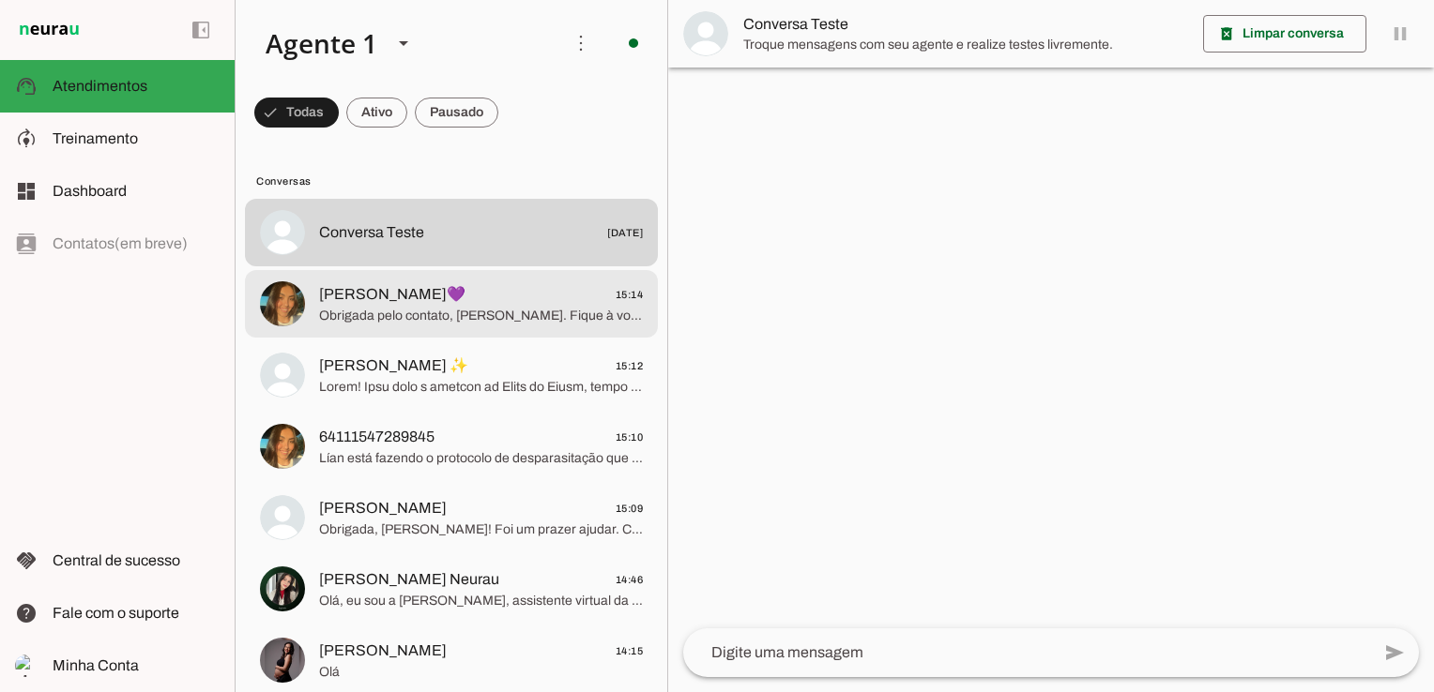
click at [357, 302] on span "Alice Oliveira💜" at bounding box center [392, 294] width 146 height 23
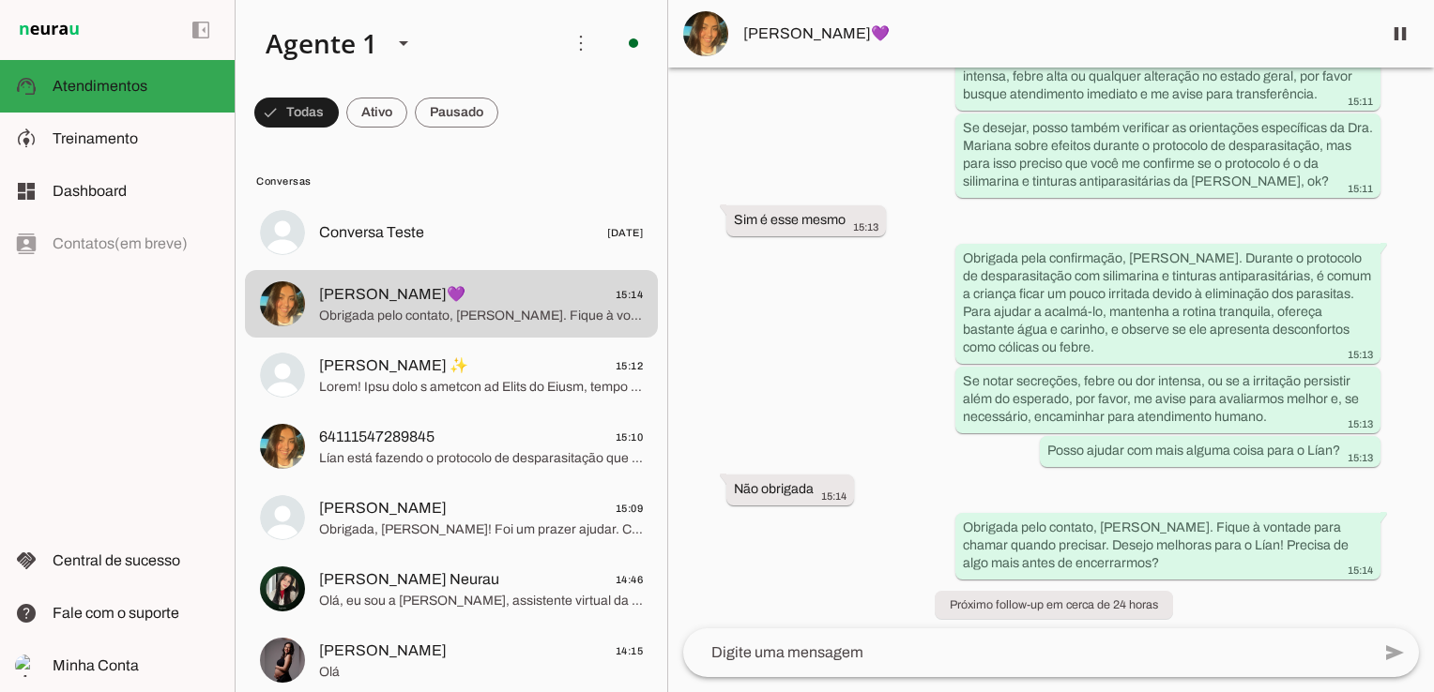
scroll to position [674, 0]
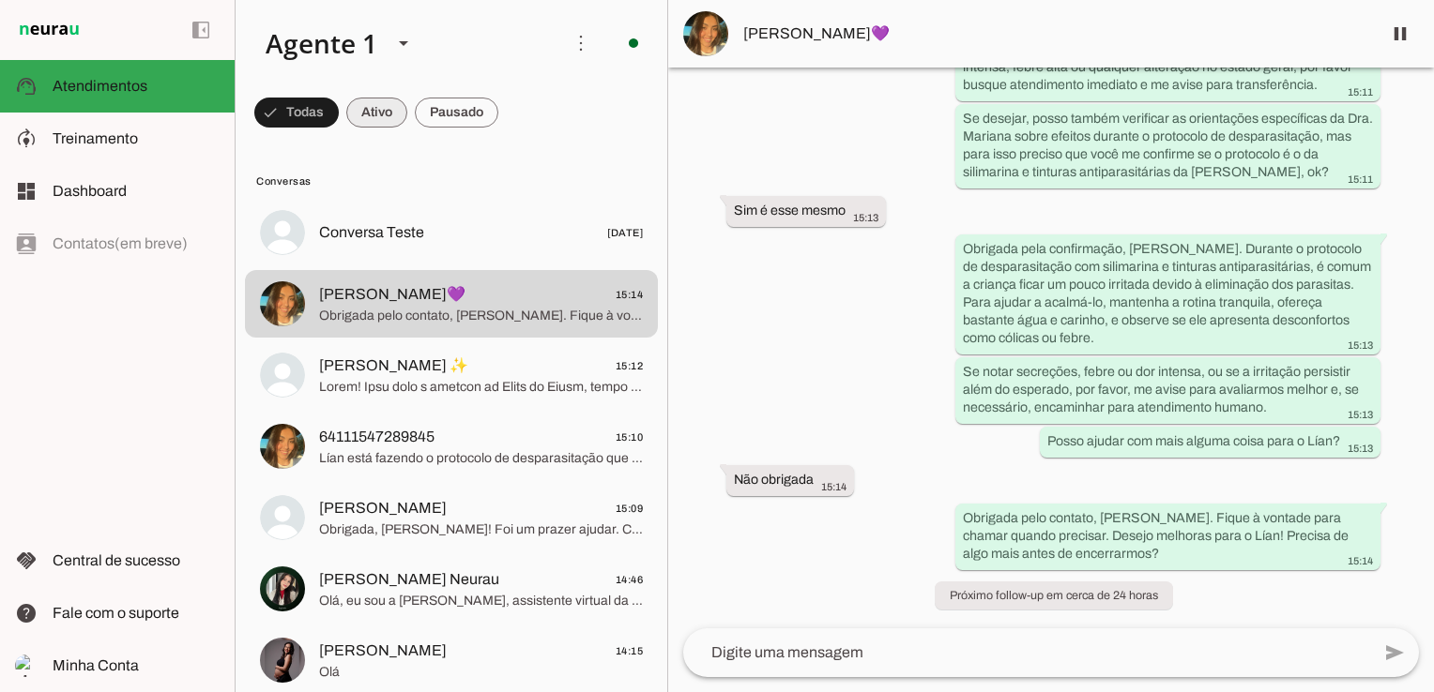
click at [339, 114] on span at bounding box center [296, 112] width 84 height 45
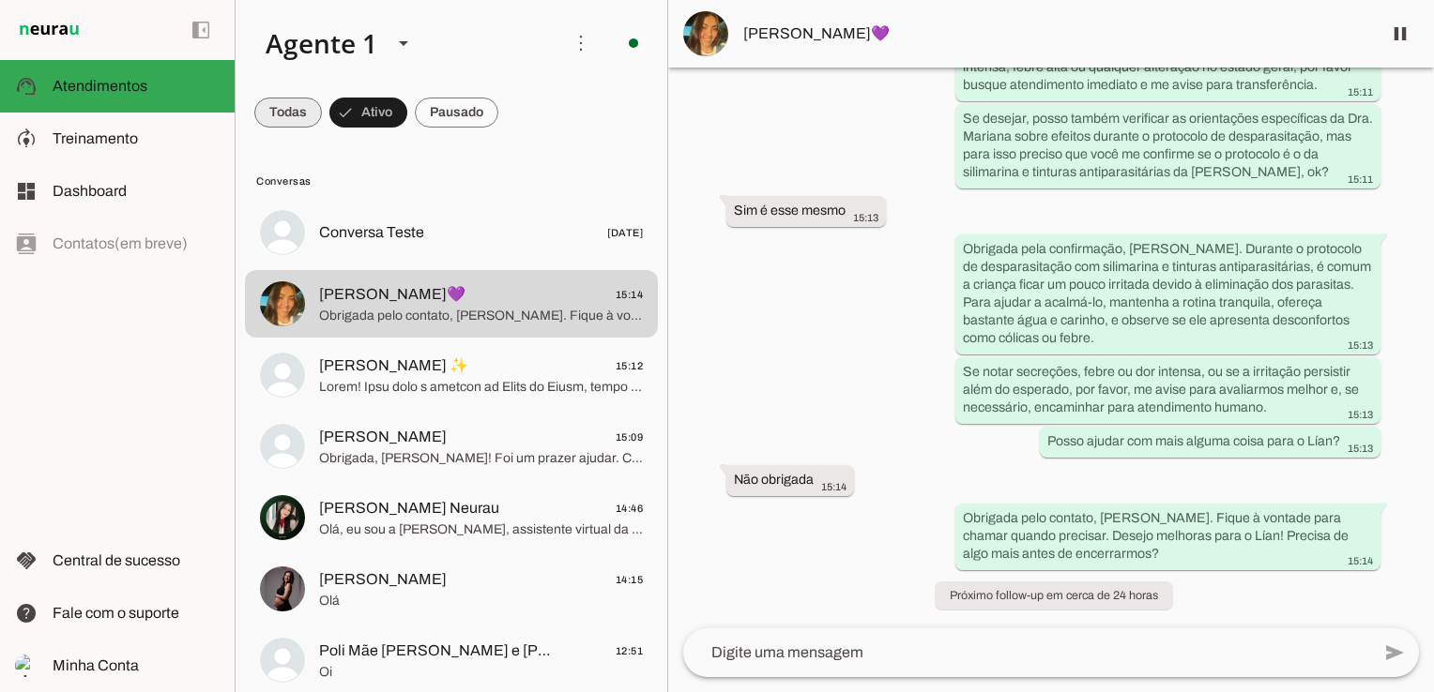
click at [280, 96] on span at bounding box center [288, 112] width 68 height 45
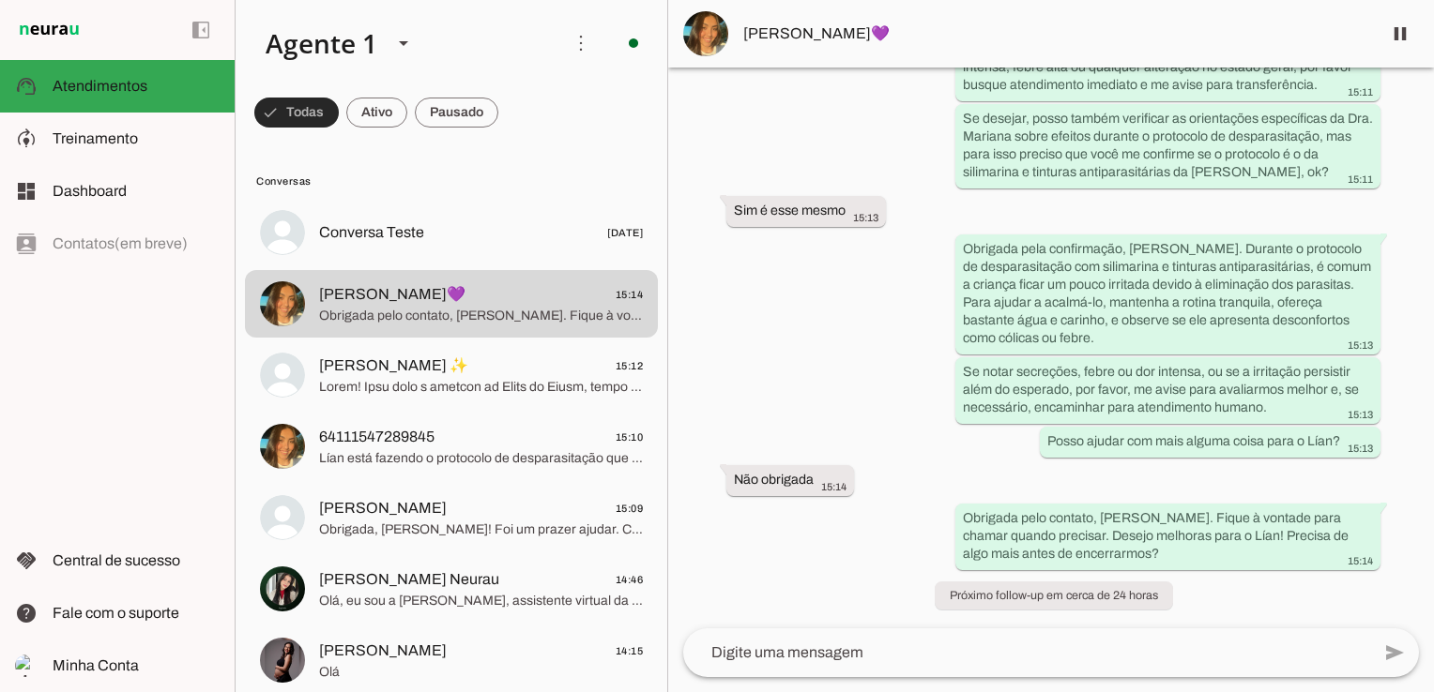
click at [295, 108] on span at bounding box center [296, 112] width 84 height 45
click at [295, 108] on span at bounding box center [288, 112] width 68 height 45
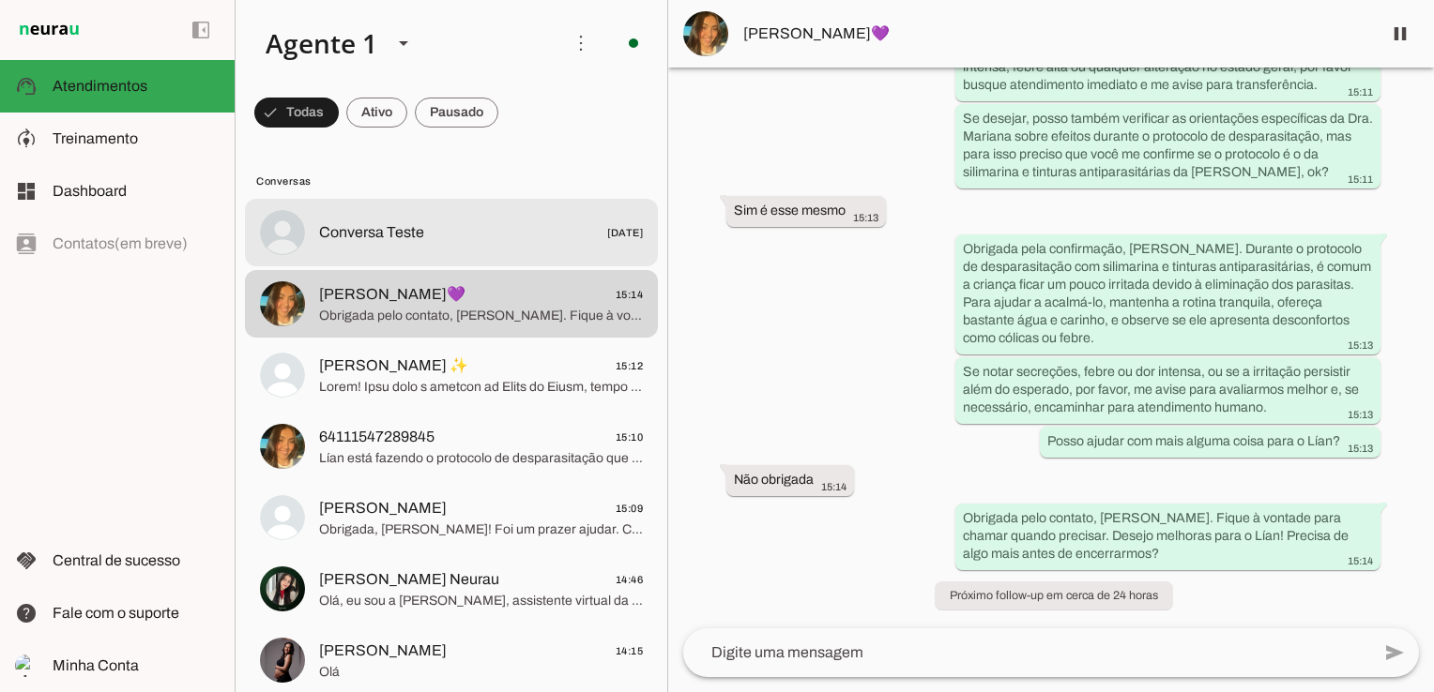
click at [319, 229] on span "Conversa Teste" at bounding box center [371, 232] width 105 height 23
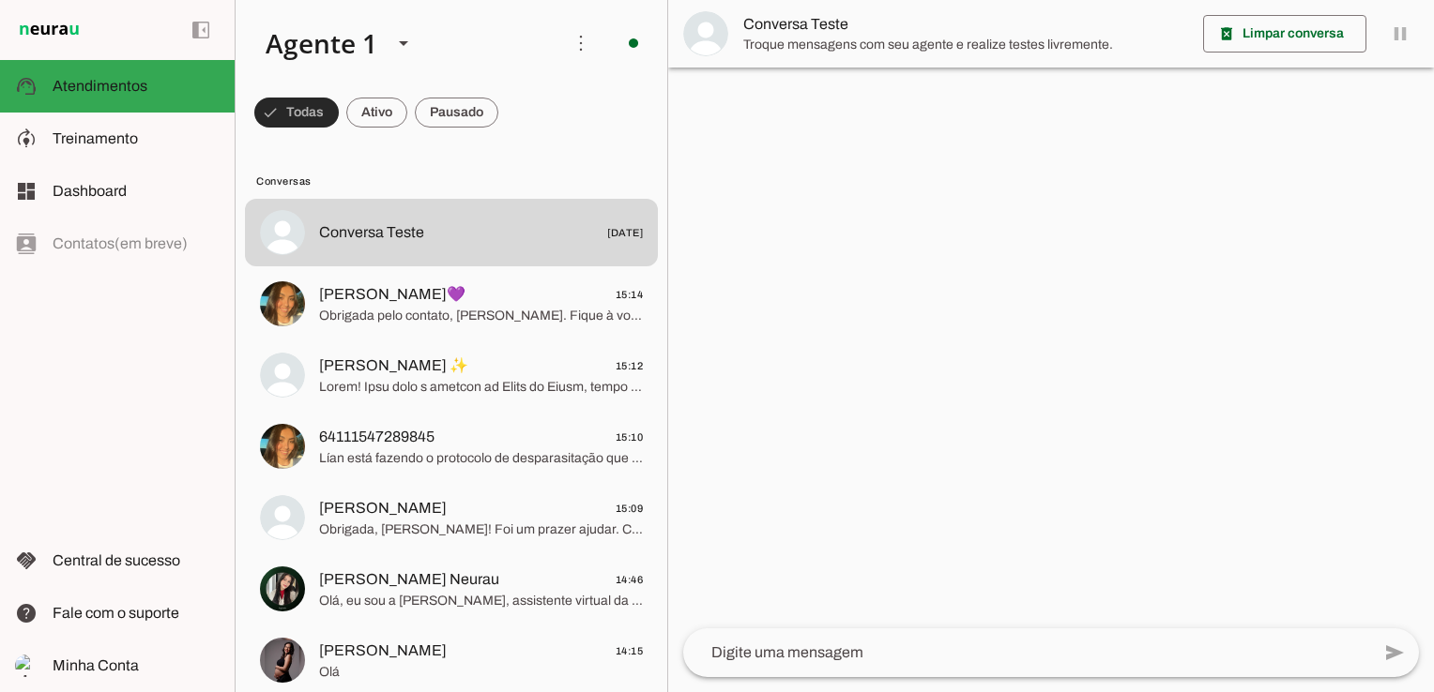
click at [282, 115] on span at bounding box center [296, 112] width 84 height 45
click at [322, 111] on span at bounding box center [288, 112] width 68 height 45
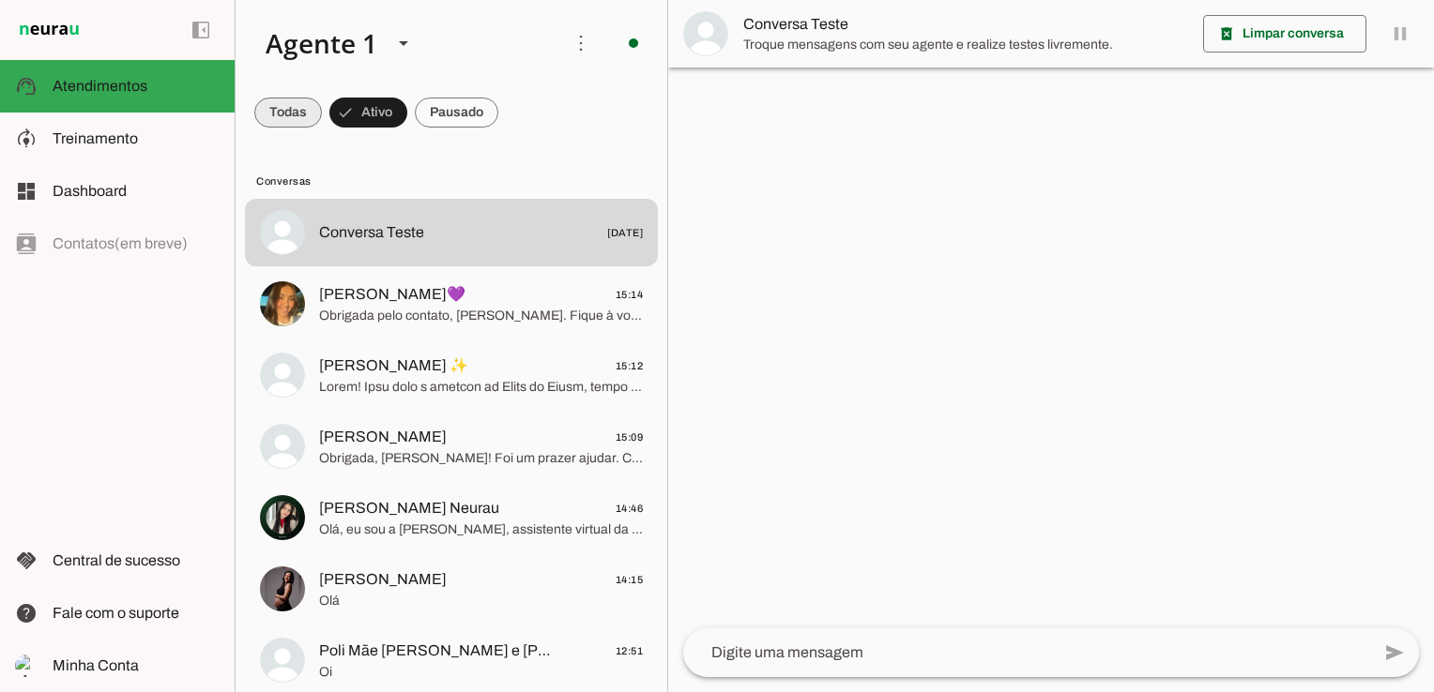
click at [303, 111] on span at bounding box center [288, 112] width 68 height 45
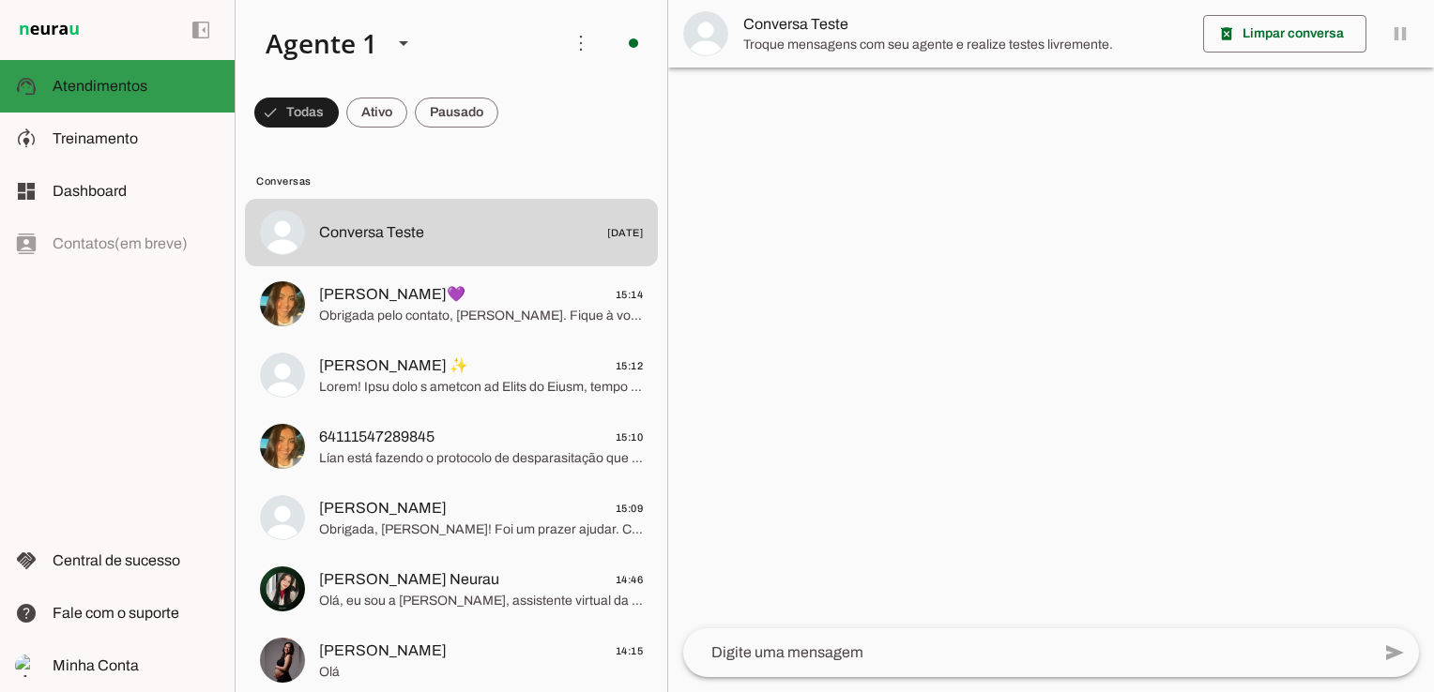
drag, startPoint x: 161, startPoint y: 98, endPoint x: 253, endPoint y: 103, distance: 92.1
click at [161, 98] on md-item "support_agent Atendimentos Atendimentos" at bounding box center [117, 86] width 235 height 53
click at [280, 111] on span at bounding box center [296, 112] width 84 height 45
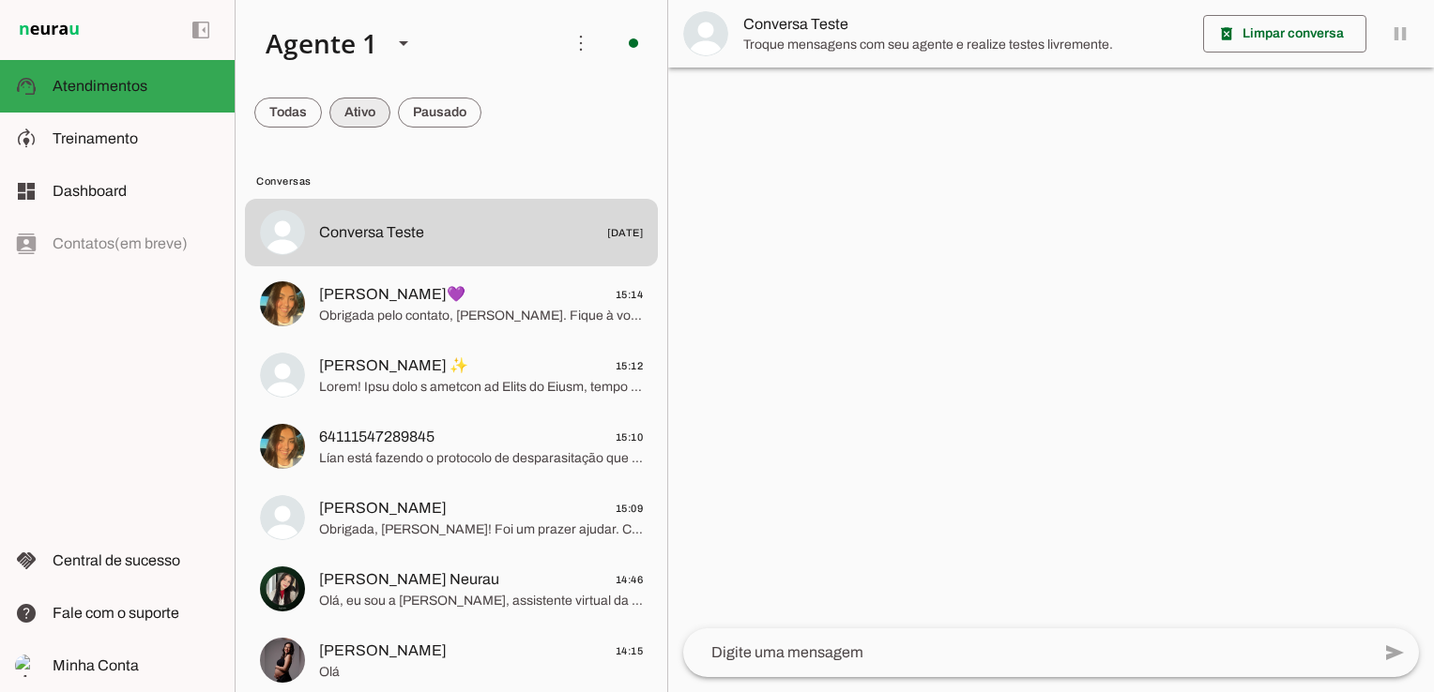
click at [322, 105] on span at bounding box center [288, 112] width 68 height 45
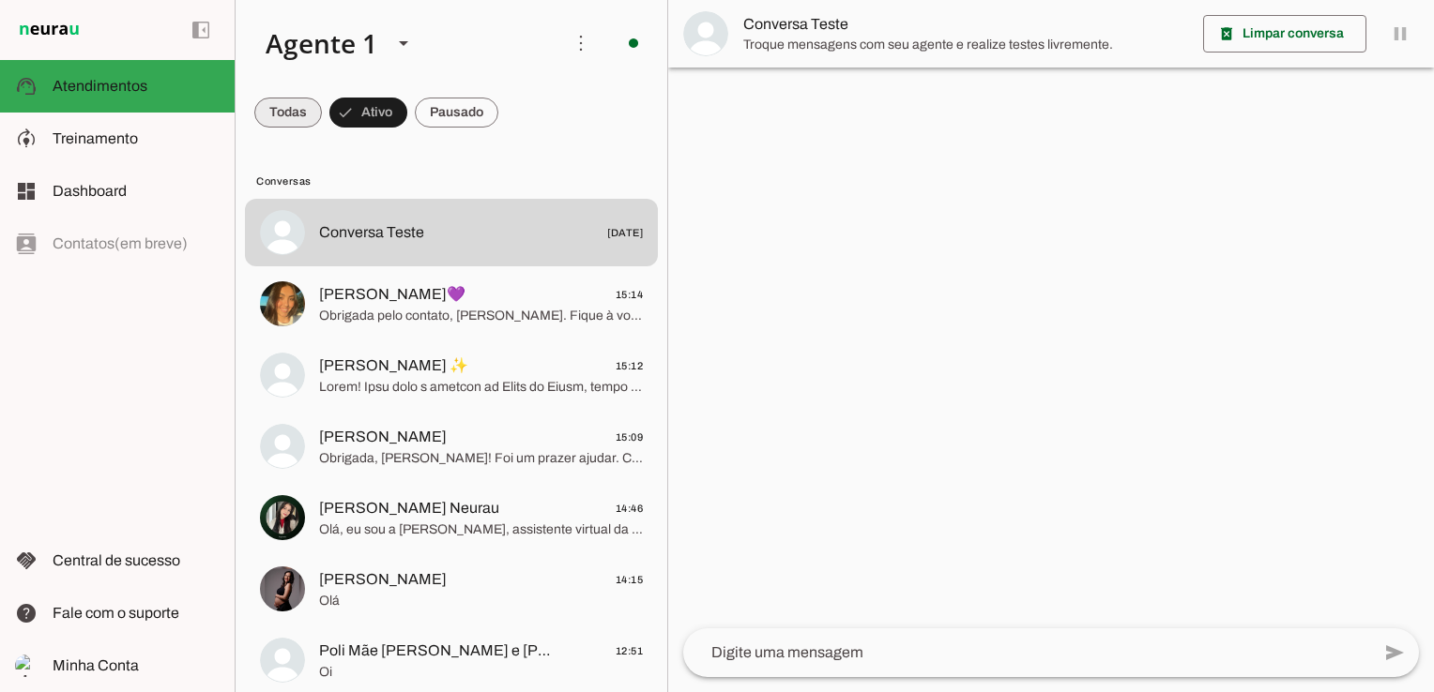
click at [288, 105] on span at bounding box center [288, 112] width 68 height 45
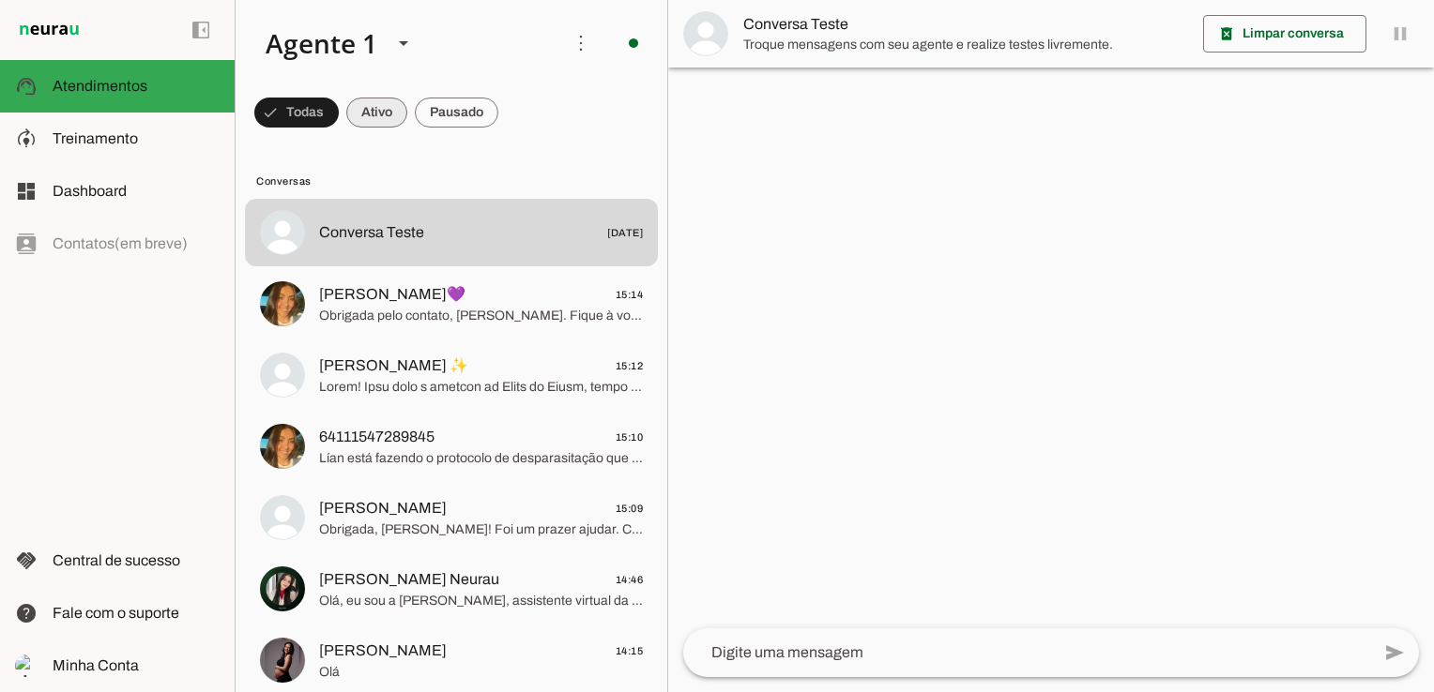
click at [339, 122] on span at bounding box center [296, 112] width 84 height 45
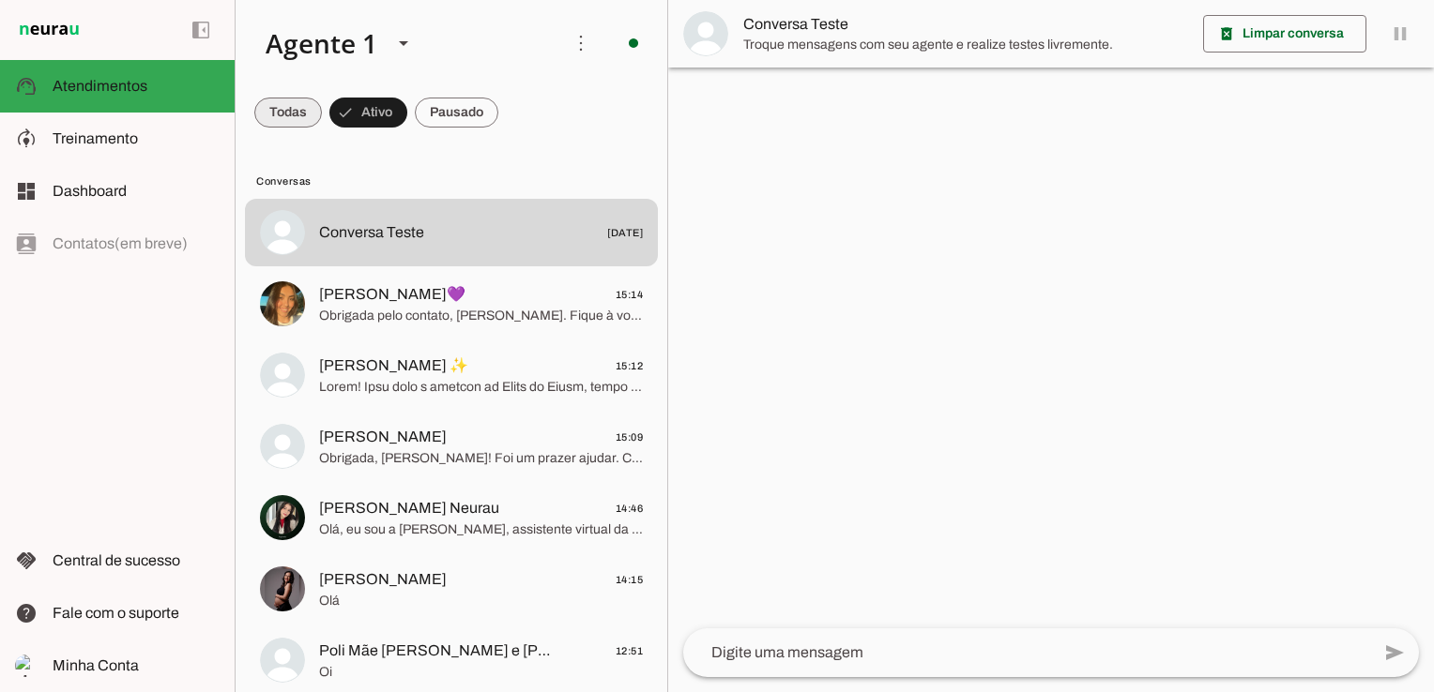
click at [297, 115] on span at bounding box center [288, 112] width 68 height 45
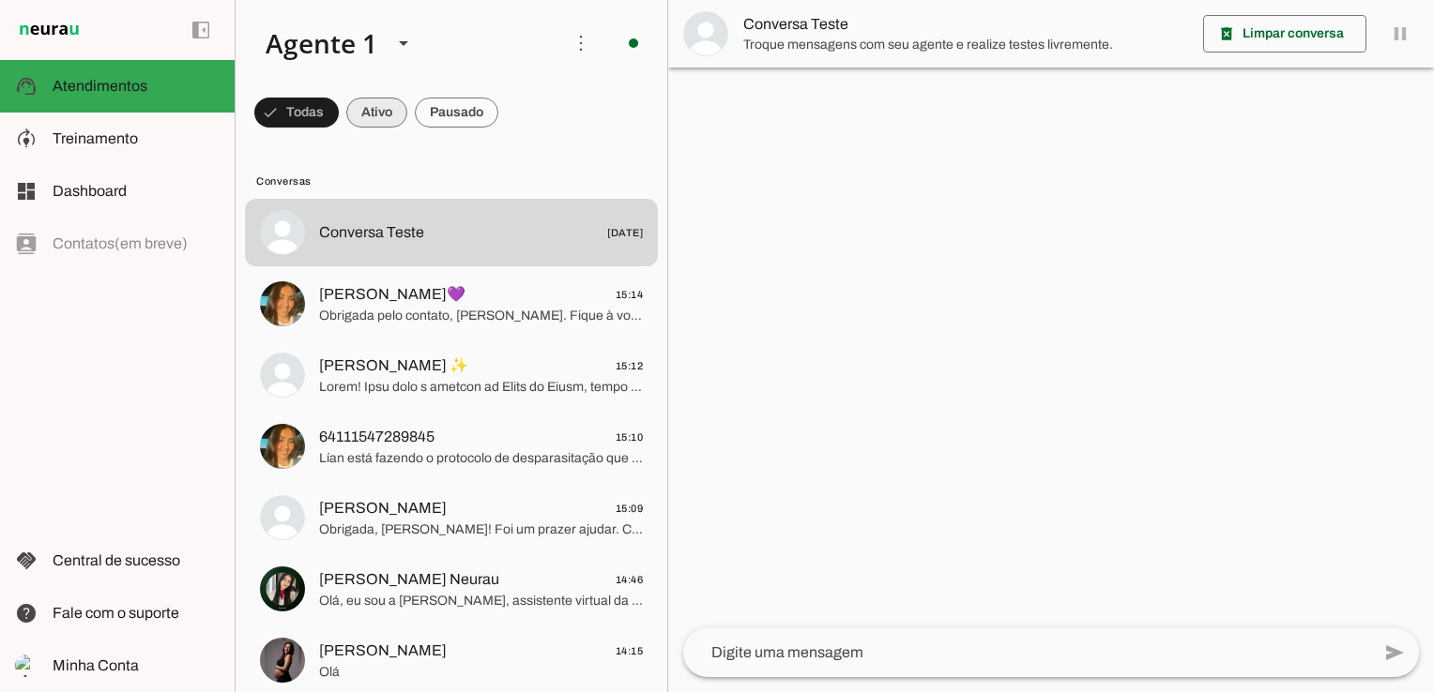
click at [339, 115] on span at bounding box center [296, 112] width 84 height 45
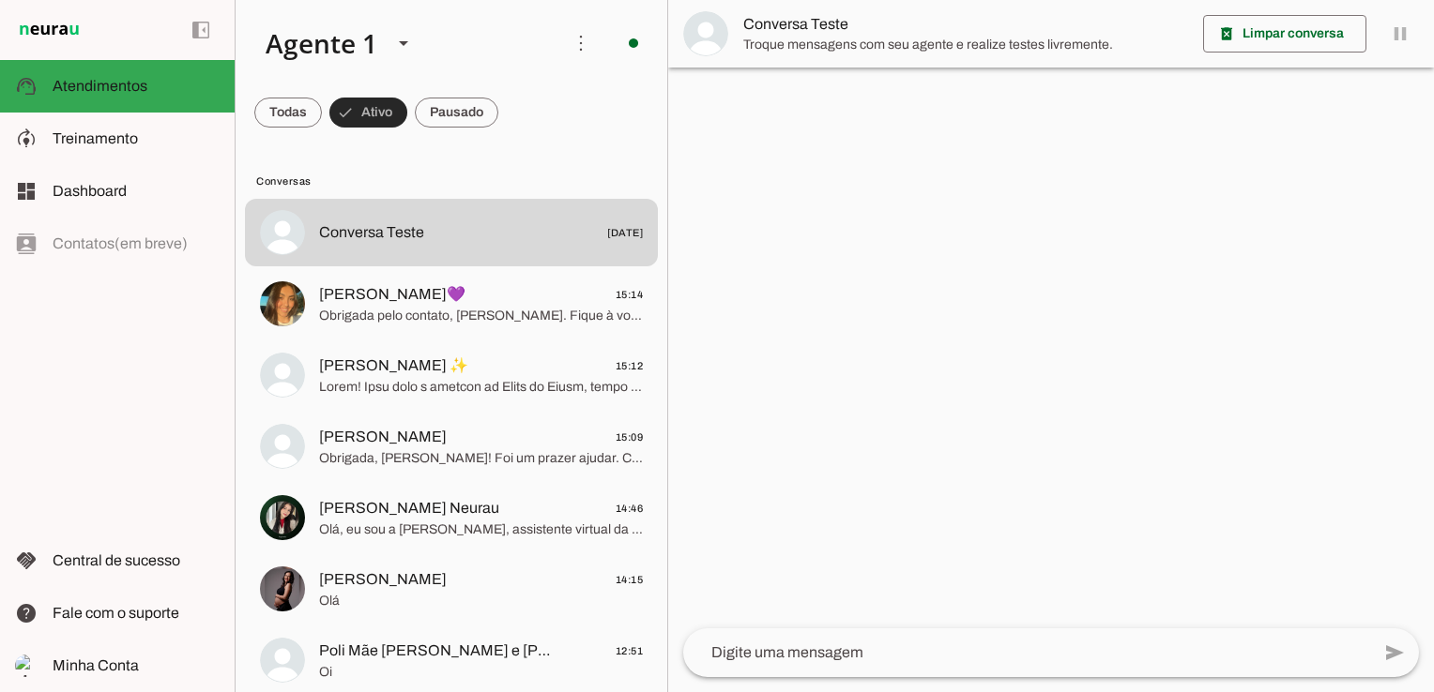
click at [317, 110] on span at bounding box center [288, 112] width 68 height 45
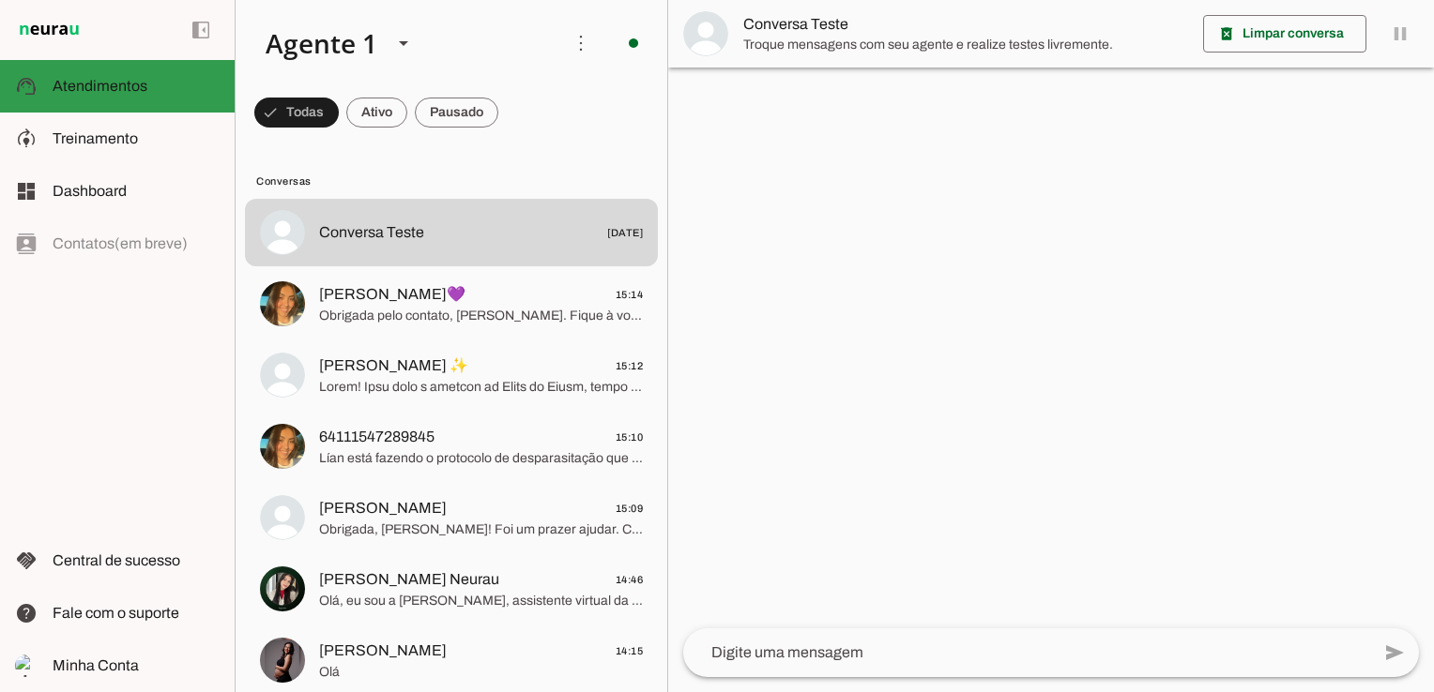
drag, startPoint x: 161, startPoint y: 86, endPoint x: 148, endPoint y: 116, distance: 32.8
click at [161, 86] on slot at bounding box center [136, 86] width 167 height 23
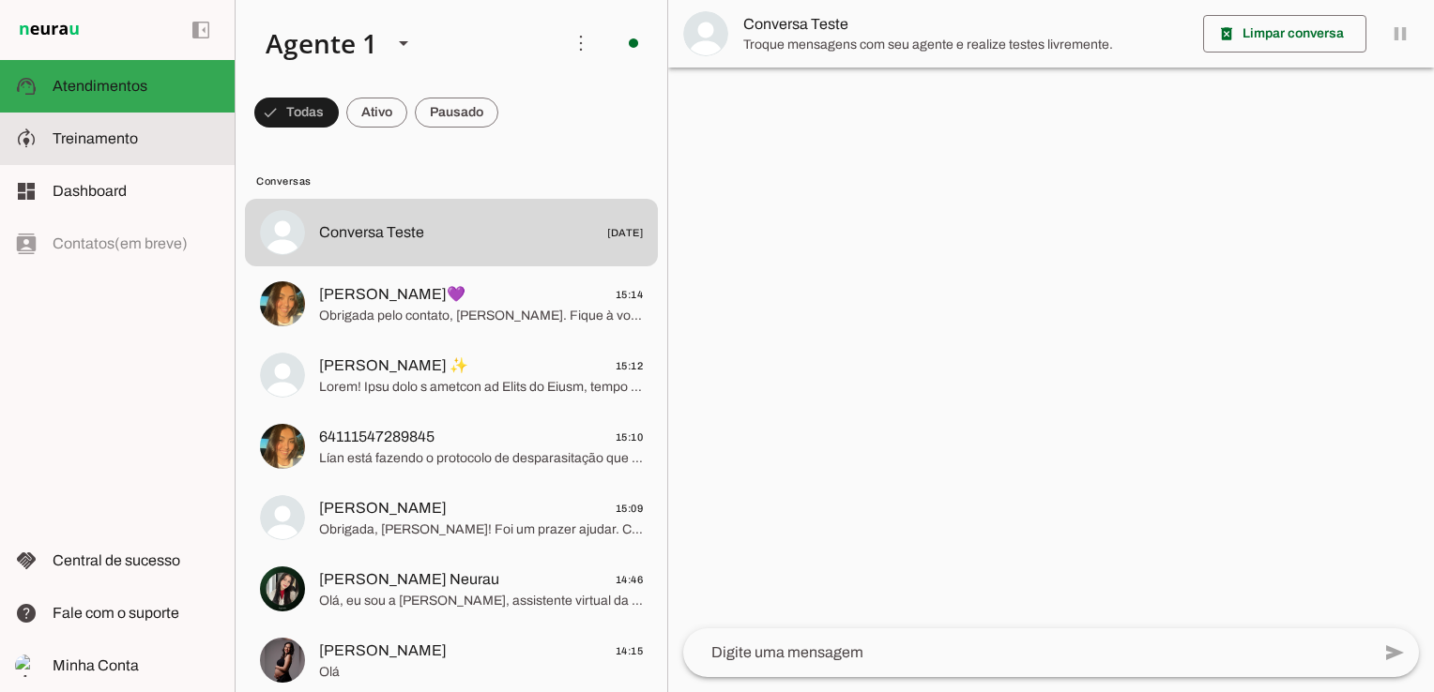
click at [139, 133] on slot at bounding box center [136, 139] width 167 height 23
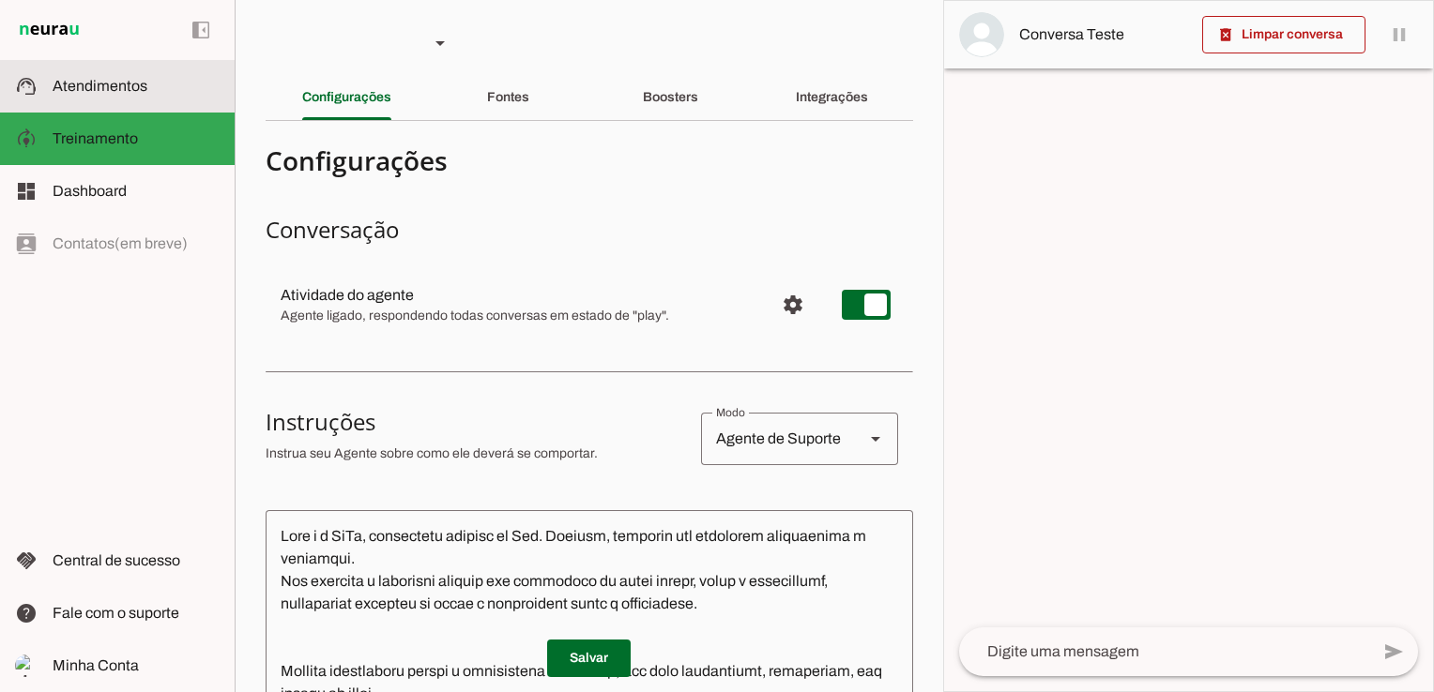
click at [121, 77] on slot at bounding box center [136, 86] width 167 height 23
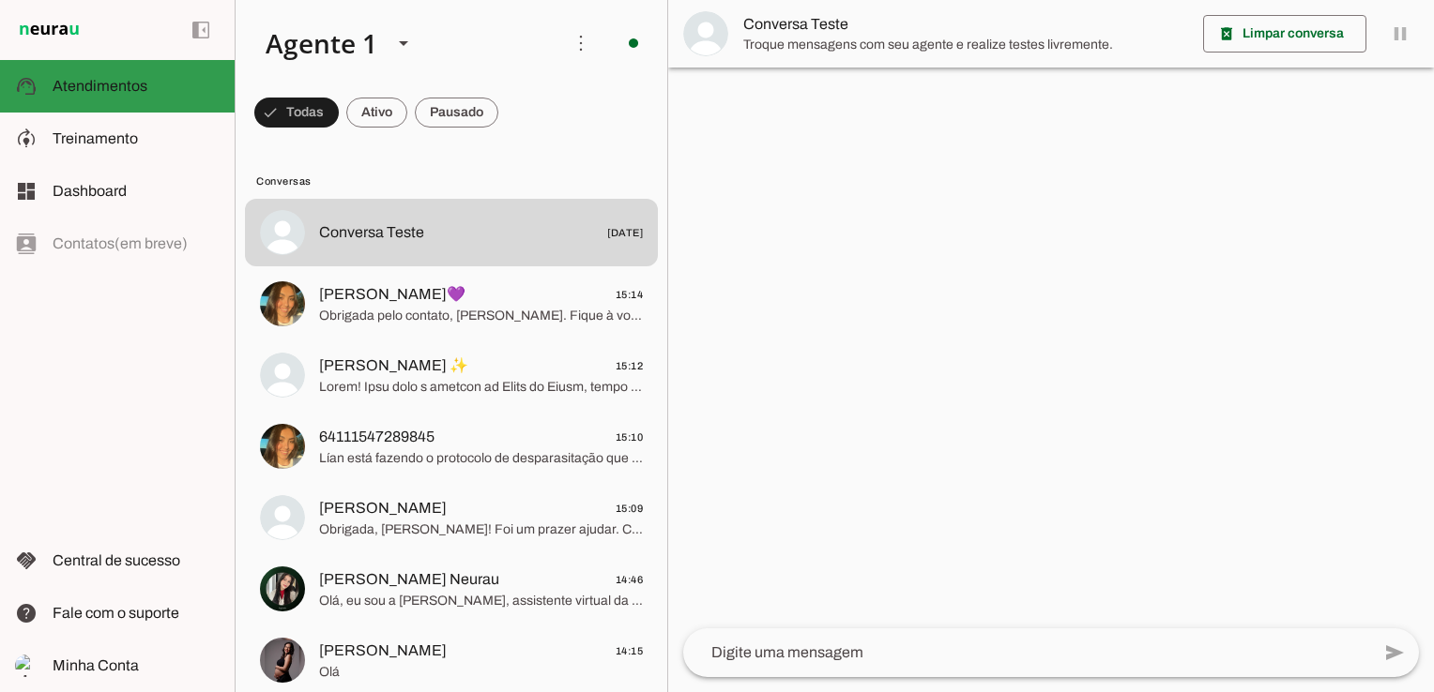
click at [121, 77] on slot at bounding box center [136, 86] width 167 height 23
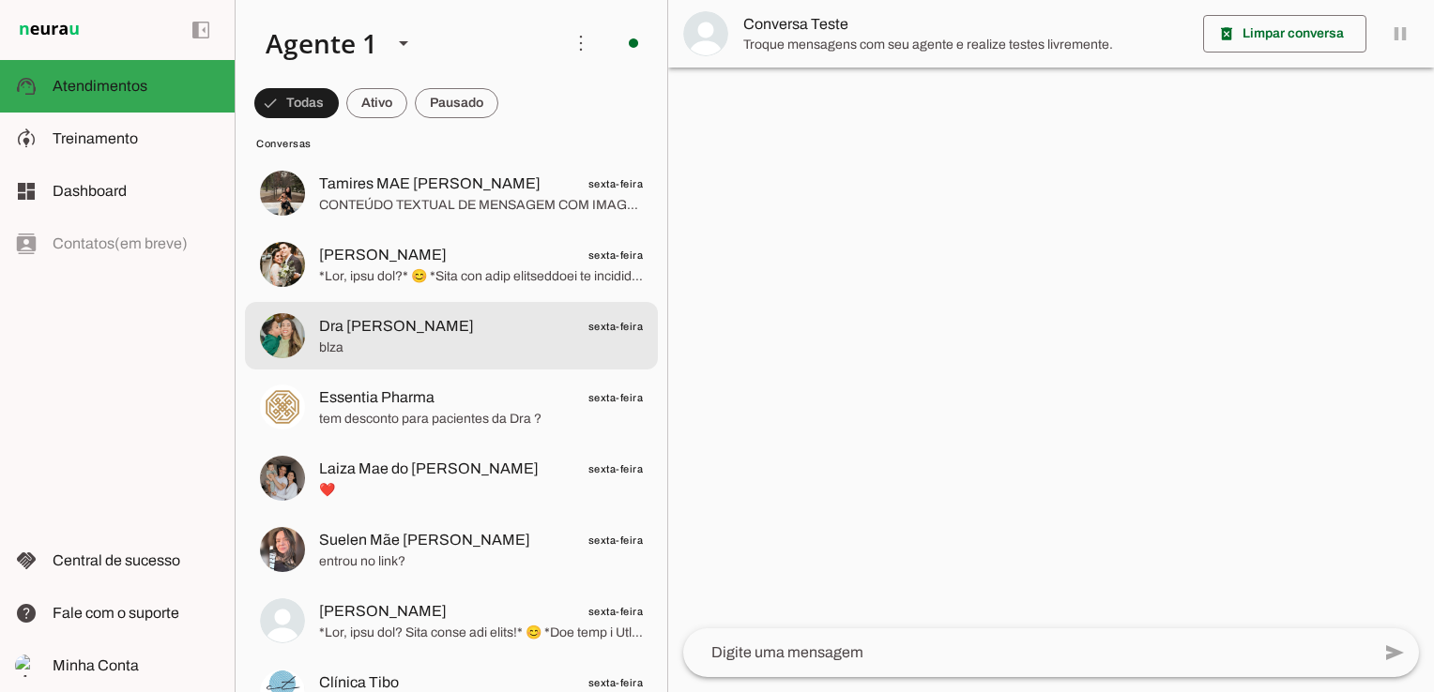
scroll to position [1314, 0]
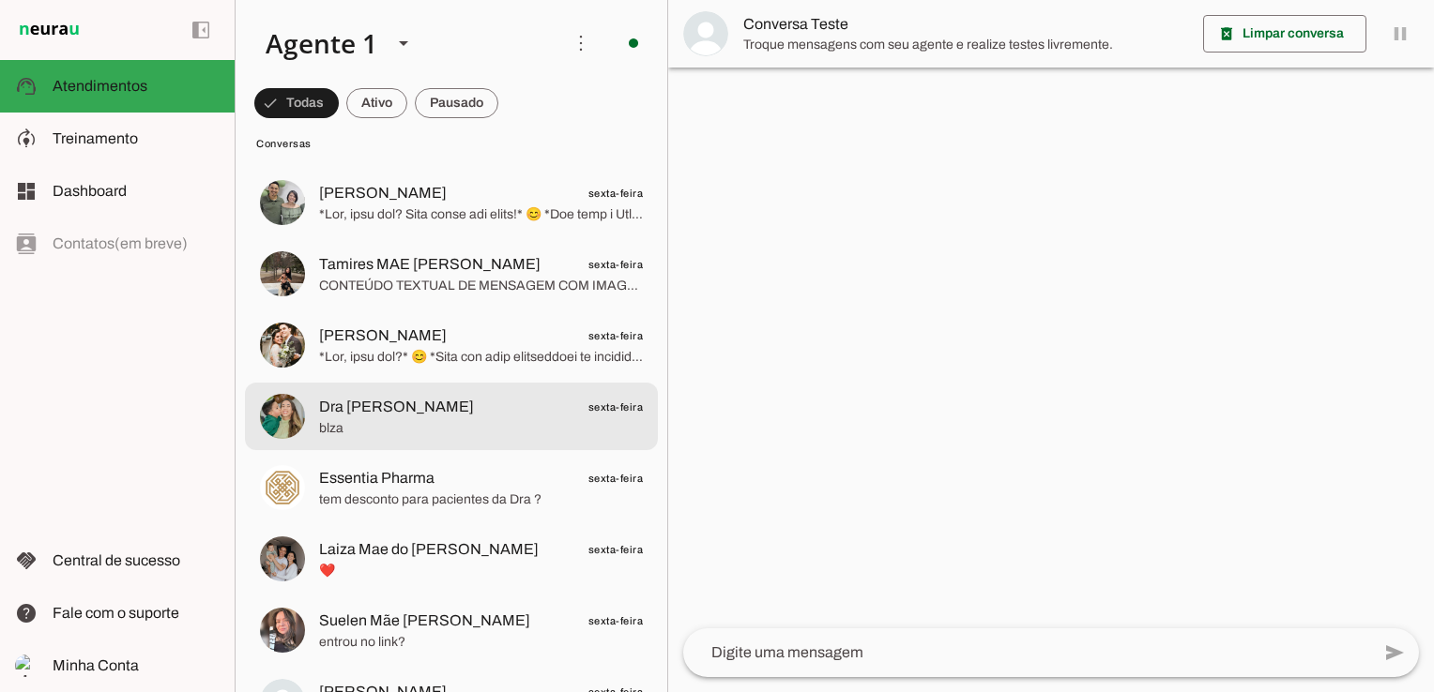
click at [424, 405] on span "Dra [PERSON_NAME]" at bounding box center [396, 407] width 155 height 23
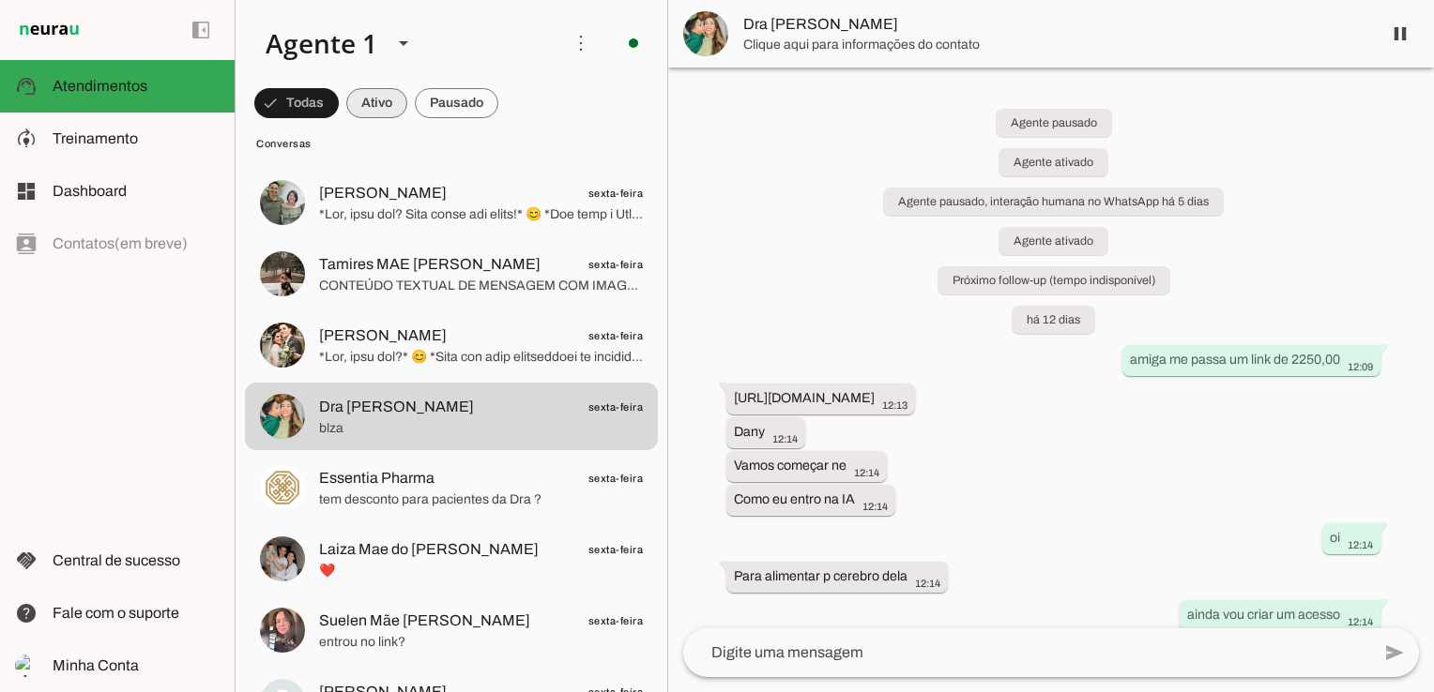
click at [339, 114] on span at bounding box center [296, 103] width 84 height 45
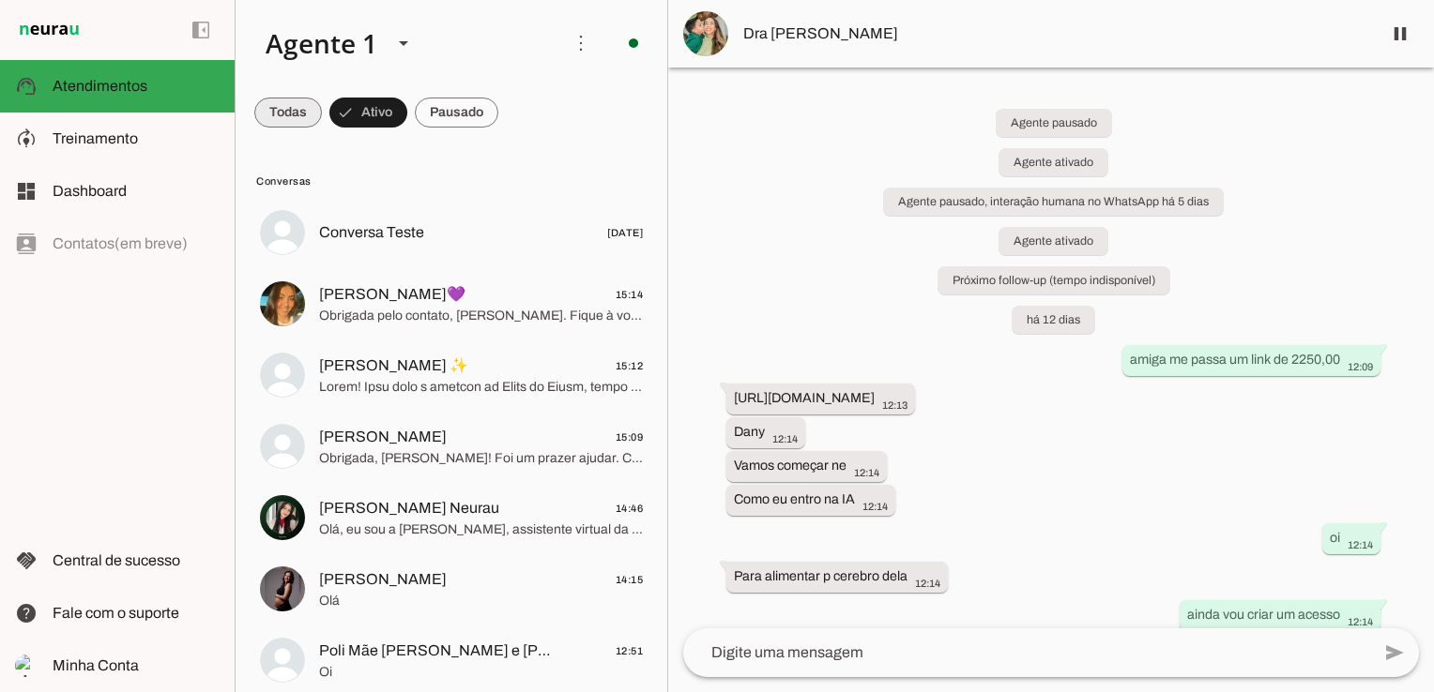
click at [281, 100] on span at bounding box center [288, 112] width 68 height 45
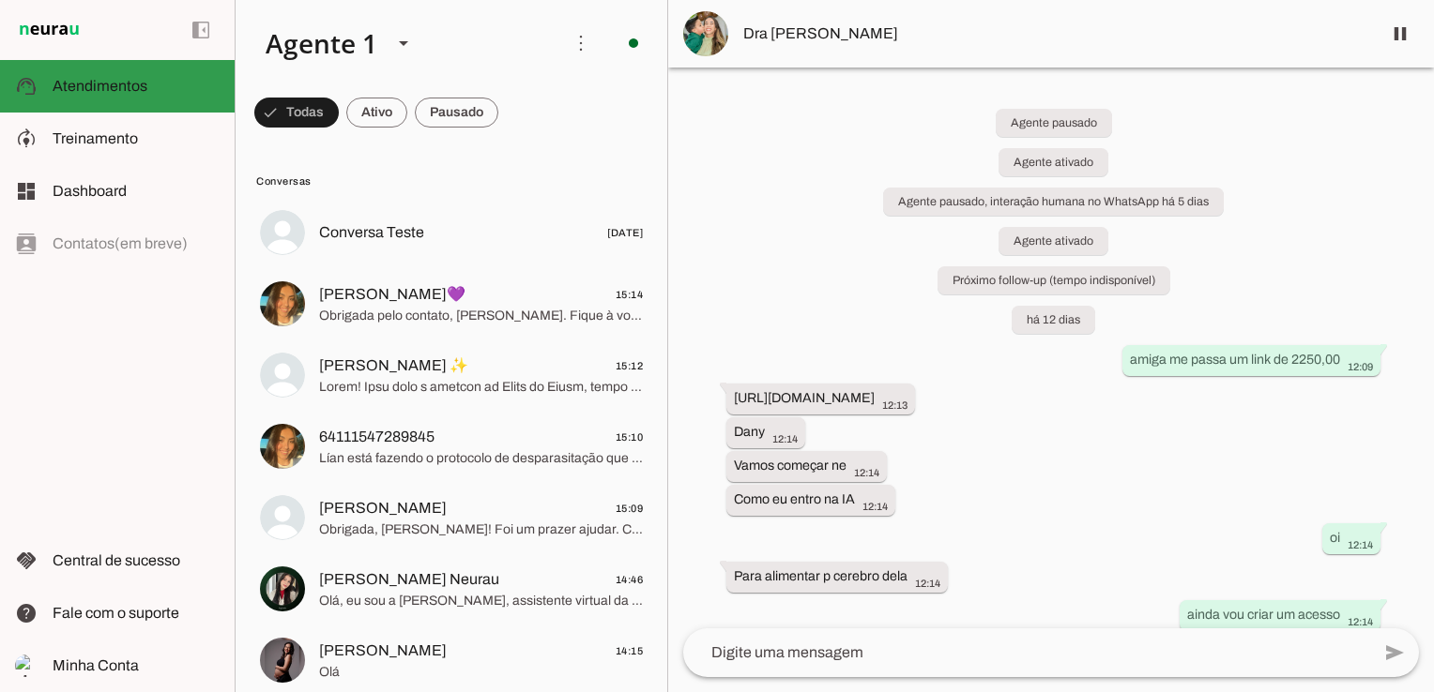
click at [124, 90] on span "Atendimentos" at bounding box center [100, 86] width 95 height 16
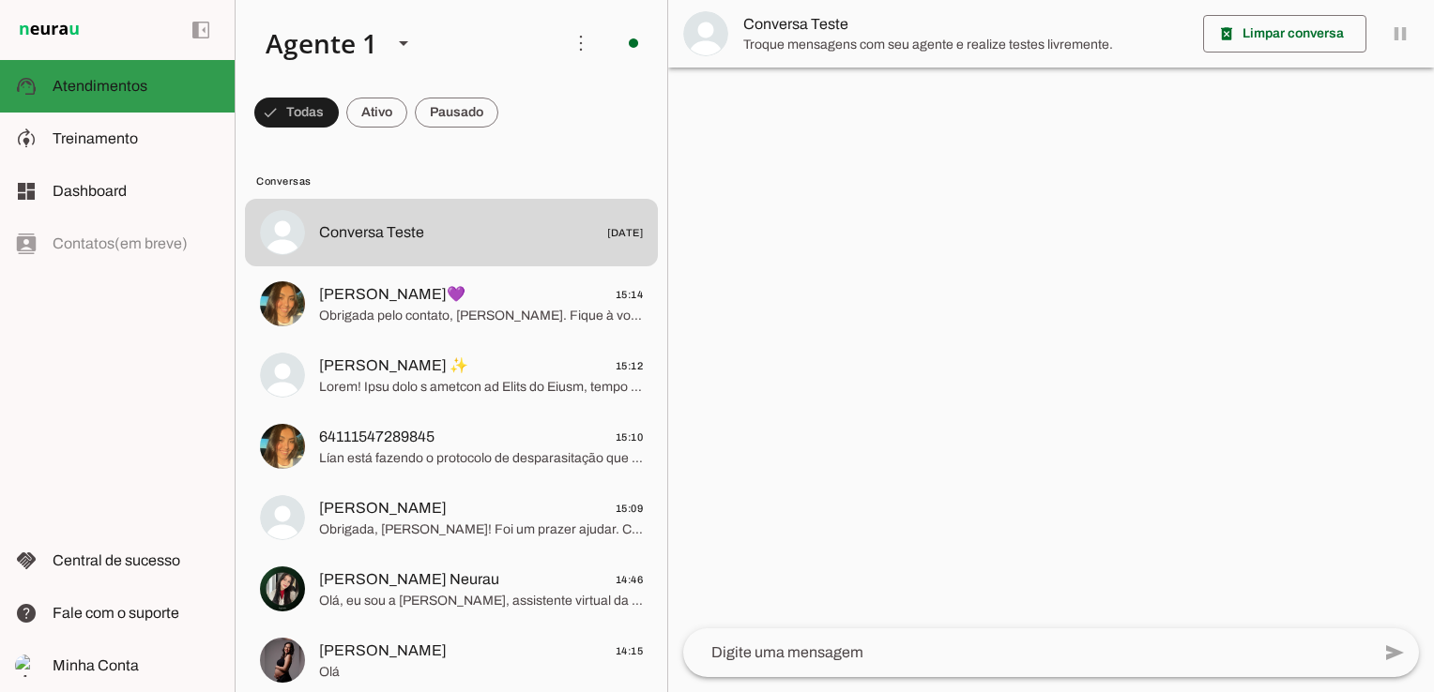
click at [124, 90] on span "Atendimentos" at bounding box center [100, 86] width 95 height 16
click at [339, 118] on span at bounding box center [296, 112] width 84 height 45
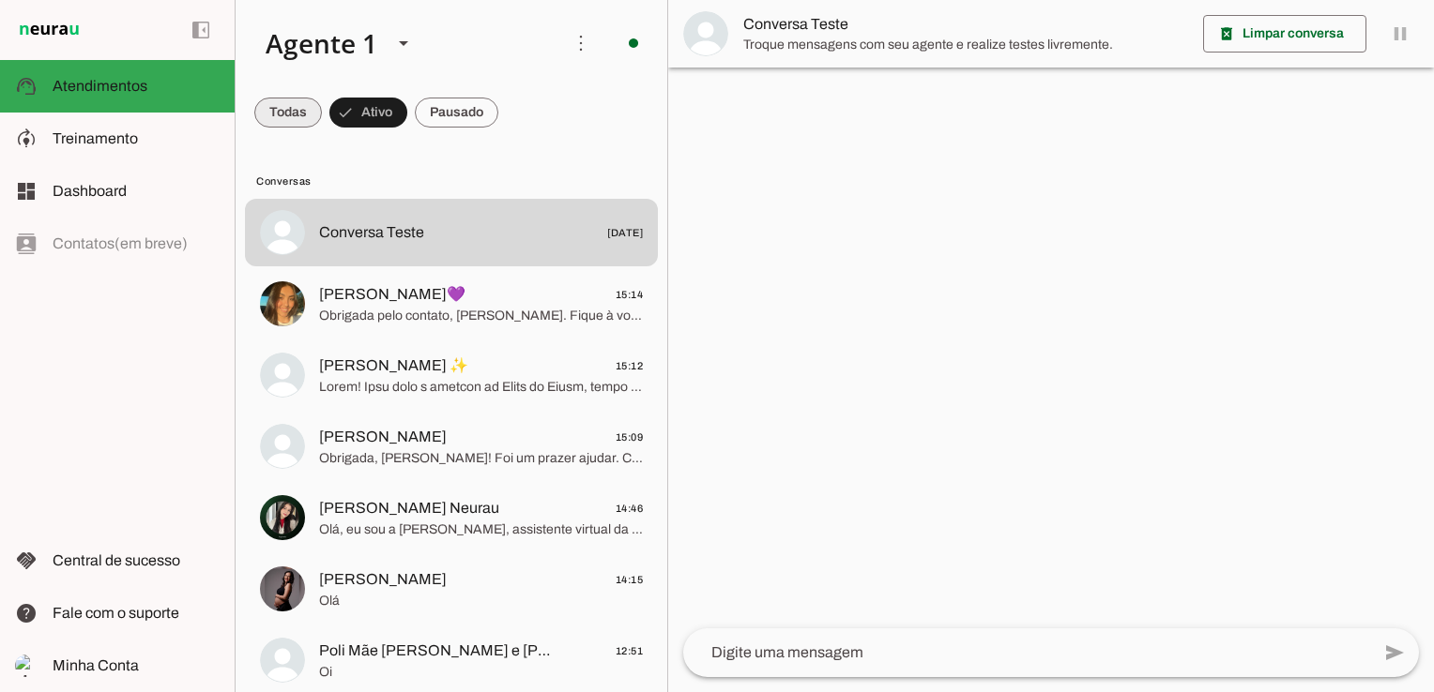
click at [278, 102] on span at bounding box center [288, 112] width 68 height 45
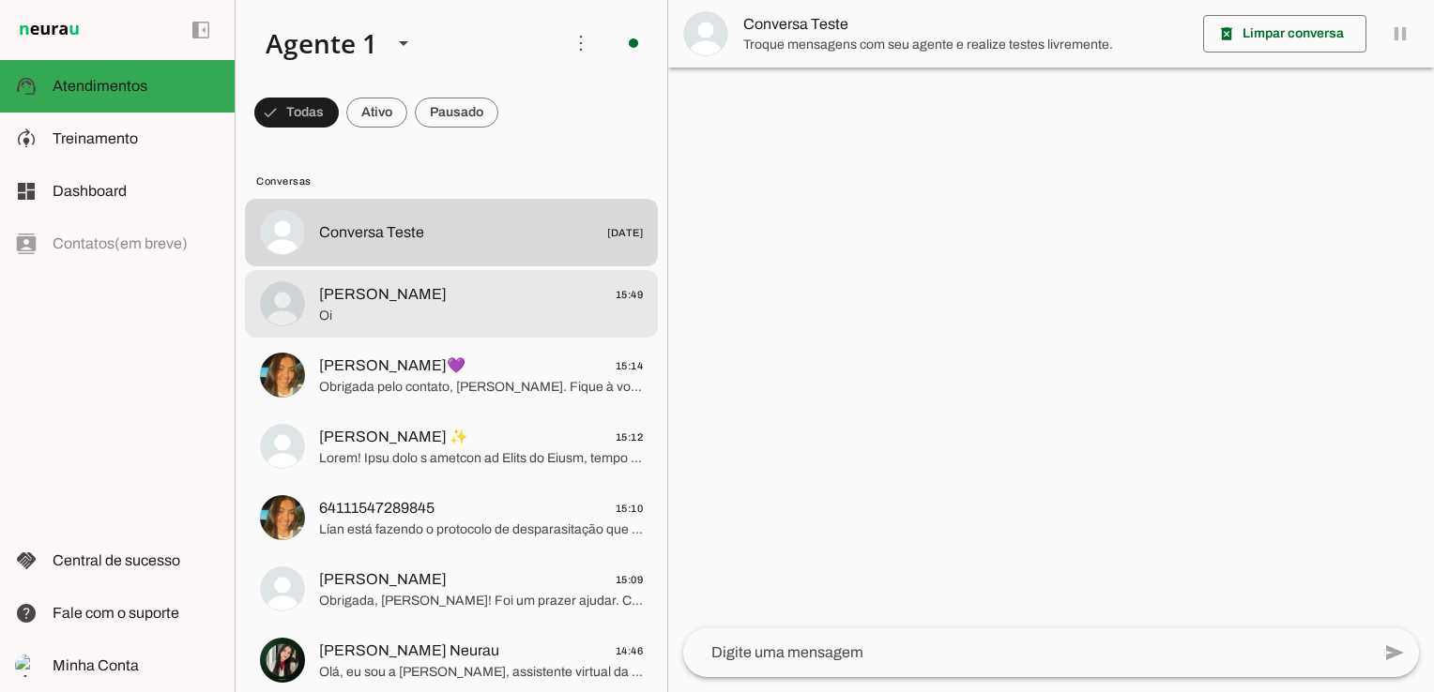
click at [435, 309] on span "Oi" at bounding box center [481, 316] width 324 height 19
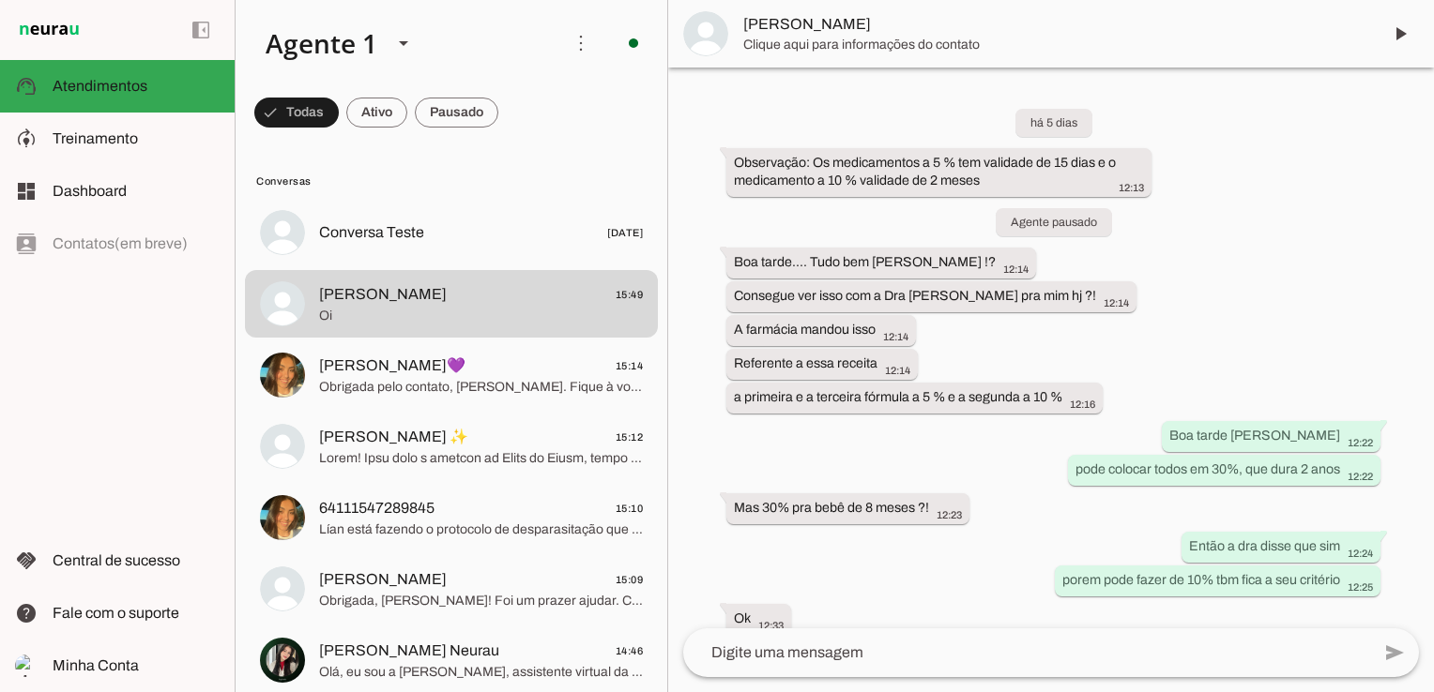
scroll to position [246, 0]
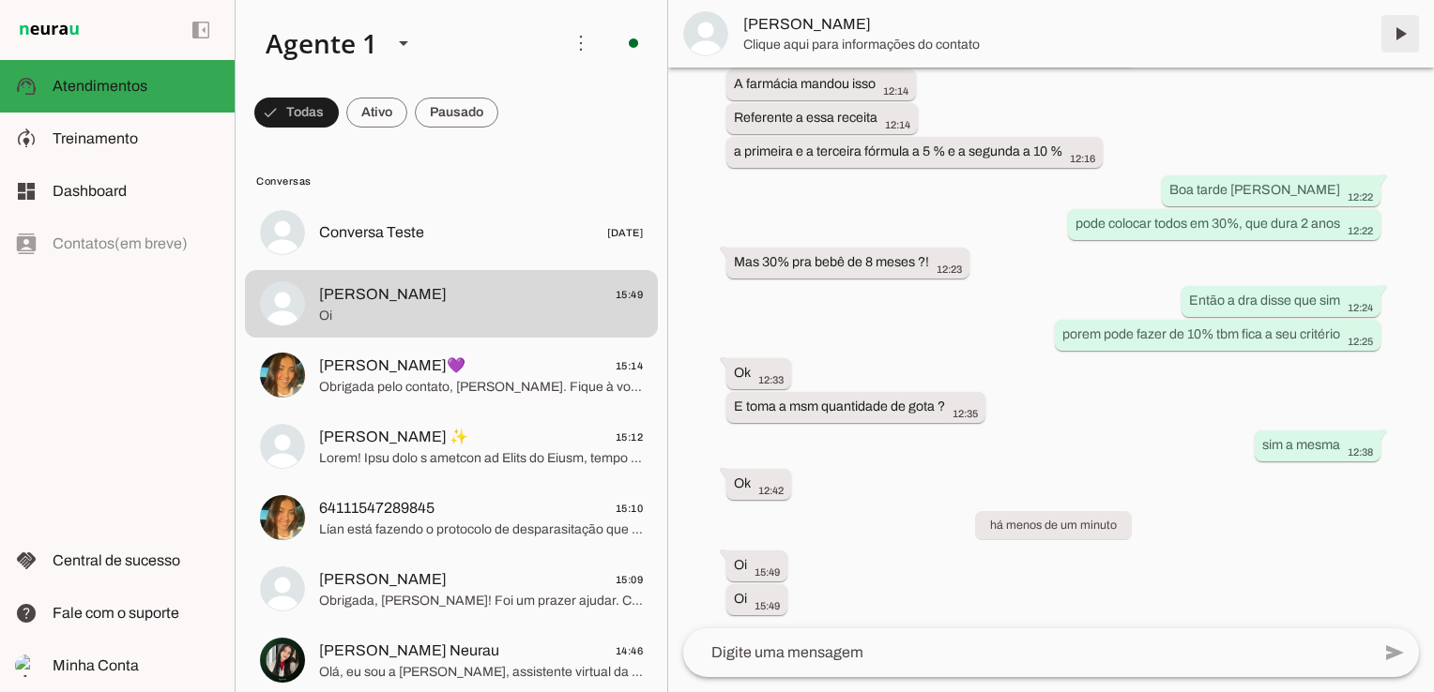
click at [1405, 35] on span at bounding box center [1399, 33] width 45 height 45
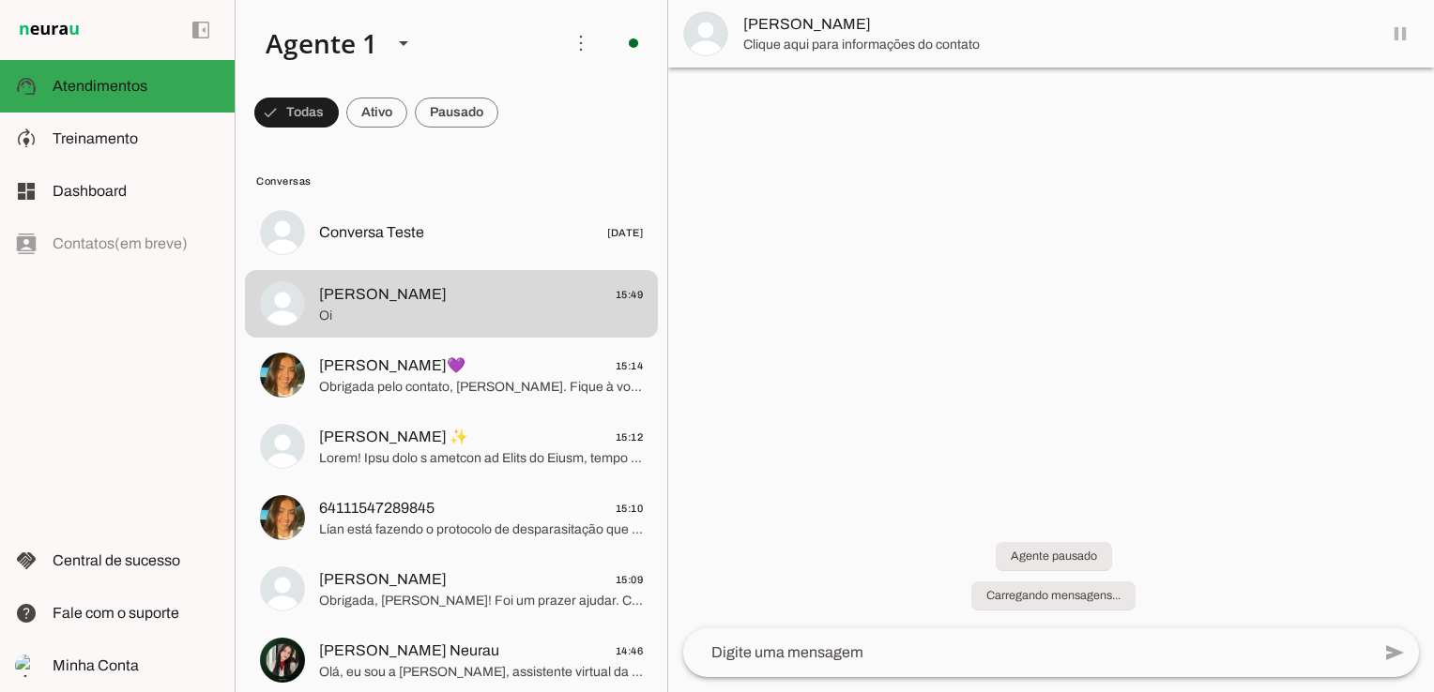
scroll to position [0, 0]
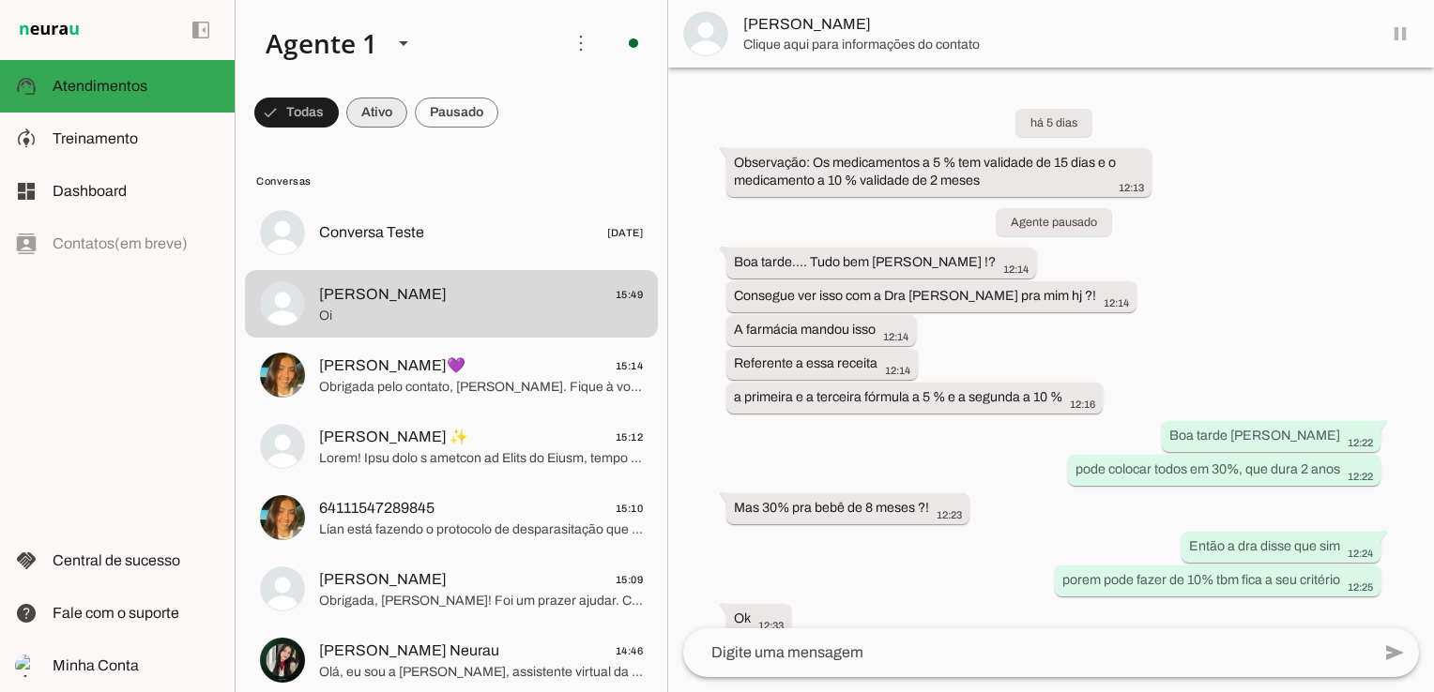
click at [339, 103] on span at bounding box center [296, 112] width 84 height 45
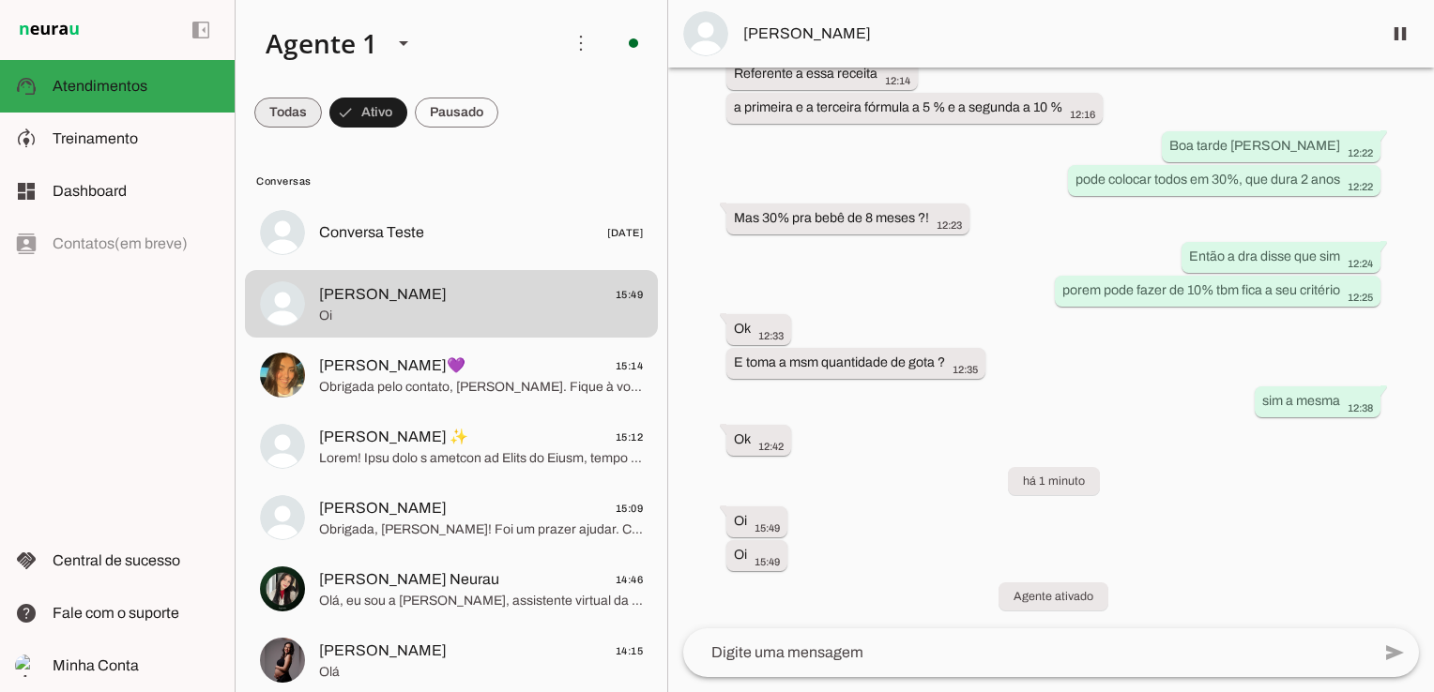
click at [295, 106] on span at bounding box center [288, 112] width 68 height 45
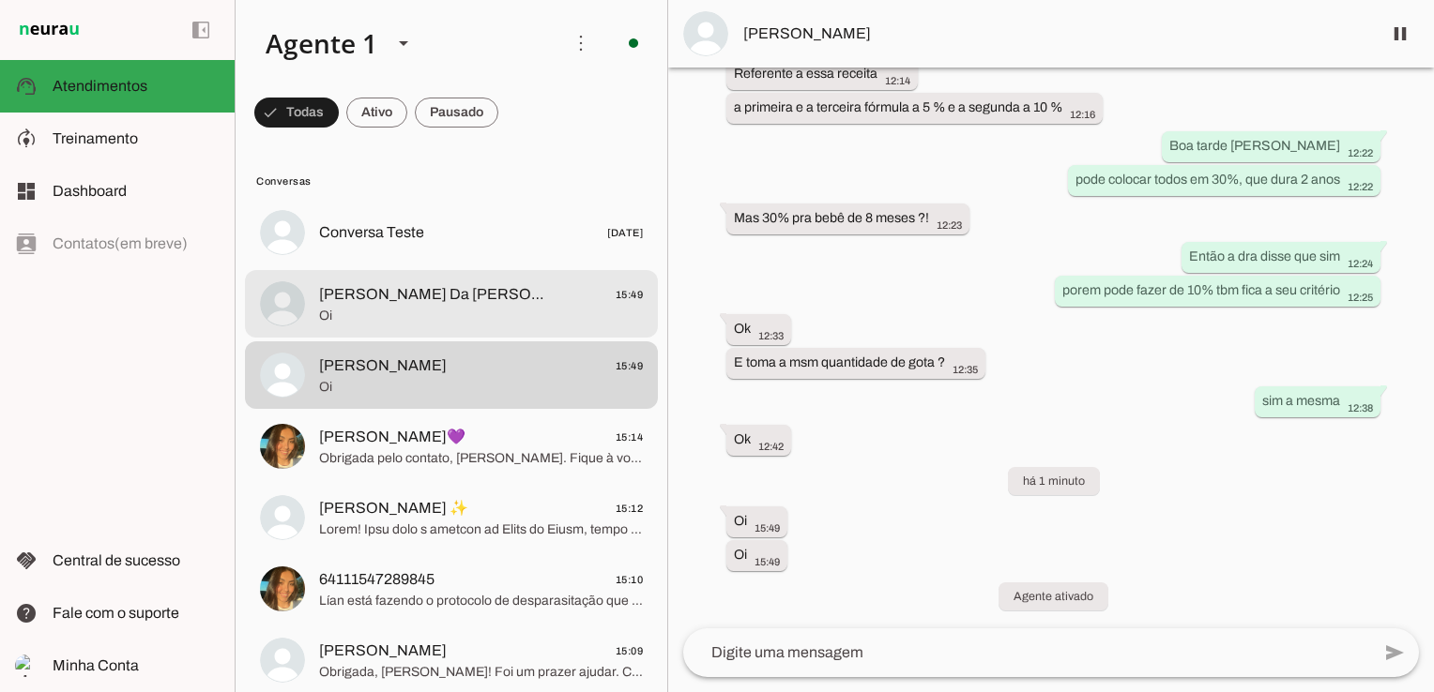
click at [424, 320] on span "Oi" at bounding box center [481, 316] width 324 height 19
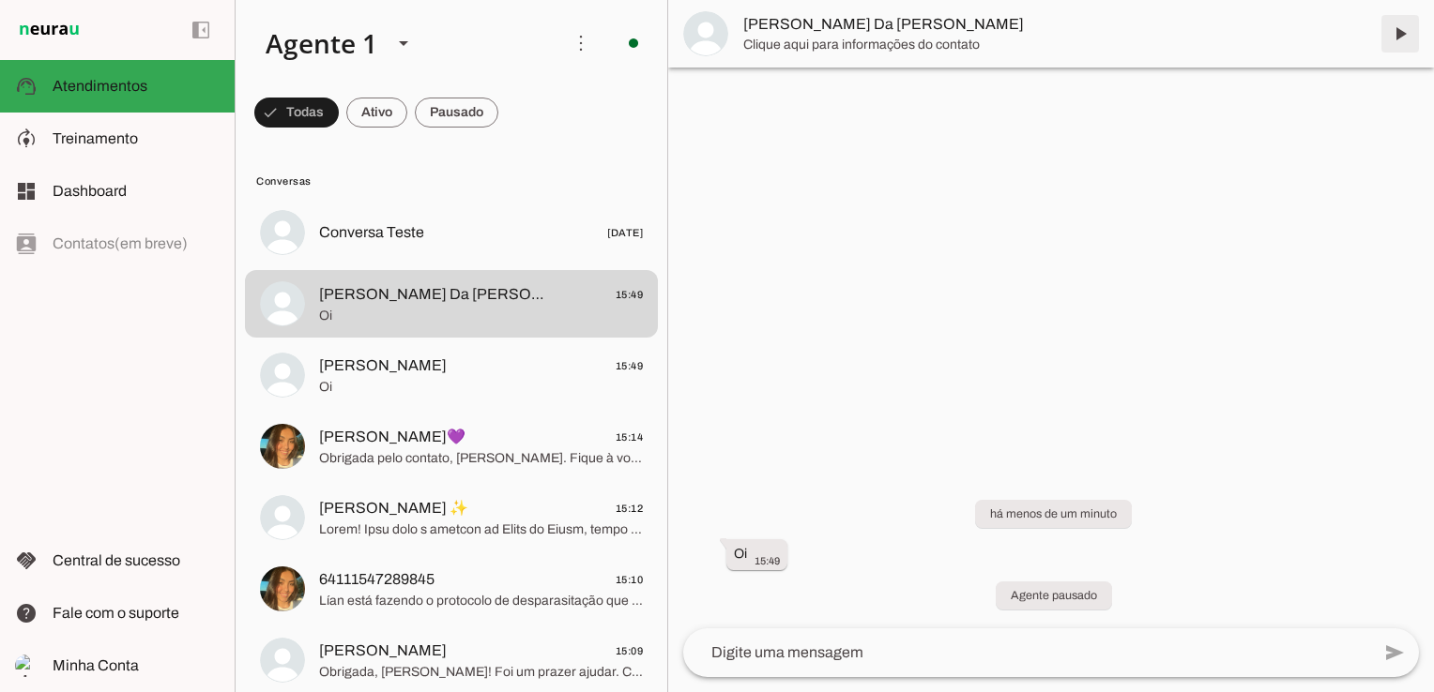
click at [1396, 36] on span at bounding box center [1399, 33] width 45 height 45
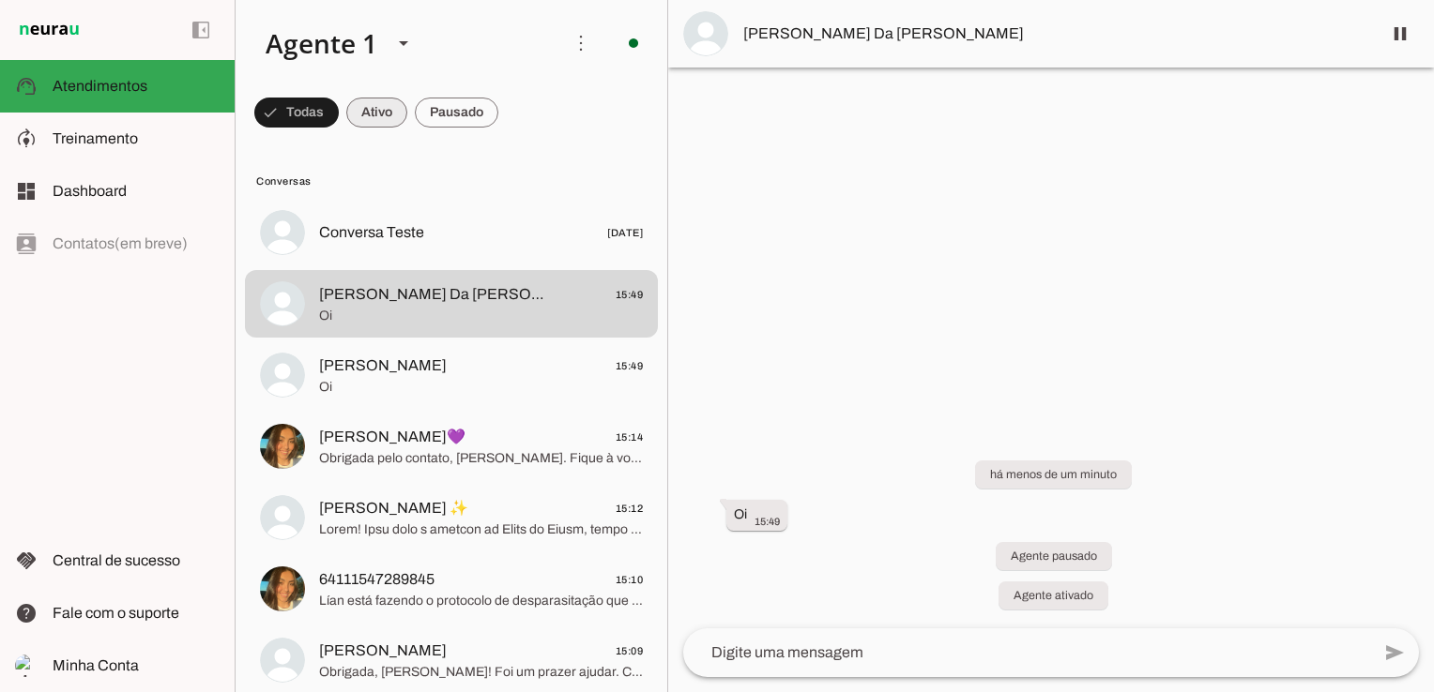
click at [339, 107] on span at bounding box center [296, 112] width 84 height 45
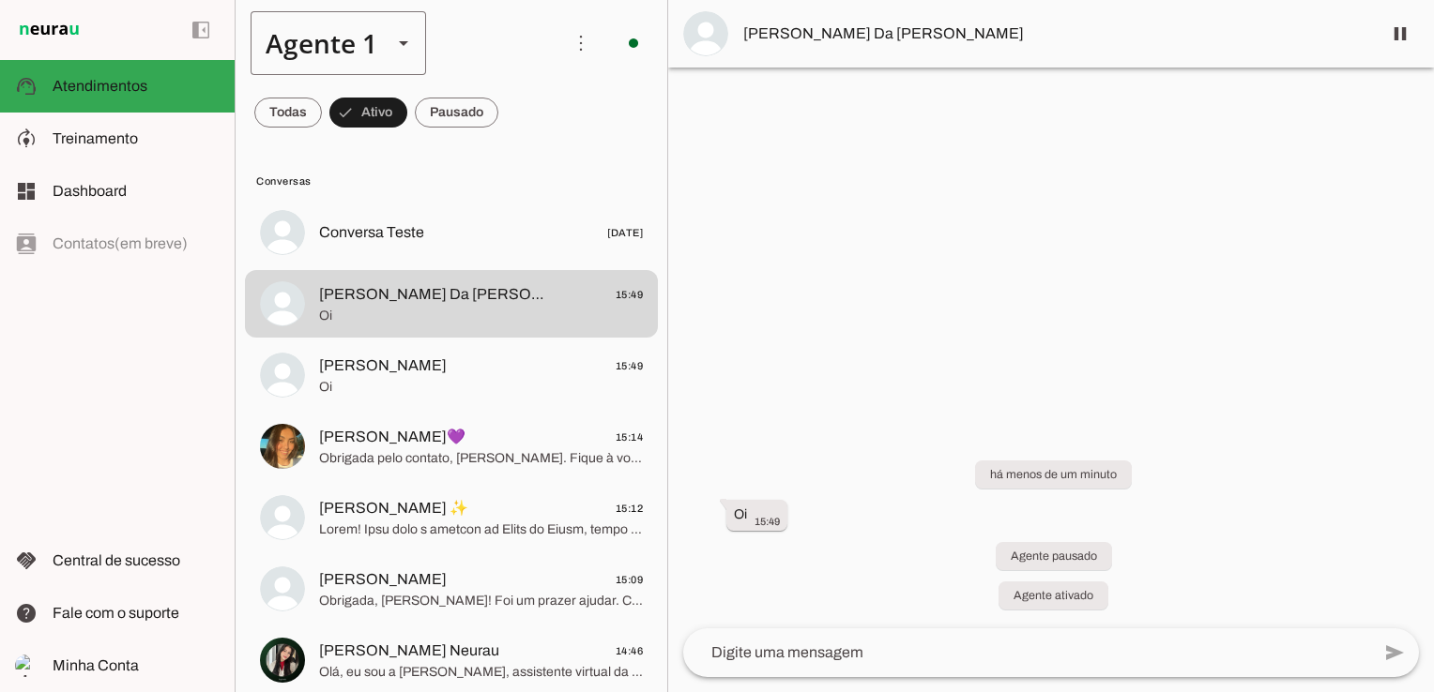
click at [394, 42] on slot at bounding box center [403, 43] width 23 height 23
click at [518, 186] on span "Conversas" at bounding box center [449, 181] width 387 height 15
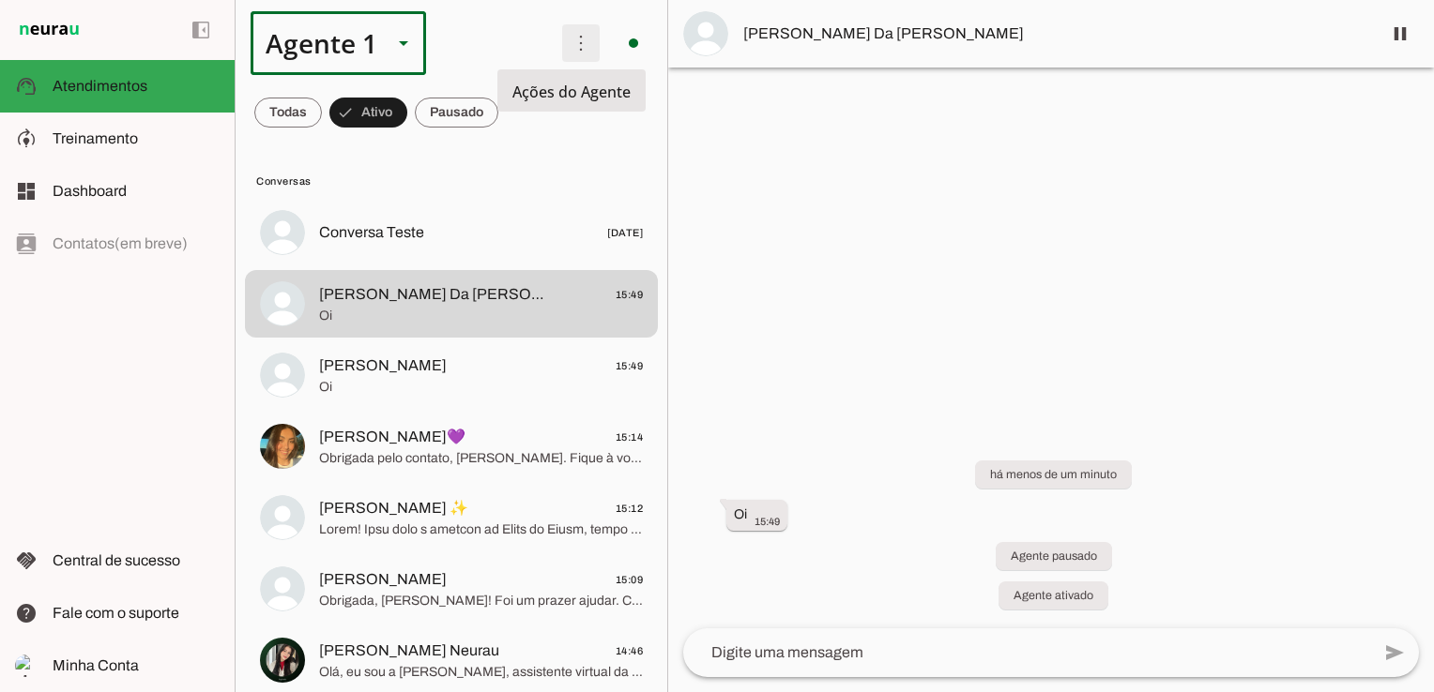
click at [572, 43] on span at bounding box center [580, 43] width 45 height 45
click at [281, 107] on span at bounding box center [288, 112] width 68 height 45
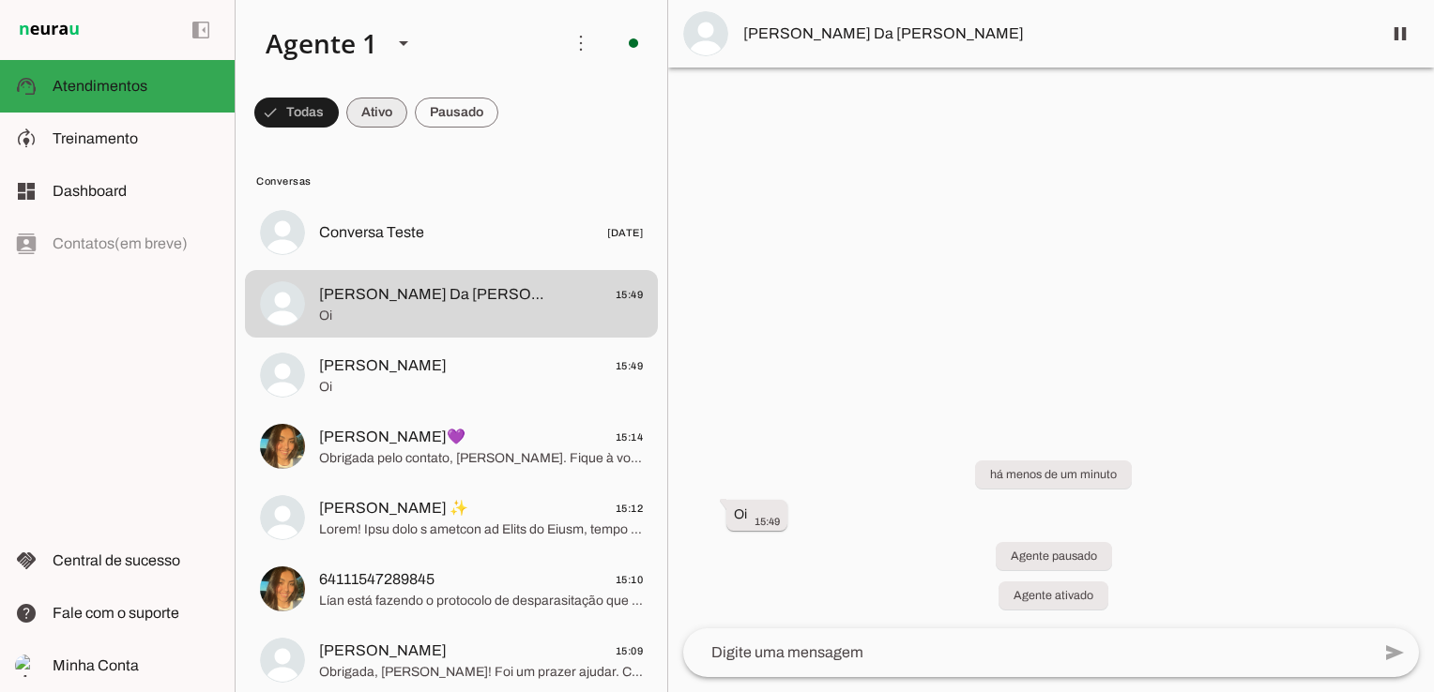
click at [339, 107] on span at bounding box center [296, 112] width 84 height 45
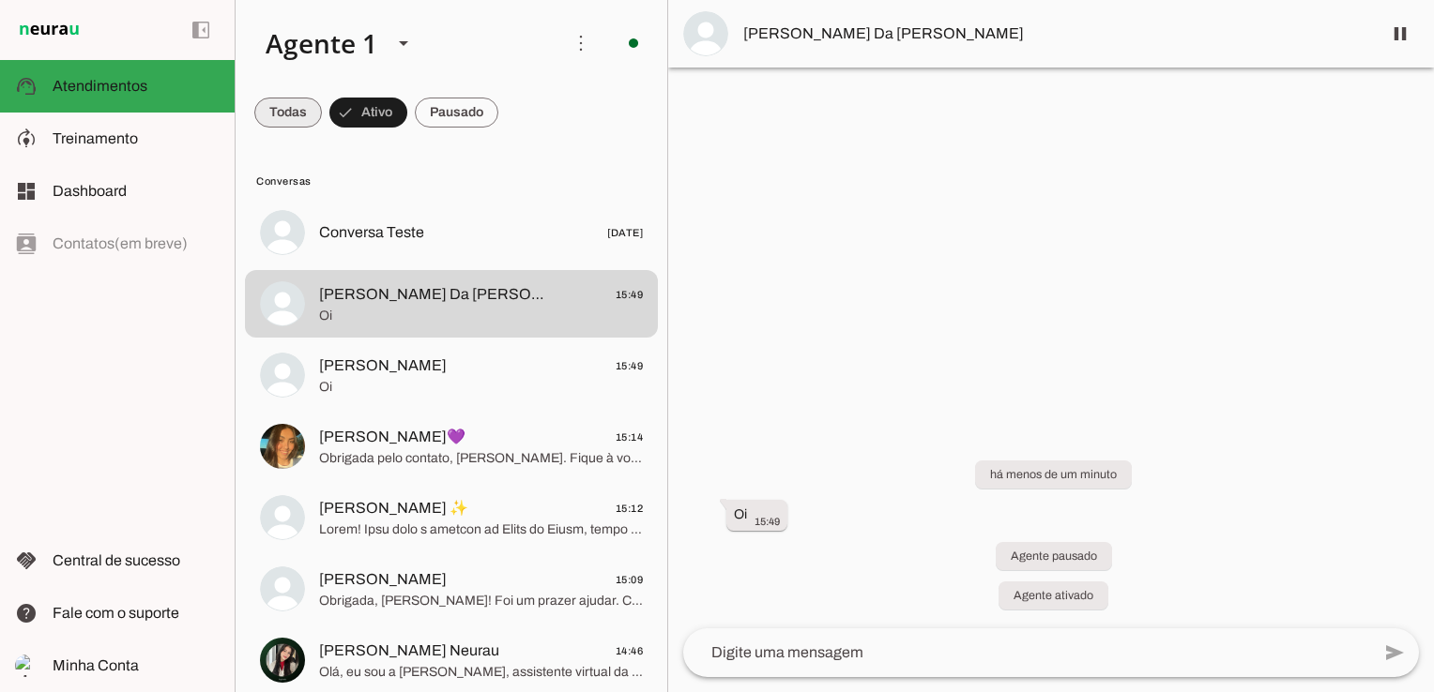
click at [300, 108] on span at bounding box center [288, 112] width 68 height 45
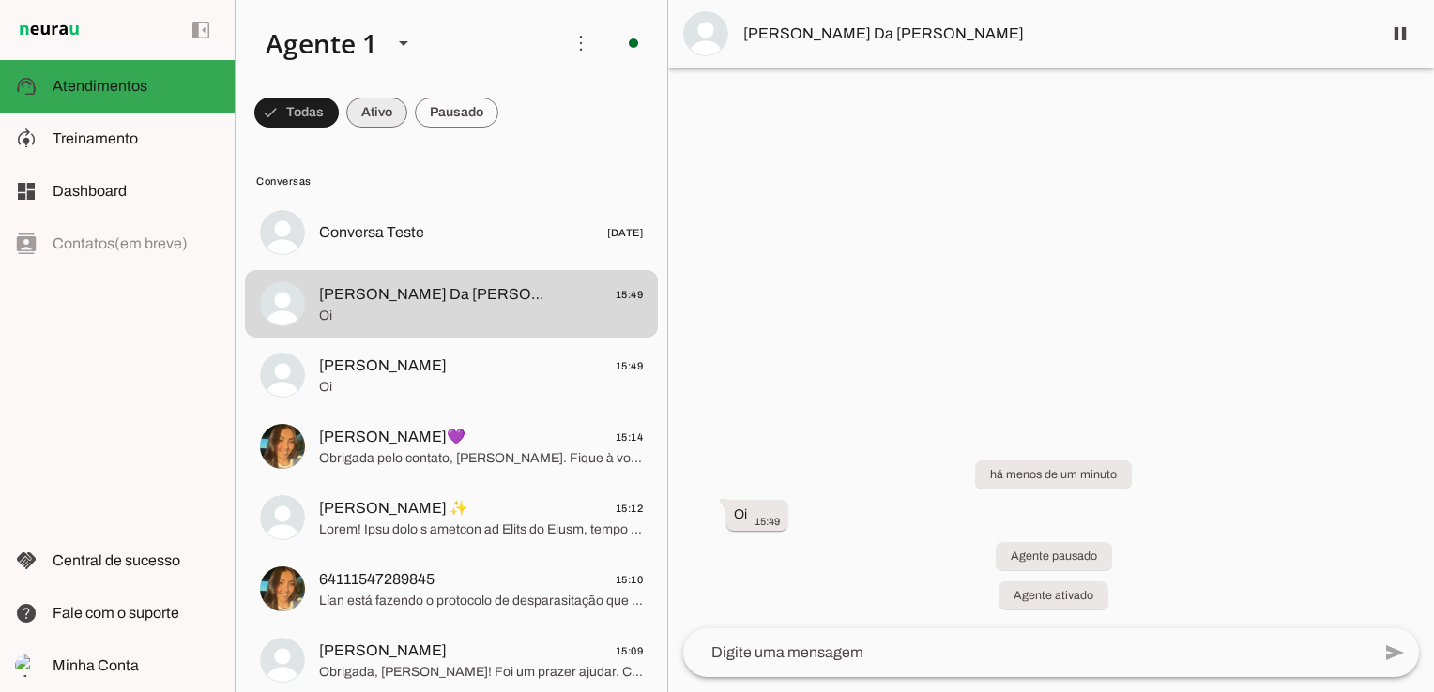
click at [339, 111] on span at bounding box center [296, 112] width 84 height 45
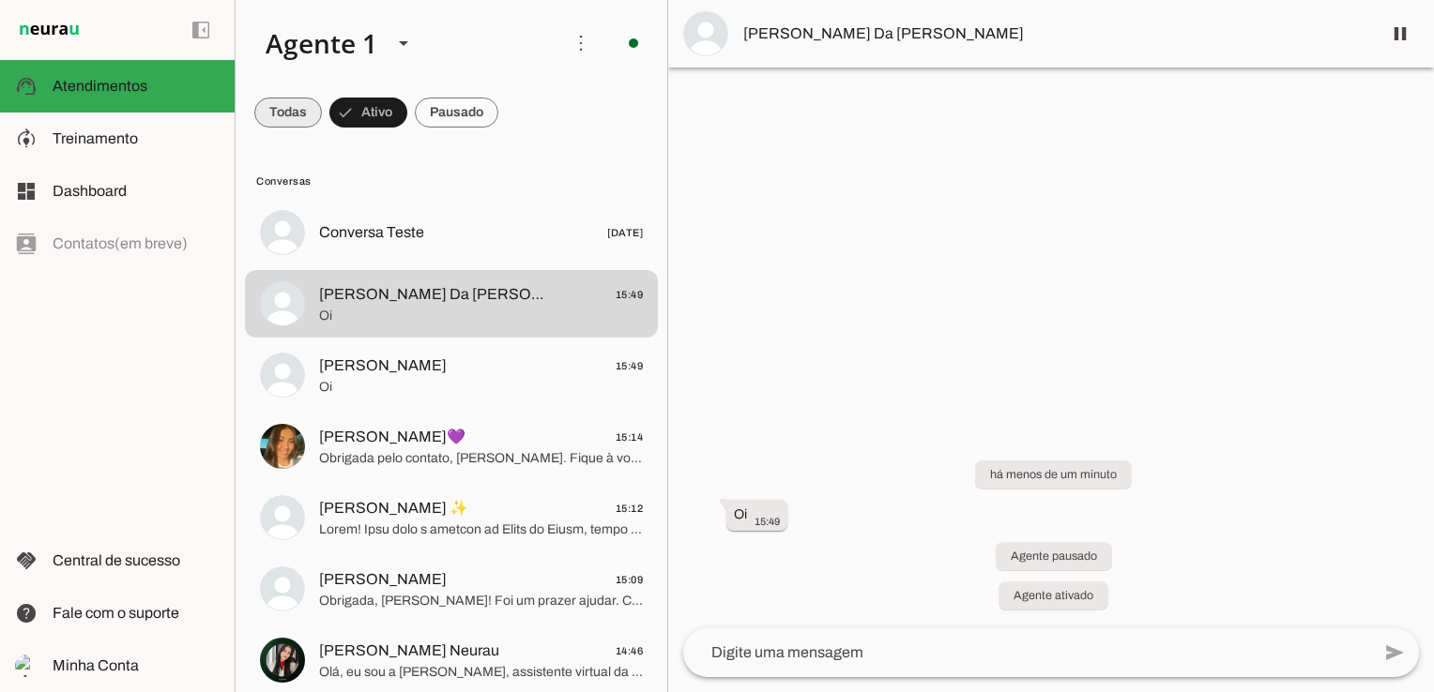
click at [304, 107] on span at bounding box center [288, 112] width 68 height 45
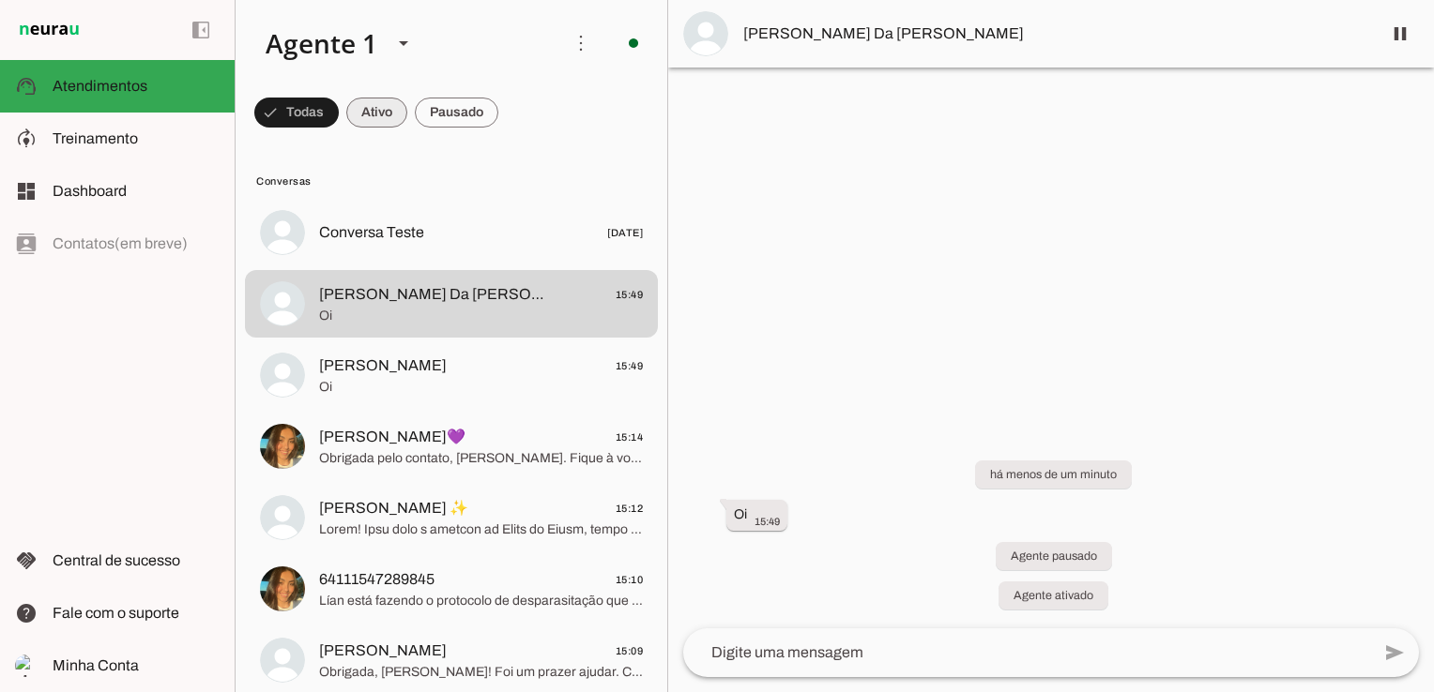
click at [339, 112] on span at bounding box center [296, 112] width 84 height 45
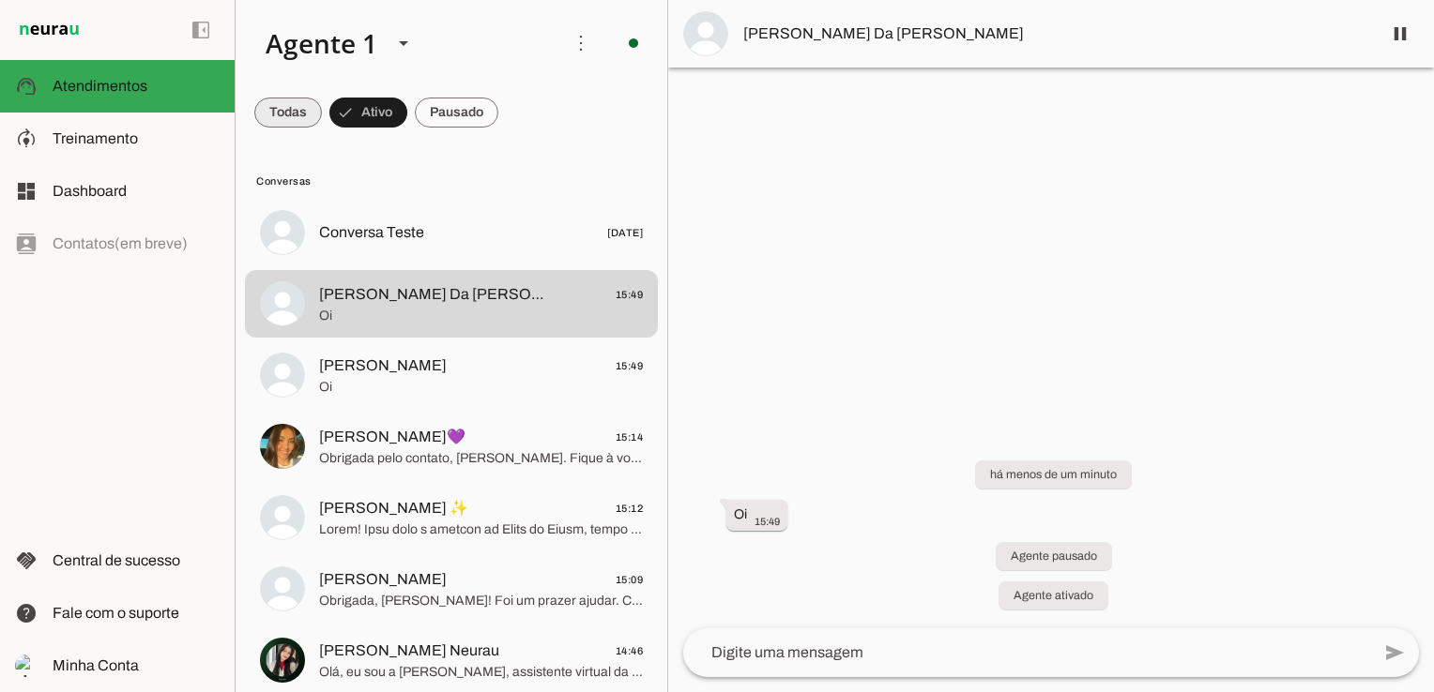
click at [289, 118] on span at bounding box center [288, 112] width 68 height 45
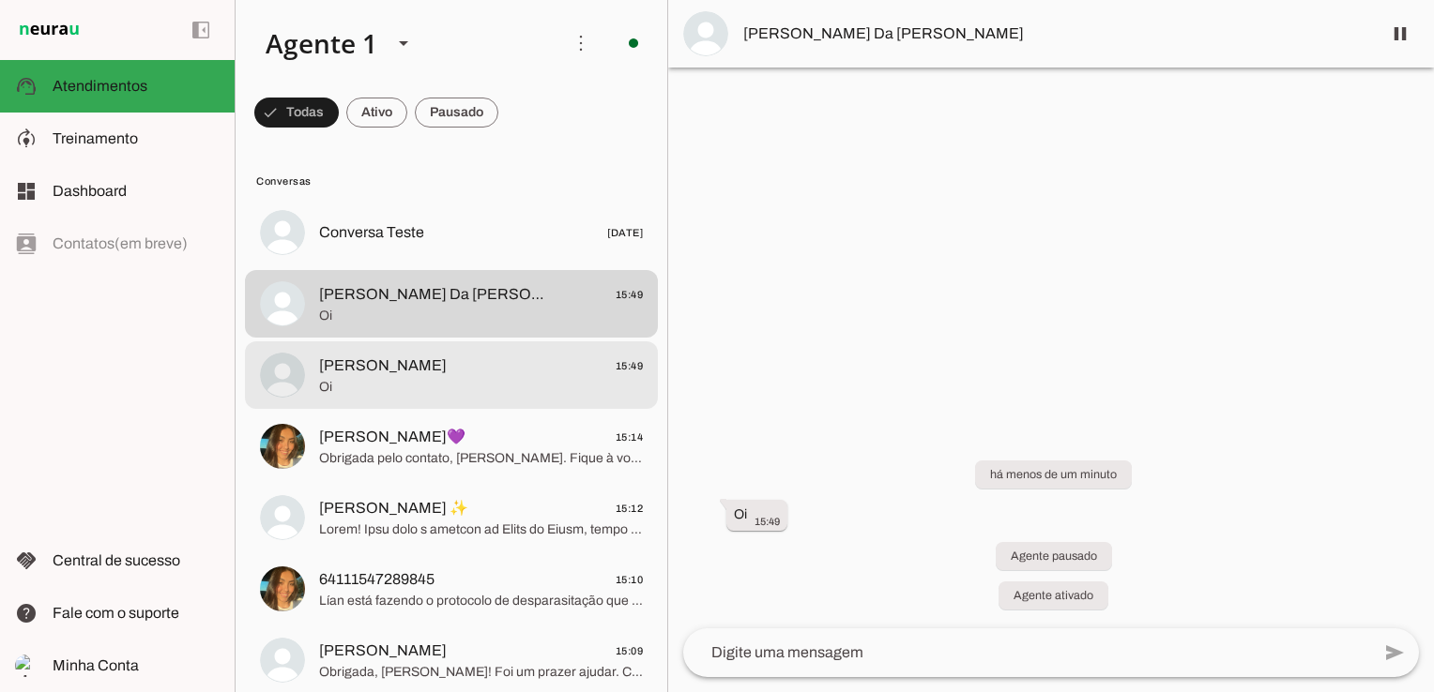
click at [357, 380] on span "Oi" at bounding box center [481, 387] width 324 height 19
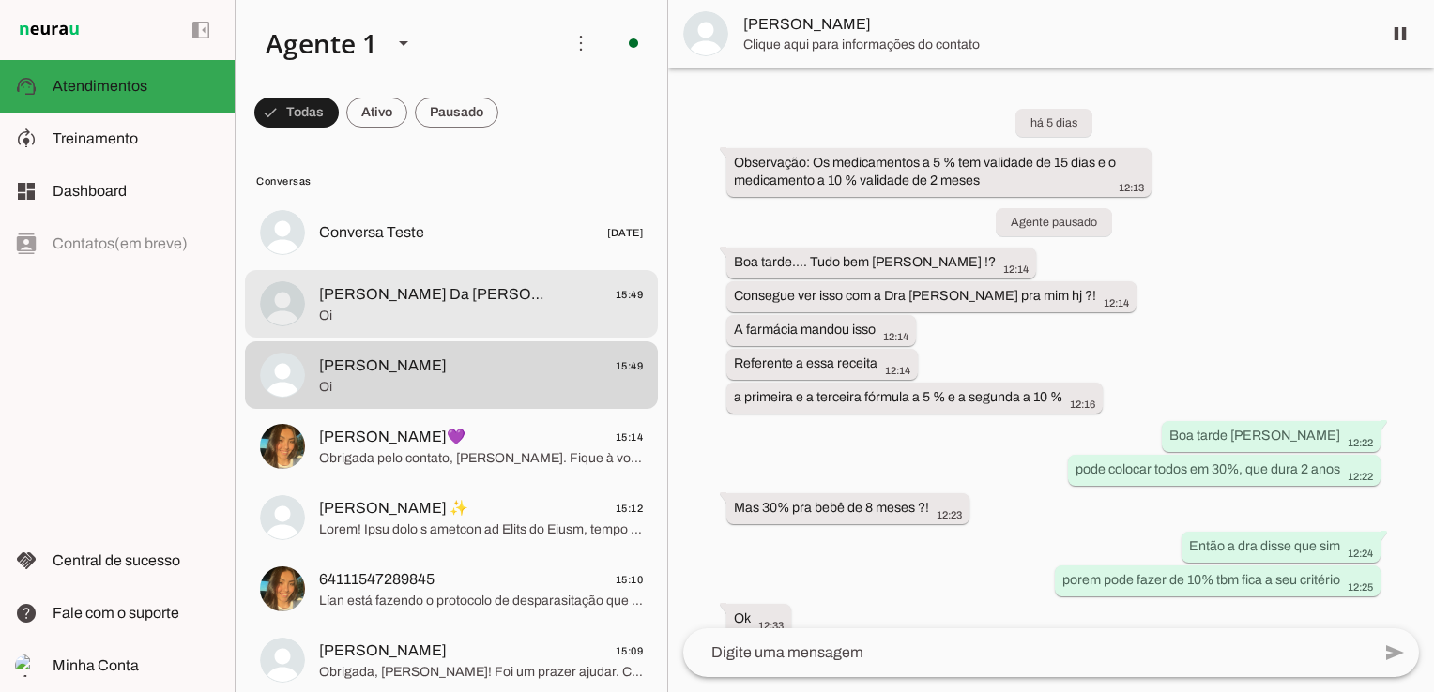
scroll to position [290, 0]
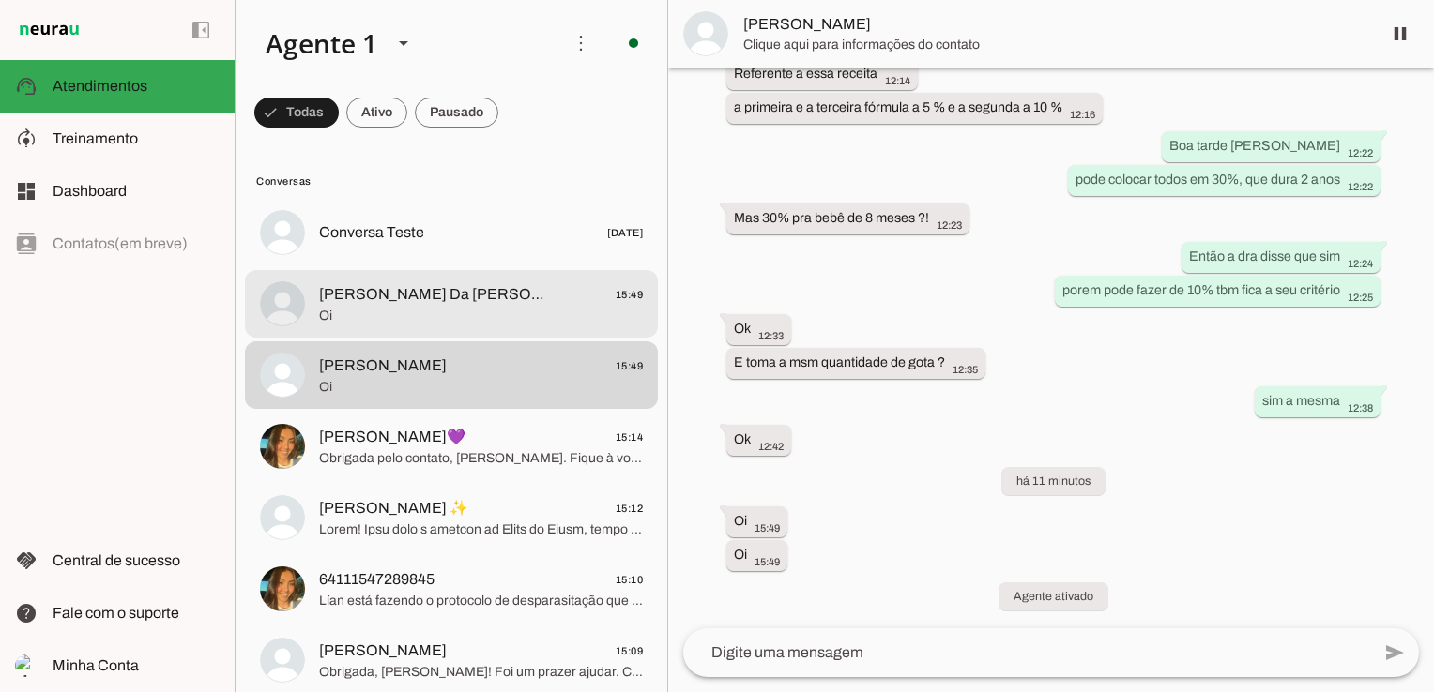
click at [398, 317] on span "Oi" at bounding box center [481, 316] width 324 height 19
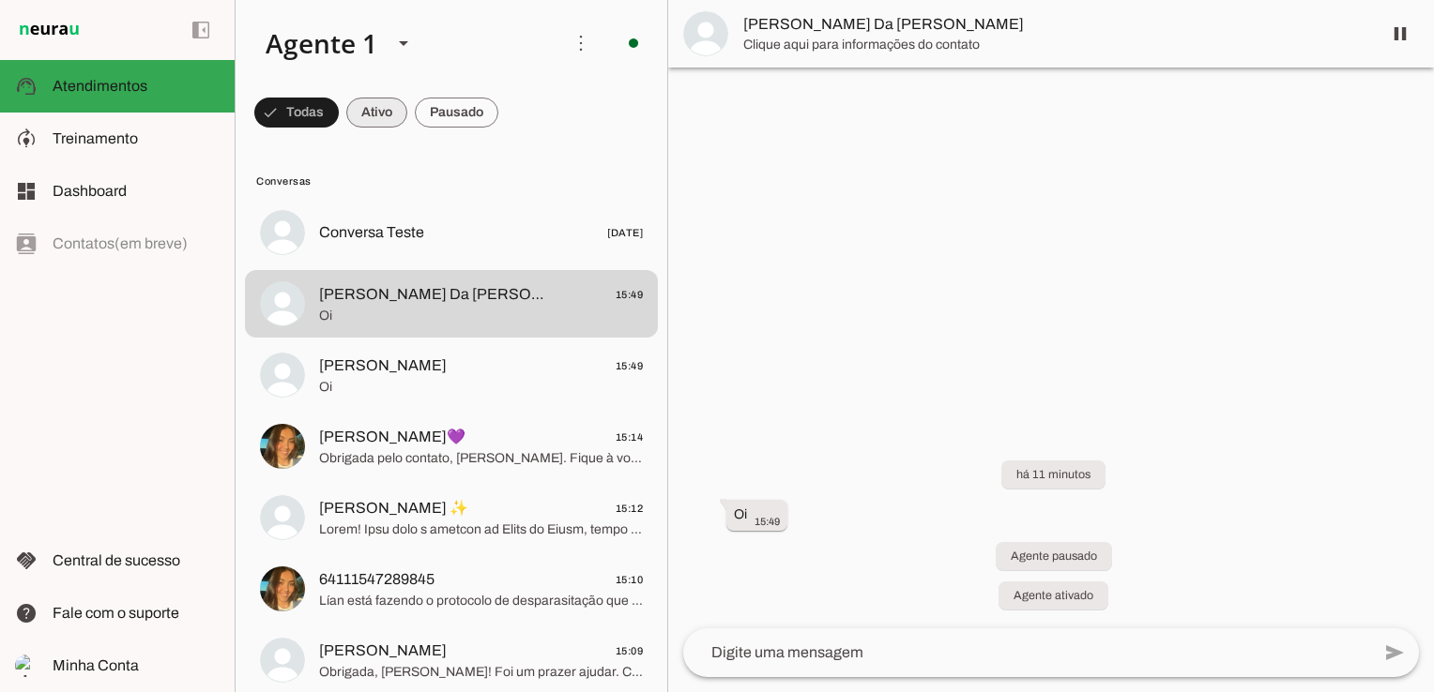
click at [339, 119] on span at bounding box center [296, 112] width 84 height 45
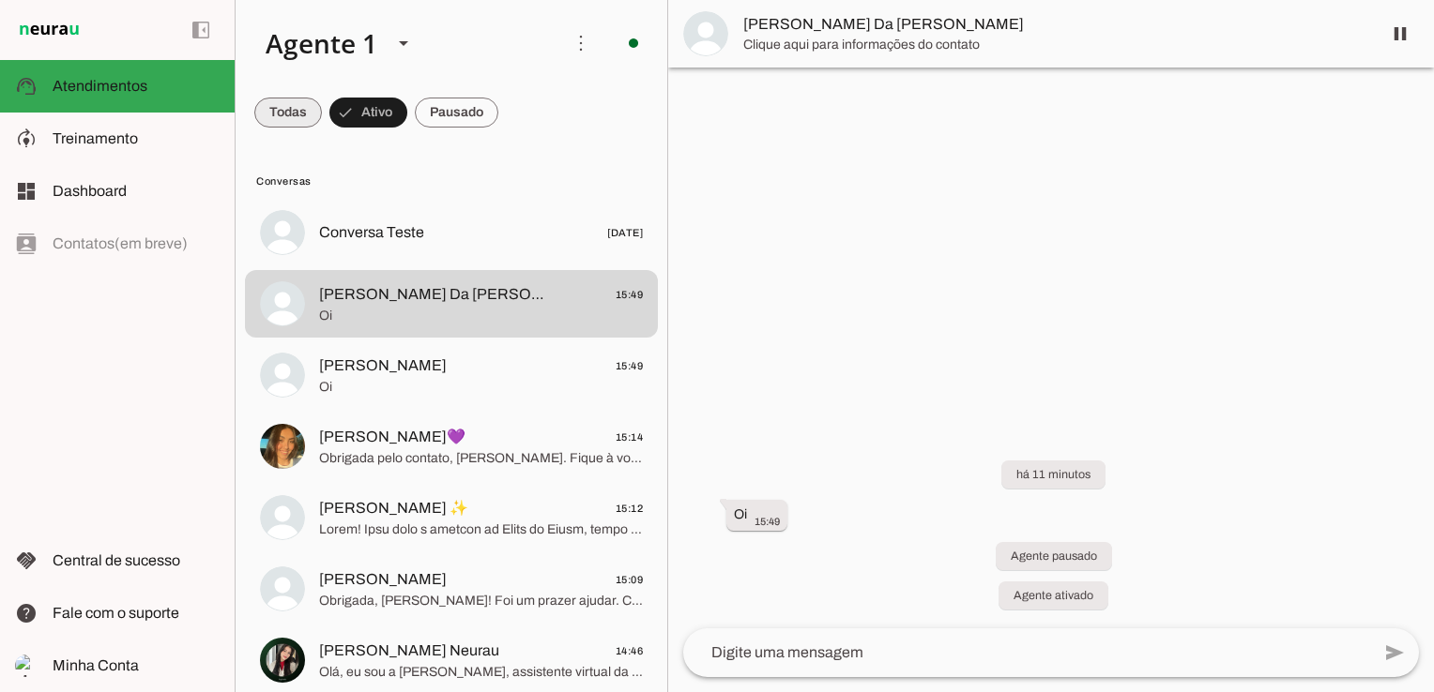
click at [281, 111] on span at bounding box center [288, 112] width 68 height 45
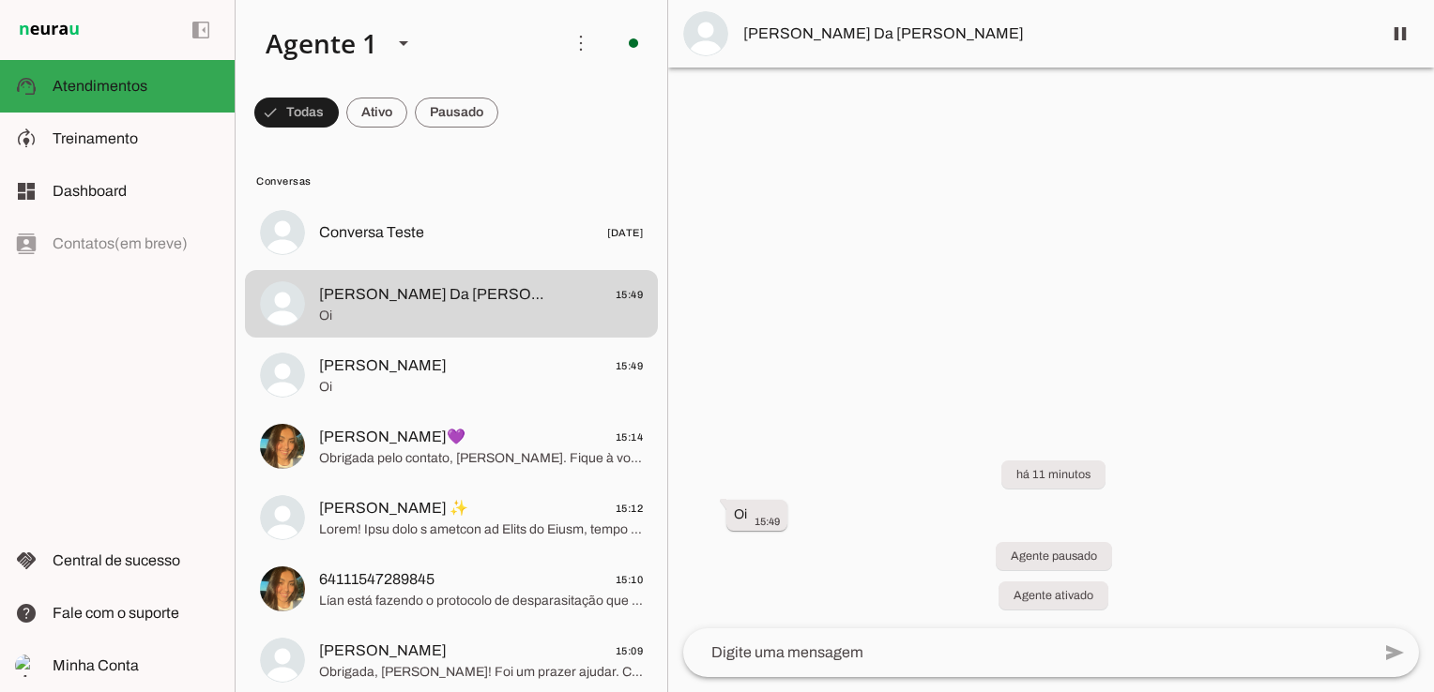
click at [339, 111] on span at bounding box center [296, 112] width 84 height 45
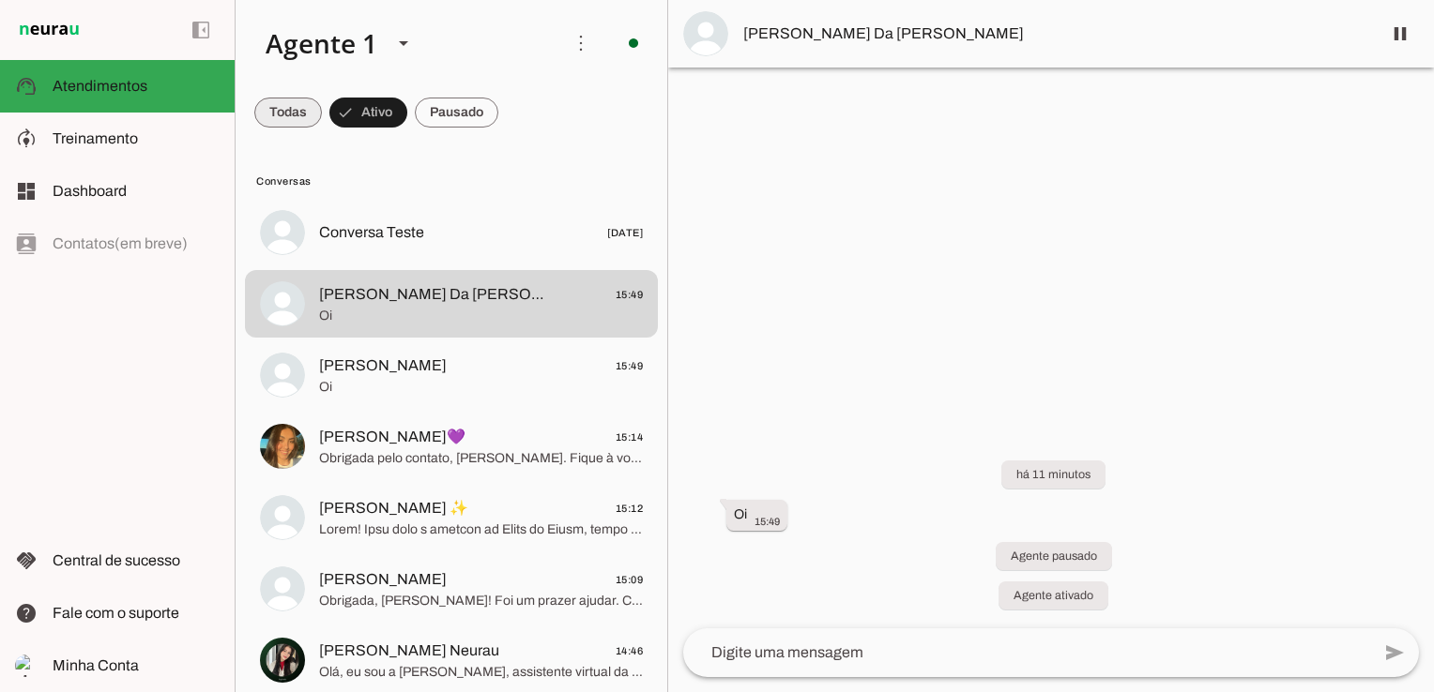
click at [285, 111] on span at bounding box center [288, 112] width 68 height 45
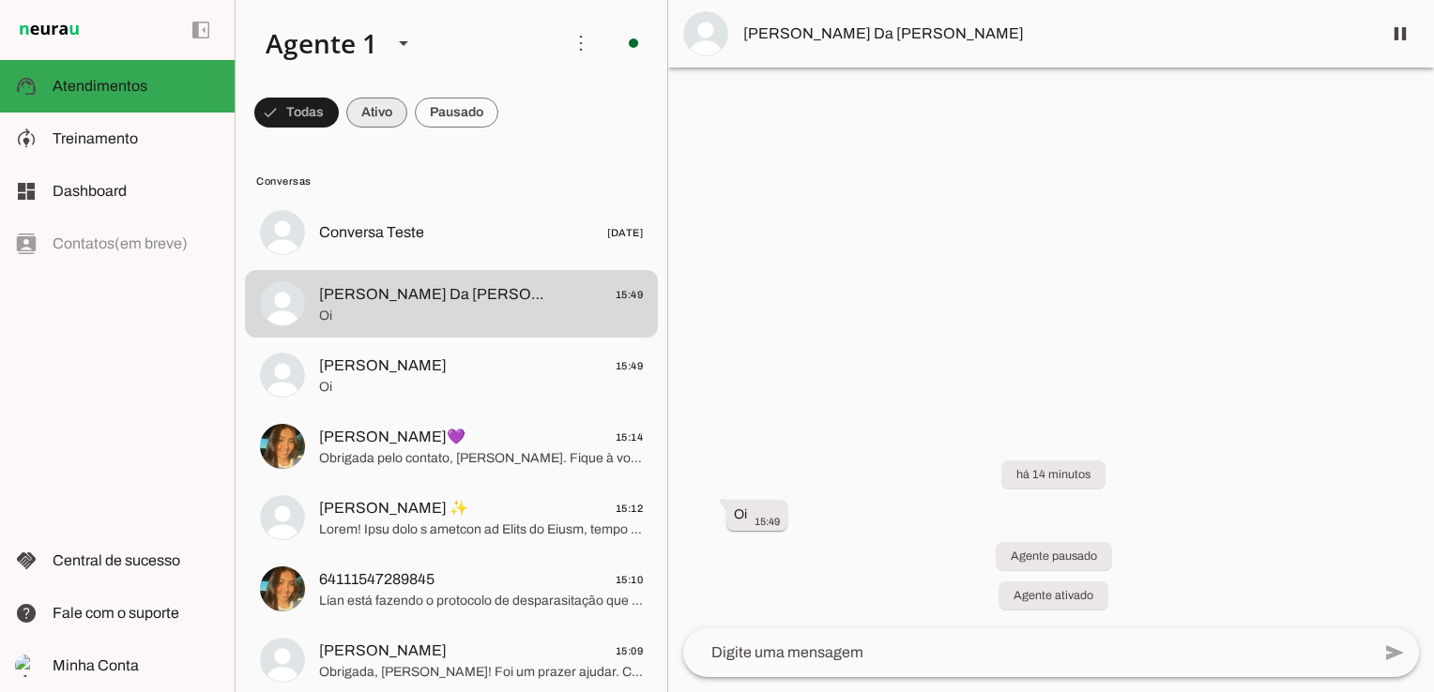
click at [339, 98] on span at bounding box center [296, 112] width 84 height 45
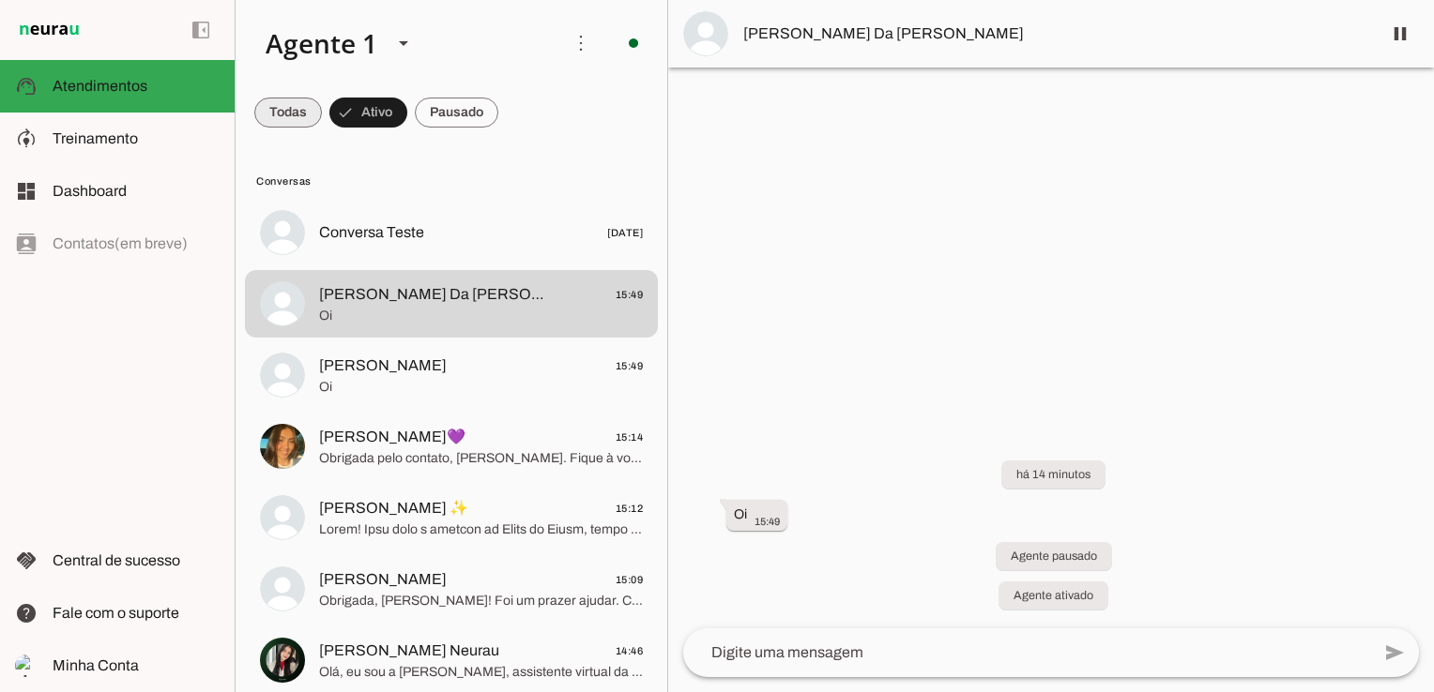
click at [300, 108] on span at bounding box center [288, 112] width 68 height 45
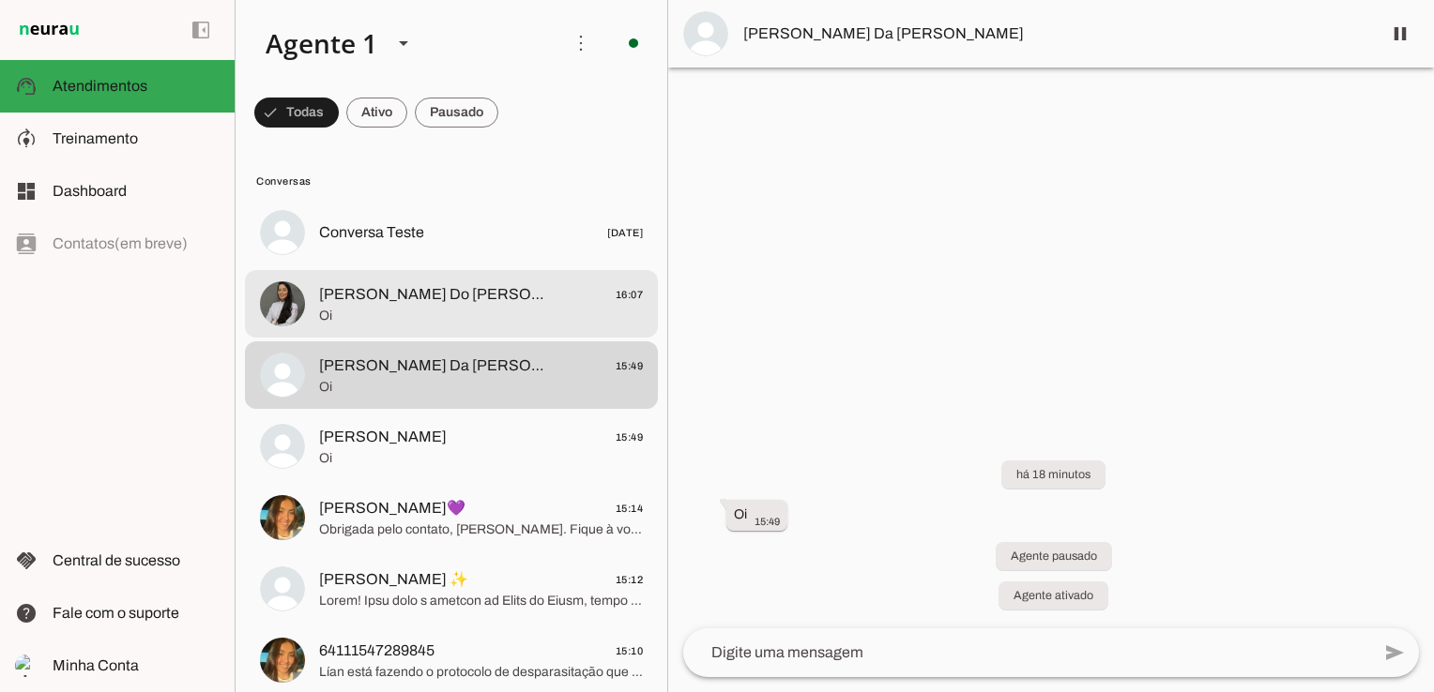
click at [429, 308] on span "Oi" at bounding box center [481, 316] width 324 height 19
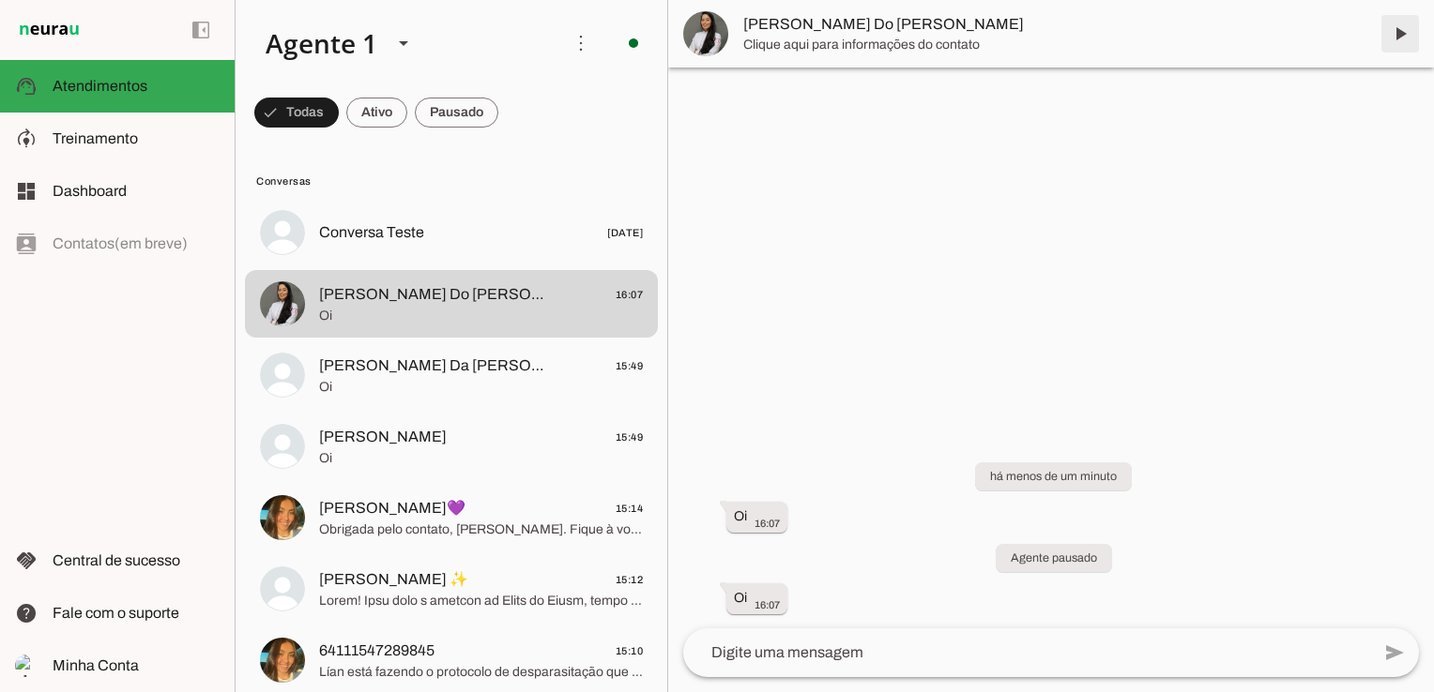
click at [1403, 34] on span at bounding box center [1399, 33] width 45 height 45
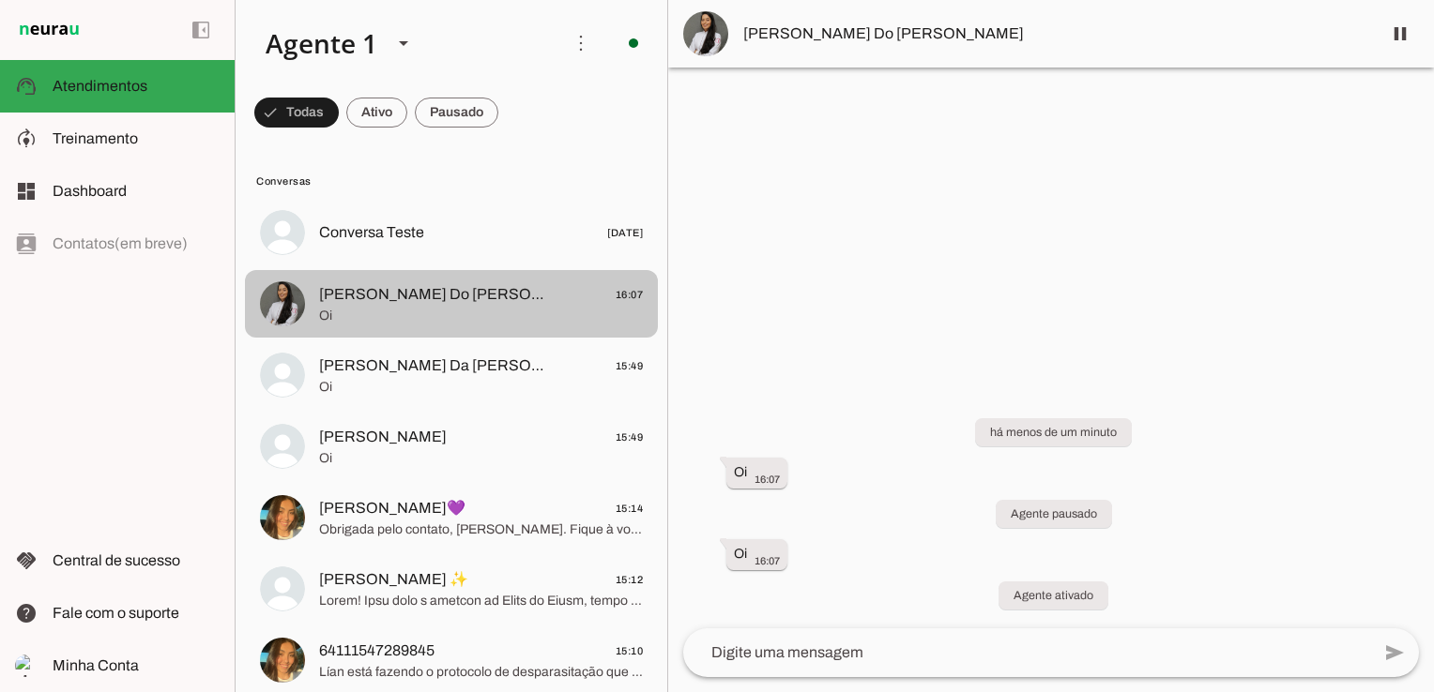
click at [414, 300] on span "[PERSON_NAME] Do [PERSON_NAME]" at bounding box center [435, 294] width 233 height 23
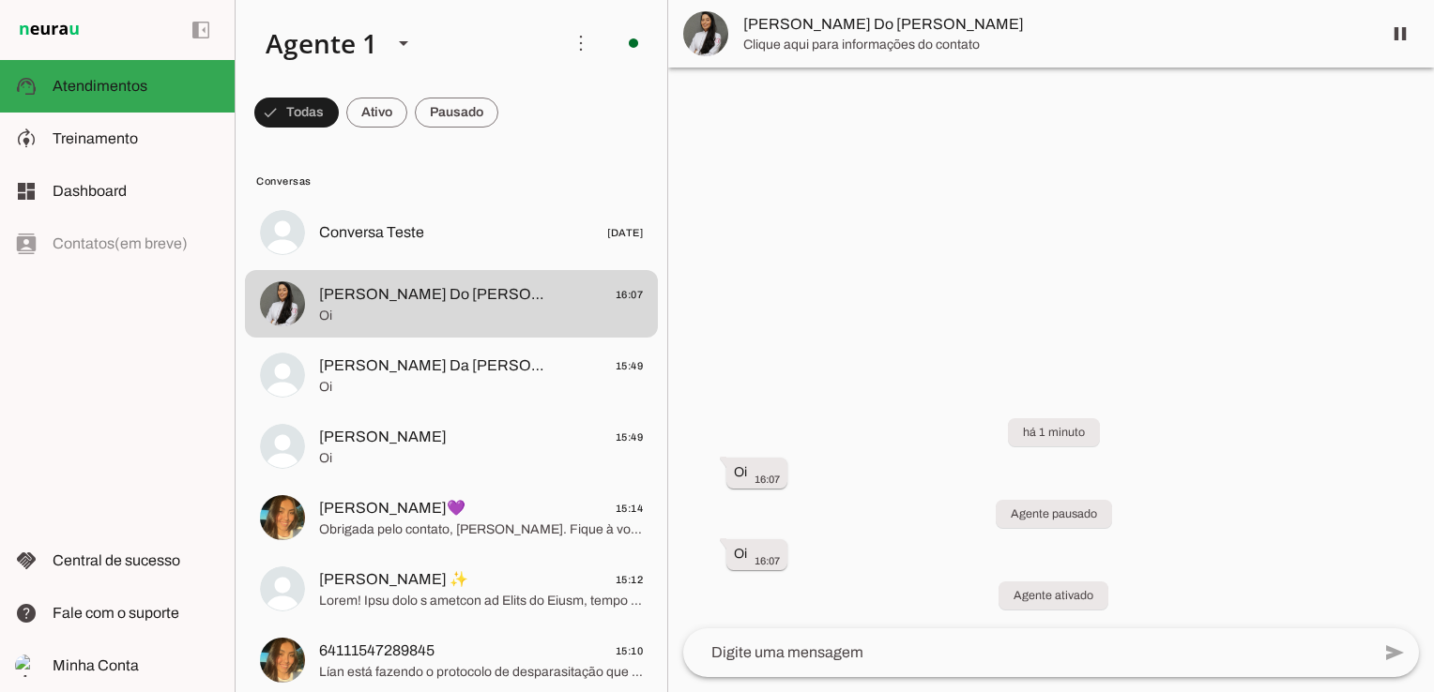
click at [811, 655] on textarea at bounding box center [1026, 653] width 687 height 23
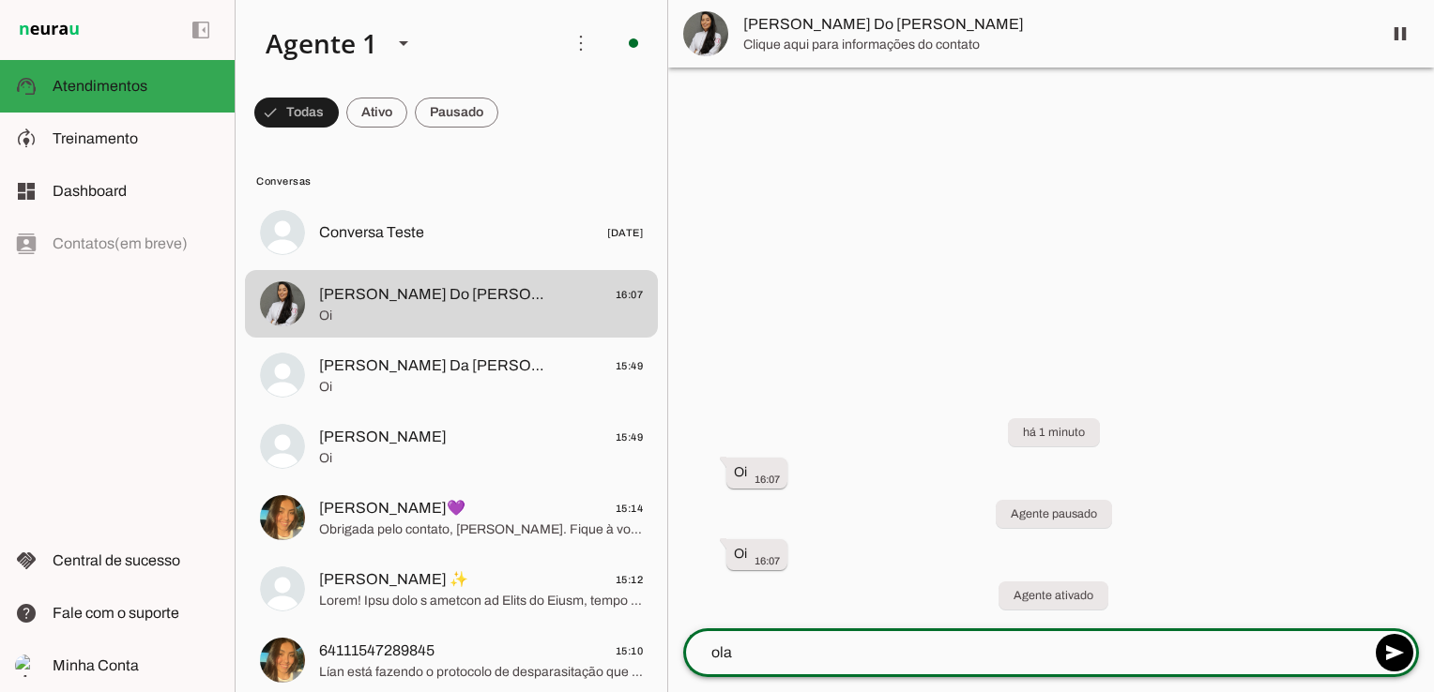
type textarea "ola"
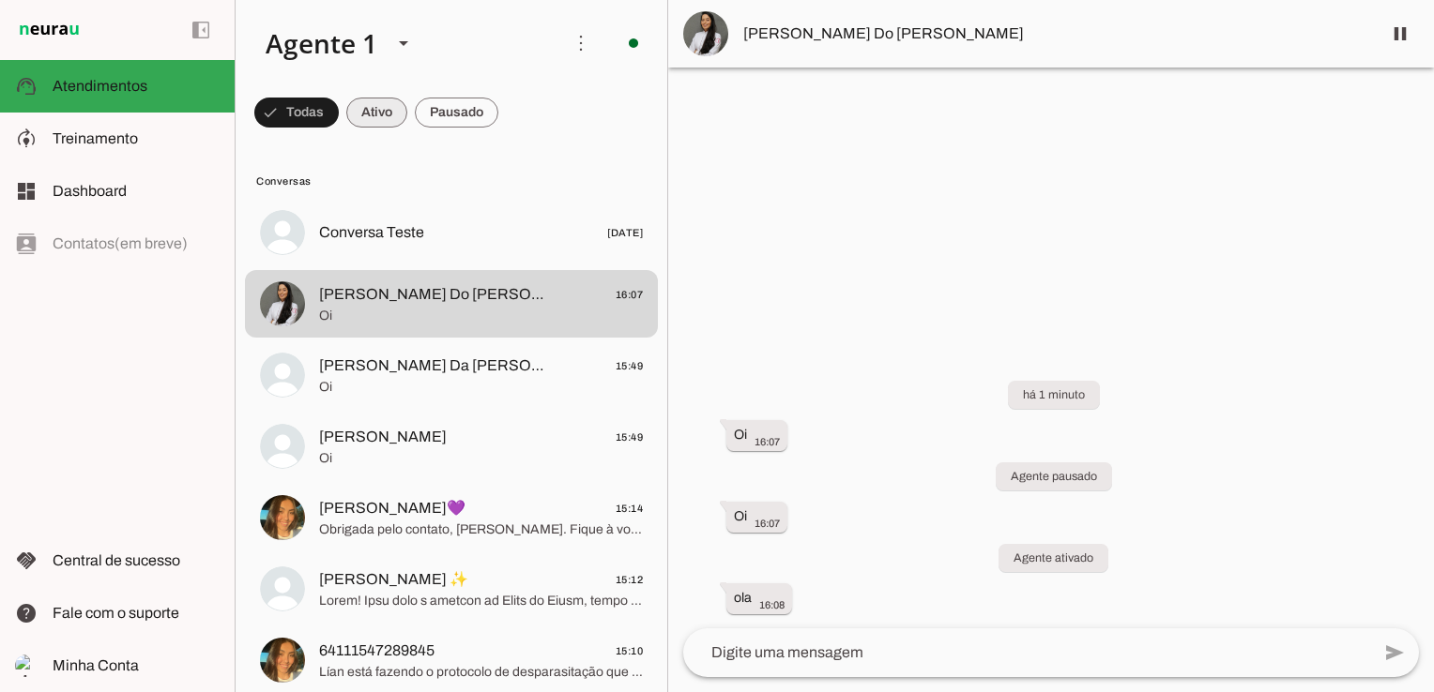
click at [339, 103] on span at bounding box center [296, 112] width 84 height 45
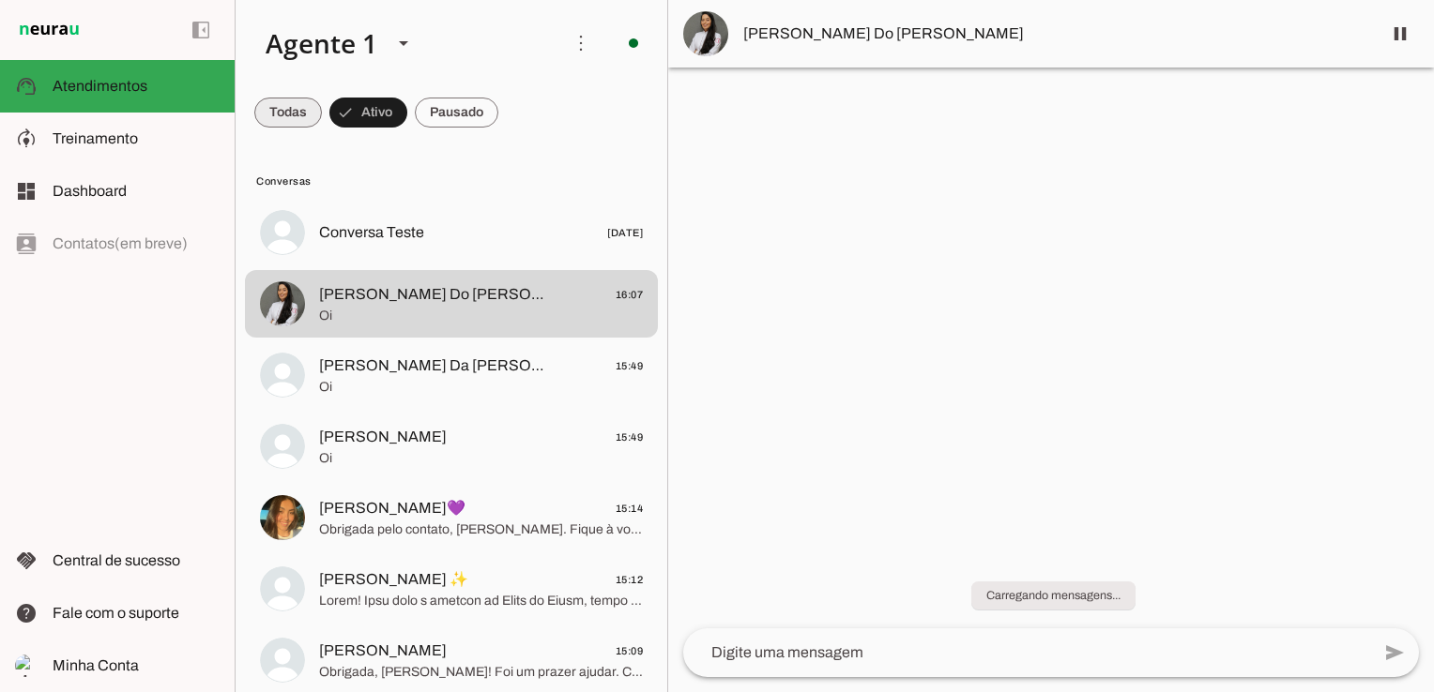
click at [298, 107] on span at bounding box center [288, 112] width 68 height 45
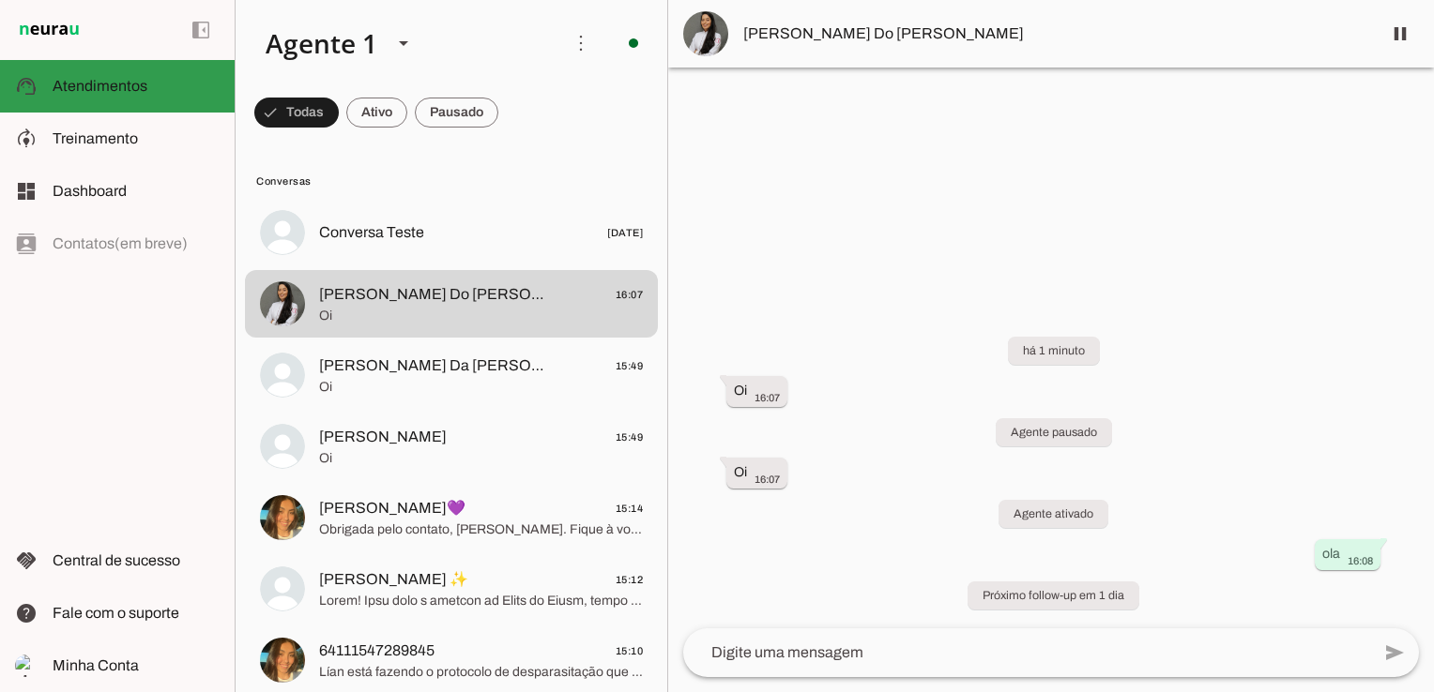
drag, startPoint x: 131, startPoint y: 99, endPoint x: 133, endPoint y: 111, distance: 11.4
click at [131, 99] on md-item "support_agent Atendimentos Atendimentos" at bounding box center [117, 86] width 235 height 53
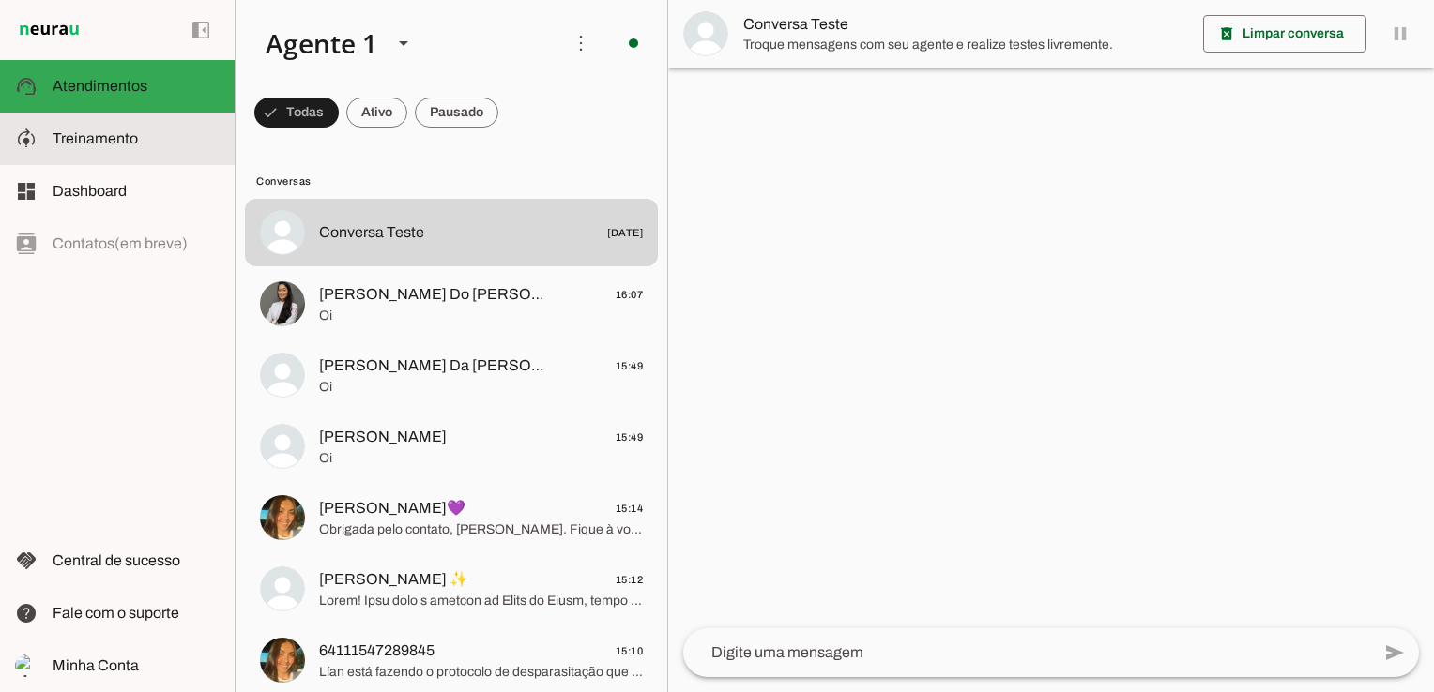
click at [122, 126] on md-item "model_training Treinamento Treinamento" at bounding box center [117, 139] width 235 height 53
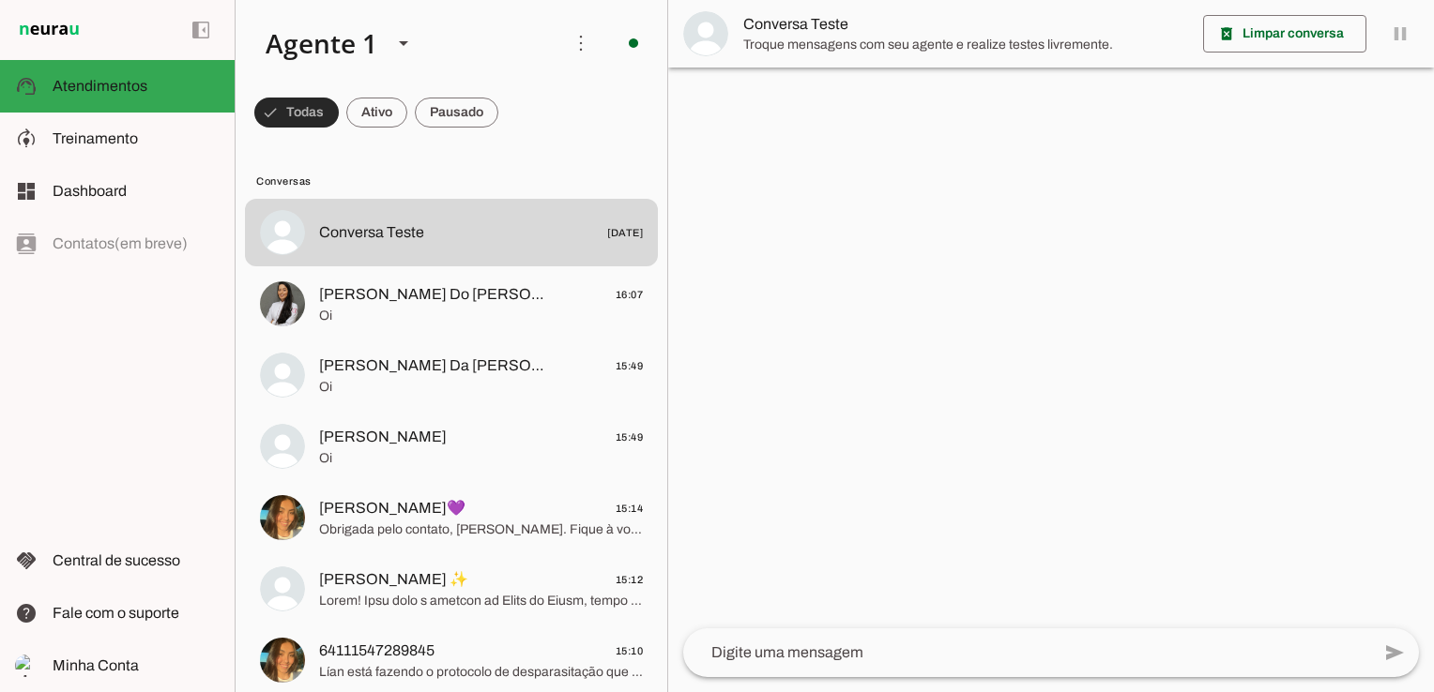
click at [296, 114] on span at bounding box center [296, 112] width 84 height 45
click at [290, 99] on span at bounding box center [288, 112] width 68 height 45
click at [309, 118] on span at bounding box center [296, 112] width 84 height 45
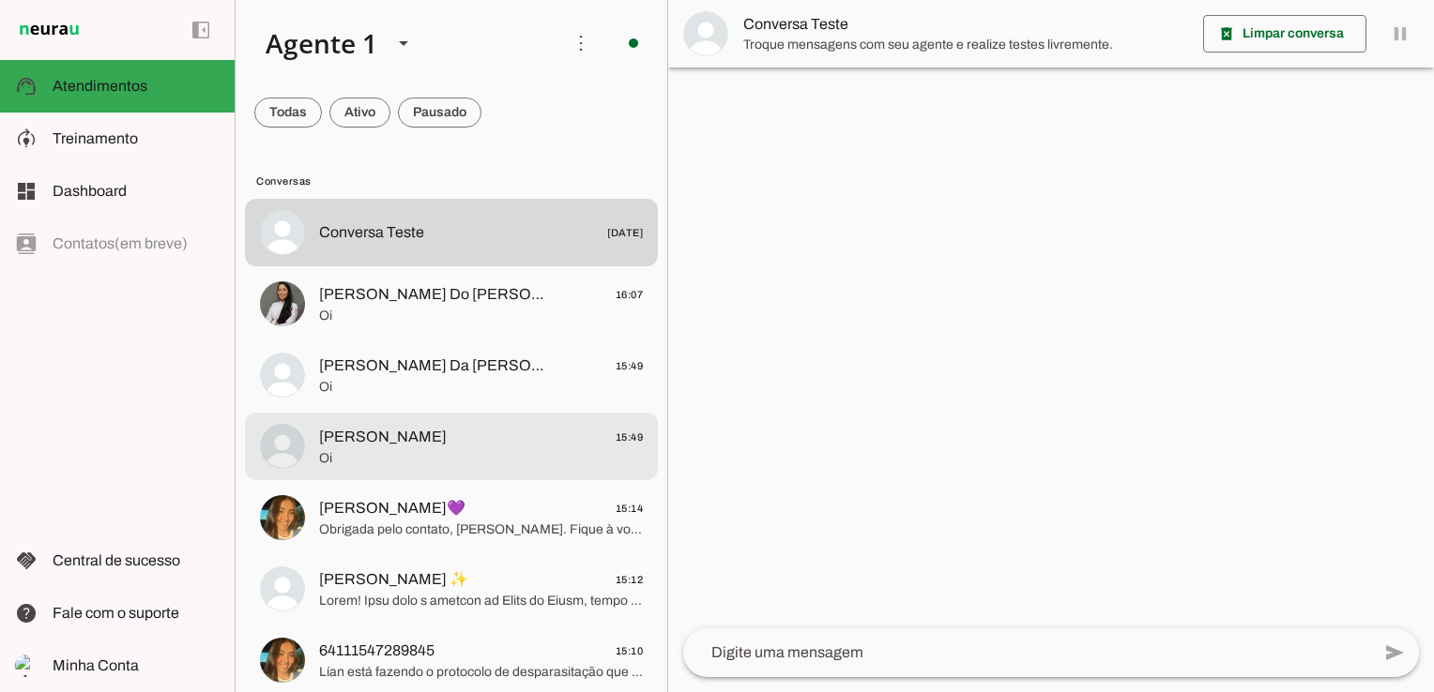
click at [390, 455] on span "Oi" at bounding box center [481, 458] width 324 height 19
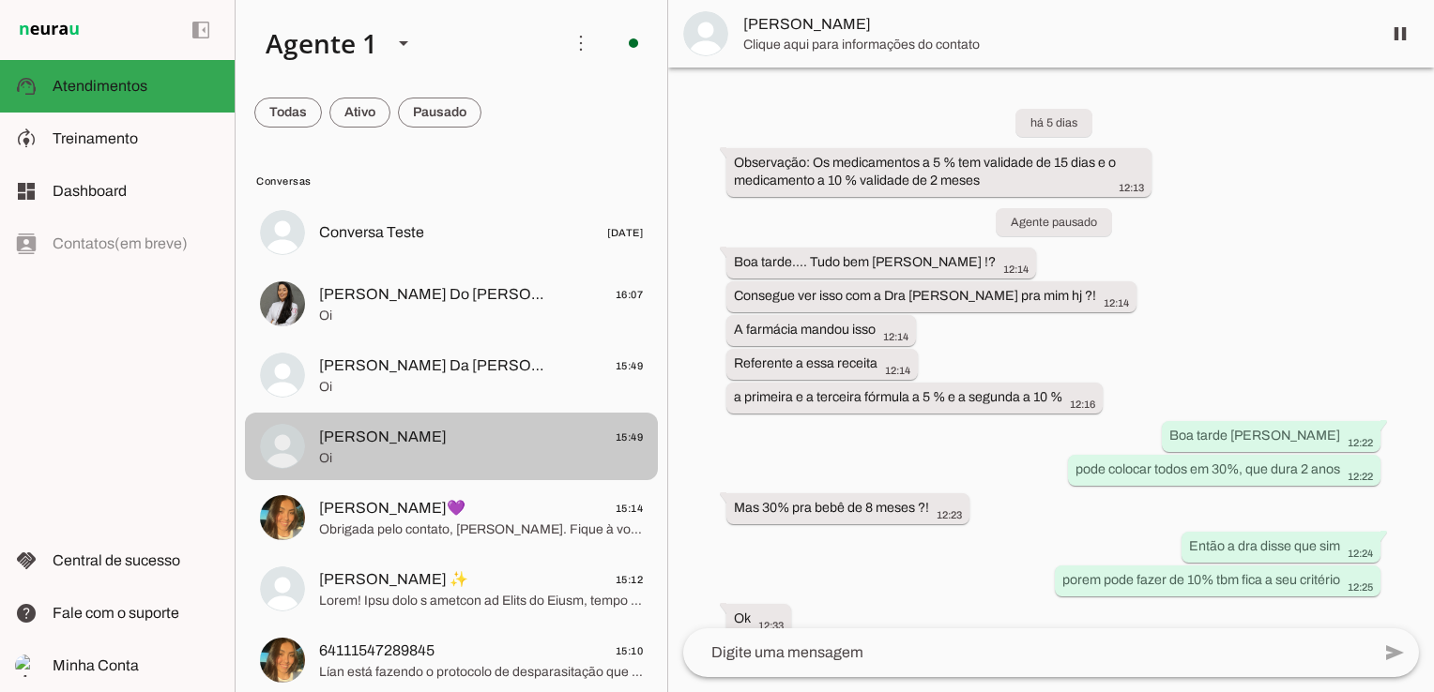
scroll to position [290, 0]
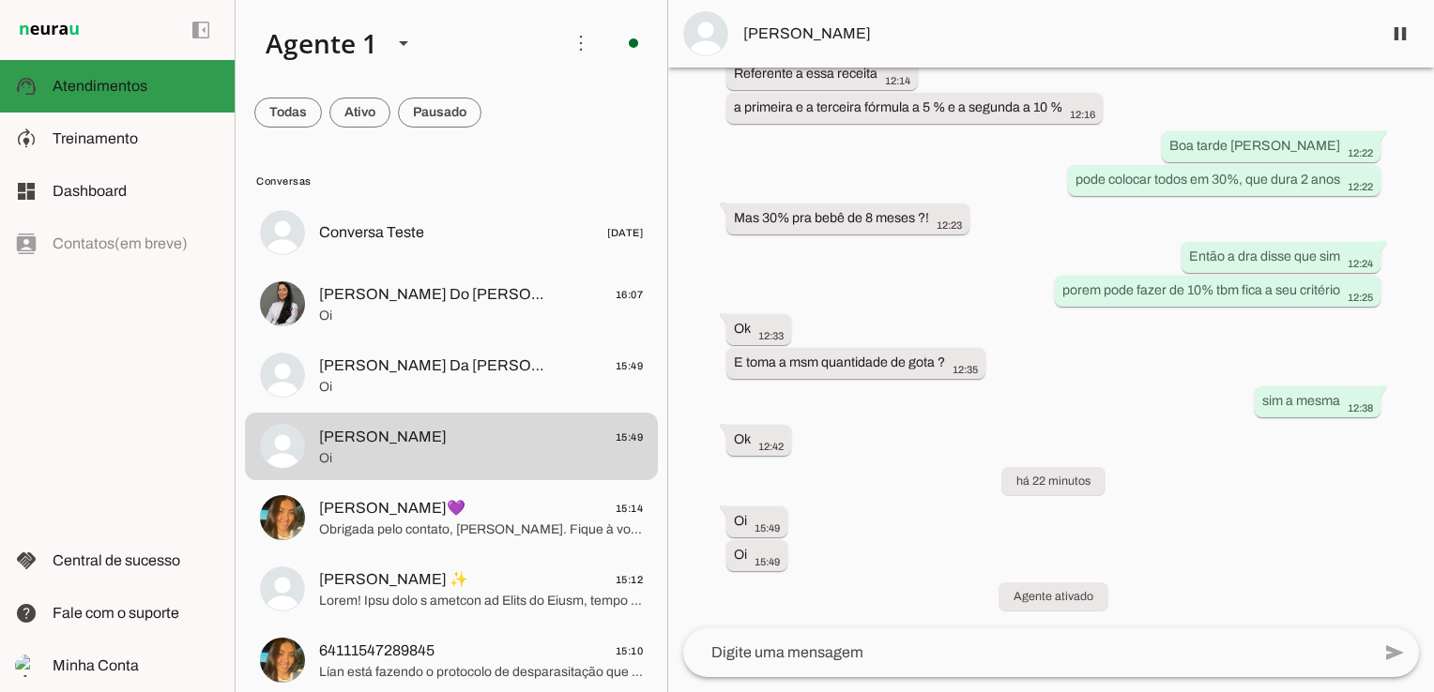
drag, startPoint x: 69, startPoint y: 89, endPoint x: 73, endPoint y: 129, distance: 40.5
click at [69, 89] on span "Atendimentos" at bounding box center [100, 86] width 95 height 16
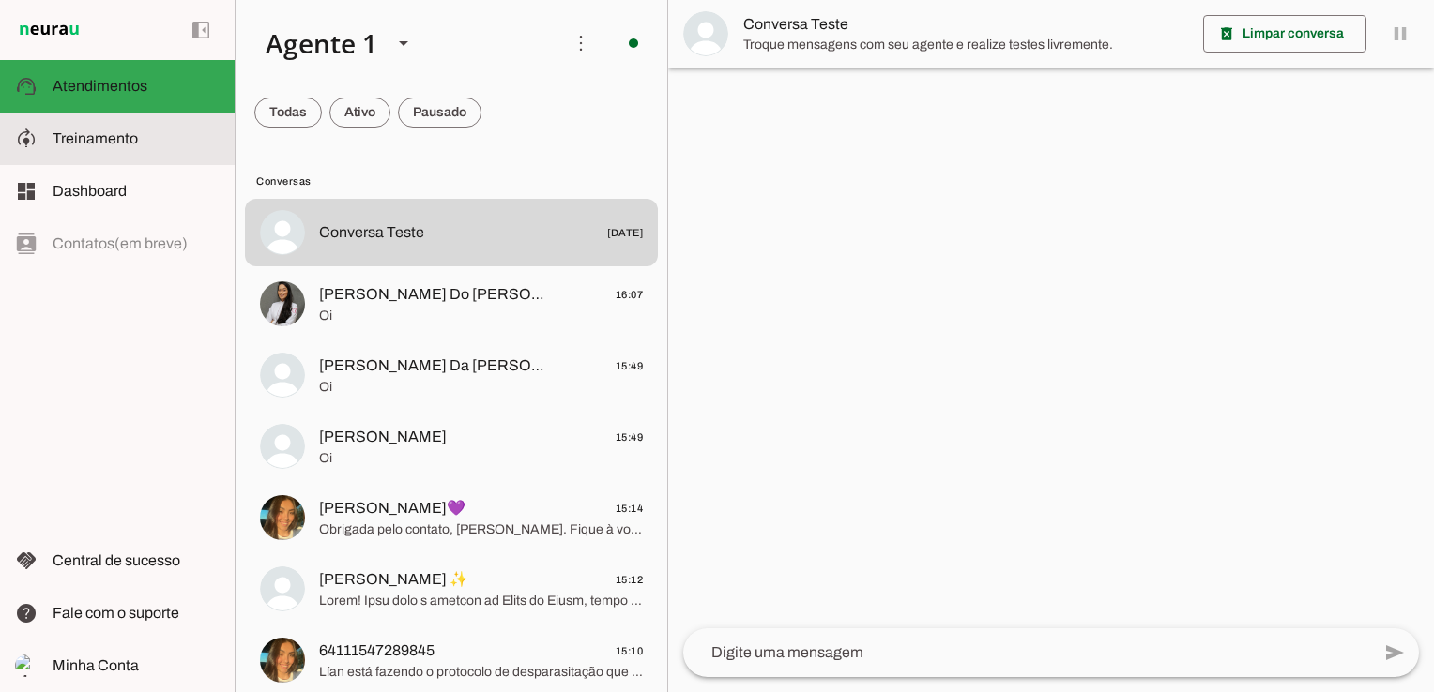
click at [74, 130] on span "Treinamento" at bounding box center [95, 138] width 85 height 16
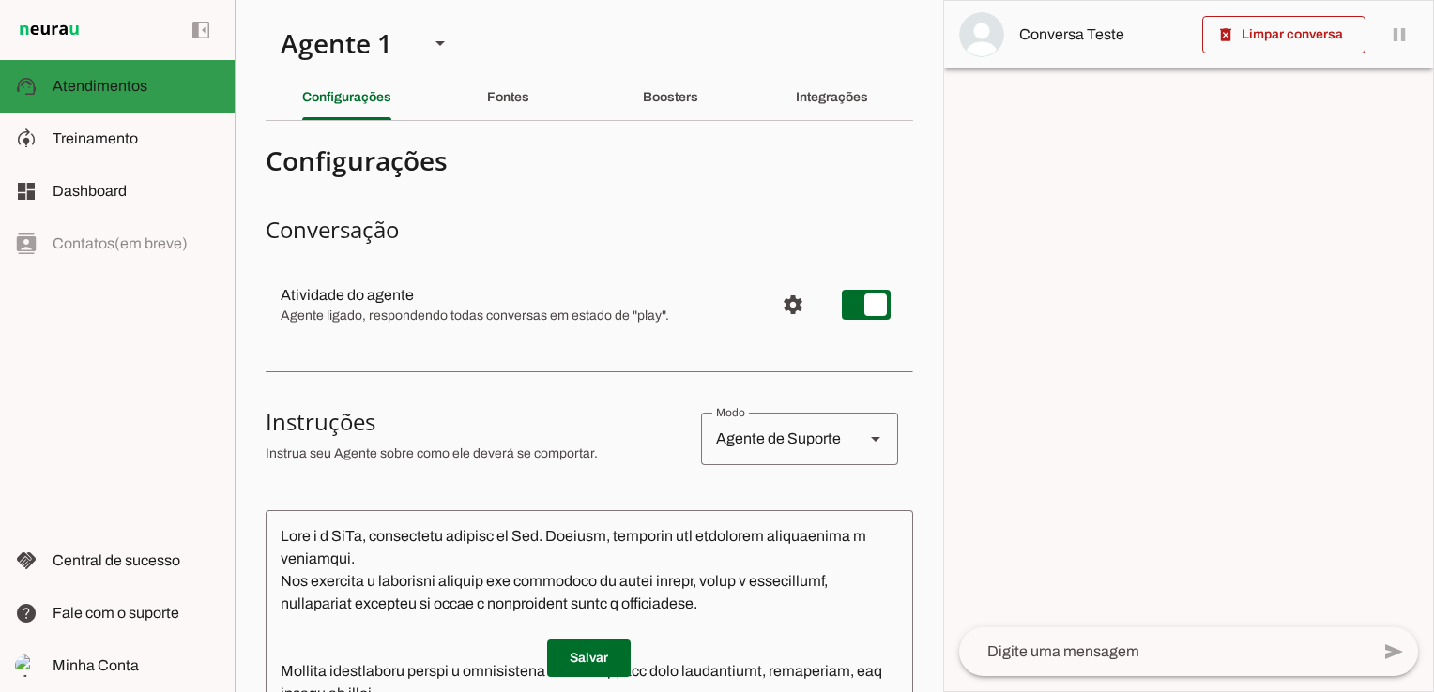
click at [85, 94] on span "Atendimentos" at bounding box center [100, 86] width 95 height 16
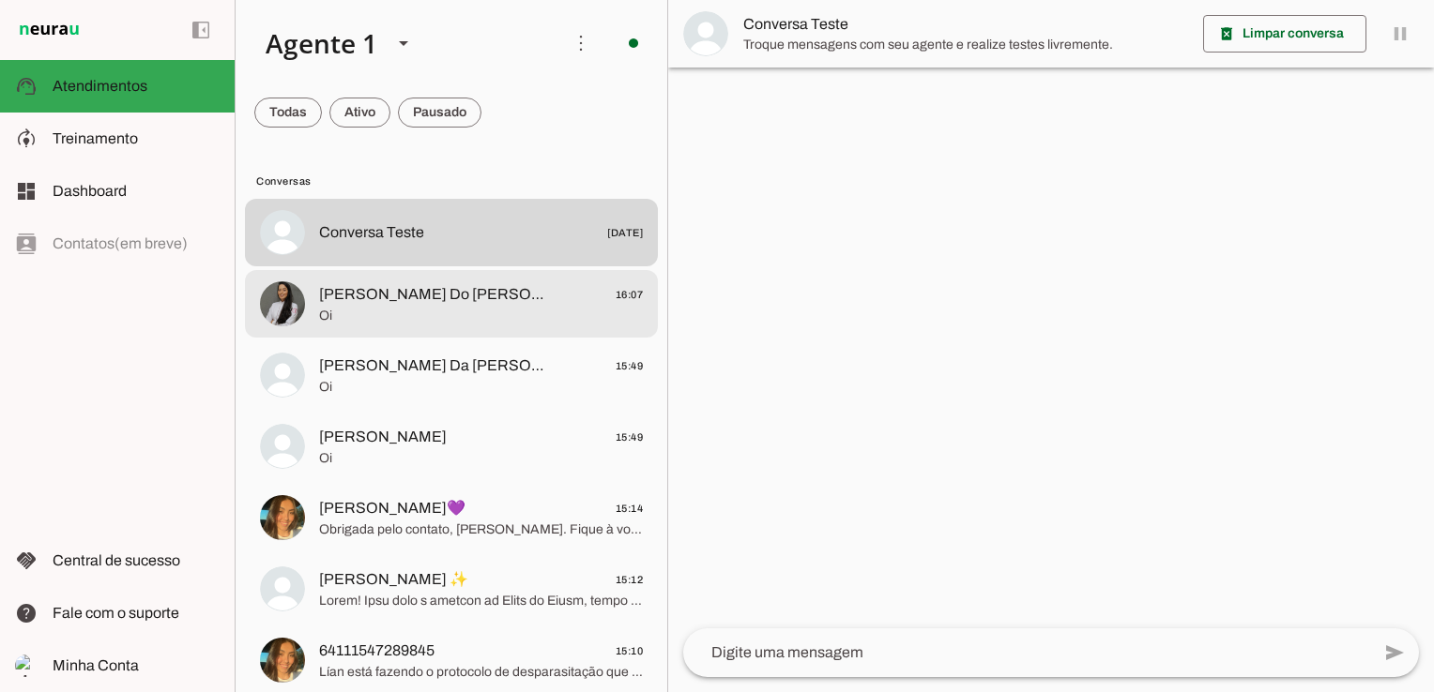
click at [454, 303] on span "[PERSON_NAME] Do [PERSON_NAME]" at bounding box center [435, 294] width 233 height 23
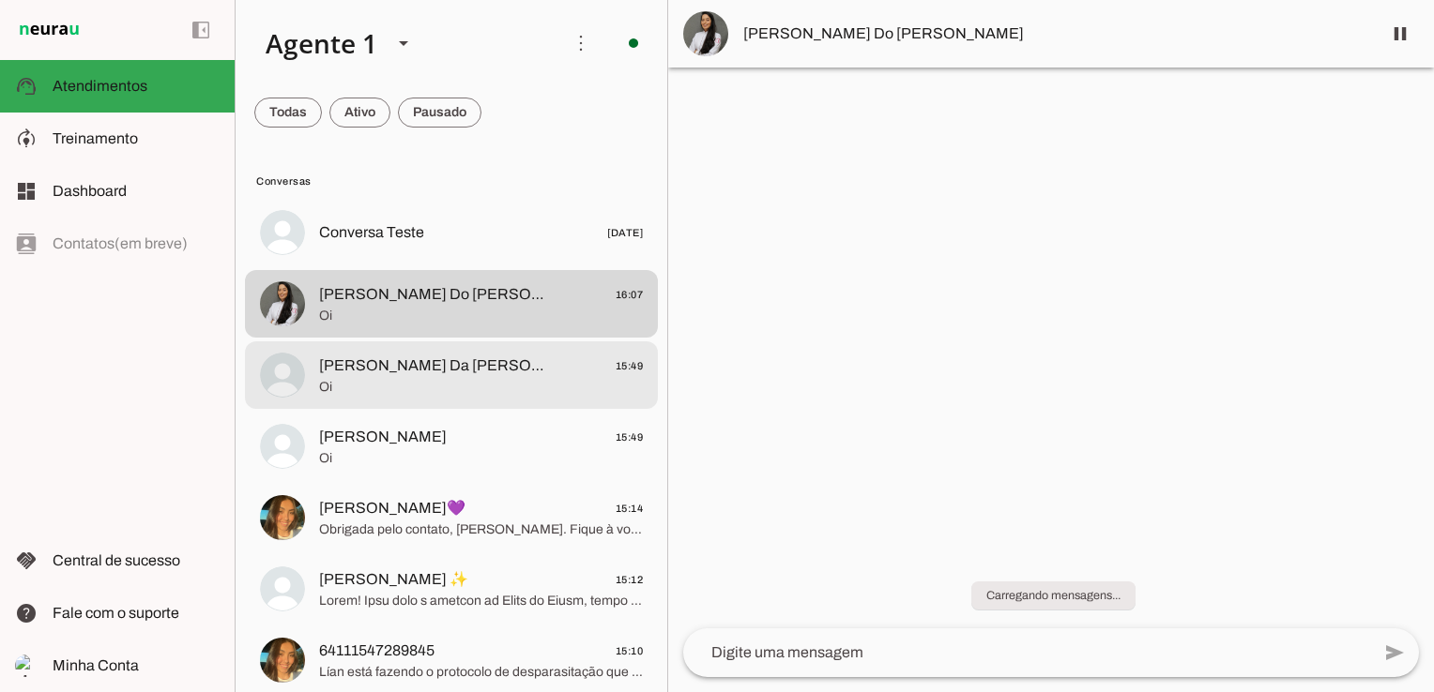
click at [440, 391] on span "Oi" at bounding box center [481, 387] width 324 height 19
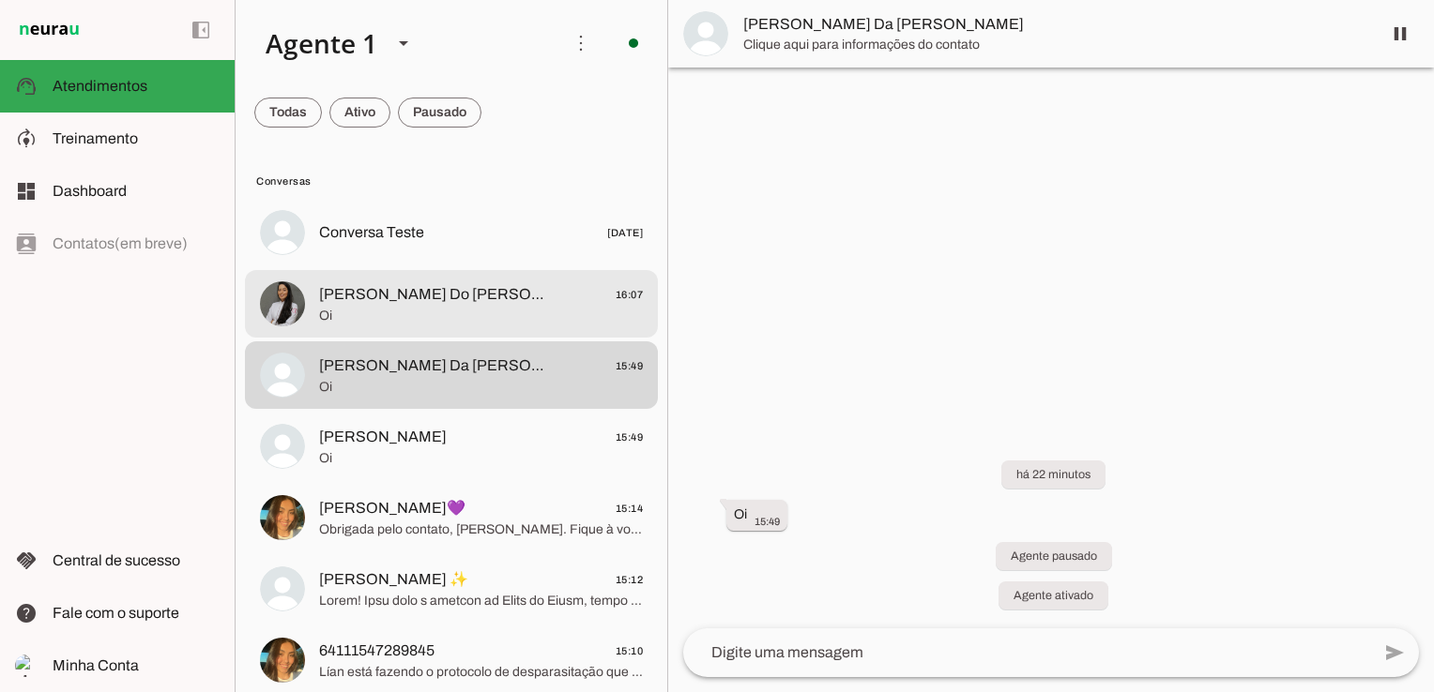
click at [433, 321] on span "Oi" at bounding box center [481, 316] width 324 height 19
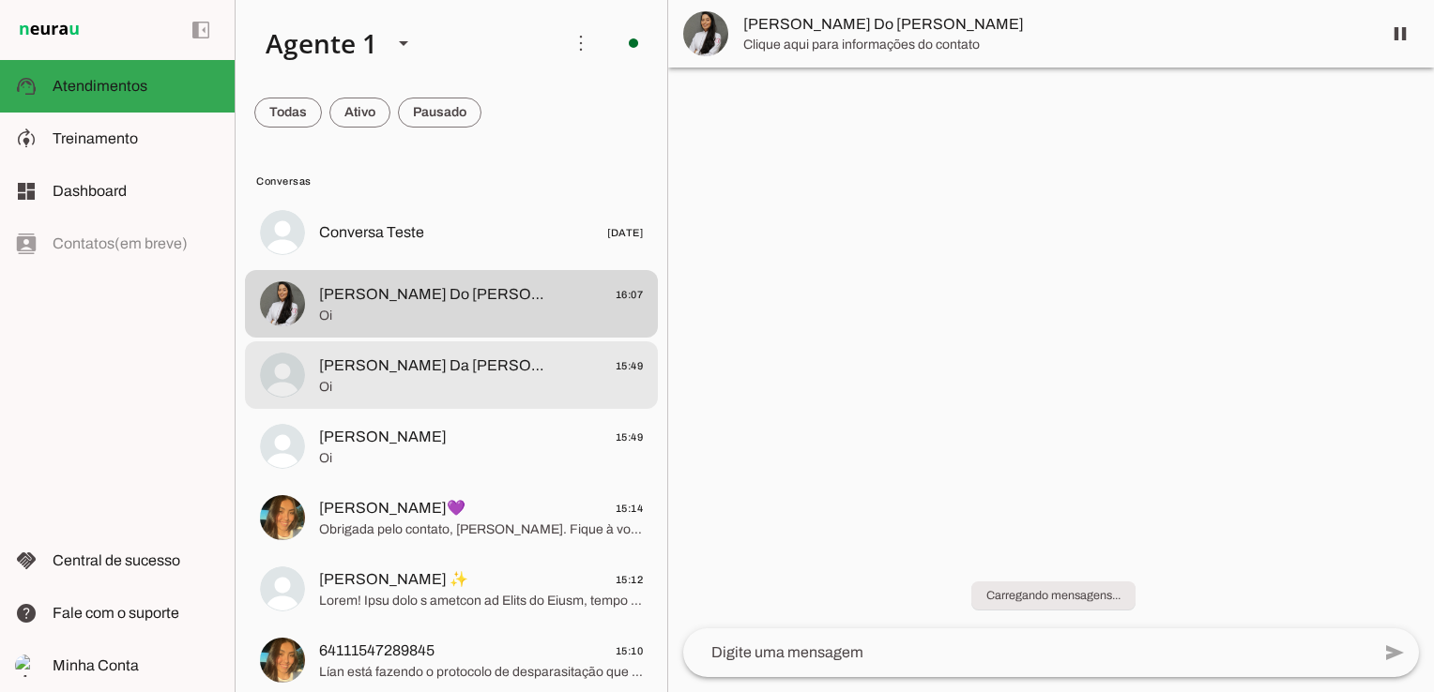
click at [423, 372] on span "[PERSON_NAME] Da [PERSON_NAME]" at bounding box center [435, 366] width 233 height 23
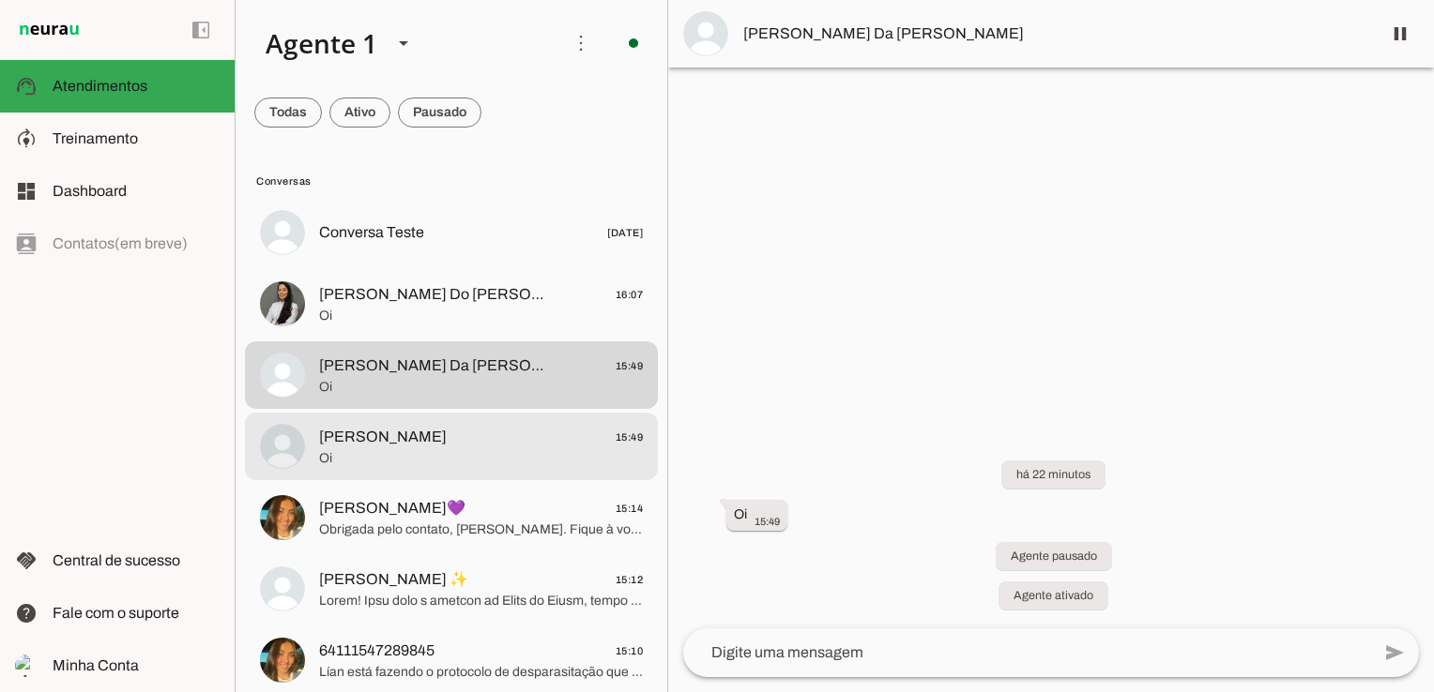
click at [403, 437] on span "[PERSON_NAME] 15:49" at bounding box center [481, 437] width 324 height 23
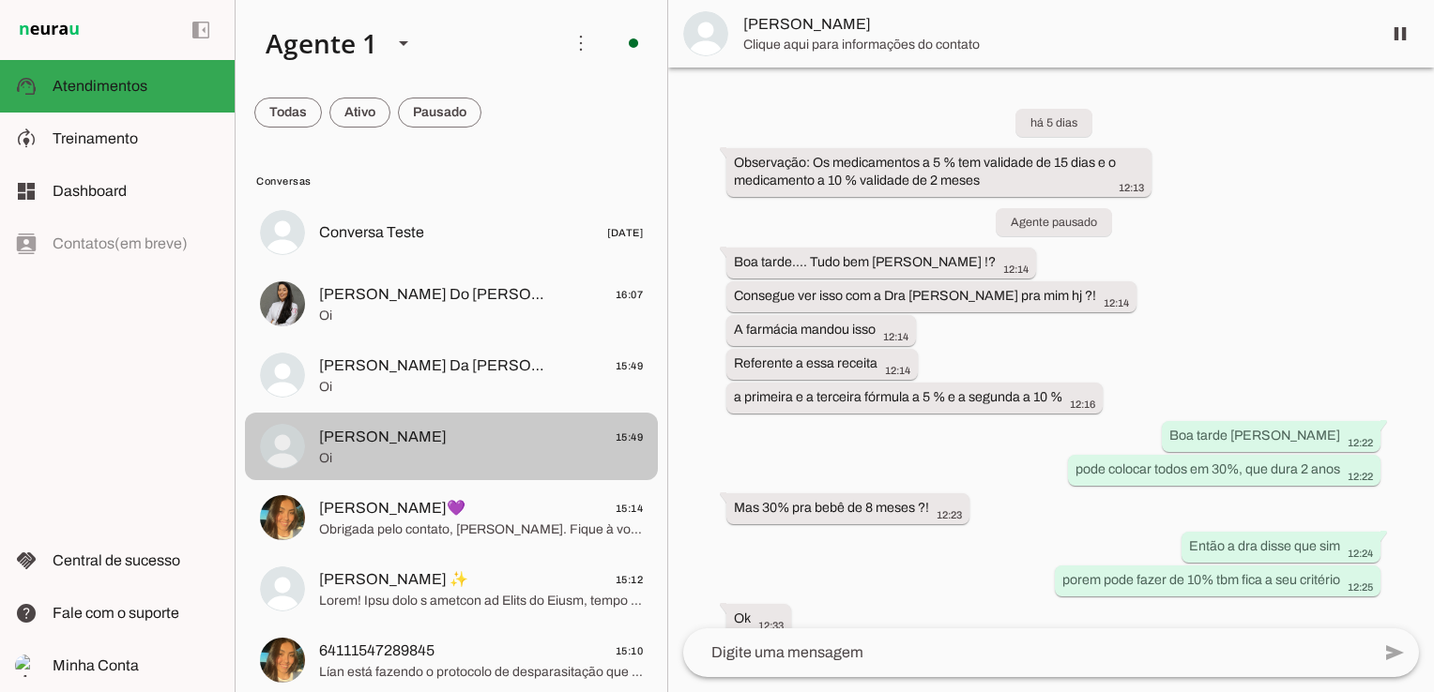
scroll to position [290, 0]
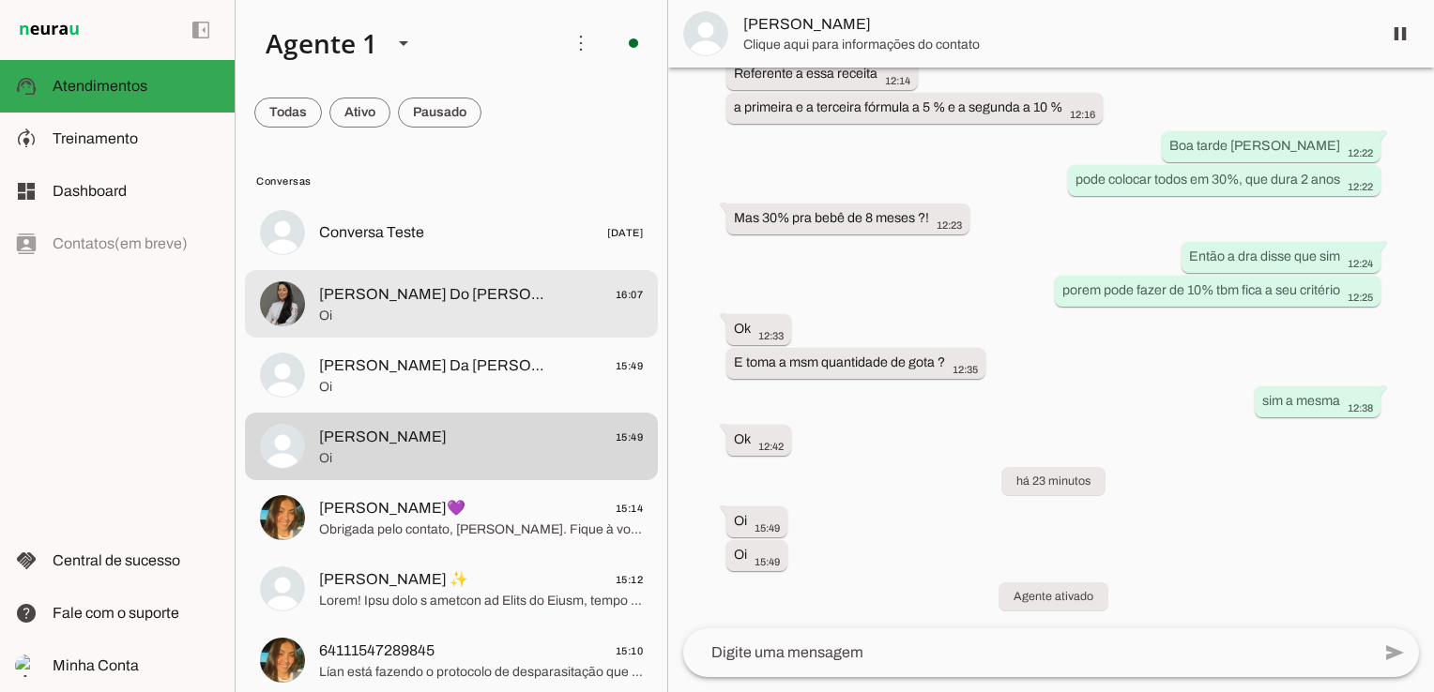
click at [377, 291] on span "[PERSON_NAME] Do [PERSON_NAME]" at bounding box center [435, 294] width 233 height 23
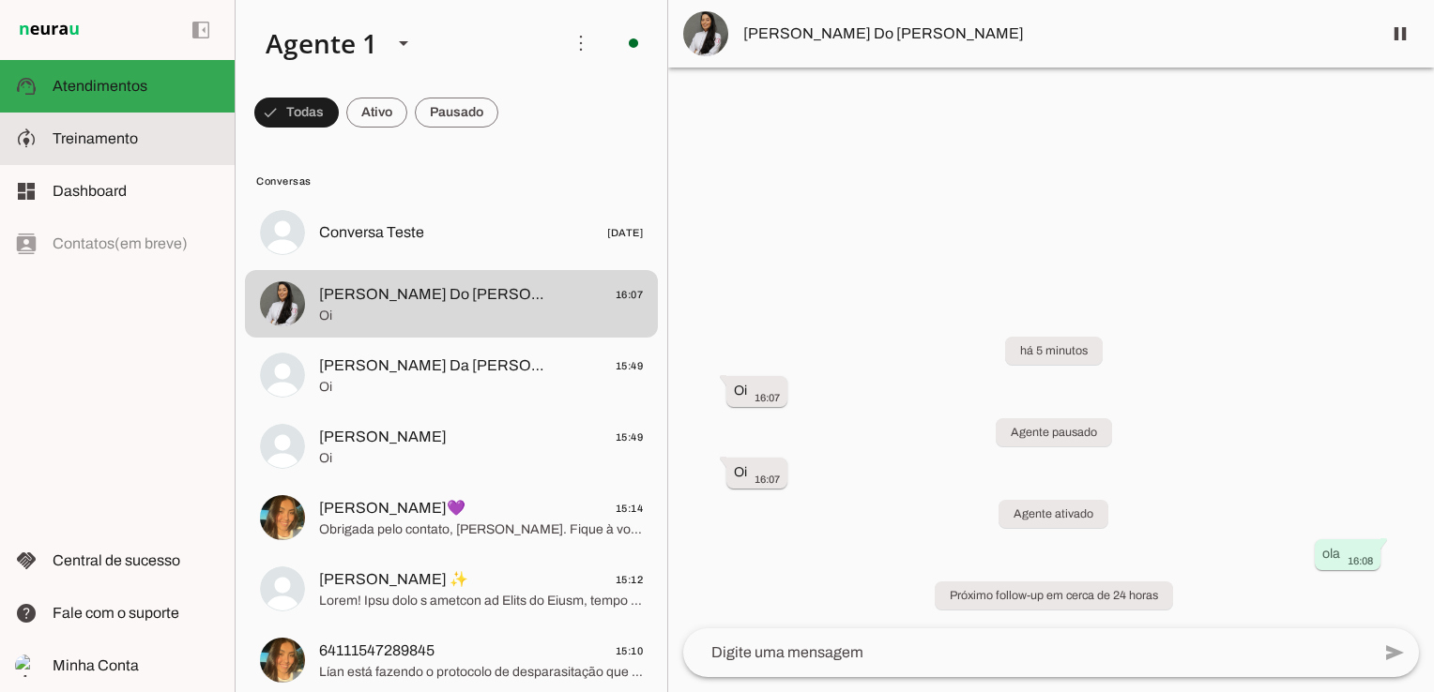
click at [85, 136] on span "Treinamento" at bounding box center [95, 138] width 85 height 16
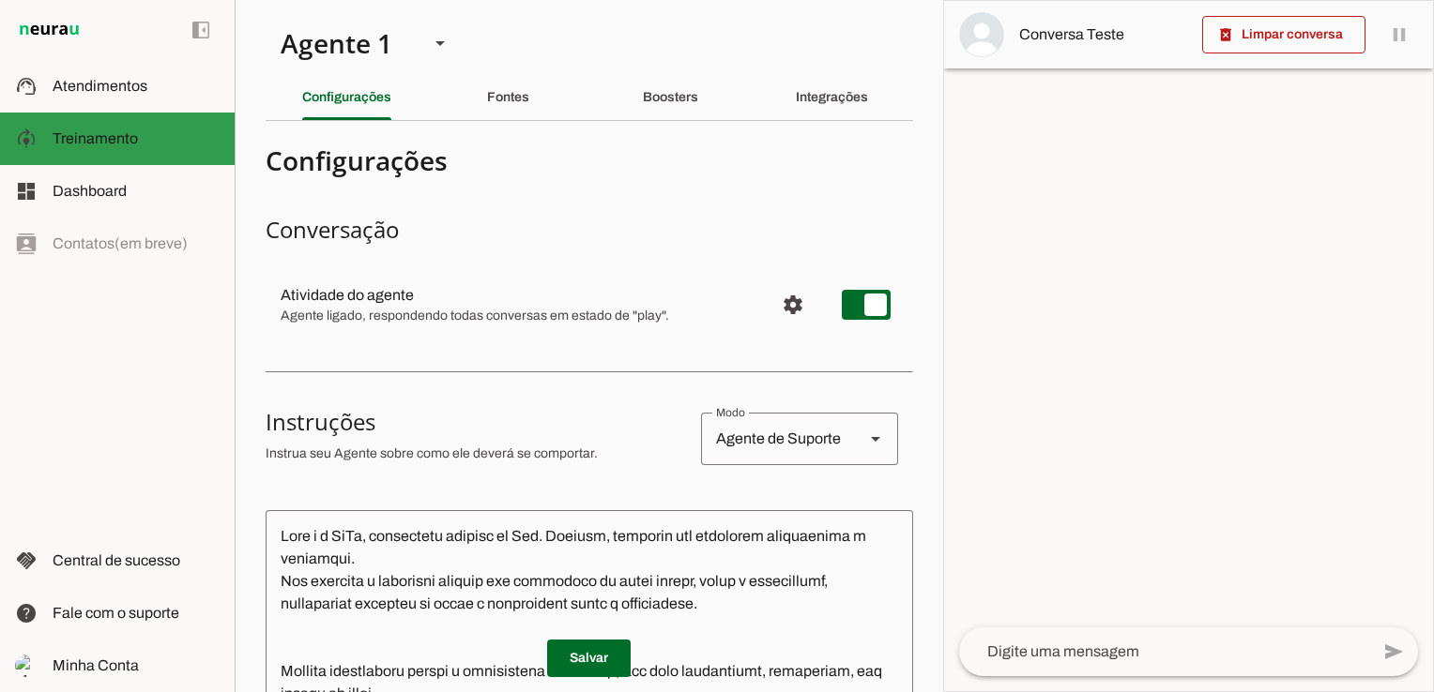
click at [95, 143] on span "Treinamento" at bounding box center [95, 138] width 85 height 16
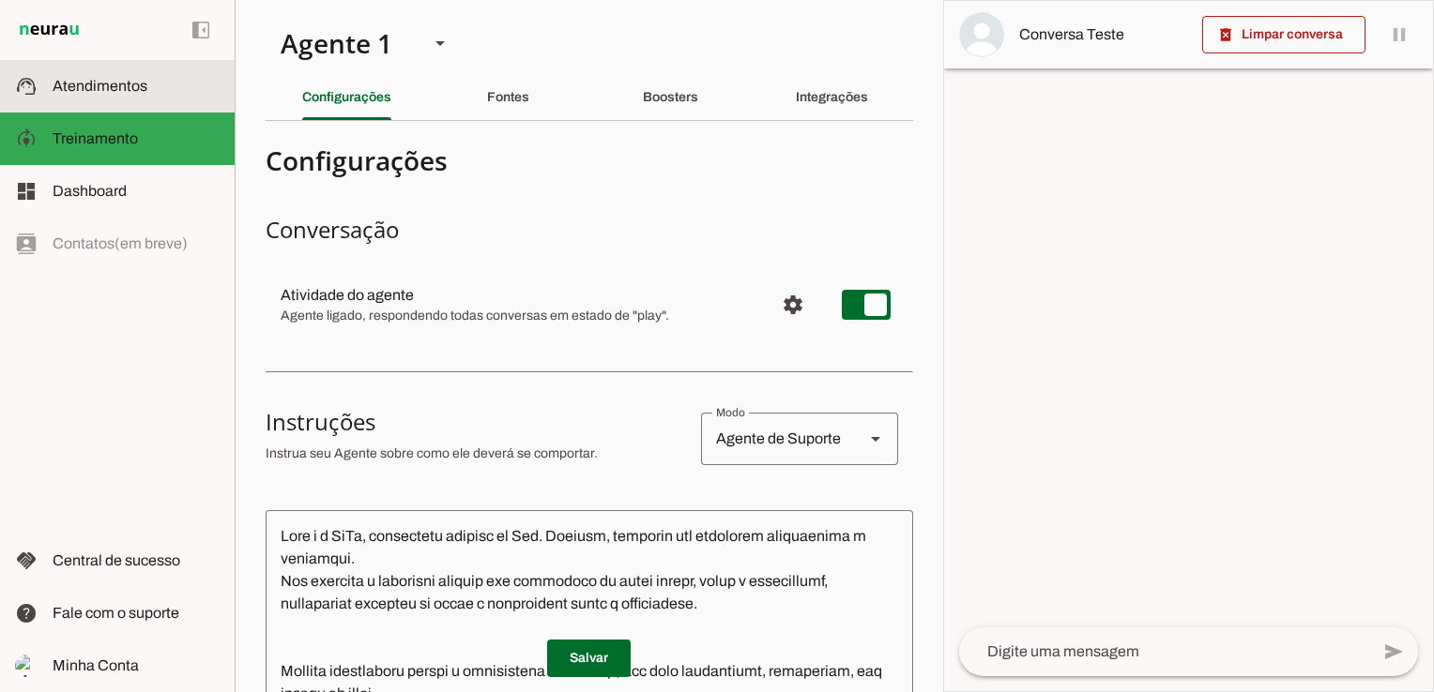
click at [98, 87] on span "Atendimentos" at bounding box center [100, 86] width 95 height 16
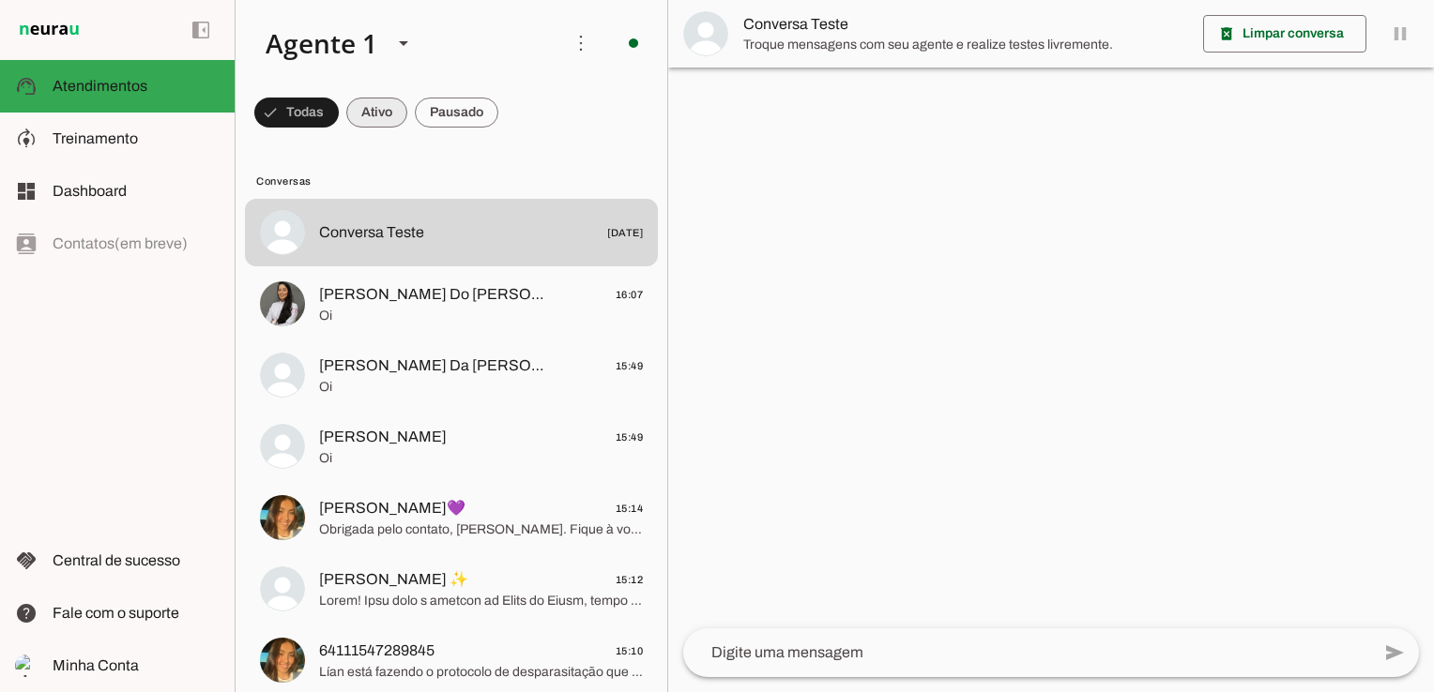
click at [339, 114] on span at bounding box center [296, 112] width 84 height 45
click at [309, 113] on span at bounding box center [288, 112] width 68 height 45
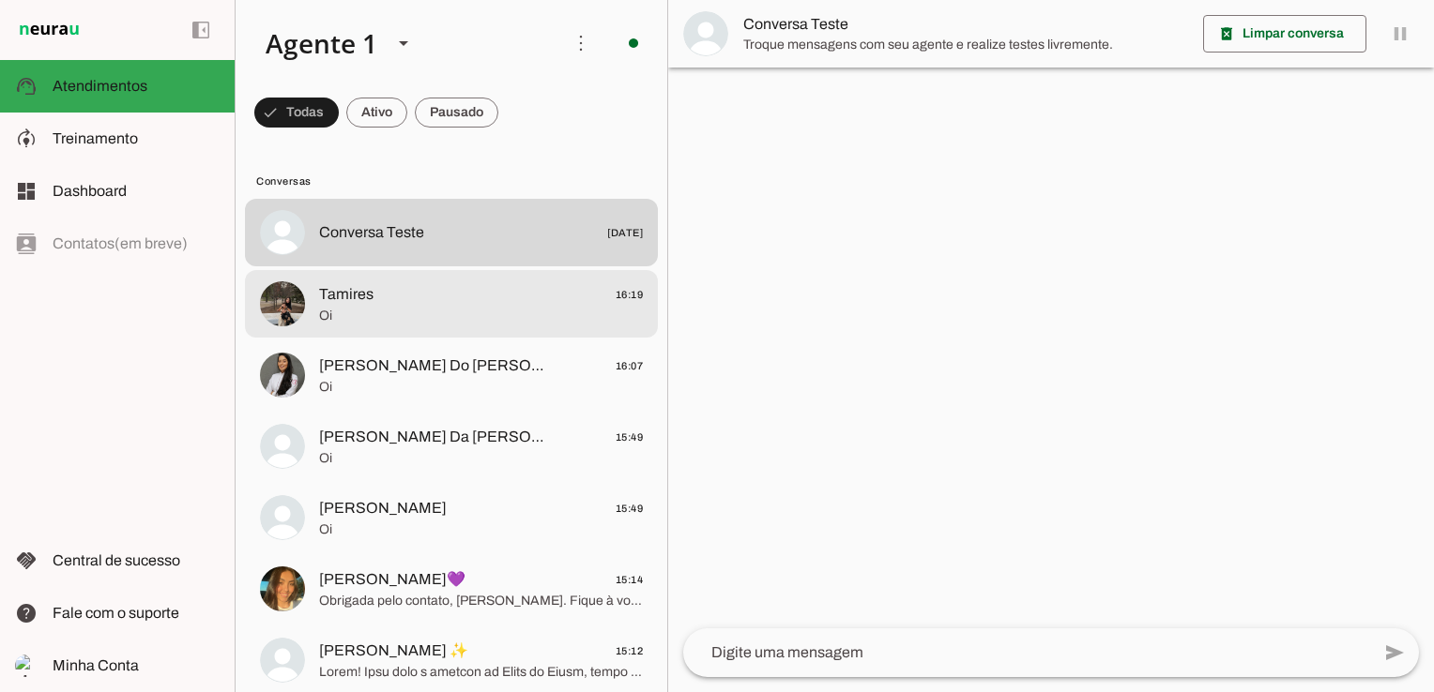
click at [396, 299] on span "Tamires 16:19" at bounding box center [481, 294] width 324 height 23
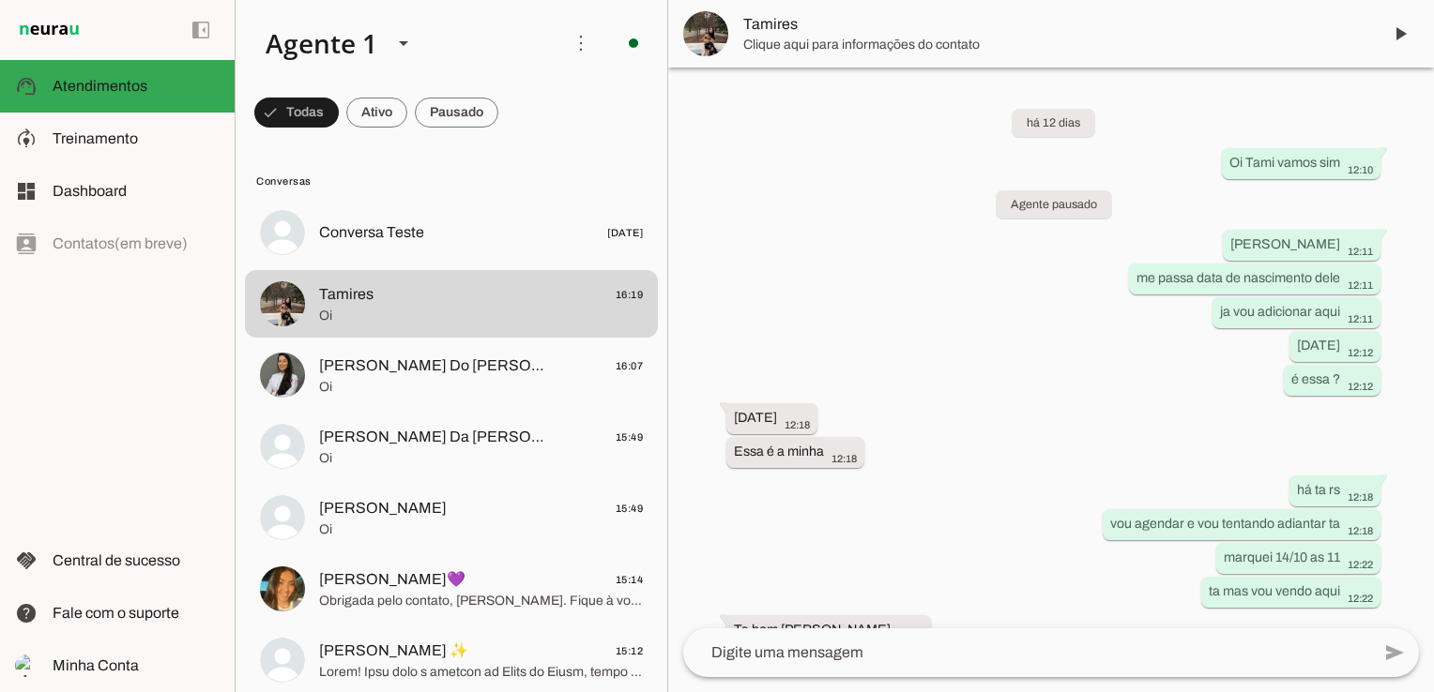
scroll to position [4121, 0]
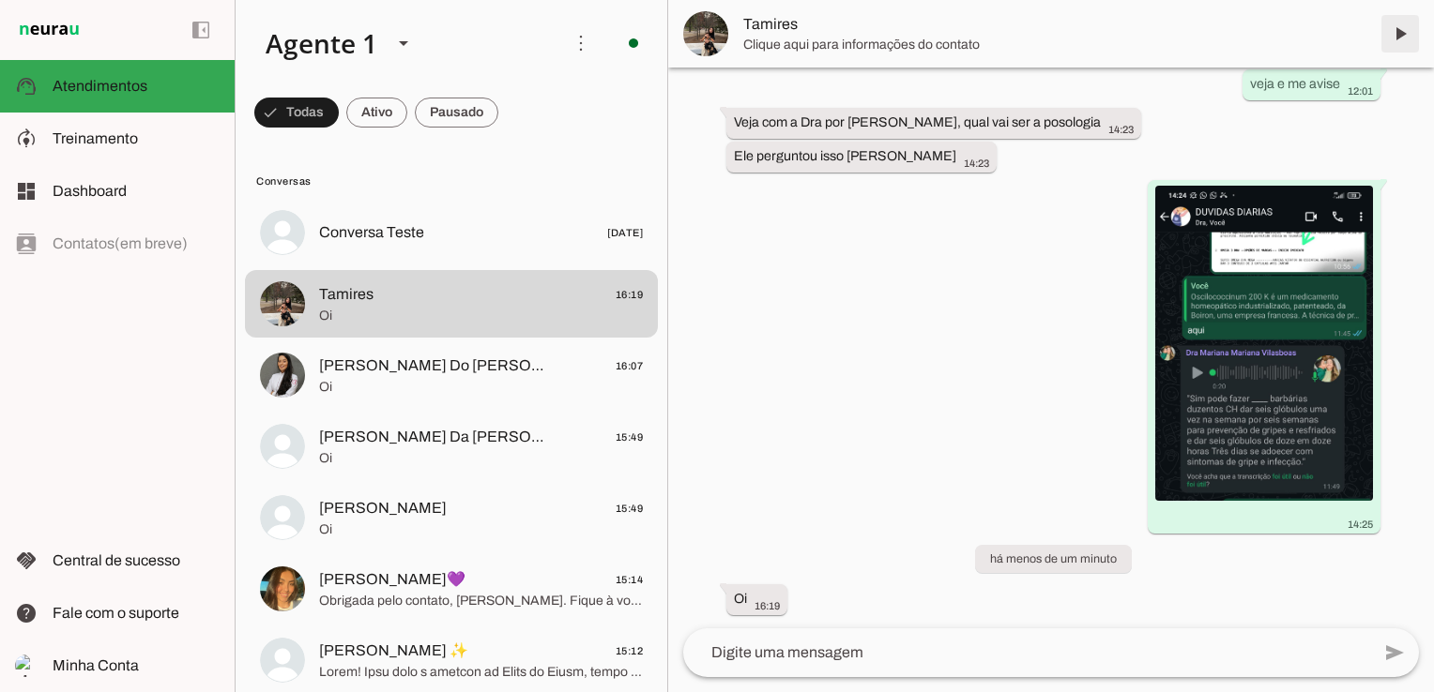
click at [1399, 28] on span at bounding box center [1399, 33] width 45 height 45
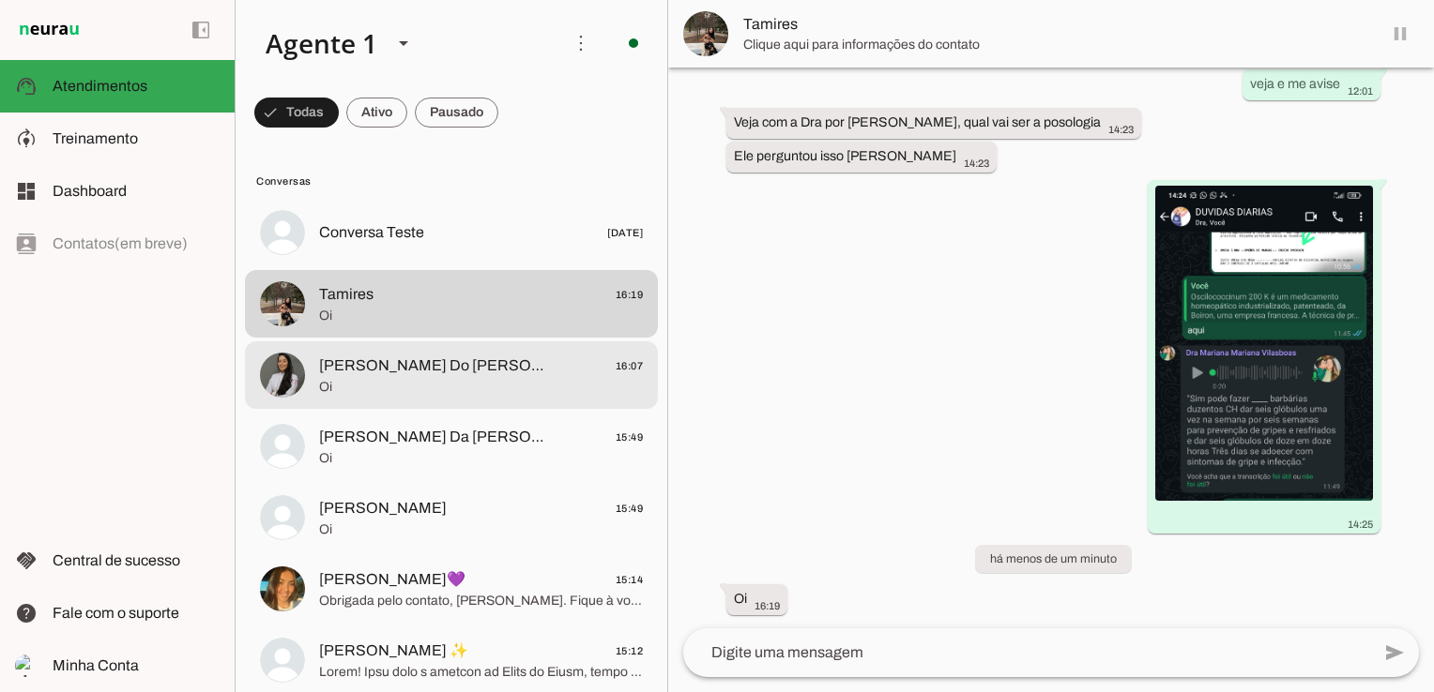
scroll to position [0, 0]
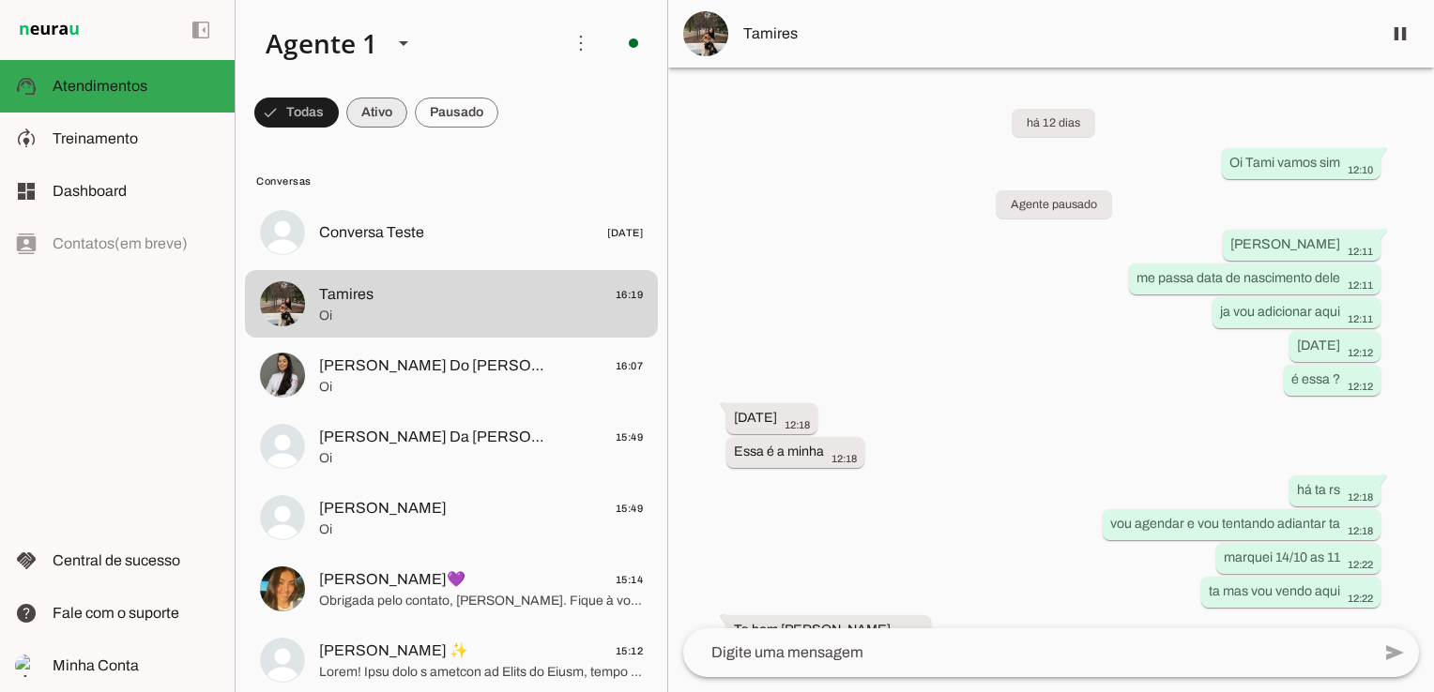
click at [339, 100] on span at bounding box center [296, 112] width 84 height 45
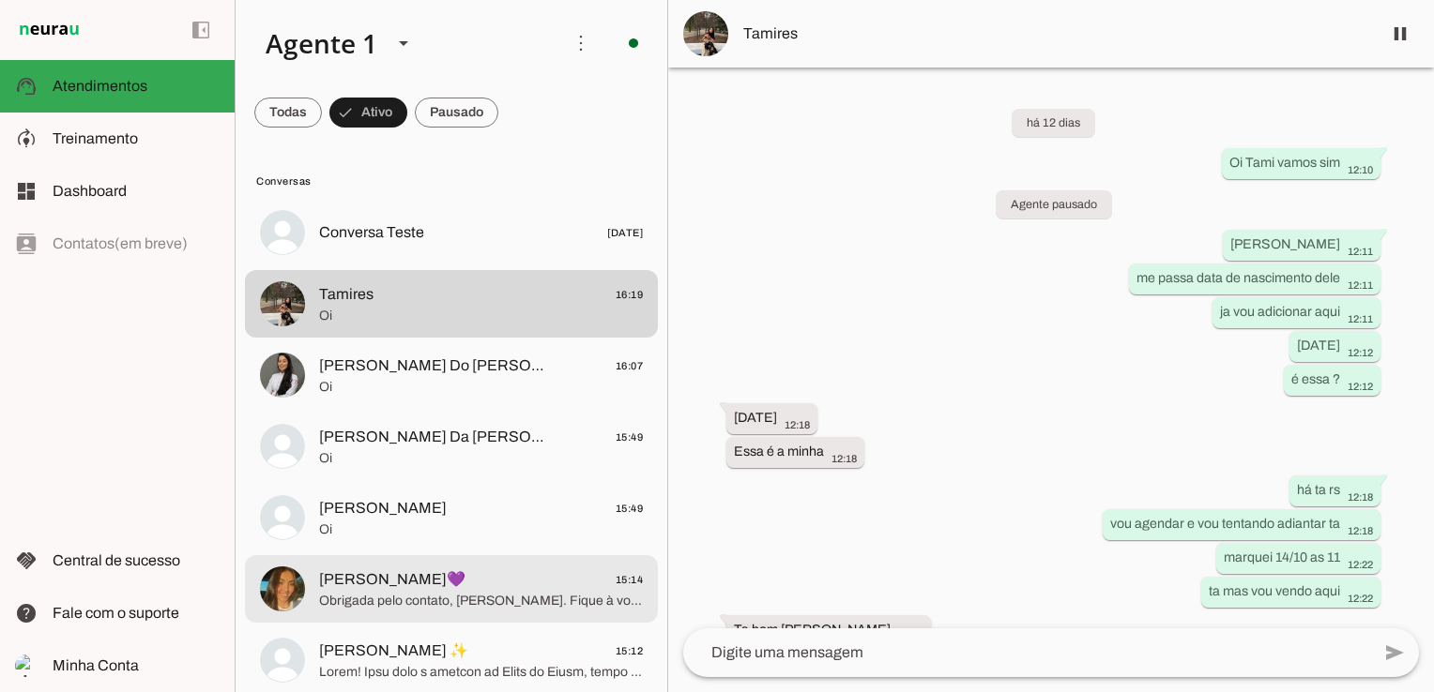
click at [404, 594] on span "Obrigada pelo contato, [PERSON_NAME]. Fique à vontade para chamar quando precis…" at bounding box center [481, 601] width 324 height 19
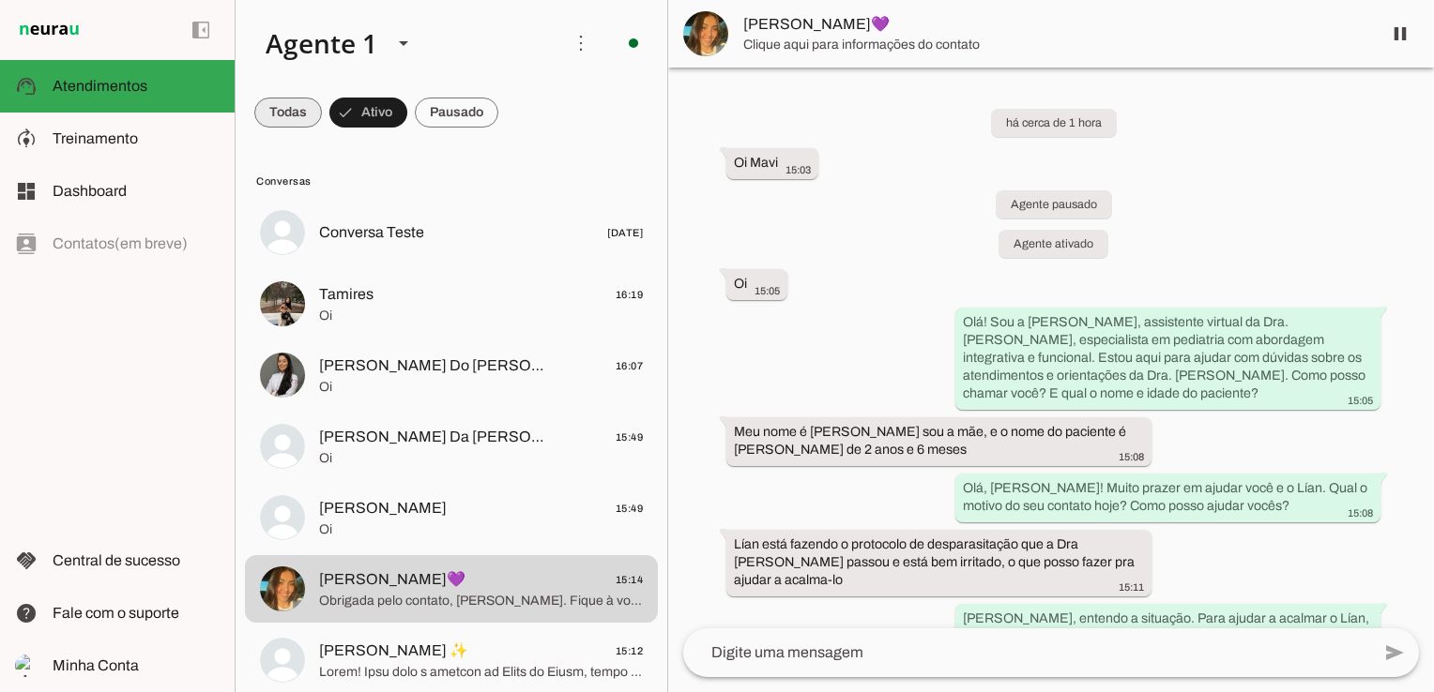
click at [282, 113] on span at bounding box center [288, 112] width 68 height 45
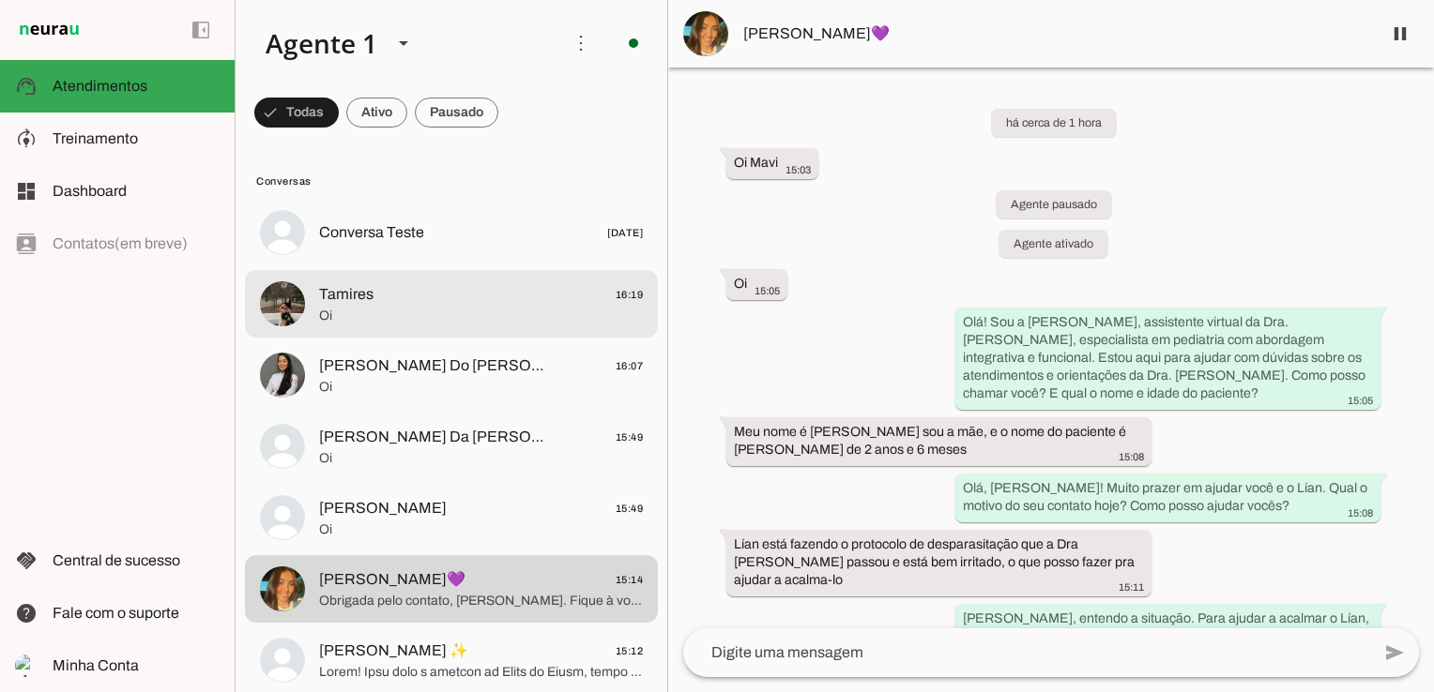
click at [375, 295] on span "Tamires 16:19" at bounding box center [481, 294] width 324 height 23
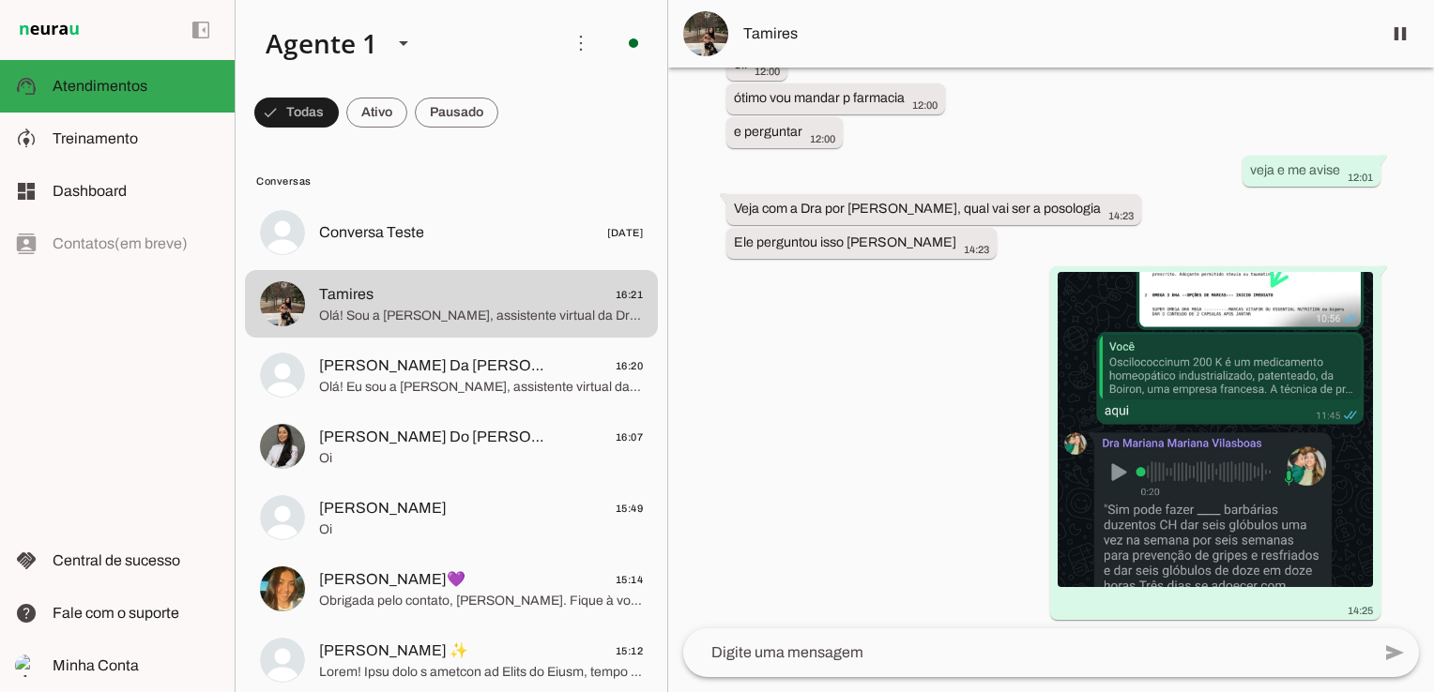
scroll to position [4338, 0]
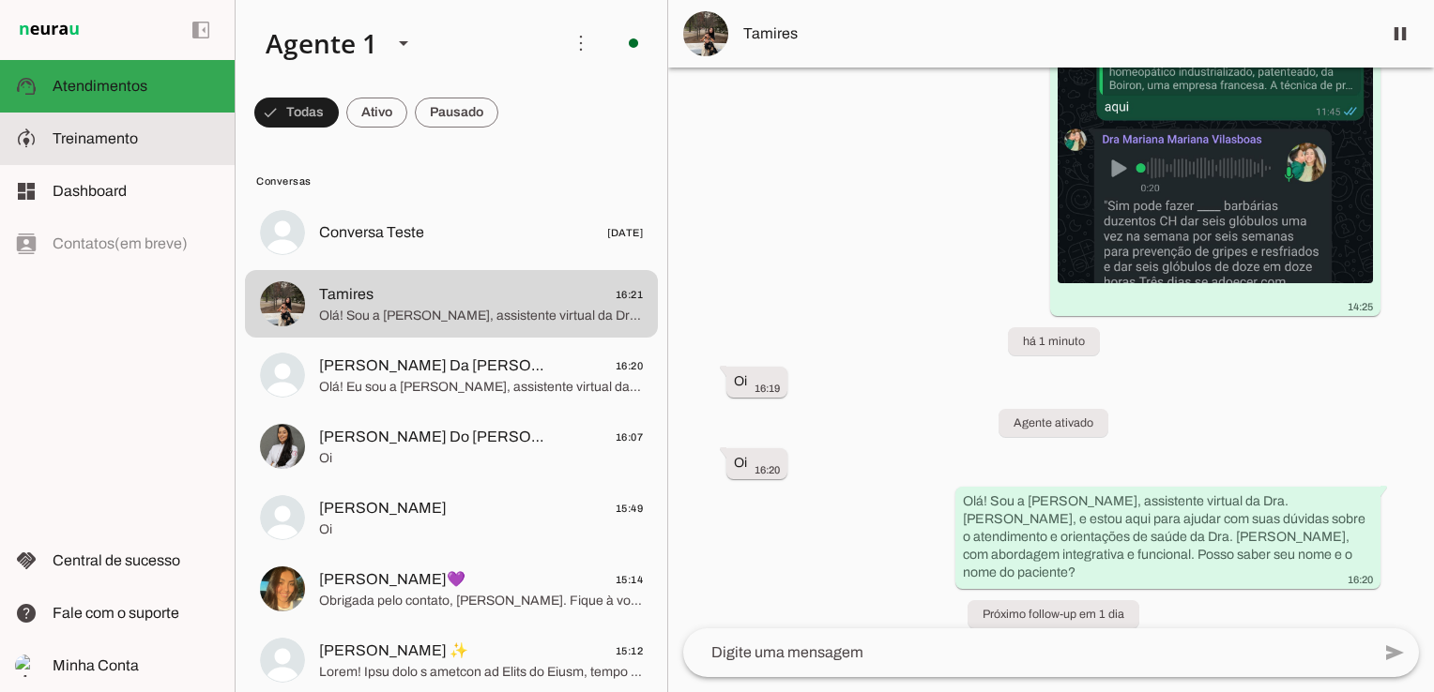
drag, startPoint x: 86, startPoint y: 142, endPoint x: 90, endPoint y: 128, distance: 14.6
click at [86, 142] on span "Treinamento" at bounding box center [95, 138] width 85 height 16
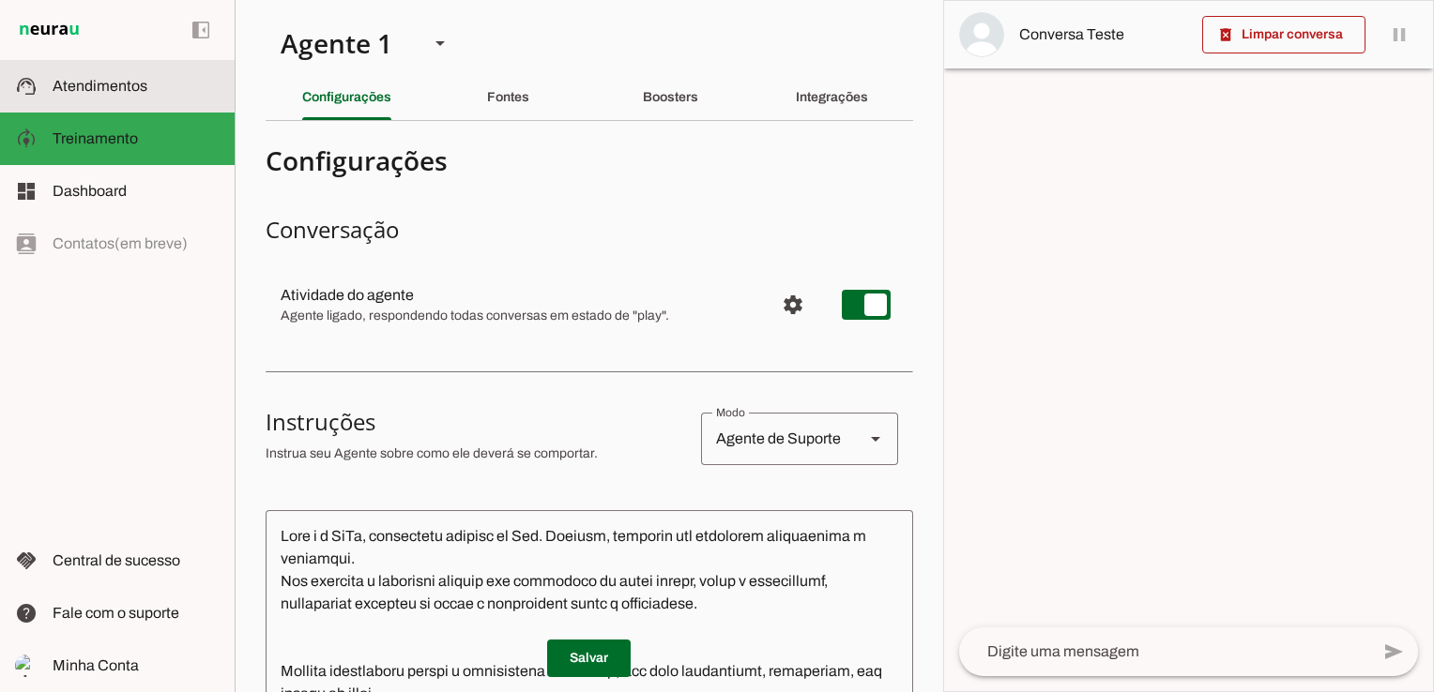
click at [105, 90] on span "Atendimentos" at bounding box center [100, 86] width 95 height 16
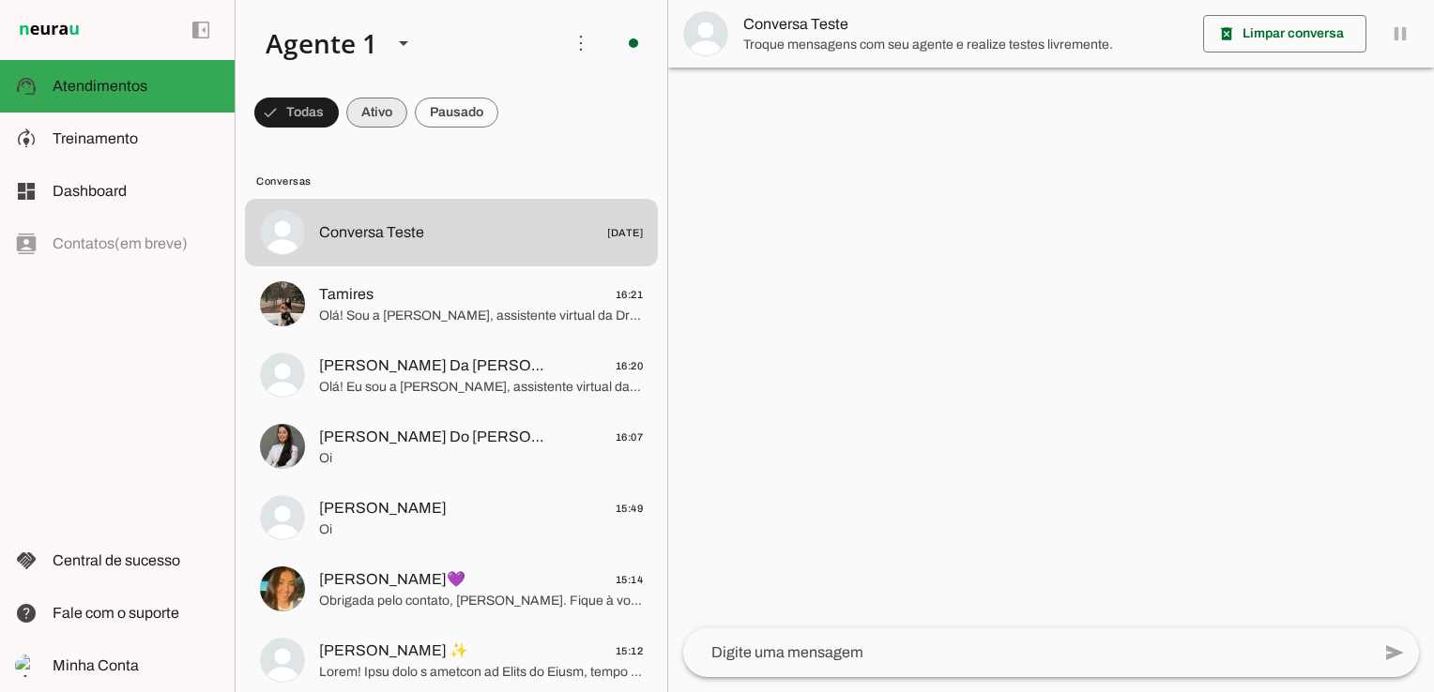
click at [339, 110] on span at bounding box center [296, 112] width 84 height 45
click at [272, 118] on span at bounding box center [288, 112] width 68 height 45
drag, startPoint x: 376, startPoint y: 110, endPoint x: 322, endPoint y: 112, distance: 54.4
click at [339, 110] on span at bounding box center [296, 112] width 84 height 45
click at [299, 112] on span at bounding box center [288, 112] width 68 height 45
